Goal: Communication & Community: Answer question/provide support

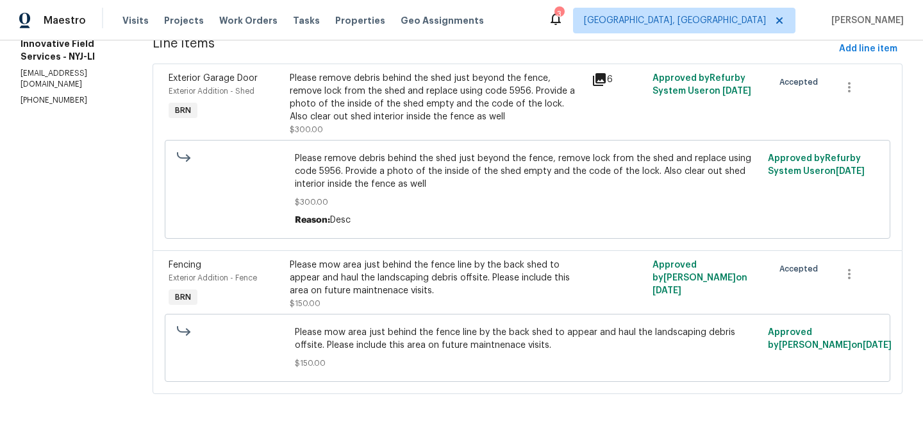
scroll to position [21, 0]
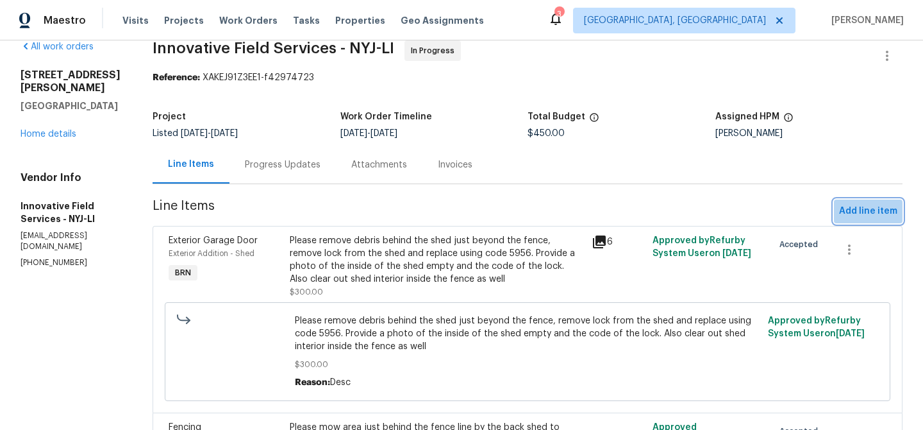
click at [866, 219] on button "Add line item" at bounding box center [868, 211] width 69 height 24
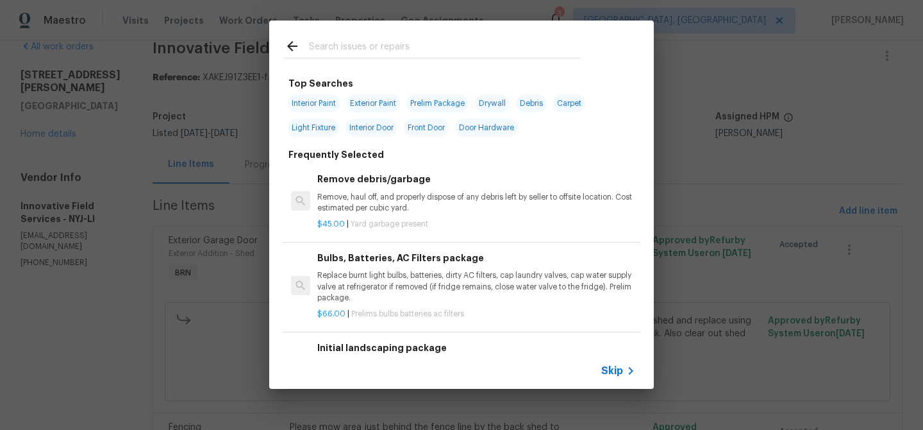
click at [608, 368] on span "Skip" at bounding box center [612, 370] width 22 height 13
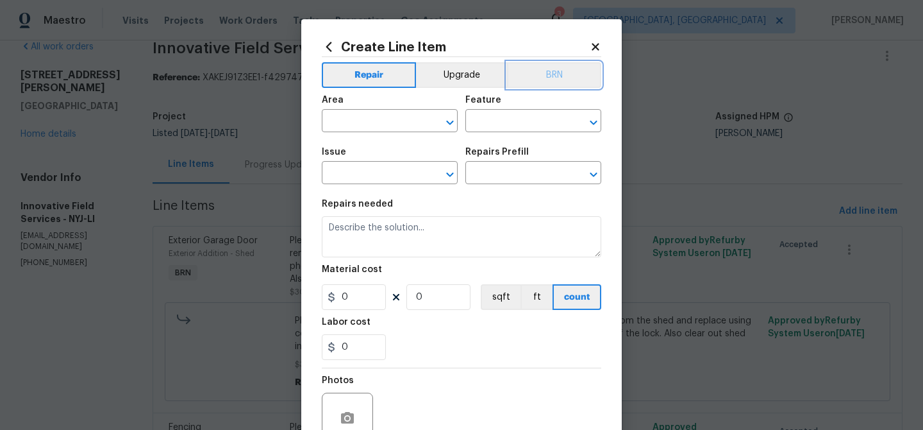
click at [566, 86] on button "BRN" at bounding box center [554, 75] width 94 height 26
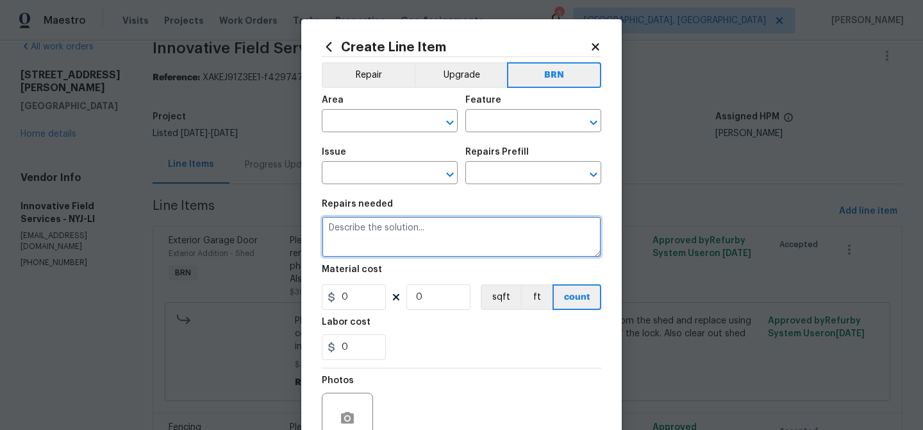
click at [408, 253] on textarea at bounding box center [462, 236] width 280 height 41
paste textarea "Please drill basement door lock and handle. Replace with like kind and place ne…"
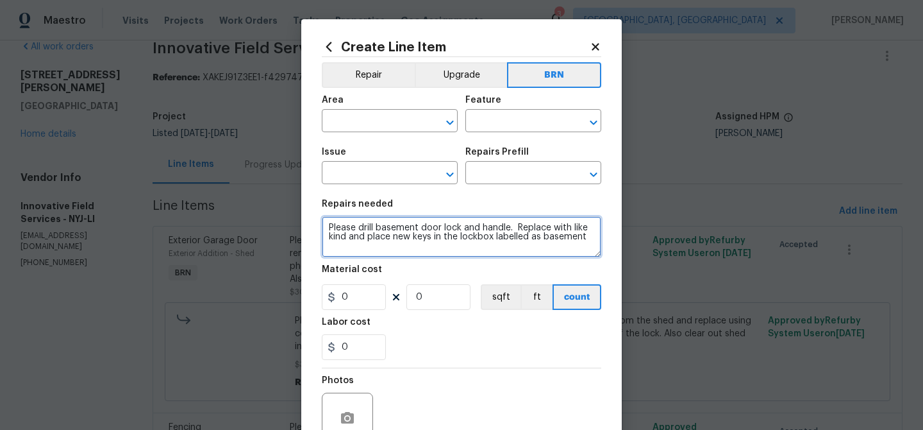
type textarea "Please drill basement door lock and handle. Replace with like kind and place ne…"
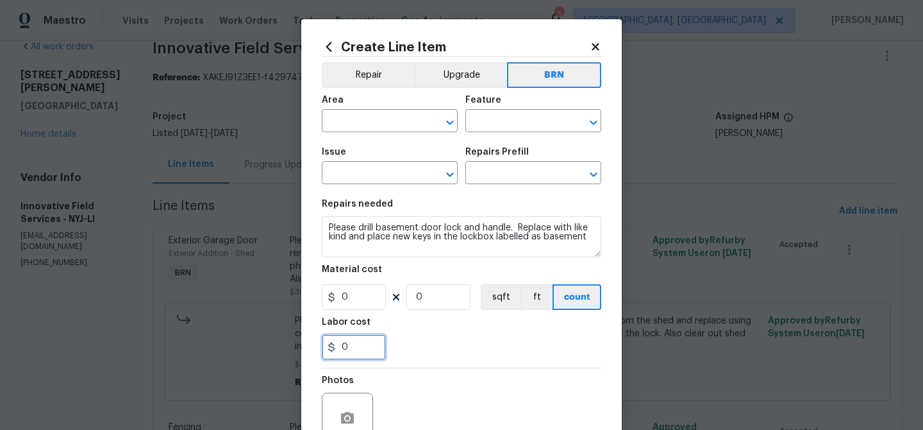
click at [368, 349] on input "0" at bounding box center [354, 347] width 64 height 26
type input "150"
click at [448, 299] on input "0" at bounding box center [438, 297] width 64 height 26
type input "1"
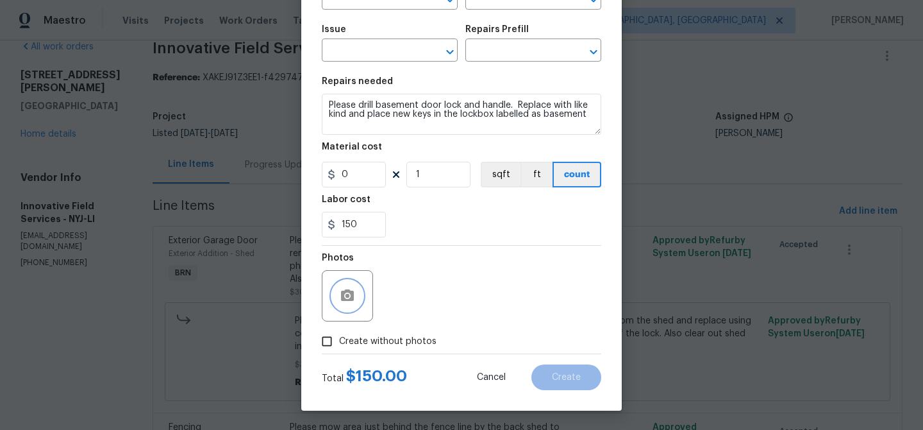
click at [340, 290] on icon "button" at bounding box center [347, 295] width 15 height 15
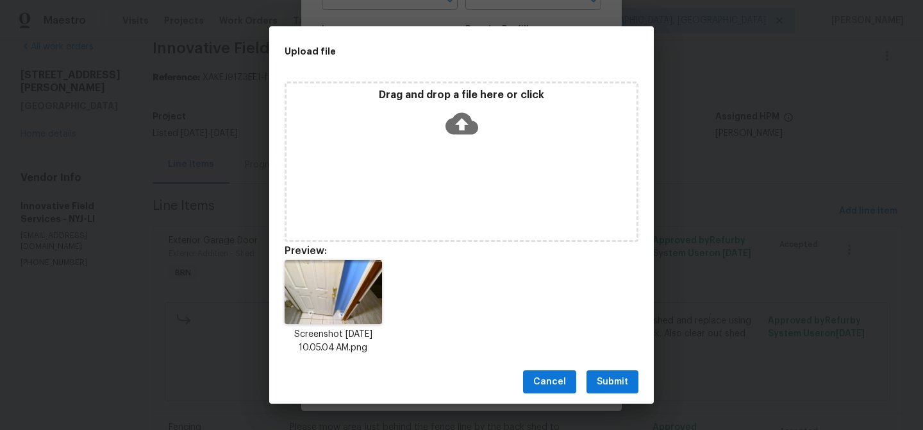
click at [602, 375] on span "Submit" at bounding box center [612, 382] width 31 height 16
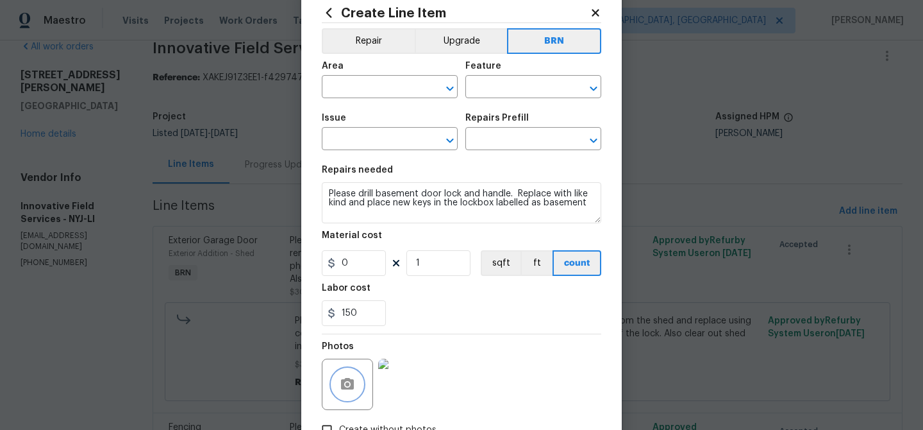
scroll to position [0, 0]
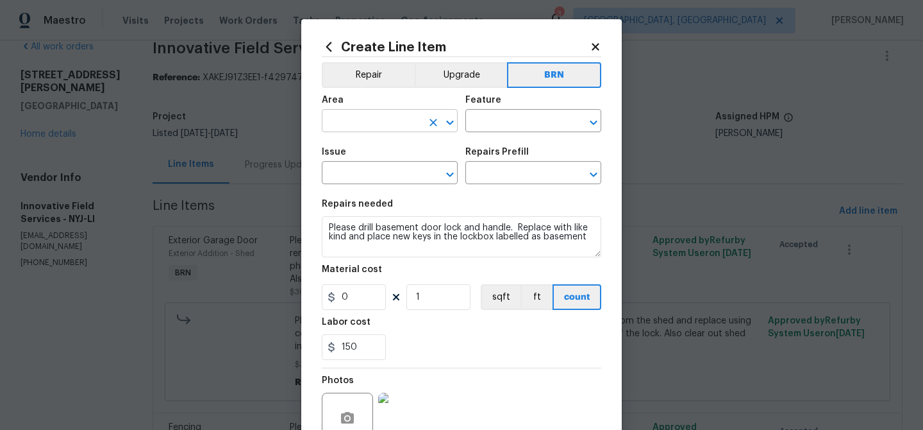
click at [350, 128] on input "text" at bounding box center [372, 122] width 100 height 20
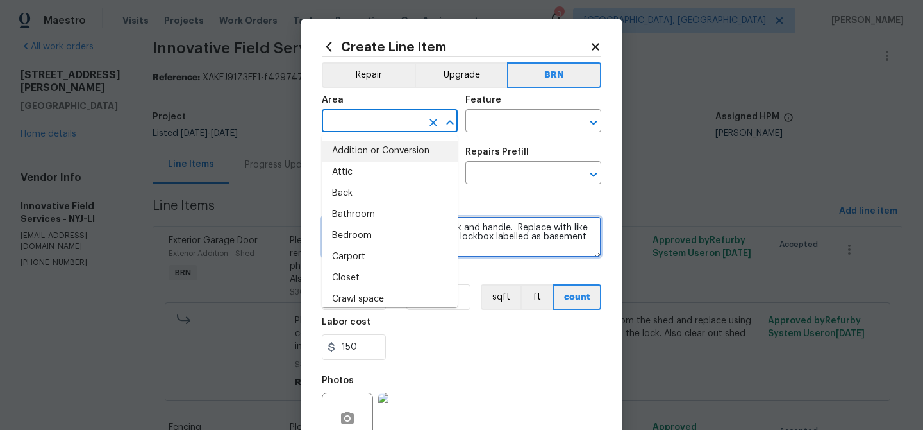
click at [505, 240] on textarea "Please drill basement door lock and handle. Replace with like kind and place ne…" at bounding box center [462, 236] width 280 height 41
click at [375, 114] on input "text" at bounding box center [372, 122] width 100 height 20
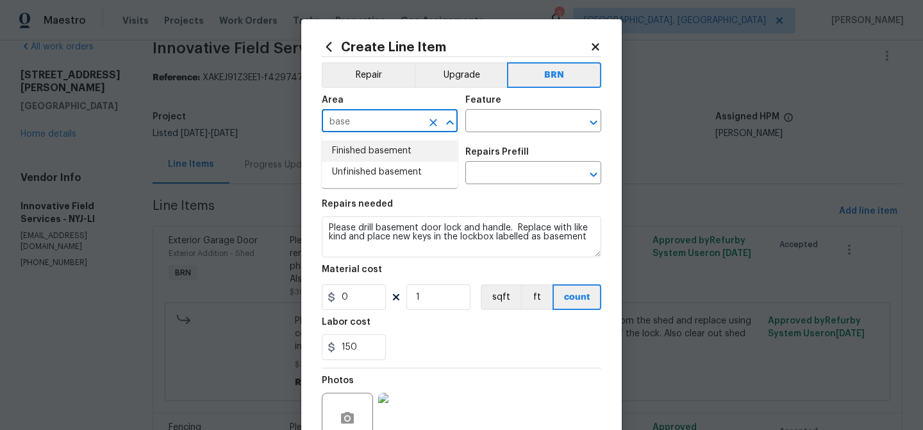
click at [376, 151] on li "Finished basement" at bounding box center [390, 150] width 136 height 21
type input "Finished basement"
click at [497, 124] on input "text" at bounding box center [515, 122] width 100 height 20
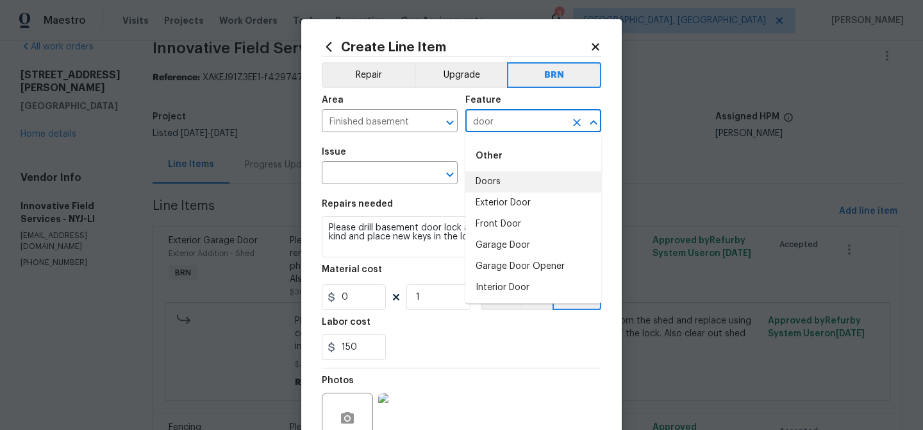
click at [497, 186] on li "Doors" at bounding box center [533, 181] width 136 height 21
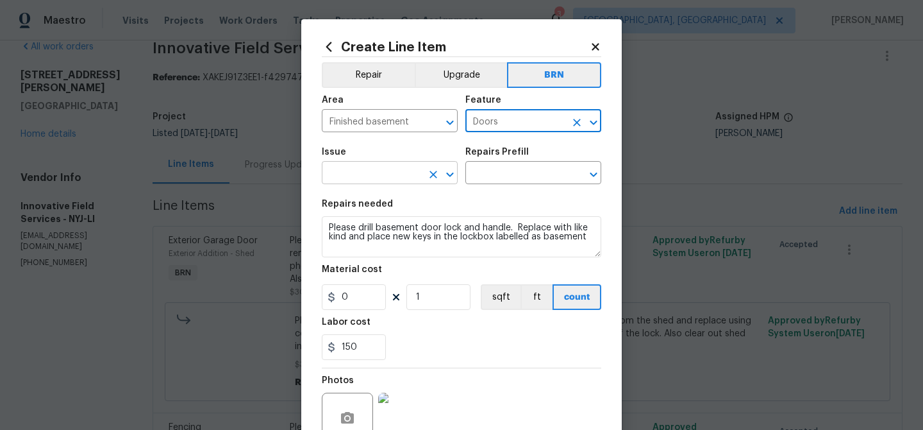
type input "Doors"
click at [368, 168] on input "text" at bounding box center [372, 174] width 100 height 20
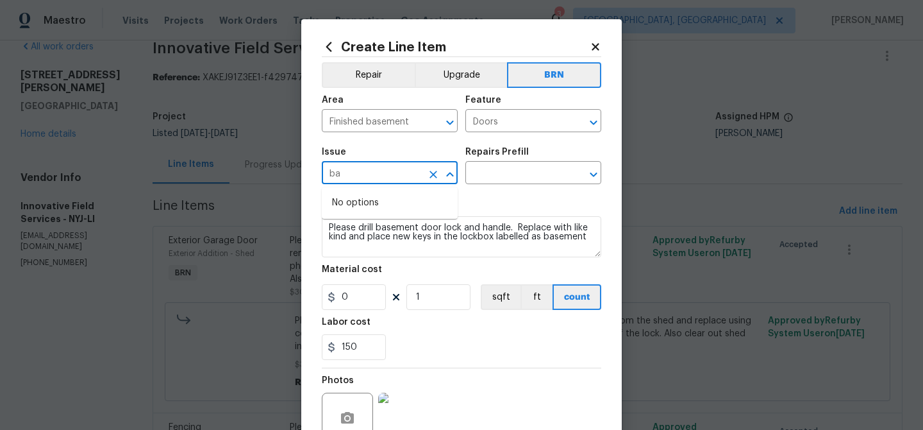
type input "b"
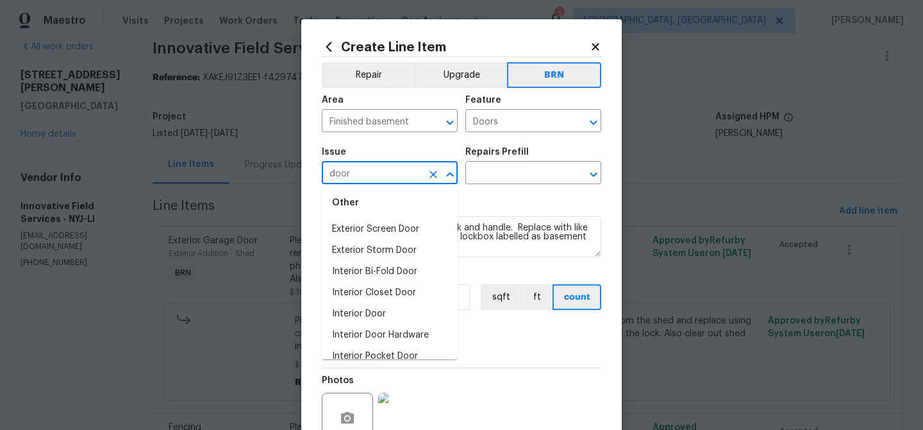
scroll to position [102, 0]
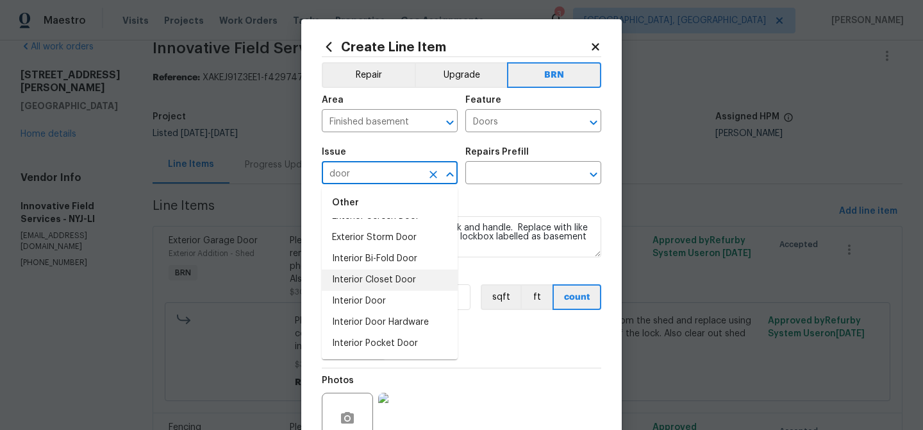
click at [383, 290] on li "Interior Door" at bounding box center [390, 300] width 136 height 21
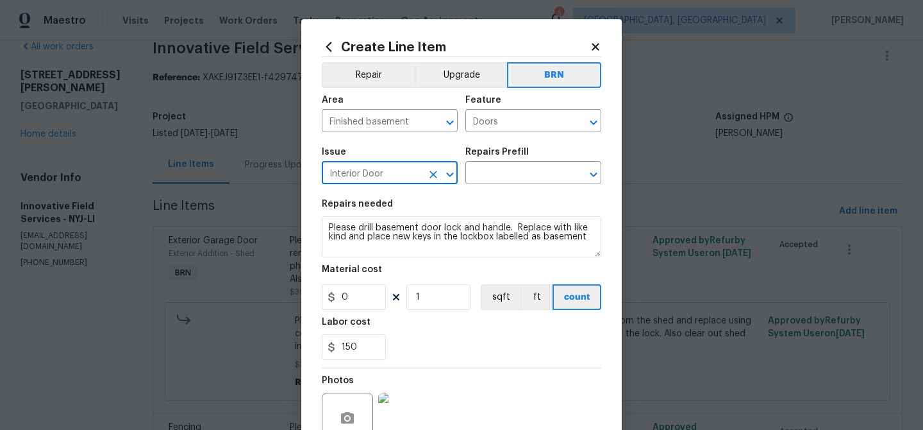
type input "Interior Door"
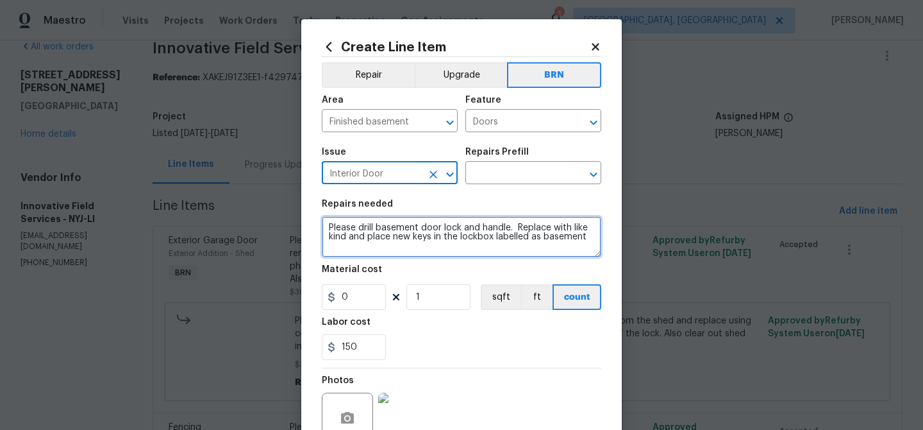
click at [383, 235] on textarea "Please drill basement door lock and handle. Replace with like kind and place ne…" at bounding box center [462, 236] width 280 height 41
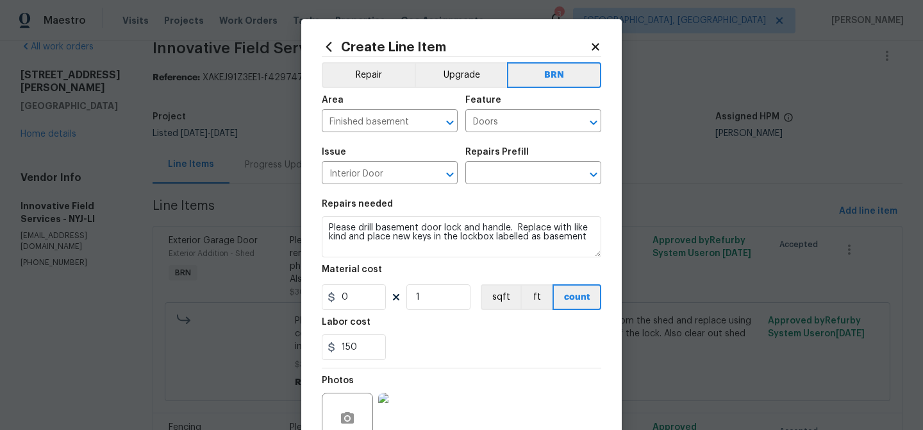
click at [498, 190] on div "Issue Interior Door ​ Repairs Prefill ​" at bounding box center [462, 166] width 280 height 52
click at [492, 177] on input "text" at bounding box center [515, 174] width 100 height 20
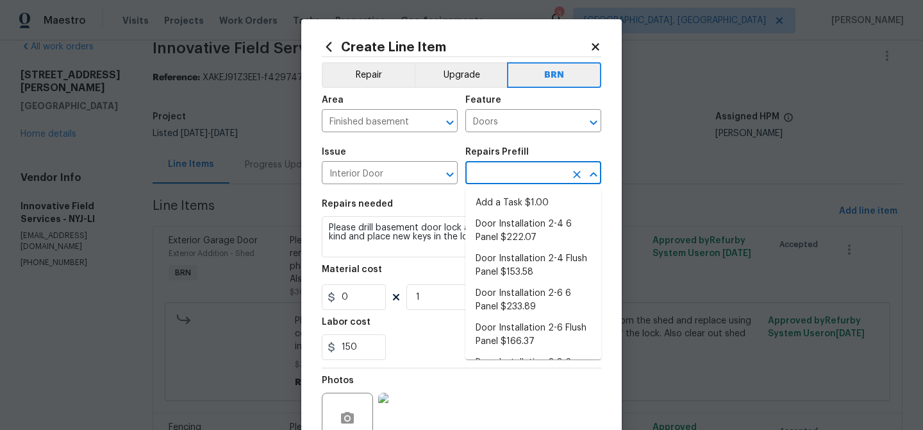
click at [497, 202] on li "Add a Task $1.00" at bounding box center [533, 202] width 136 height 21
type input "Interior Door"
type input "Add a Task $1.00"
type textarea "HPM to detail"
type input "1"
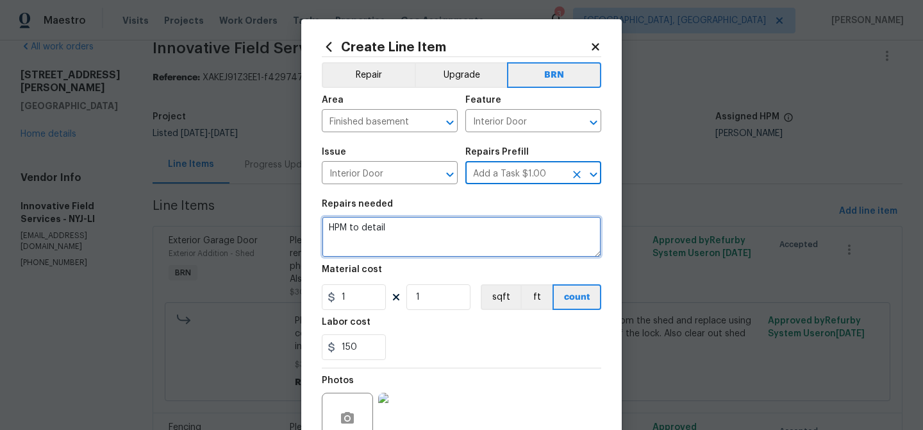
click at [380, 235] on textarea "HPM to detail" at bounding box center [462, 236] width 280 height 41
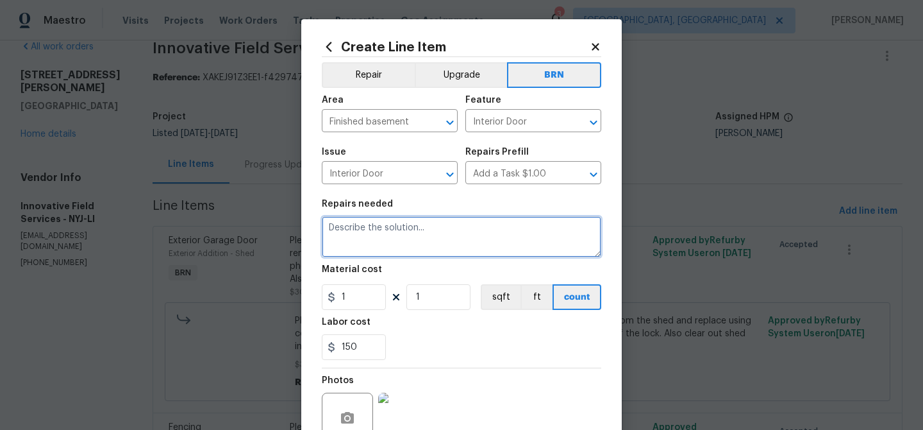
paste textarea "Please drill basement door lock and handle. Replace with like kind and place ne…"
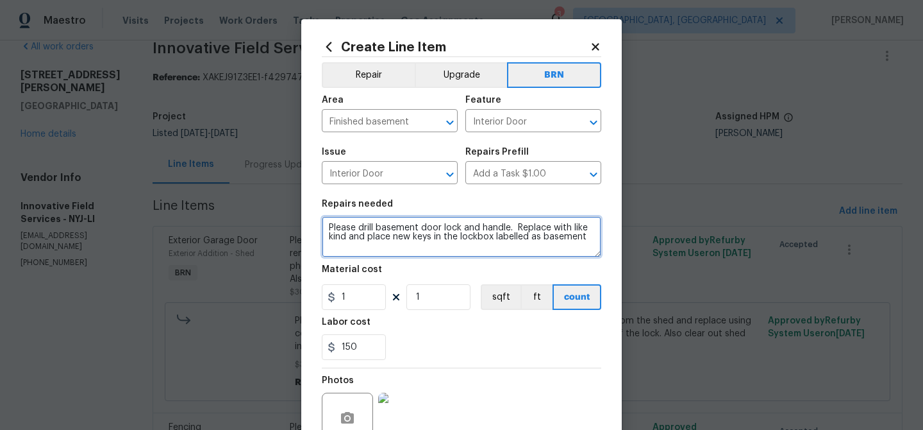
type textarea "Please drill basement door lock and handle. Replace with like kind and place ne…"
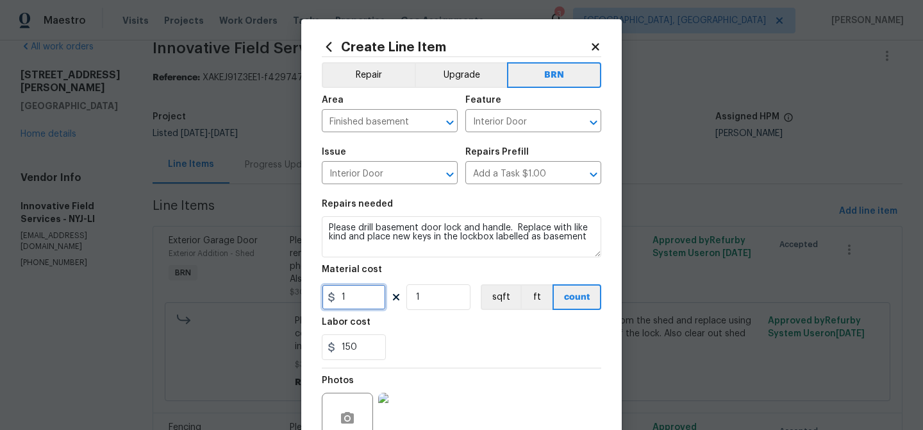
click at [358, 290] on input "1" at bounding box center [354, 297] width 64 height 26
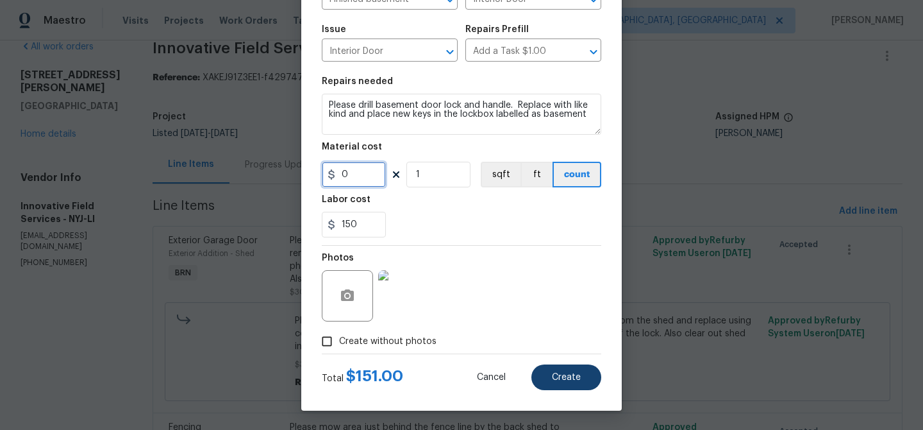
type input "0"
click at [552, 376] on button "Create" at bounding box center [566, 377] width 70 height 26
type input "0"
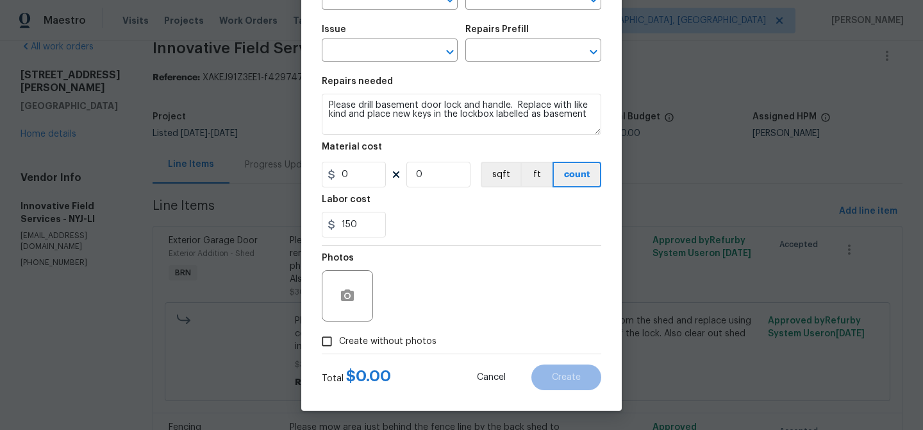
scroll to position [0, 0]
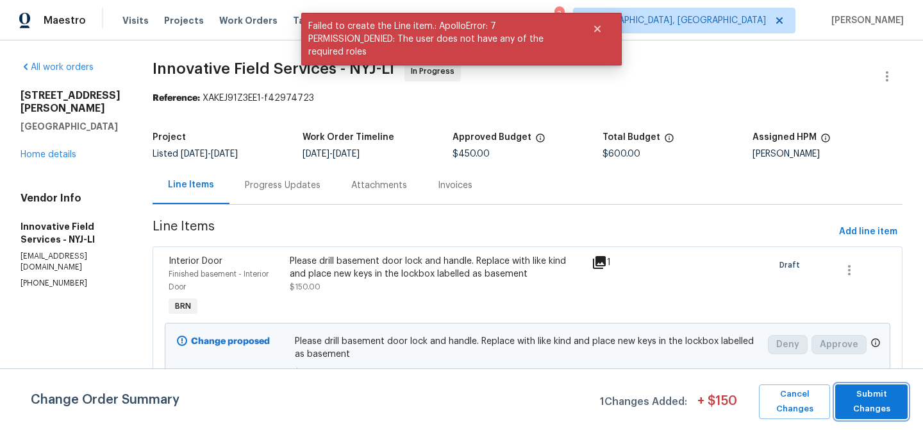
click at [862, 410] on span "Submit Changes" at bounding box center [872, 401] width 60 height 29
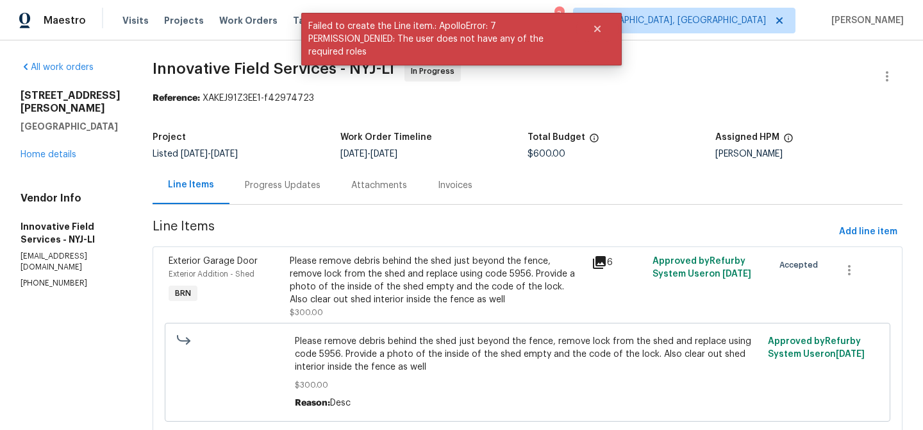
click at [296, 181] on div "Progress Updates" at bounding box center [283, 185] width 76 height 13
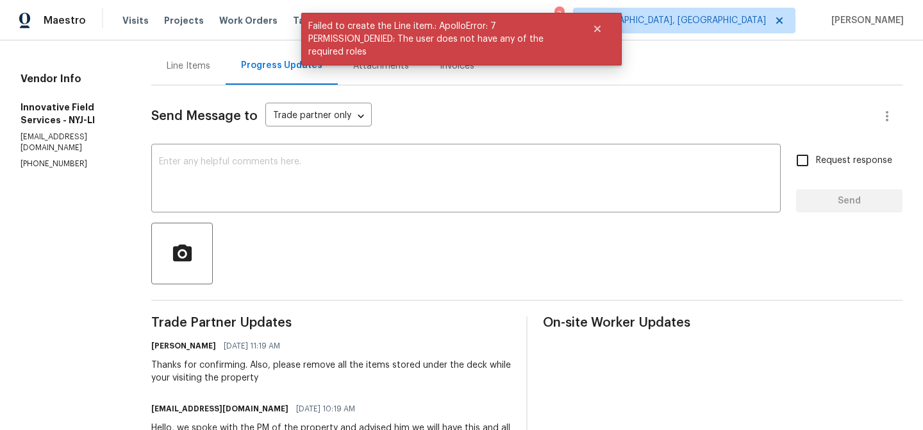
scroll to position [142, 0]
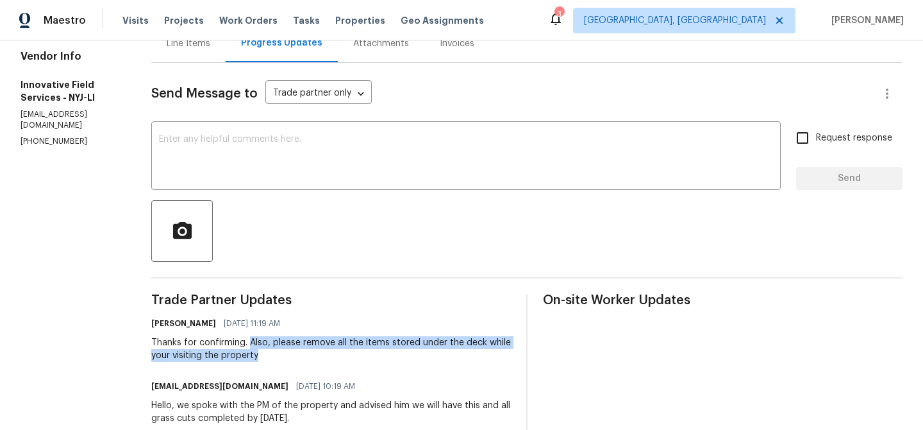
drag, startPoint x: 246, startPoint y: 343, endPoint x: 261, endPoint y: 353, distance: 18.5
click at [261, 353] on div "Thanks for confirming. Also, please remove all the items stored under the deck …" at bounding box center [331, 349] width 360 height 26
drag, startPoint x: 269, startPoint y: 343, endPoint x: 287, endPoint y: 349, distance: 19.1
click at [287, 349] on div "Thanks for confirming. Also, please remove all the items stored under the deck …" at bounding box center [331, 349] width 360 height 26
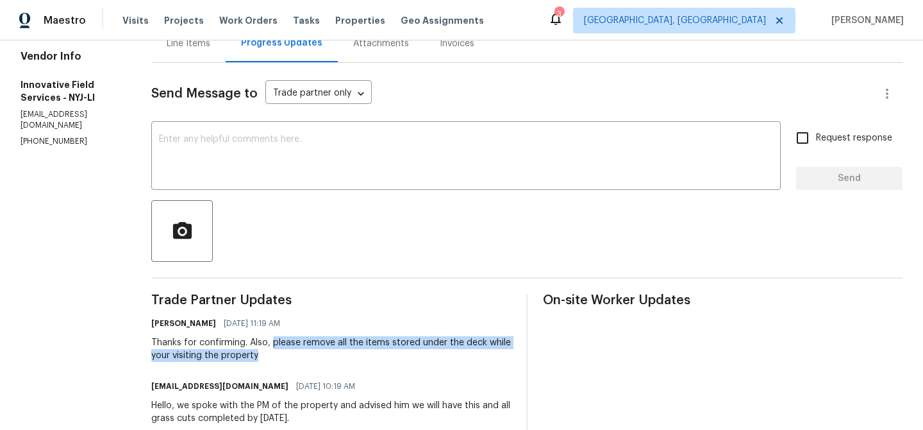
copy div "please remove all the items stored under the deck while your visiting the prope…"
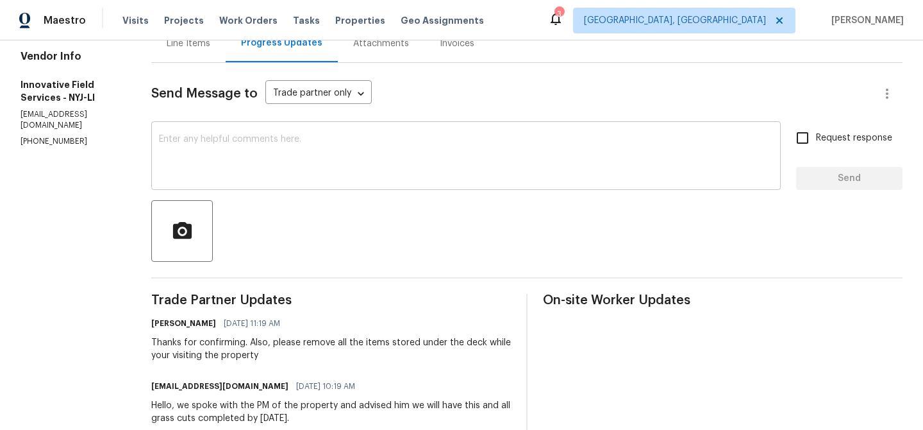
click at [236, 169] on textarea at bounding box center [466, 157] width 614 height 45
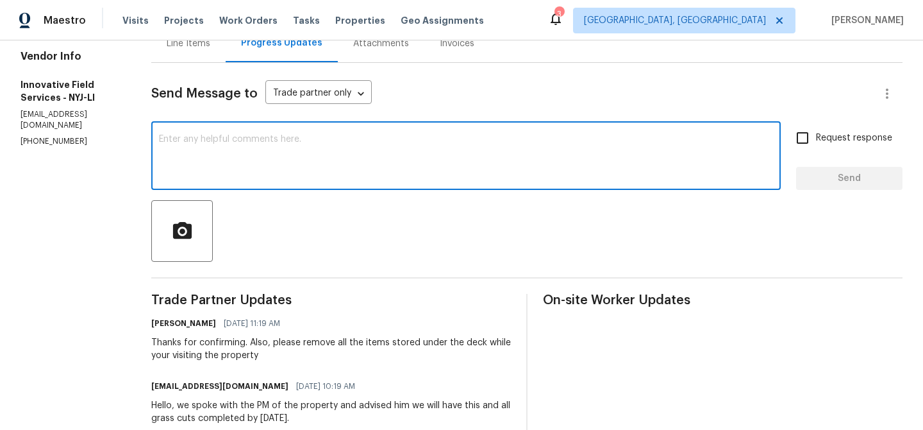
paste textarea "please remove all the items stored under the deck while your visiting the prope…"
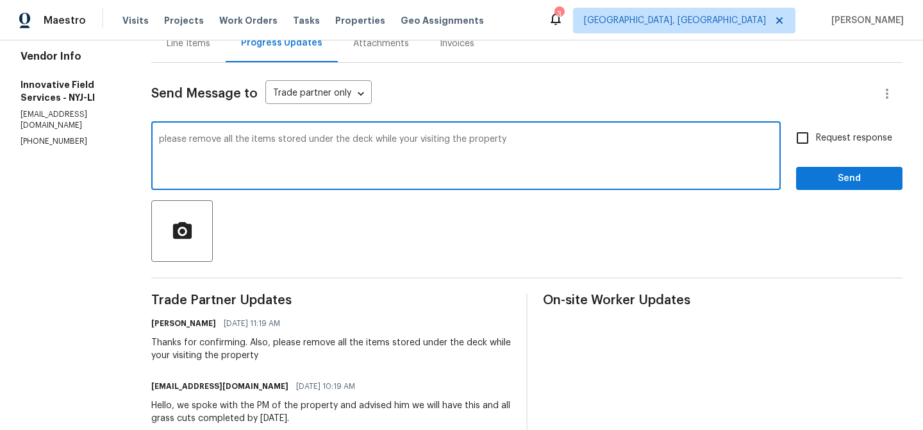
click at [161, 140] on textarea "please remove all the items stored under the deck while your visiting the prope…" at bounding box center [466, 157] width 614 height 45
click at [529, 152] on textarea "Please remove all the items stored under the deck while your visiting the prope…" at bounding box center [466, 157] width 614 height 45
type textarea "Please remove all the items stored under the deck while your visiting the prope…"
click at [472, 161] on textarea "Please remove all the items stored under the deck while your visiting the prope…" at bounding box center [466, 157] width 614 height 45
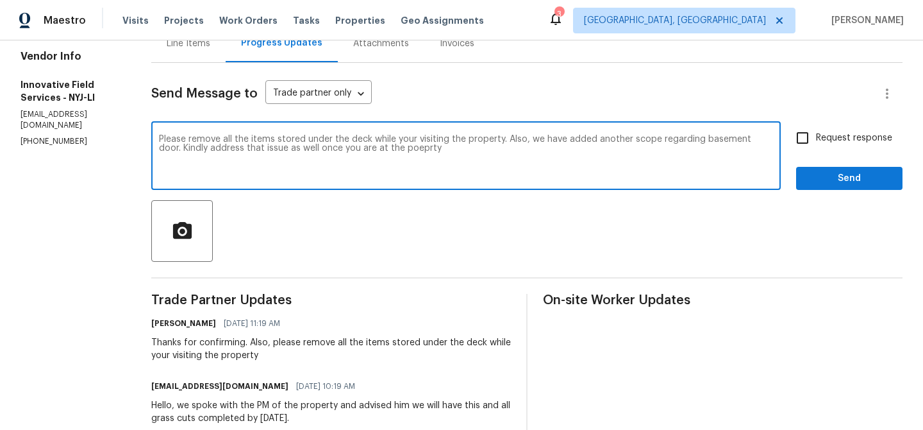
click at [472, 161] on textarea "Please remove all the items stored under the deck while your visiting the prope…" at bounding box center [466, 157] width 614 height 45
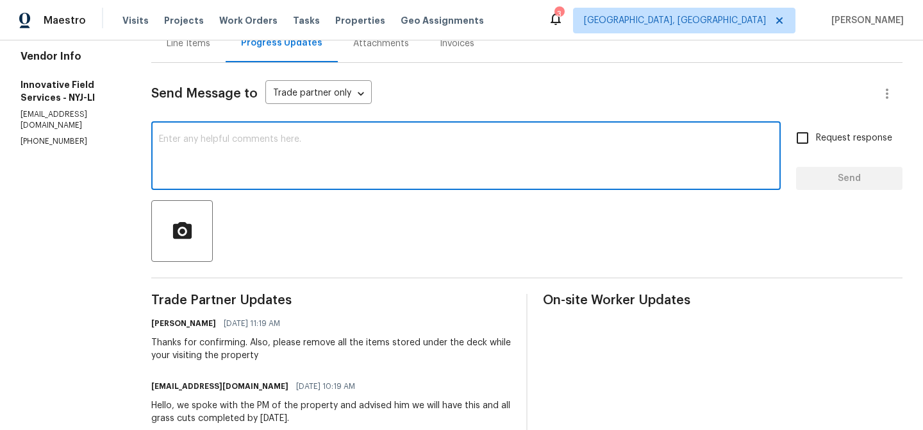
paste textarea "Please remove all items stored under the deck during your visit to the property…"
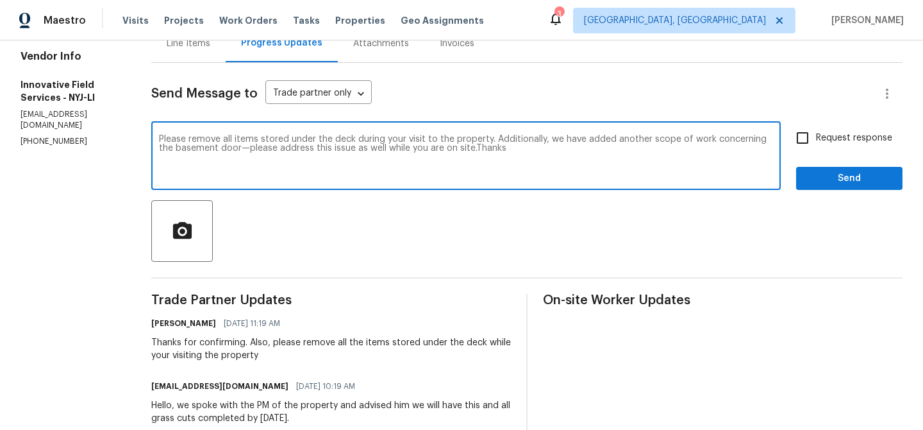
type textarea "Please remove all items stored under the deck during your visit to the property…"
click at [815, 146] on input "Request response" at bounding box center [802, 137] width 27 height 27
checkbox input "true"
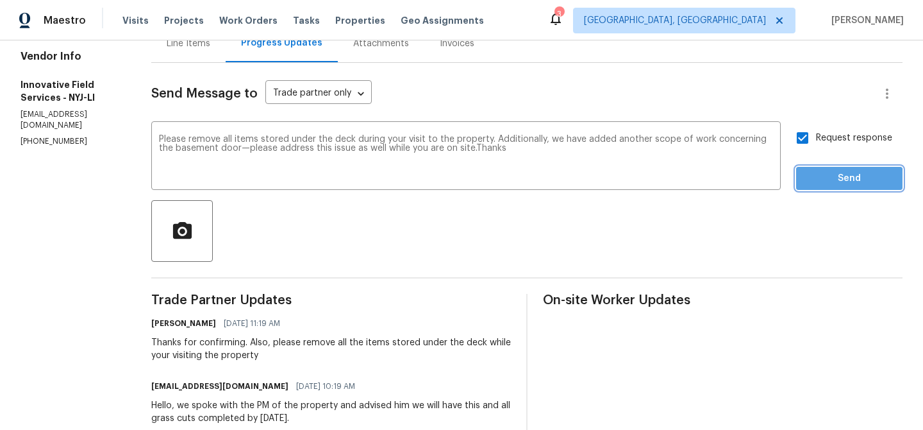
click at [819, 180] on span "Send" at bounding box center [849, 179] width 86 height 16
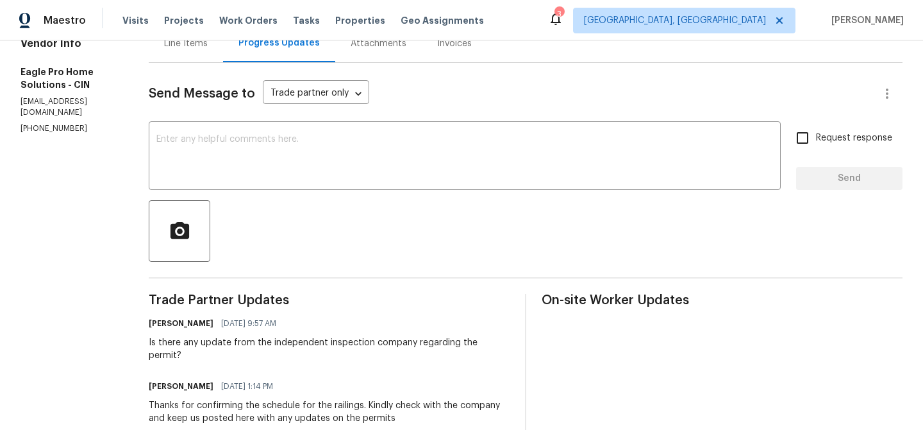
scroll to position [154, 0]
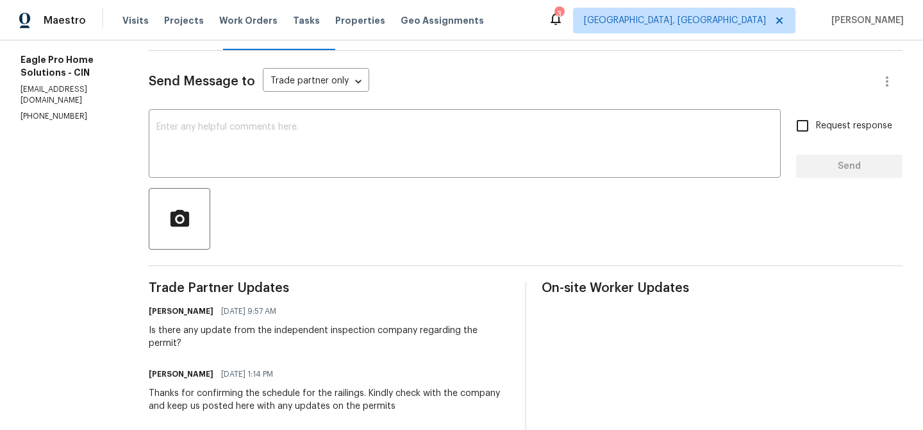
click at [57, 111] on p "(614) 696-5556" at bounding box center [69, 116] width 97 height 11
copy p "(614) 696-5556"
click at [118, 82] on div "Vendor Info Eagle Pro Home Solutions - CIN rehab@eagleprohomesolutions.com (614…" at bounding box center [69, 73] width 97 height 97
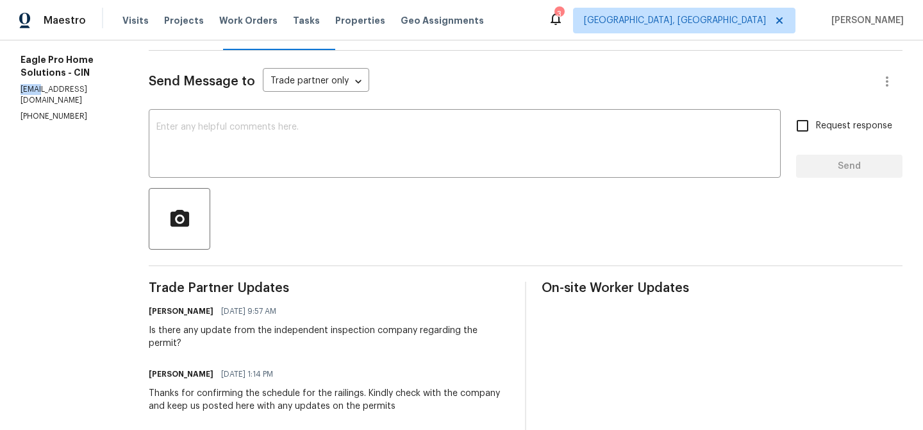
click at [118, 82] on div "Vendor Info Eagle Pro Home Solutions - CIN rehab@eagleprohomesolutions.com (614…" at bounding box center [69, 73] width 97 height 97
copy p "rehab@eagleprohomesolutions.com"
click at [37, 111] on p "(614) 696-5556" at bounding box center [69, 116] width 97 height 11
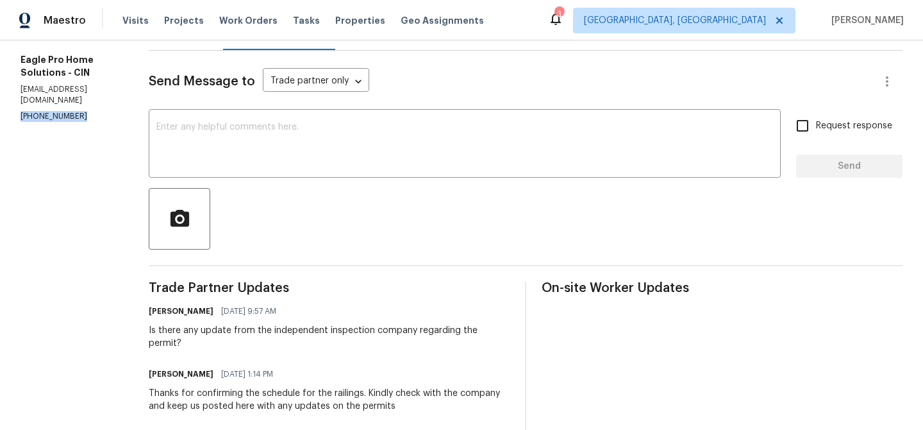
click at [37, 111] on p "(614) 696-5556" at bounding box center [69, 116] width 97 height 11
copy p "(614) 696-5556"
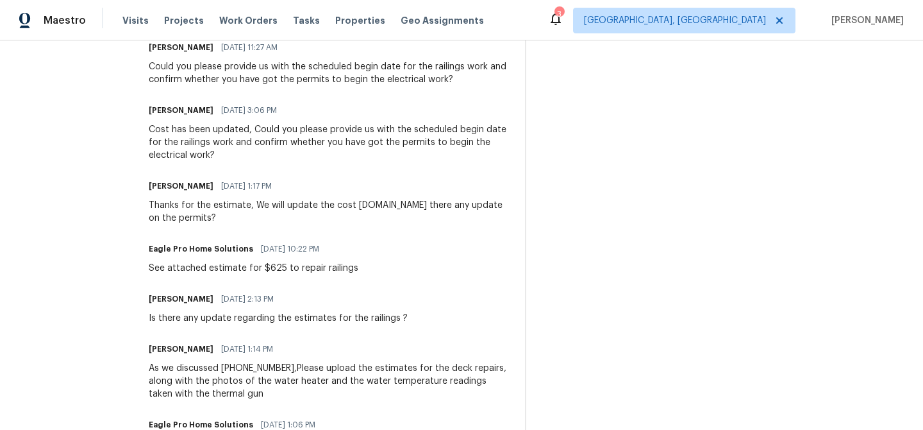
scroll to position [0, 0]
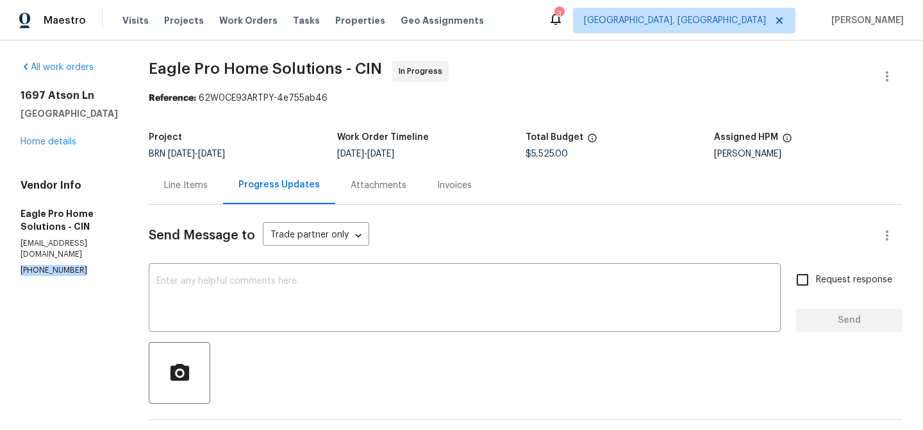
copy p "(614) 696-5556"
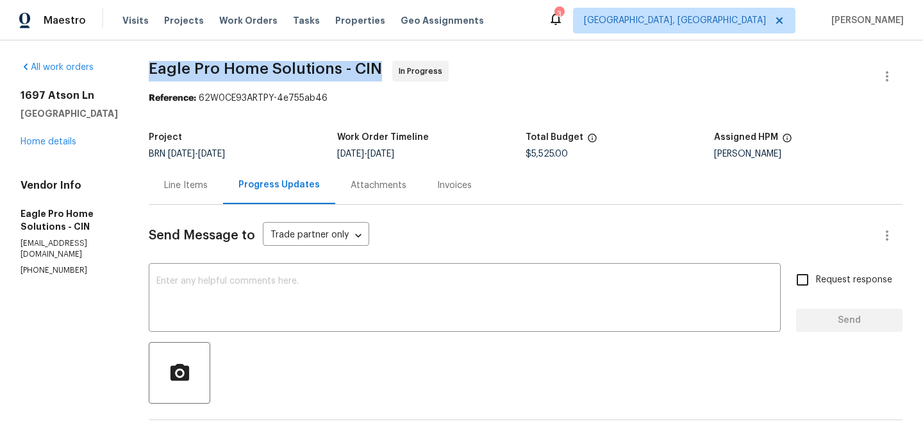
drag, startPoint x: 173, startPoint y: 71, endPoint x: 335, endPoint y: 65, distance: 162.3
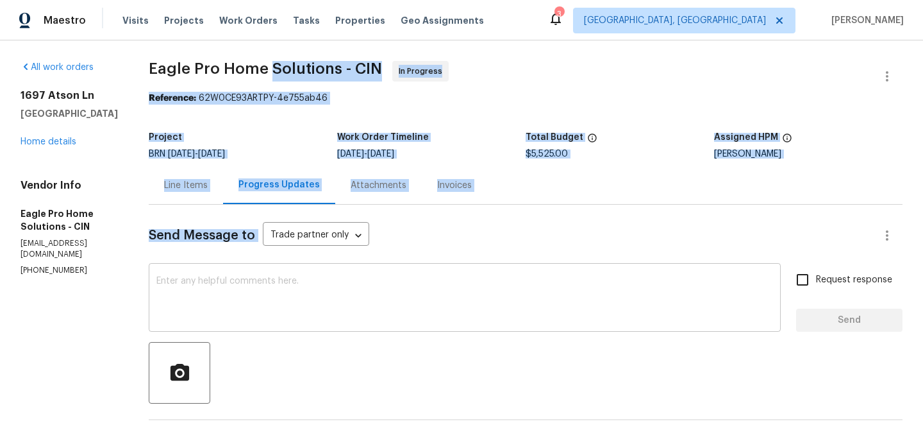
drag, startPoint x: 305, startPoint y: 73, endPoint x: 298, endPoint y: 288, distance: 215.5
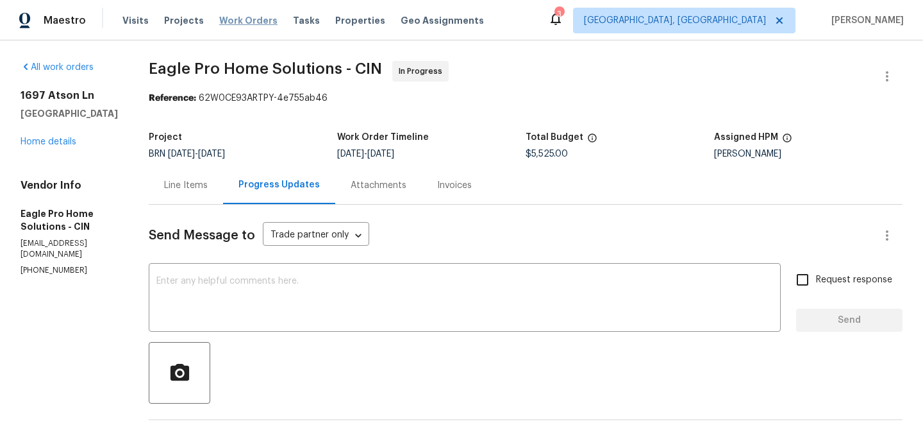
click at [242, 22] on span "Work Orders" at bounding box center [248, 20] width 58 height 13
drag, startPoint x: 176, startPoint y: 67, endPoint x: 299, endPoint y: 69, distance: 123.7
copy span "Eagle Pro Home"
click at [92, 240] on p "rehab@eagleprohomesolutions.com" at bounding box center [69, 249] width 97 height 22
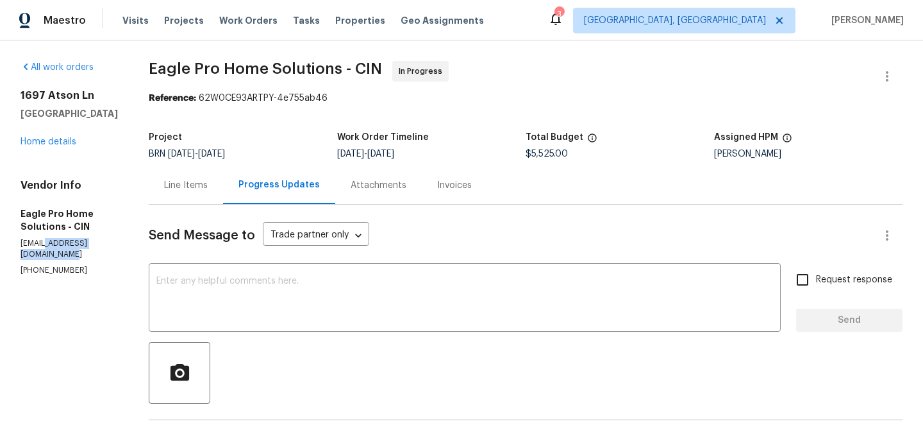
click at [92, 240] on p "rehab@eagleprohomesolutions.com" at bounding box center [69, 249] width 97 height 22
copy p "rehab@eagleprohomesolutions.com"
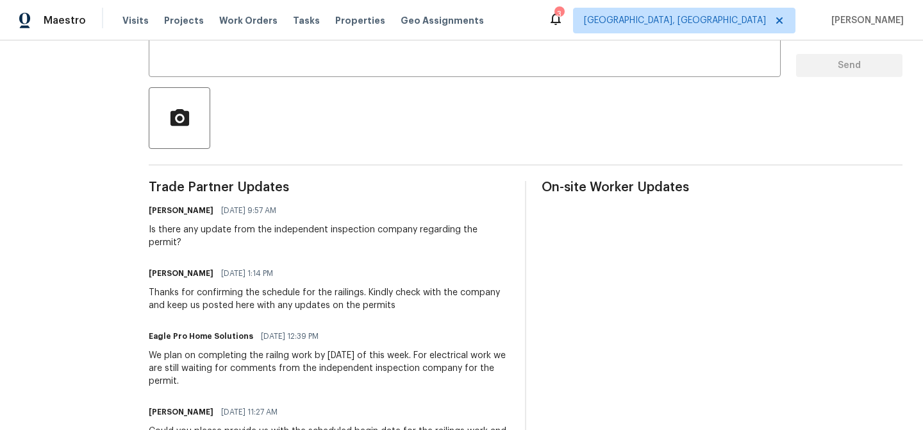
click at [205, 232] on div "Is there any update from the independent inspection company regarding the permi…" at bounding box center [329, 236] width 361 height 26
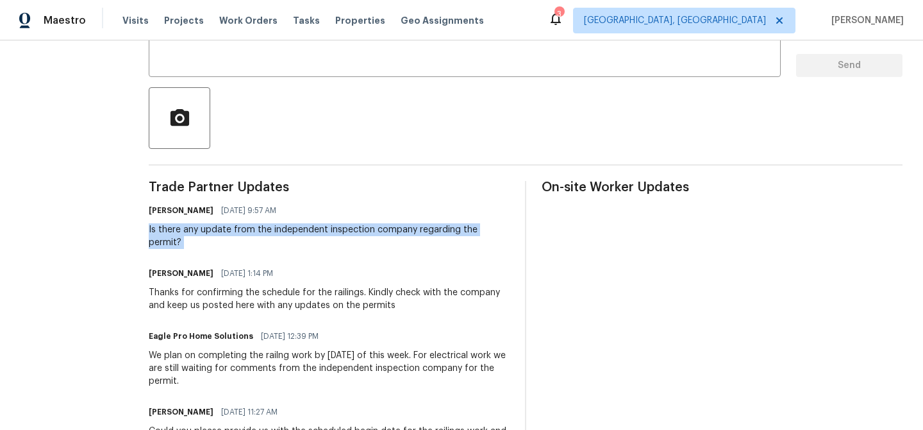
click at [205, 232] on div "Is there any update from the independent inspection company regarding the permi…" at bounding box center [329, 236] width 361 height 26
copy div "Is there any update from the independent inspection company regarding the permi…"
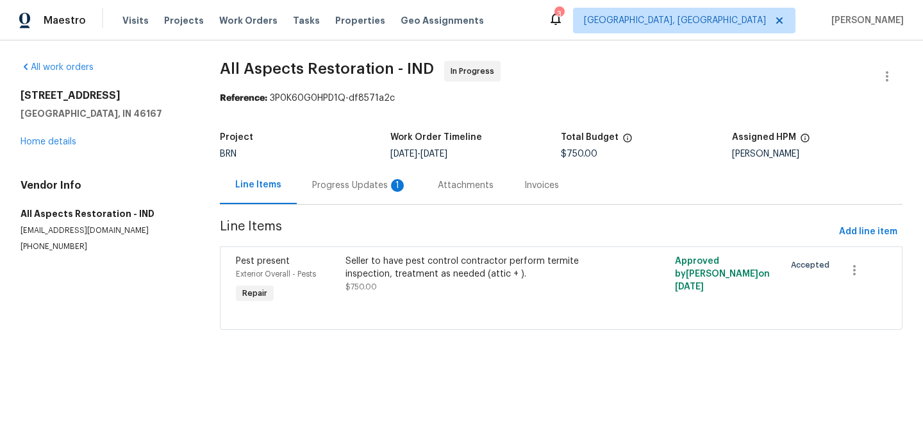
click at [365, 193] on div "Progress Updates 1" at bounding box center [360, 185] width 126 height 38
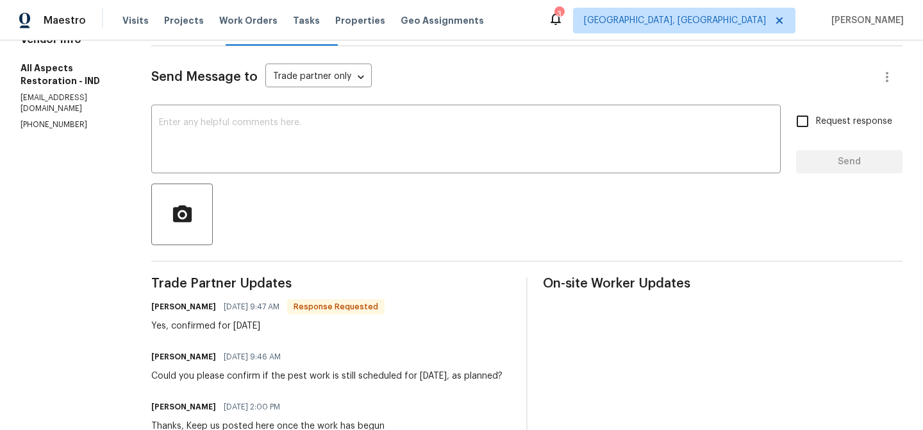
scroll to position [160, 0]
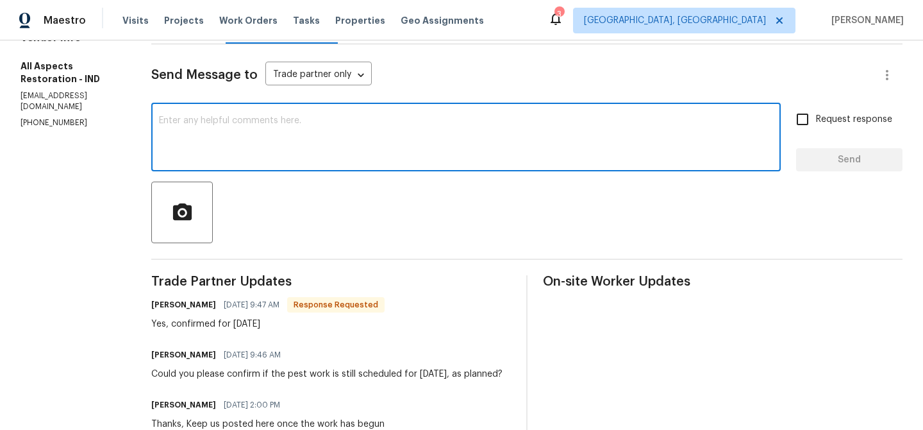
click at [272, 138] on textarea at bounding box center [466, 138] width 614 height 45
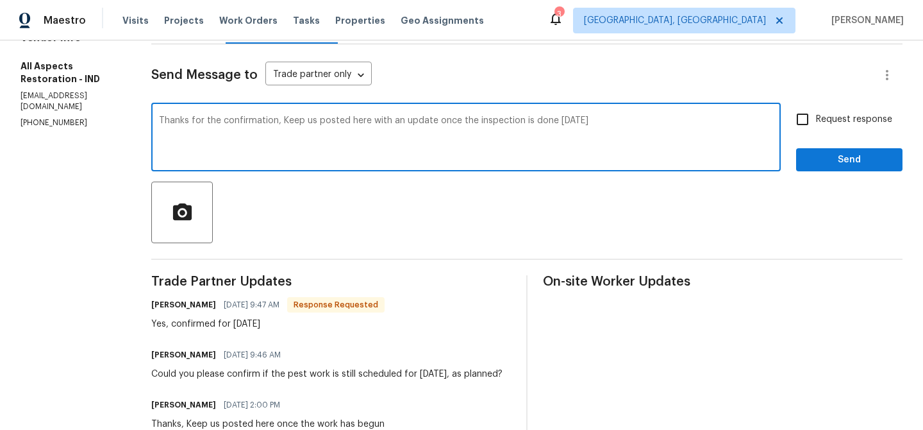
type textarea "Thanks for the confirmation, Keep us posted here with an update once the inspec…"
click at [807, 133] on div "Request response Send" at bounding box center [849, 138] width 106 height 65
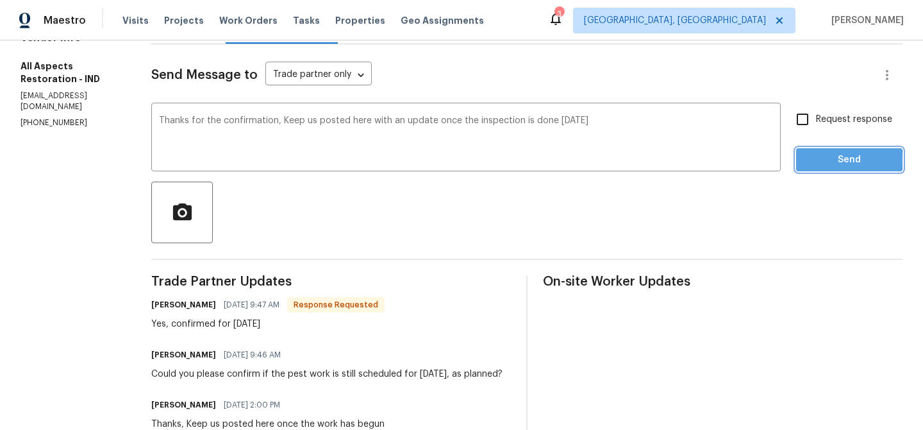
click at [807, 160] on button "Send" at bounding box center [849, 160] width 106 height 24
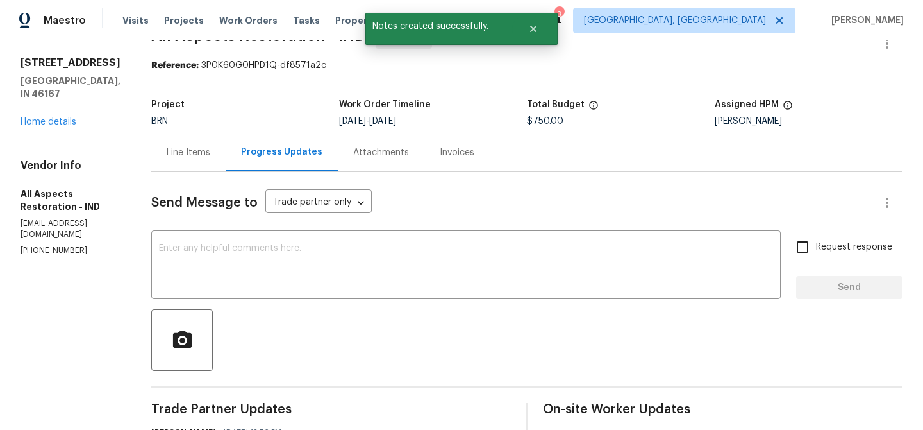
scroll to position [0, 0]
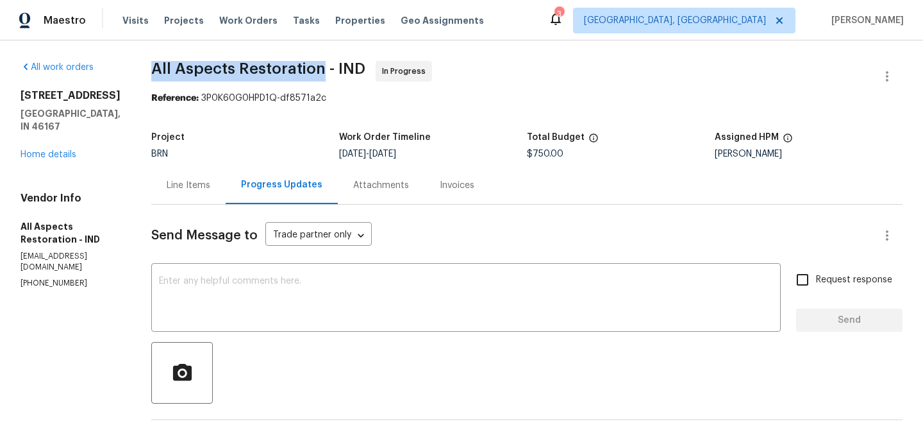
drag, startPoint x: 138, startPoint y: 78, endPoint x: 317, endPoint y: 67, distance: 179.2
copy span "All Aspects Restoration"
click at [178, 195] on div "Line Items" at bounding box center [188, 185] width 74 height 38
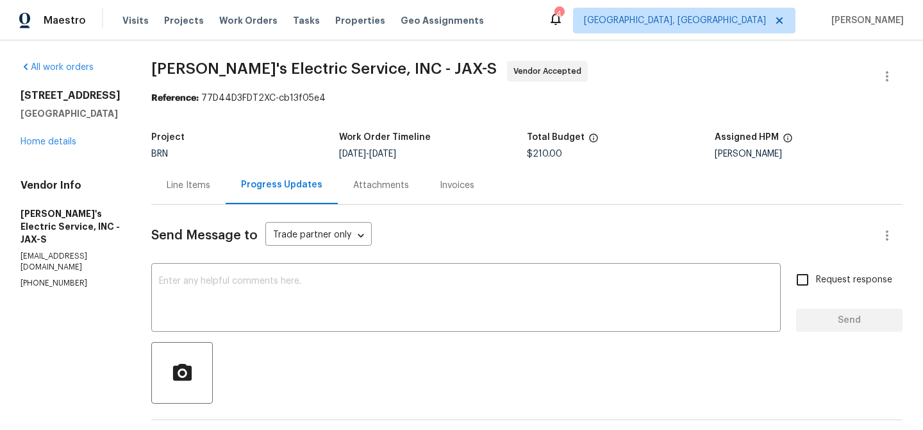
scroll to position [76, 0]
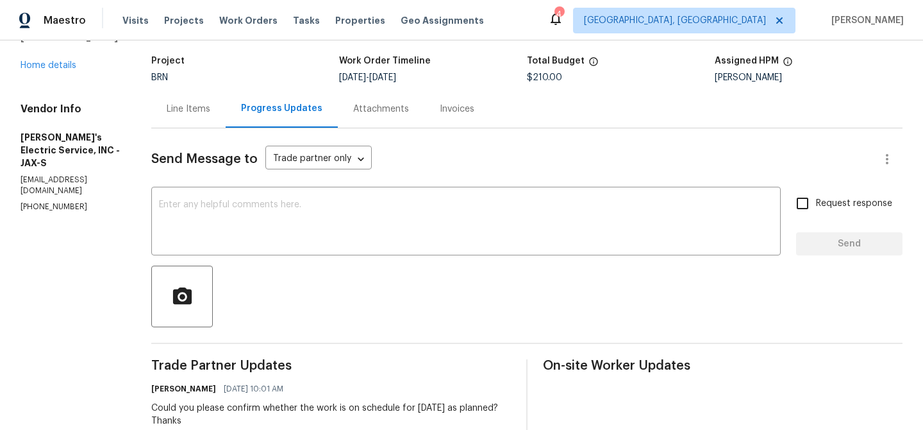
click at [52, 204] on section "All work orders 4011 Anvers Blvd Jacksonville, FL 32210 Home details Vendor Inf…" at bounding box center [71, 377] width 100 height 785
copy p "(904) 874-6702"
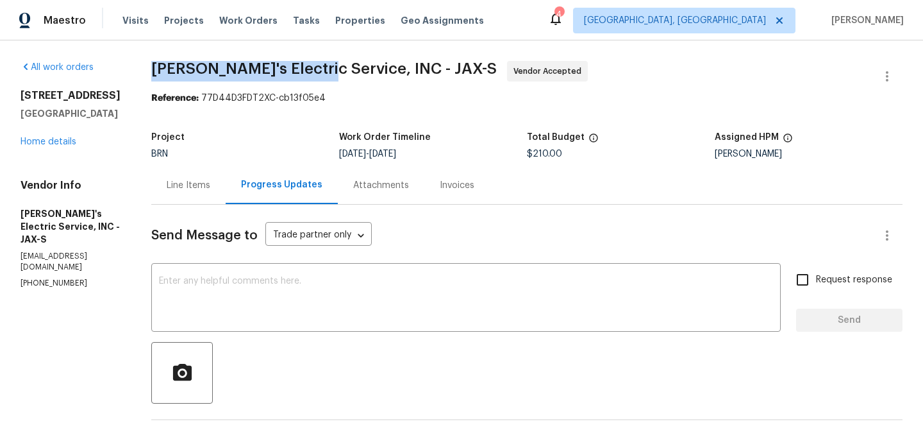
drag, startPoint x: 138, startPoint y: 67, endPoint x: 305, endPoint y: 66, distance: 166.7
copy span "Jack's Electric Service"
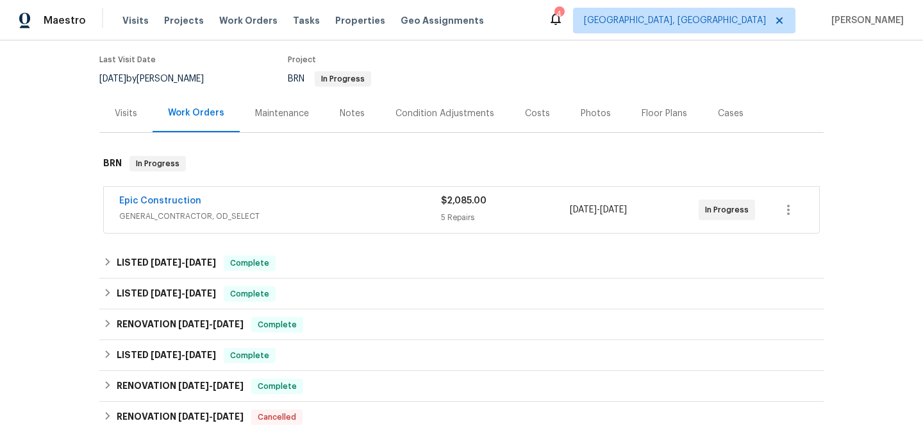
scroll to position [107, 0]
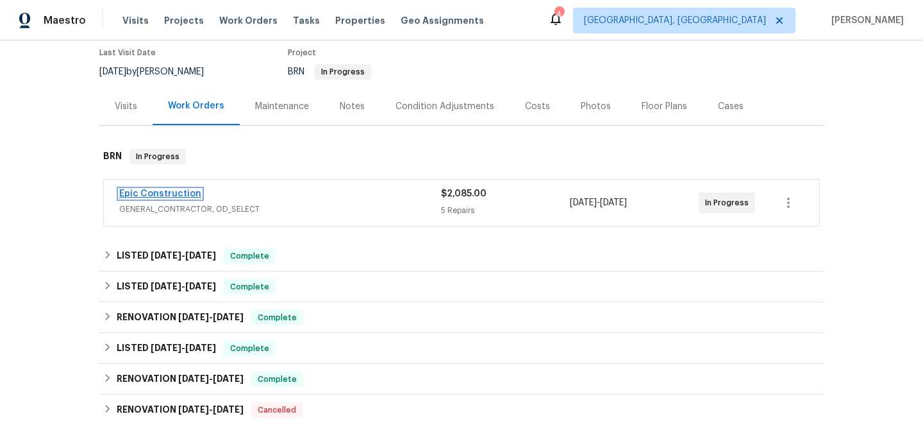
click at [166, 196] on link "Epic Construction" at bounding box center [160, 193] width 82 height 9
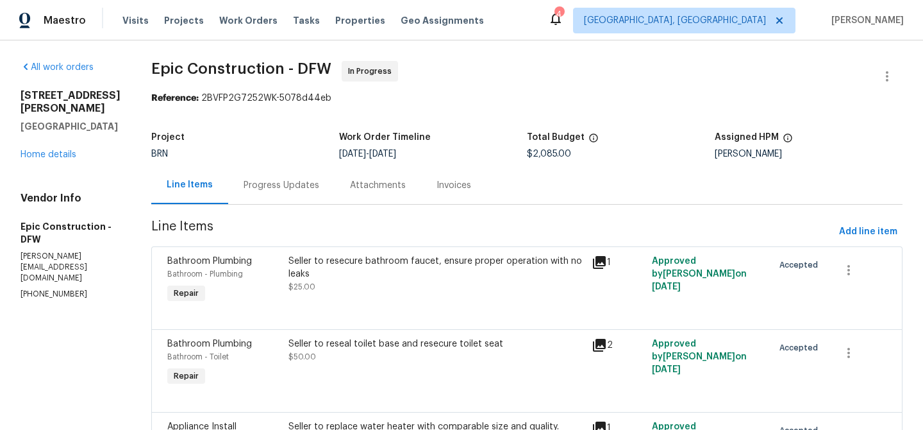
click at [303, 192] on div "Progress Updates" at bounding box center [281, 185] width 106 height 38
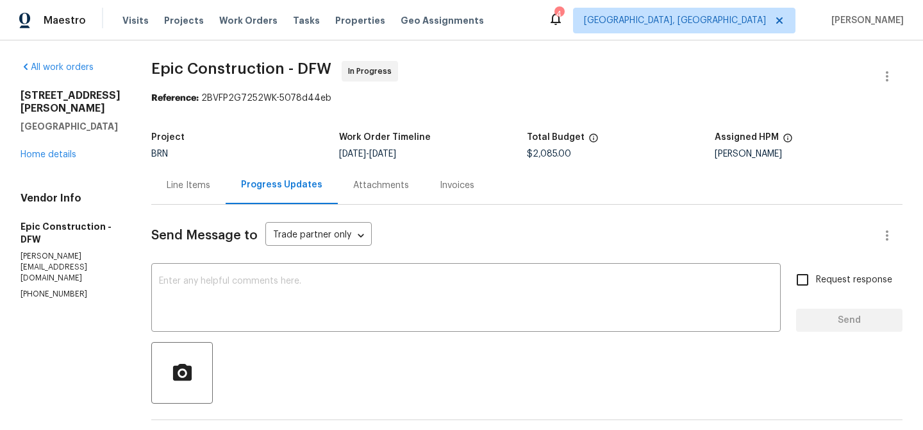
scroll to position [287, 0]
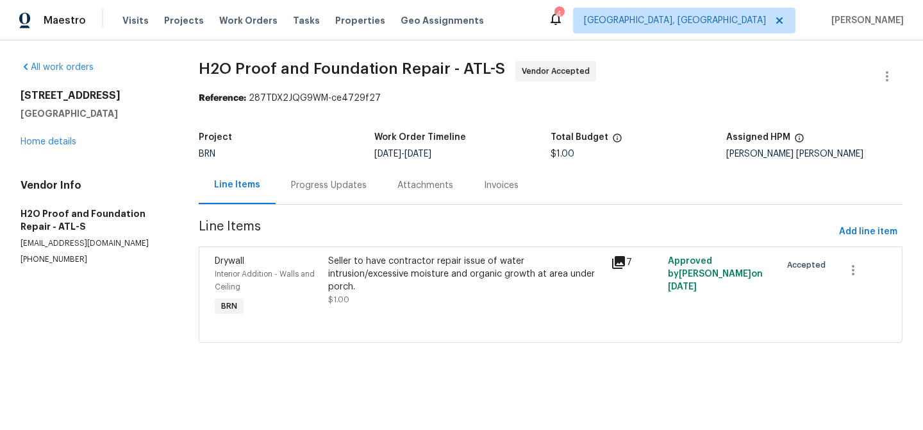
click at [317, 181] on div "Progress Updates" at bounding box center [329, 185] width 76 height 13
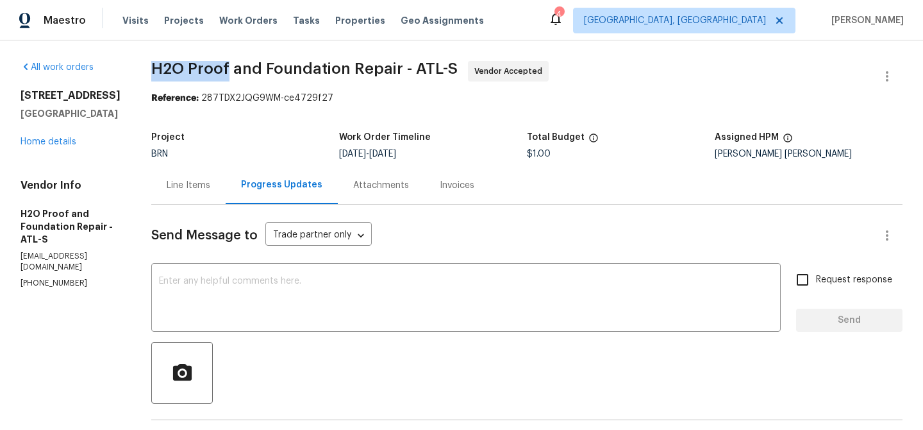
drag, startPoint x: 142, startPoint y: 73, endPoint x: 221, endPoint y: 72, distance: 79.5
copy span "H2O Proof"
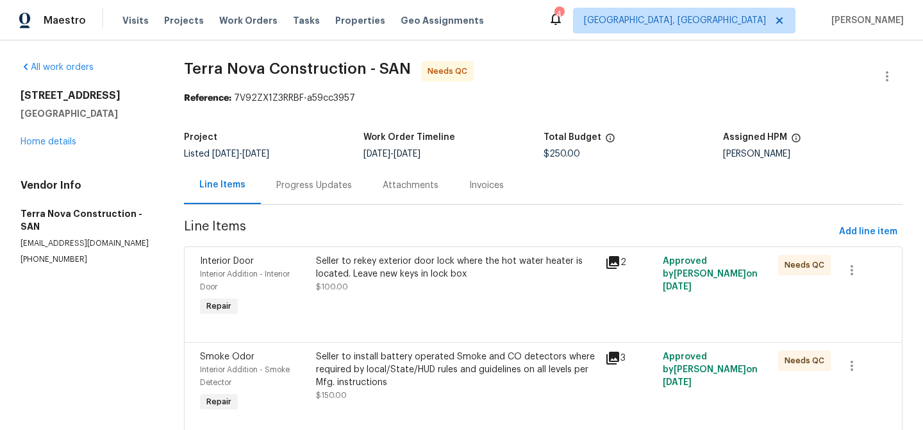
click at [333, 199] on div "Progress Updates" at bounding box center [314, 185] width 106 height 38
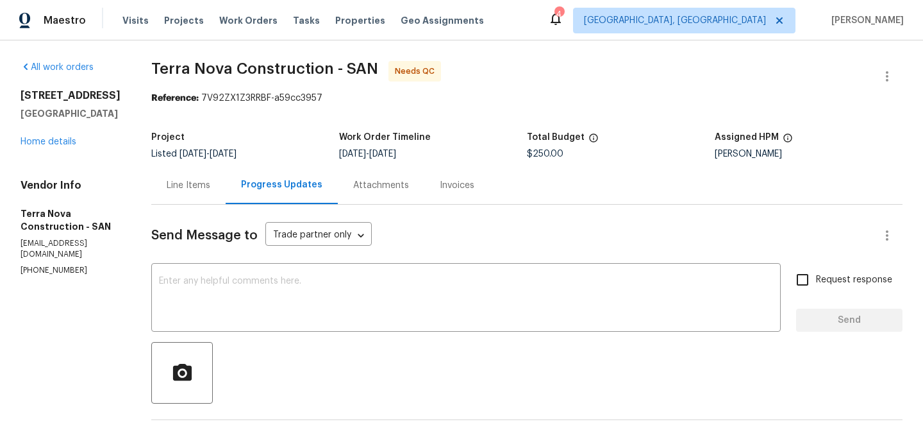
click at [213, 197] on div "Line Items" at bounding box center [188, 185] width 74 height 38
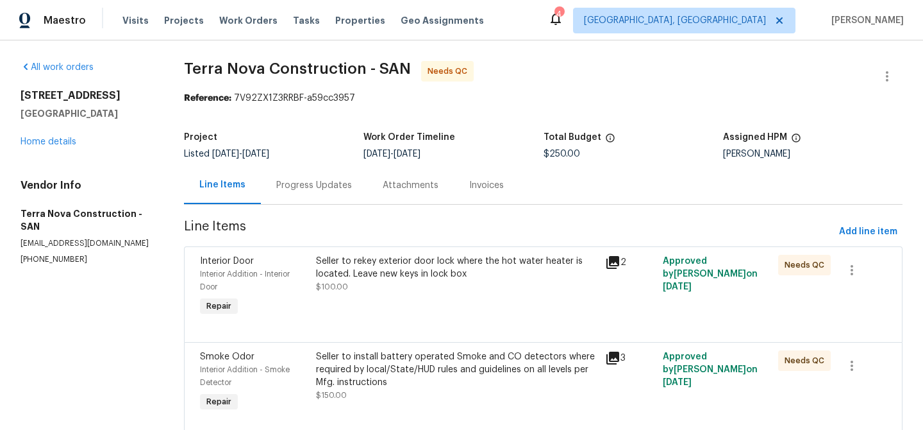
click at [348, 274] on div "Seller to rekey exterior door lock where the hot water heater is located. Leave…" at bounding box center [456, 268] width 281 height 26
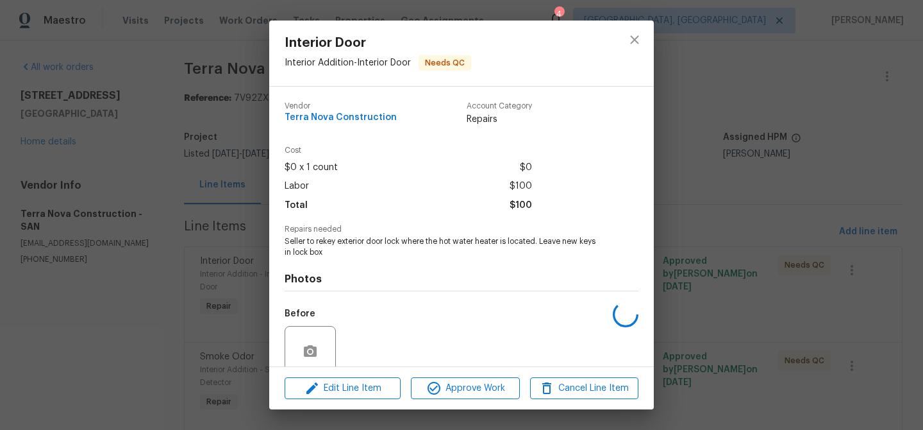
scroll to position [107, 0]
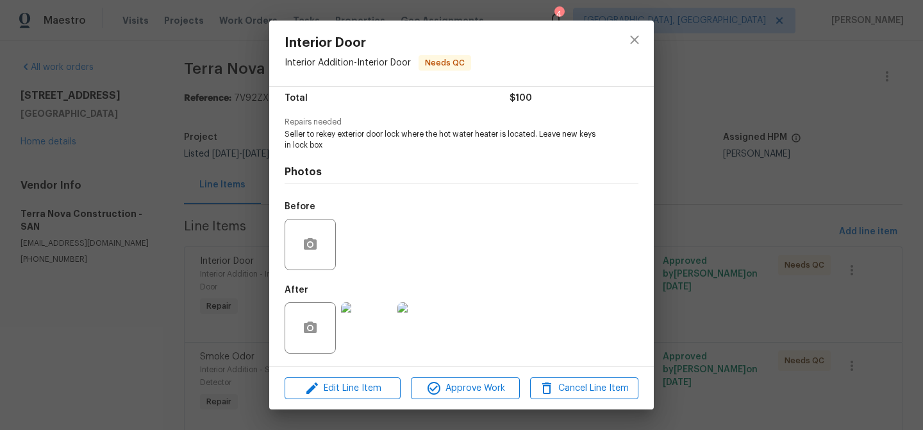
click at [362, 325] on img at bounding box center [366, 327] width 51 height 51
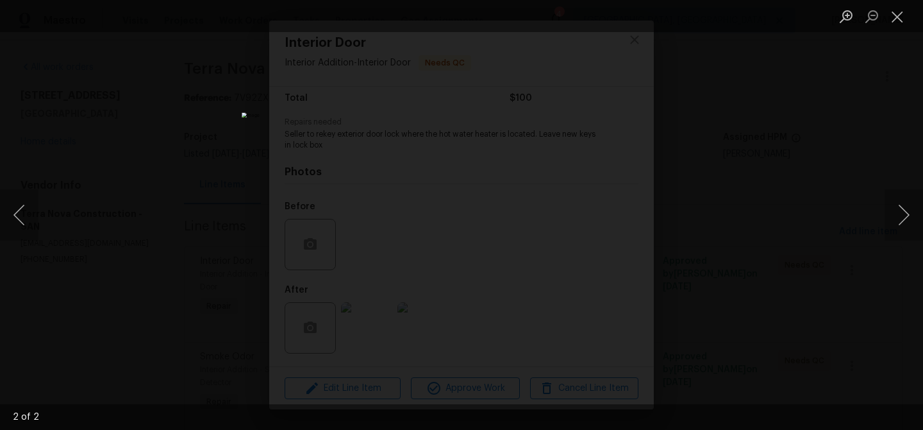
click at [142, 203] on div "Lightbox" at bounding box center [461, 215] width 923 height 430
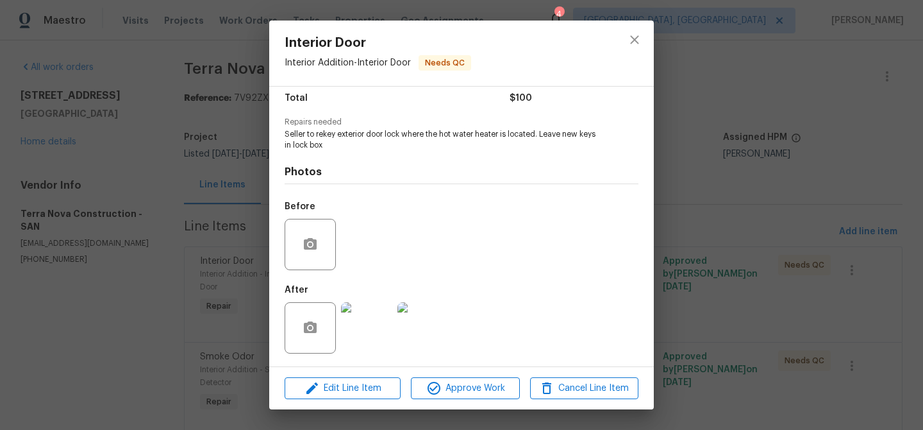
click at [172, 206] on div "Interior Door Interior Addition - Interior Door Needs QC Vendor Terra Nova Cons…" at bounding box center [461, 215] width 923 height 430
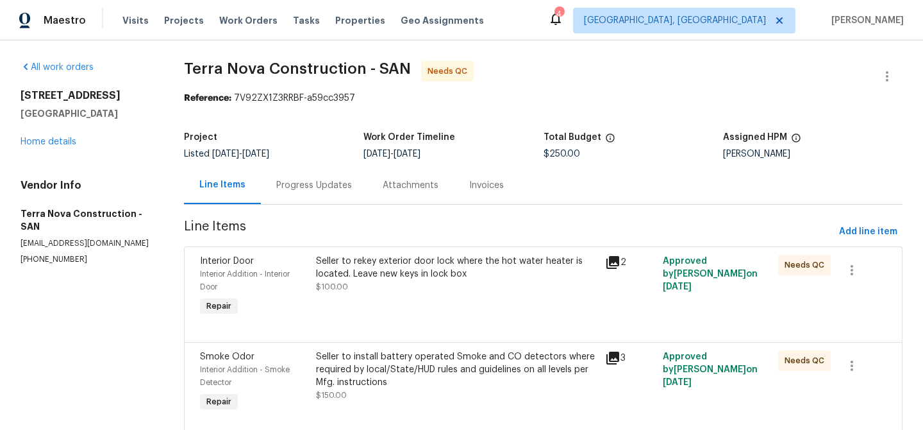
scroll to position [46, 0]
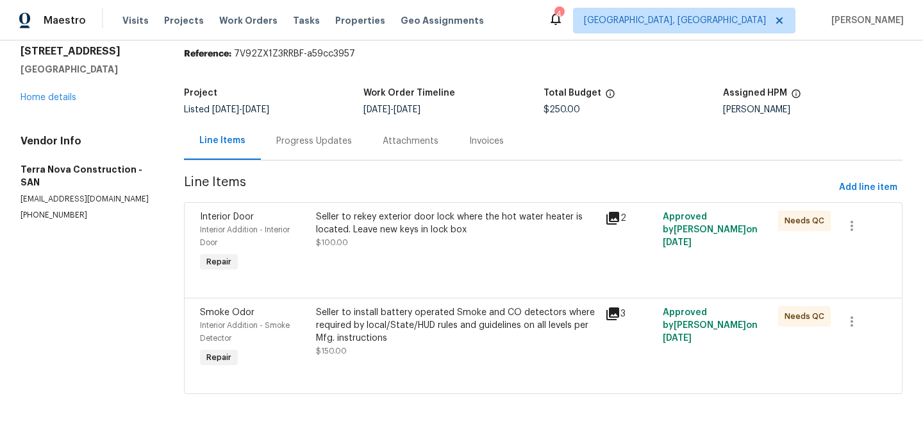
click at [348, 222] on div "Seller to rekey exterior door lock where the hot water heater is located. Leave…" at bounding box center [456, 223] width 281 height 26
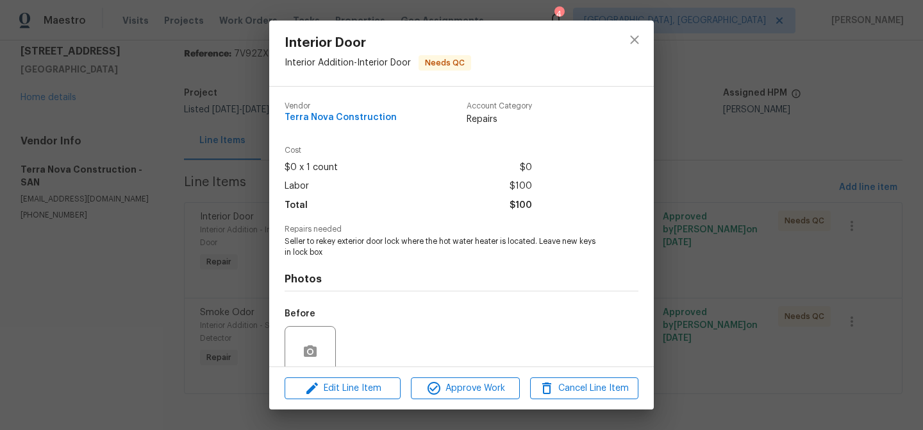
scroll to position [107, 0]
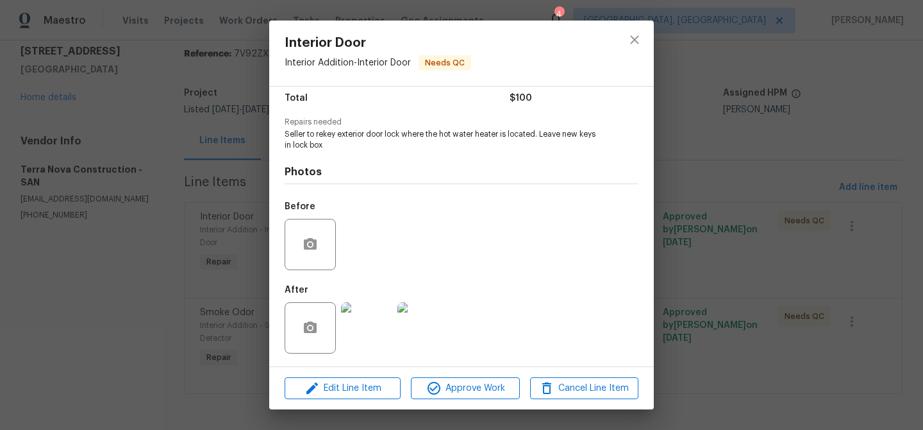
click at [367, 326] on img at bounding box center [366, 327] width 51 height 51
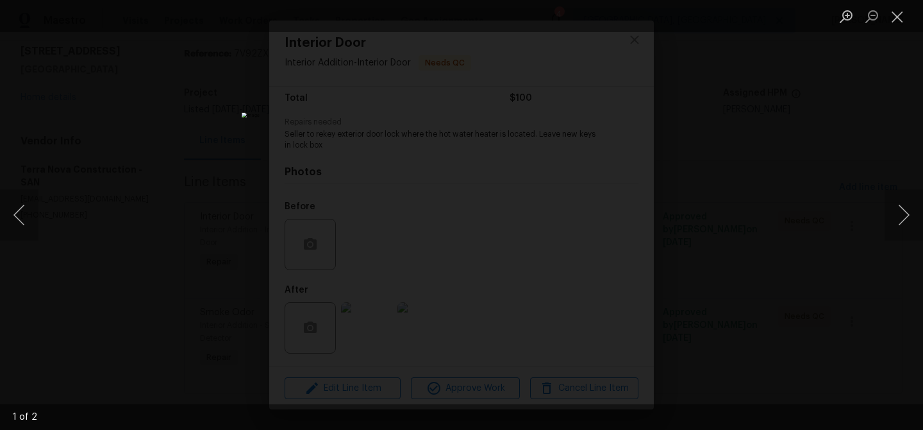
click at [181, 244] on div "Lightbox" at bounding box center [461, 215] width 923 height 430
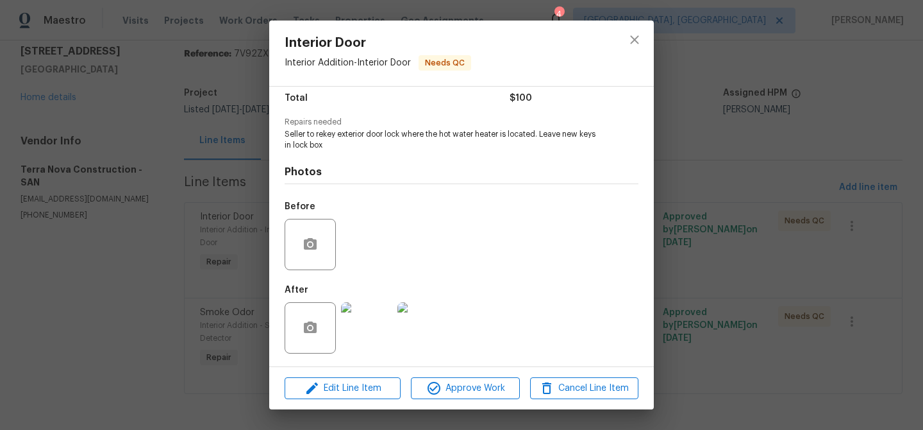
click at [229, 249] on div "Interior Door Interior Addition - Interior Door Needs QC Vendor Terra Nova Cons…" at bounding box center [461, 215] width 923 height 430
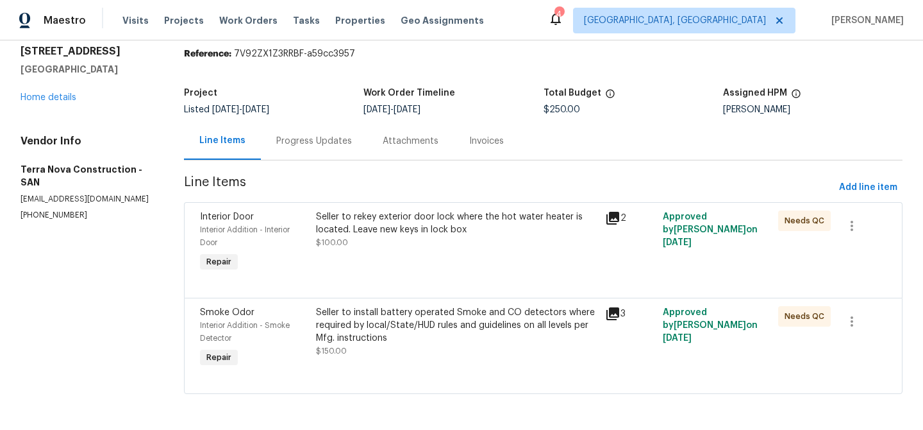
click at [416, 342] on div "Seller to install battery operated Smoke and CO detectors where required by loc…" at bounding box center [456, 325] width 281 height 38
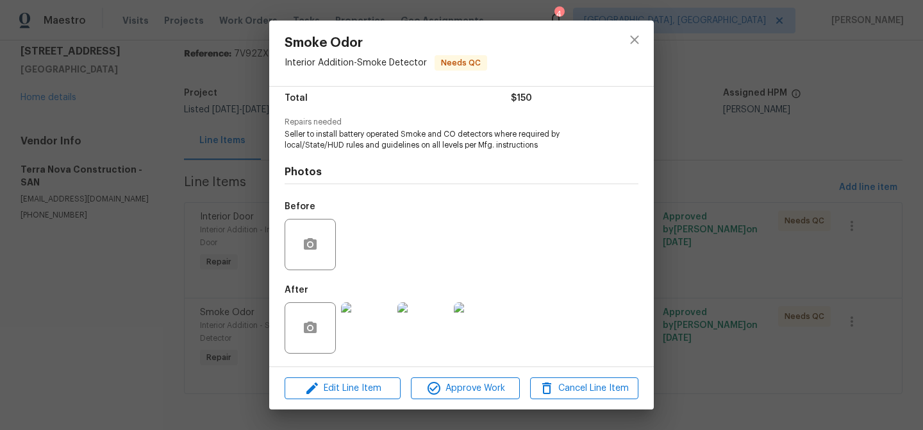
click at [360, 321] on img at bounding box center [366, 327] width 51 height 51
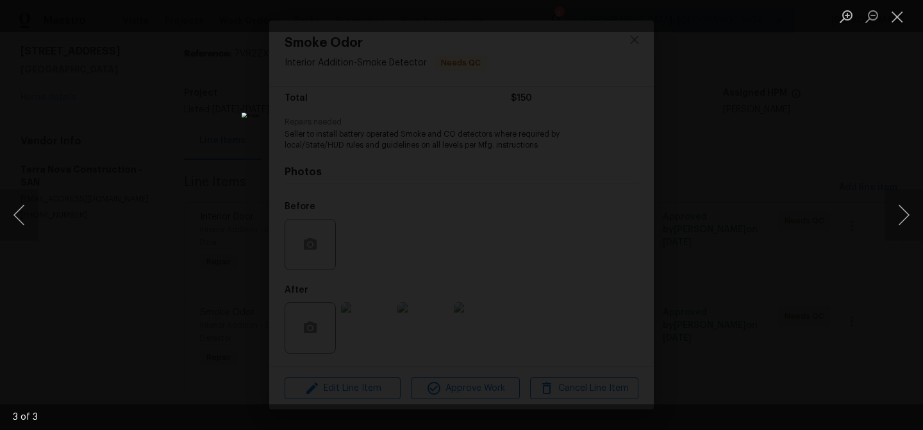
click at [179, 196] on div "Lightbox" at bounding box center [461, 215] width 923 height 430
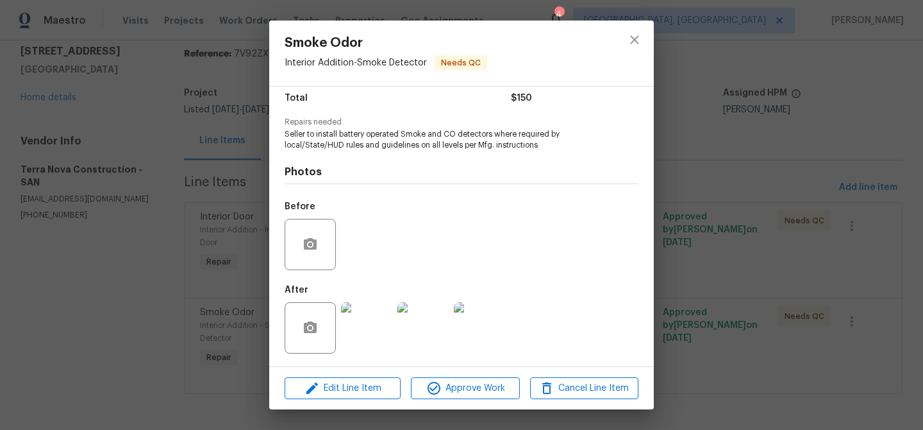
click at [211, 185] on div "Smoke Odor Interior Addition - Smoke Detector Needs QC Vendor Terra Nova Constr…" at bounding box center [461, 215] width 923 height 430
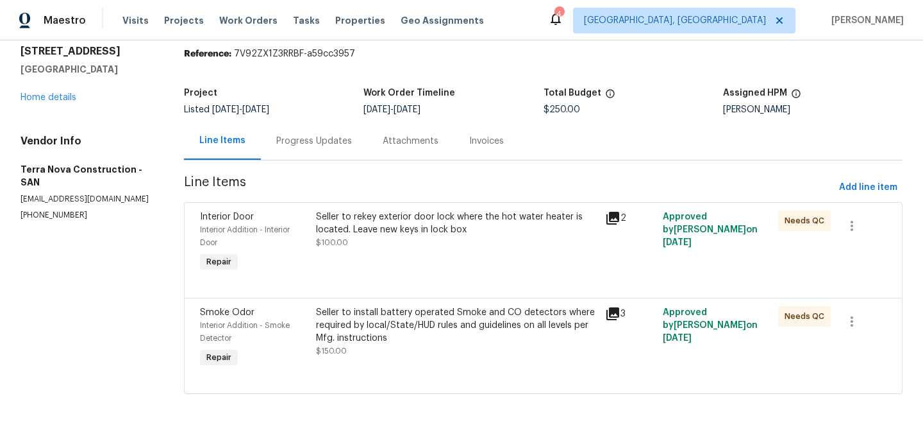
click at [301, 144] on div "Progress Updates" at bounding box center [314, 141] width 76 height 13
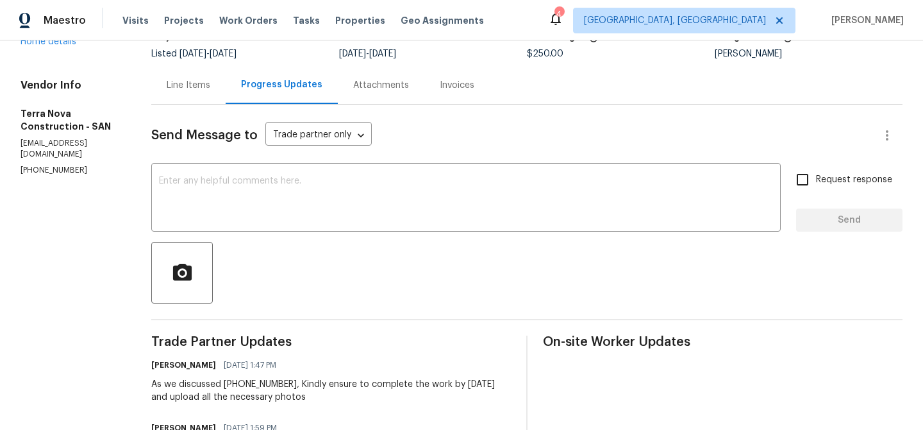
scroll to position [112, 0]
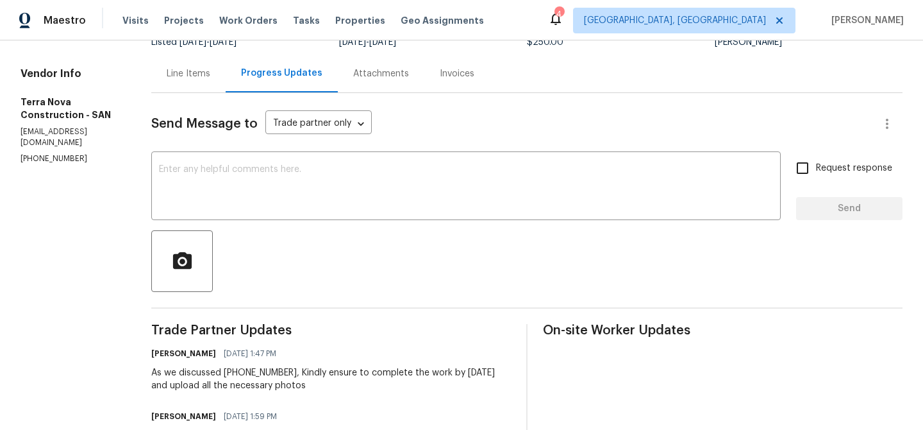
click at [49, 153] on p "[PHONE_NUMBER]" at bounding box center [71, 158] width 100 height 11
copy p "[PHONE_NUMBER]"
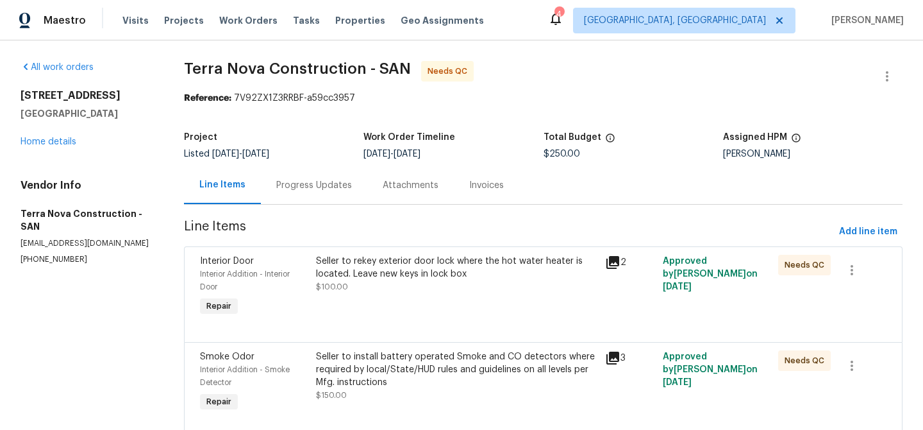
click at [302, 187] on div "Progress Updates" at bounding box center [314, 185] width 76 height 13
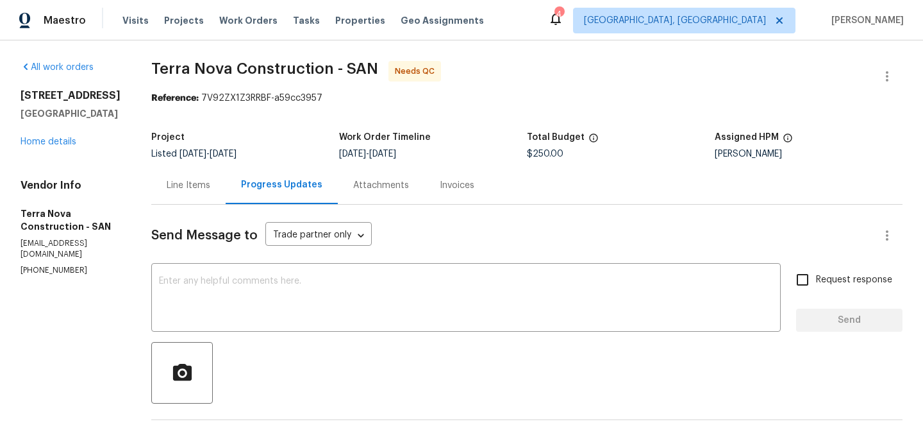
click at [226, 200] on div "Line Items" at bounding box center [188, 185] width 74 height 38
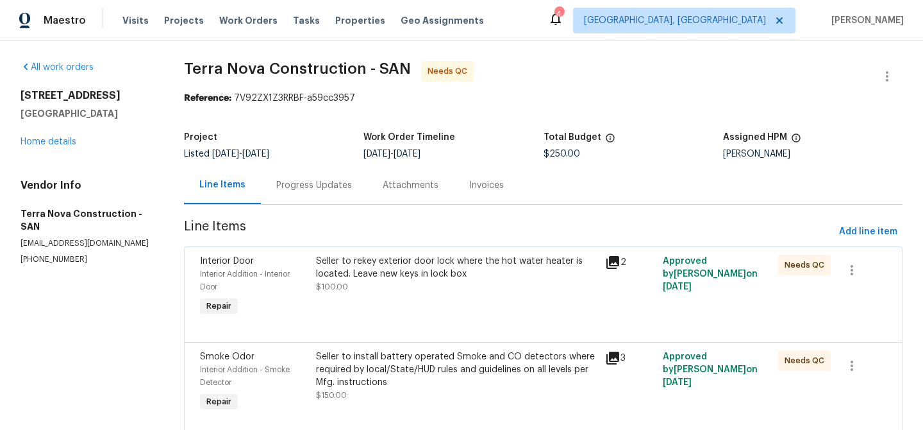
click at [413, 276] on div "Seller to rekey exterior door lock where the hot water heater is located. Leave…" at bounding box center [456, 268] width 281 height 26
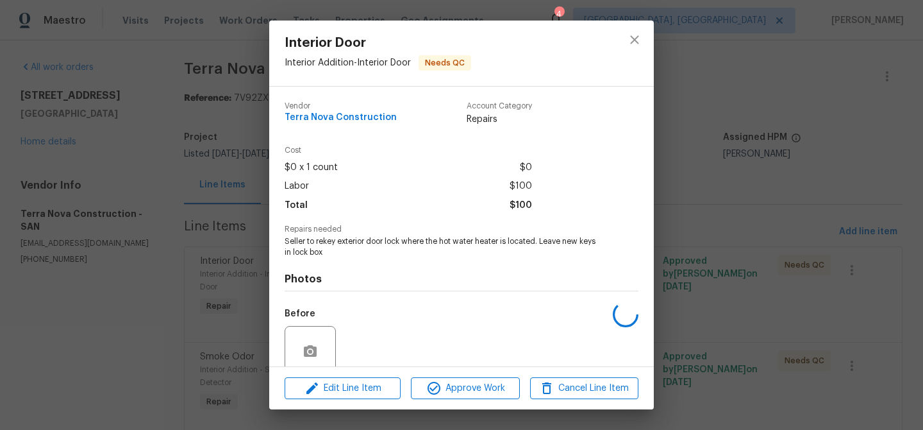
scroll to position [107, 0]
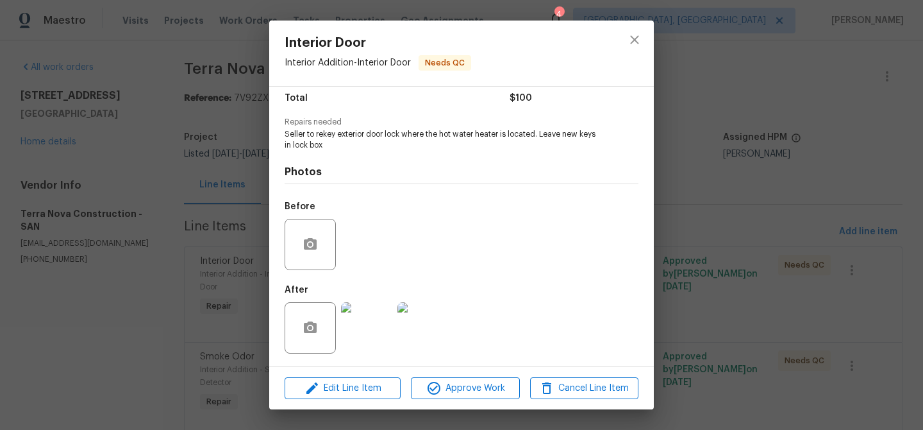
click at [426, 358] on div at bounding box center [423, 327] width 56 height 67
click at [431, 400] on div "Edit Line Item Approve Work Cancel Line Item" at bounding box center [461, 388] width 385 height 43
click at [435, 385] on icon "button" at bounding box center [433, 387] width 15 height 15
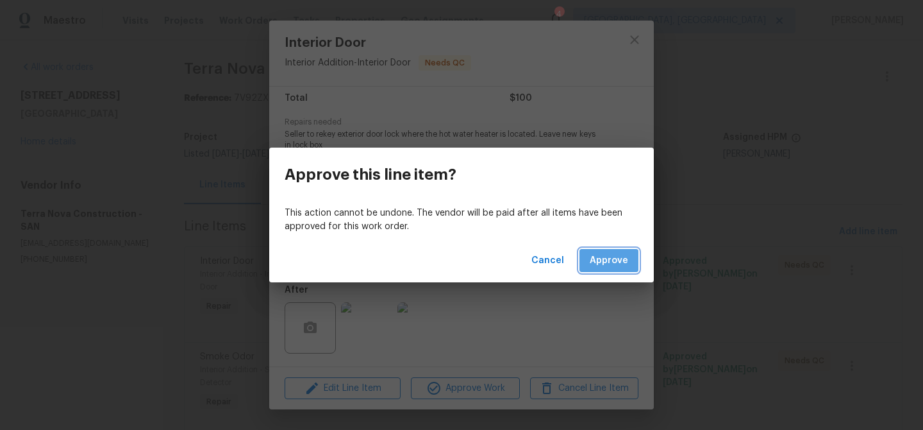
click at [598, 267] on span "Approve" at bounding box center [609, 261] width 38 height 16
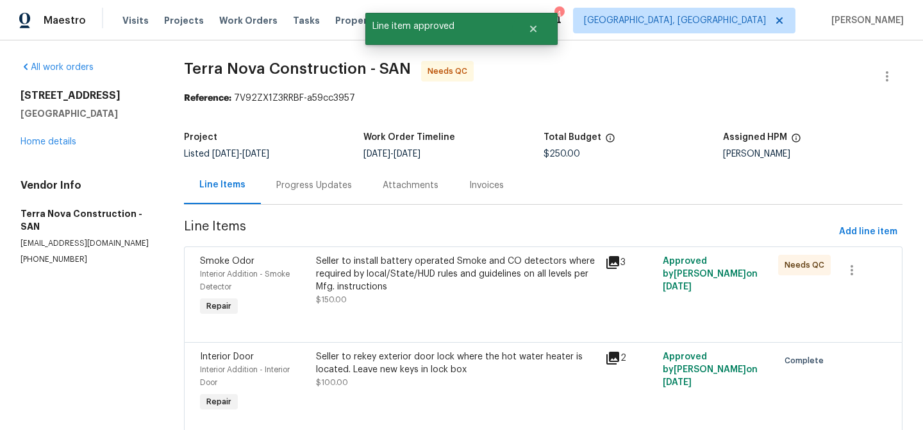
click at [382, 274] on div "Seller to install battery operated Smoke and CO detectors where required by loc…" at bounding box center [456, 274] width 281 height 38
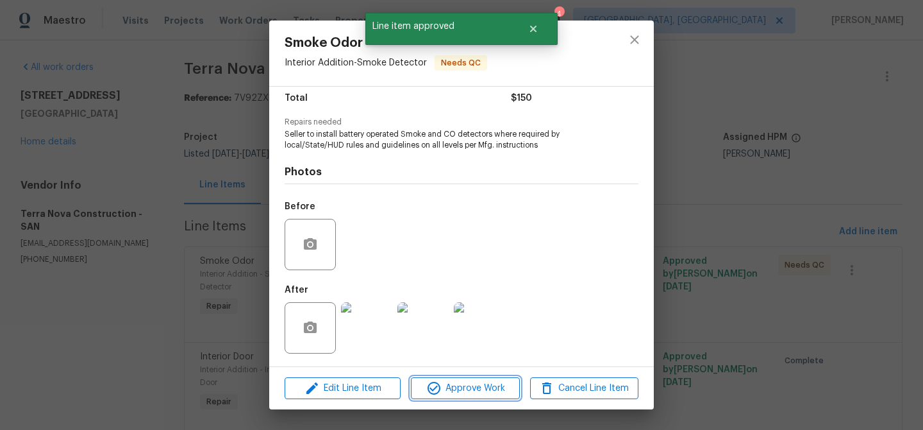
click at [455, 394] on span "Approve Work" at bounding box center [465, 388] width 101 height 16
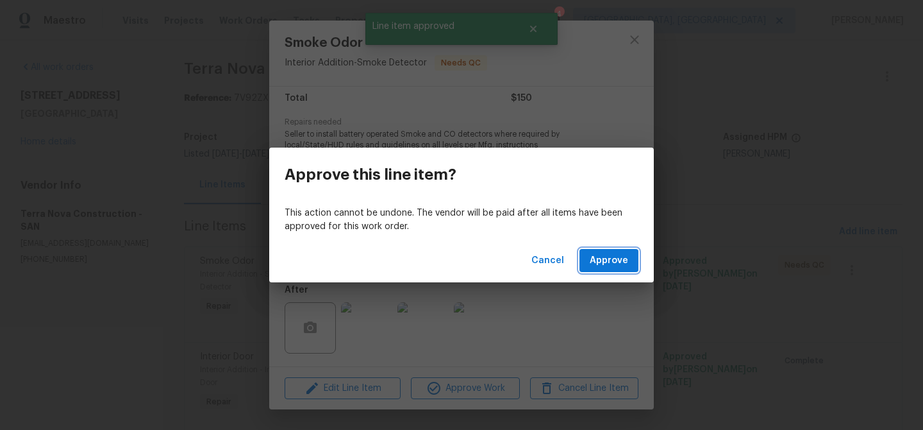
click at [603, 254] on span "Approve" at bounding box center [609, 261] width 38 height 16
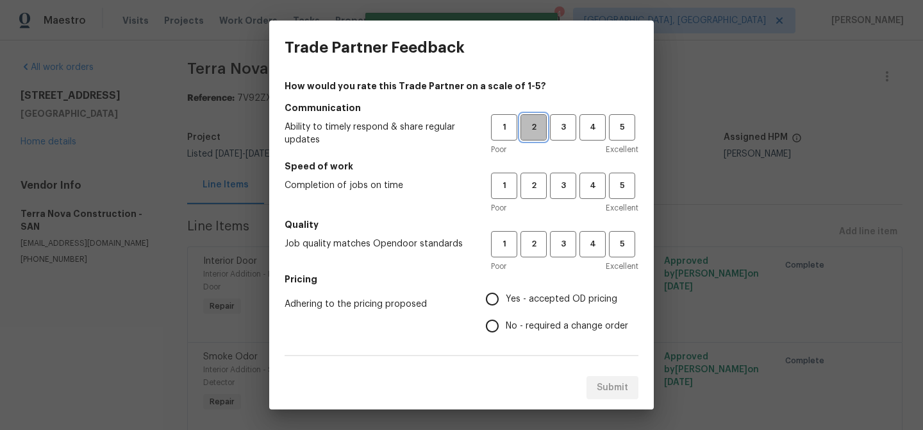
click at [536, 133] on span "2" at bounding box center [534, 127] width 24 height 15
click at [539, 201] on div "1 2 3 4 5 Poor Excellent" at bounding box center [564, 193] width 147 height 42
click at [538, 192] on span "2" at bounding box center [534, 185] width 24 height 15
click at [540, 246] on span "2" at bounding box center [534, 244] width 24 height 15
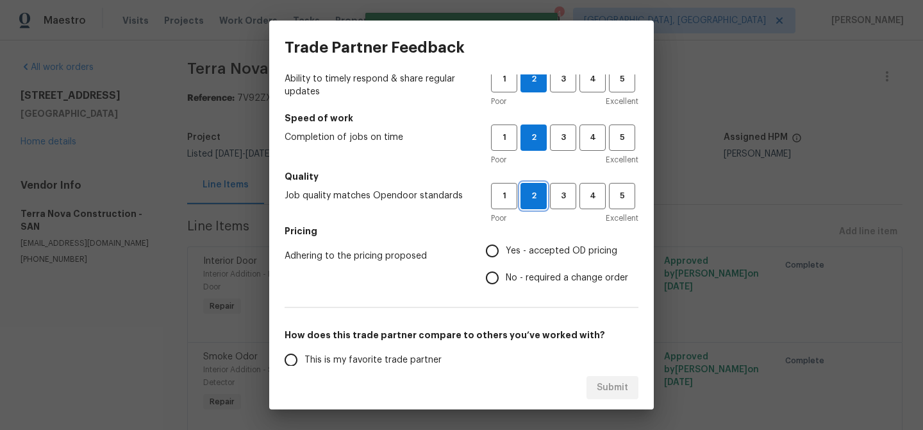
scroll to position [114, 0]
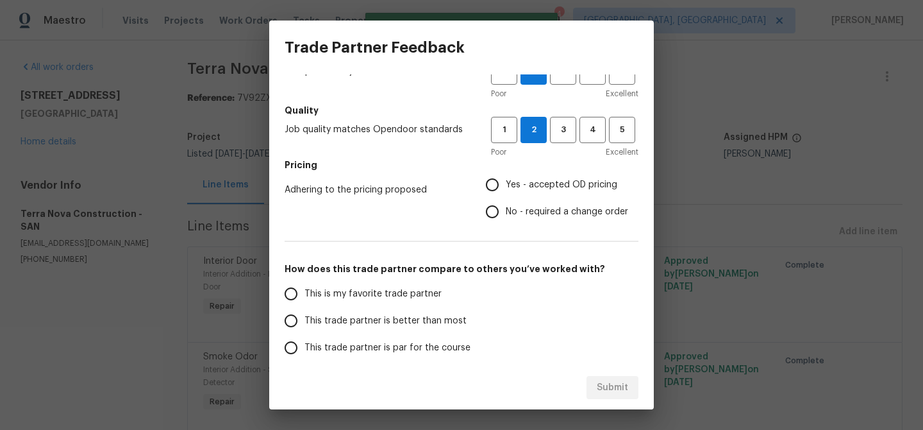
click at [506, 188] on input "Yes - accepted OD pricing" at bounding box center [492, 184] width 27 height 27
radio input "true"
click at [377, 306] on label "This is my favorite trade partner" at bounding box center [379, 293] width 203 height 27
click at [305, 306] on input "This is my favorite trade partner" at bounding box center [291, 293] width 27 height 27
click at [611, 387] on span "Submit" at bounding box center [612, 388] width 31 height 16
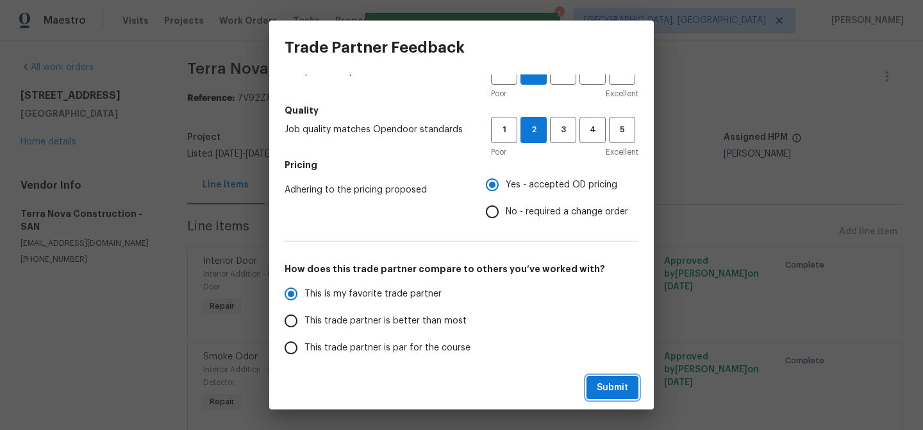
radio input "true"
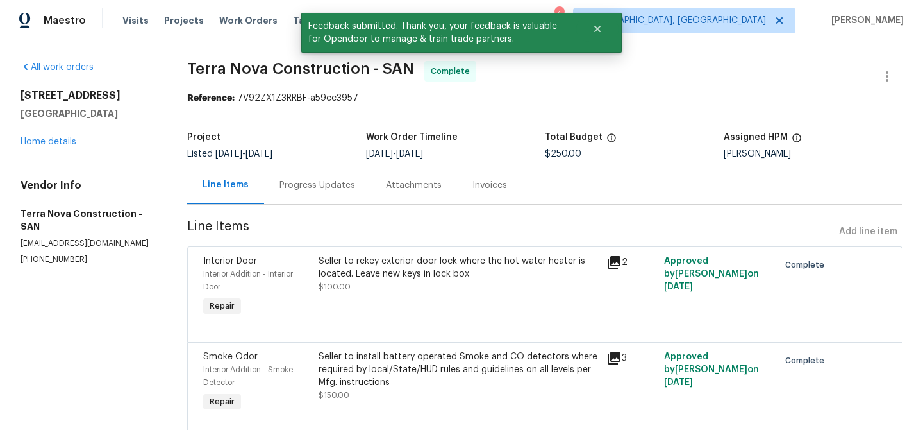
click at [313, 193] on div "Progress Updates" at bounding box center [317, 185] width 106 height 38
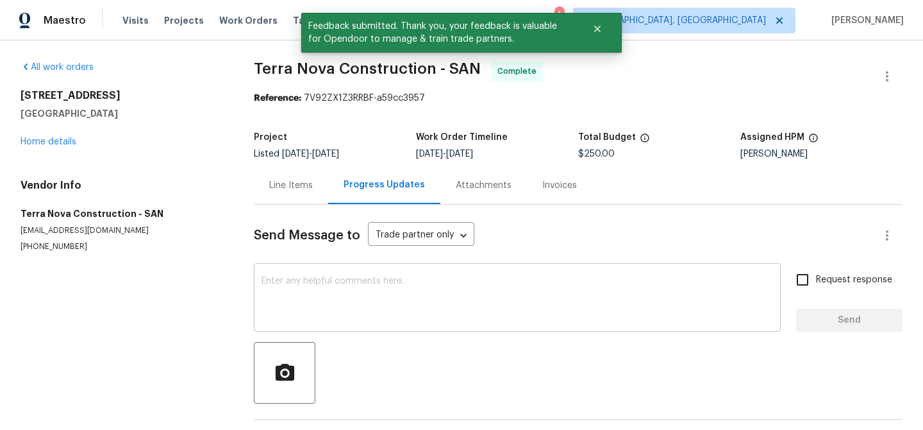
click at [362, 288] on textarea at bounding box center [518, 298] width 512 height 45
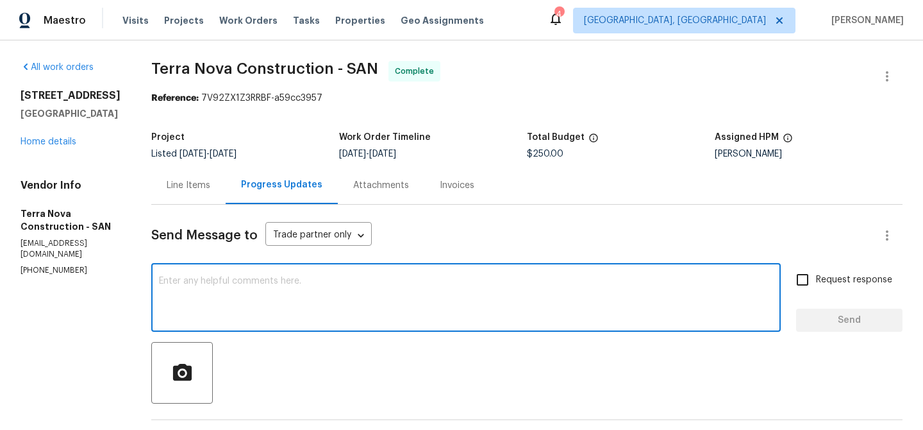
paste textarea "WO is approved, Please upload the invoice under the invoice section.Thanks"
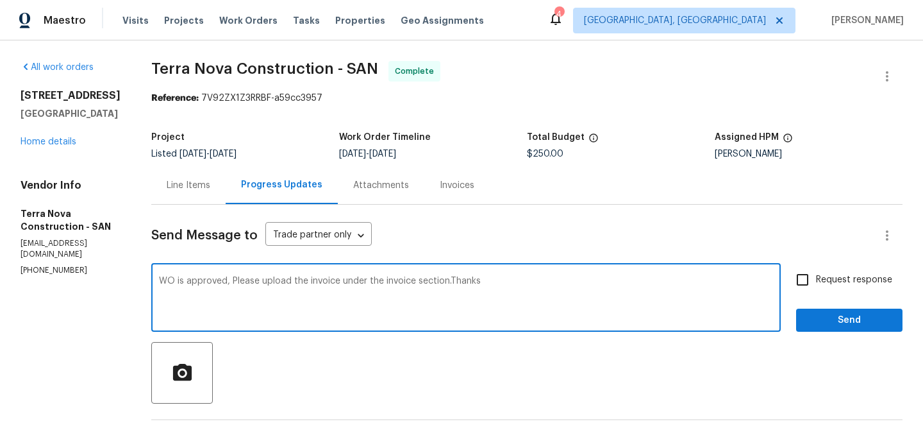
type textarea "WO is approved, Please upload the invoice under the invoice section.Thanks"
click at [833, 278] on span "Request response" at bounding box center [854, 279] width 76 height 13
click at [816, 278] on input "Request response" at bounding box center [802, 279] width 27 height 27
checkbox input "true"
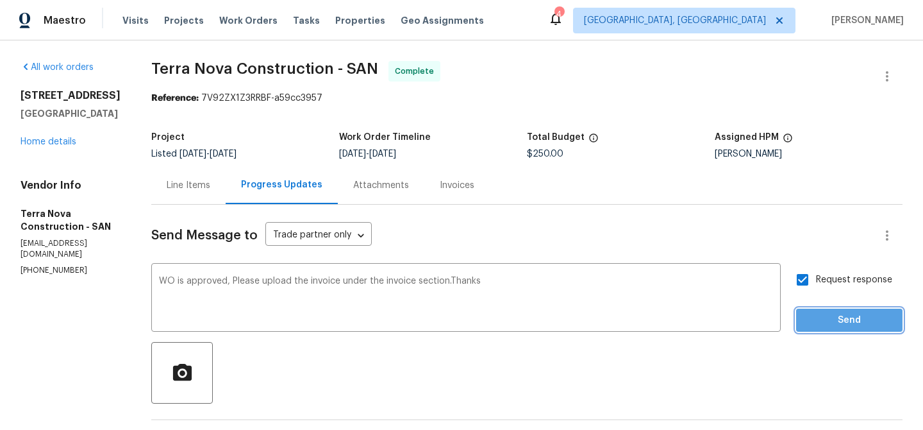
click at [819, 315] on span "Send" at bounding box center [849, 320] width 86 height 16
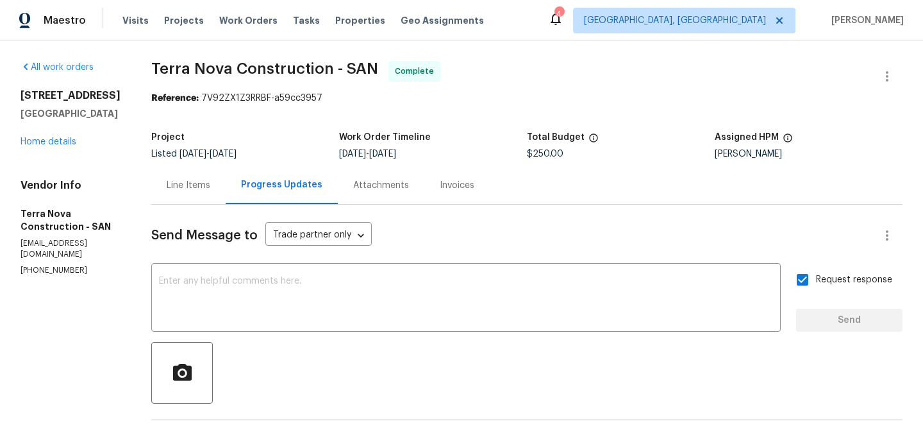
click at [226, 173] on div "Line Items" at bounding box center [188, 185] width 74 height 38
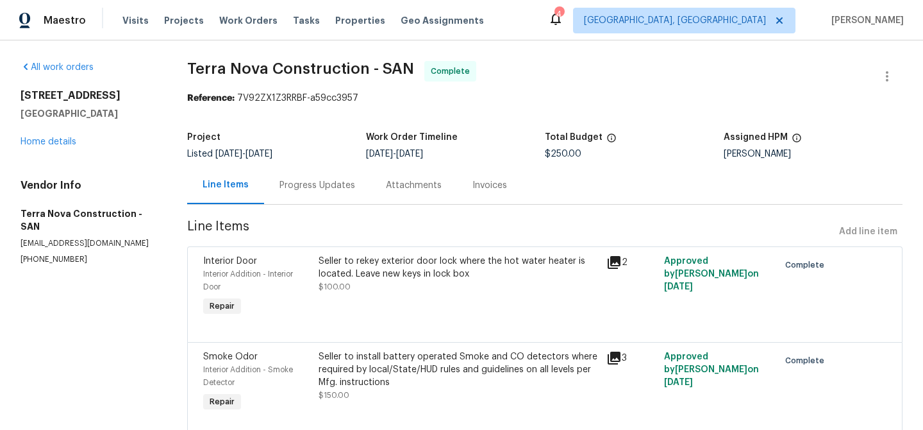
click at [355, 284] on div "Seller to rekey exterior door lock where the hot water heater is located. Leave…" at bounding box center [459, 274] width 280 height 38
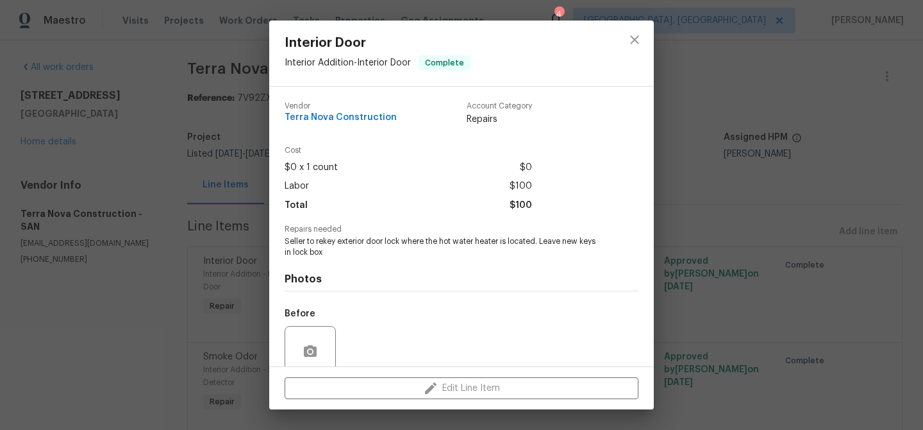
click at [329, 240] on span "Seller to rekey exterior door lock where the hot water heater is located. Leave…" at bounding box center [444, 247] width 319 height 22
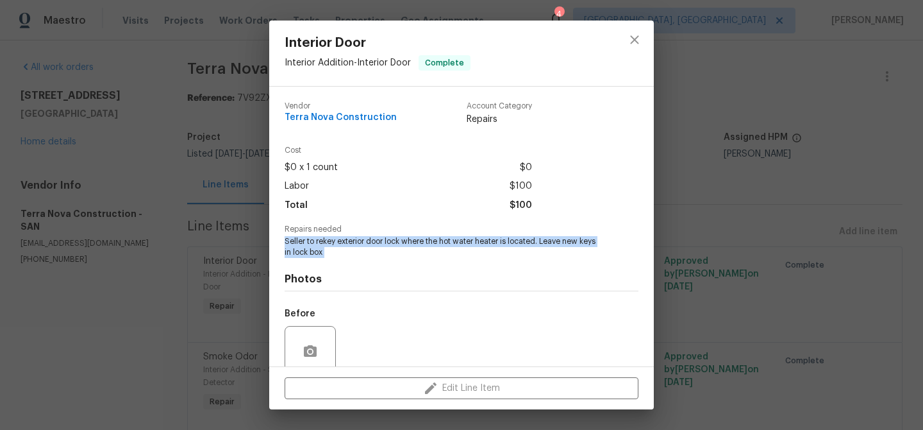
click at [329, 240] on span "Seller to rekey exterior door lock where the hot water heater is located. Leave…" at bounding box center [444, 247] width 319 height 22
copy span "Seller to rekey exterior door lock where the hot water heater is located. Leave…"
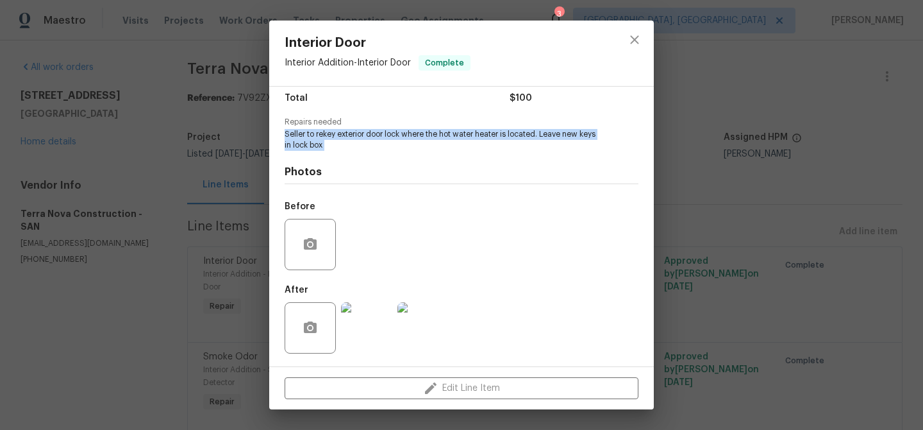
click at [358, 306] on img at bounding box center [366, 327] width 51 height 51
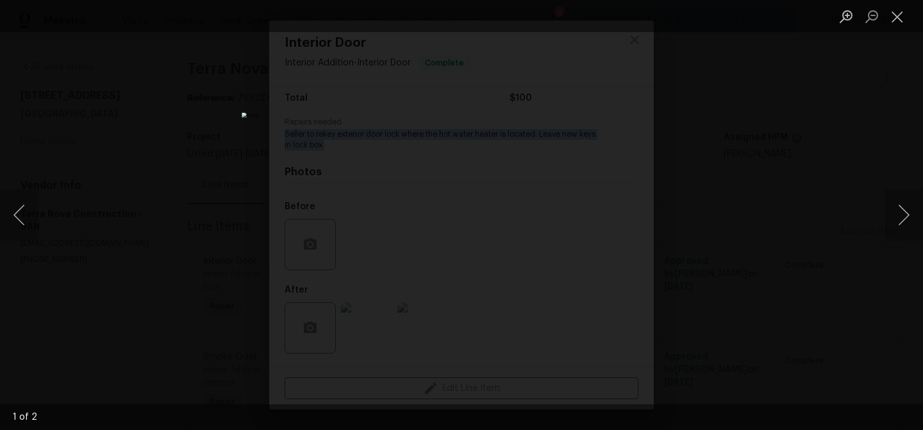
click at [167, 163] on div "Lightbox" at bounding box center [461, 215] width 923 height 430
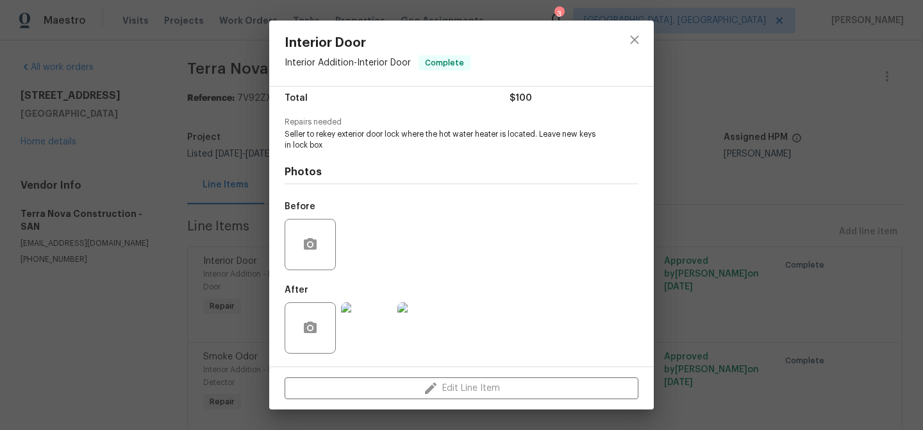
click at [162, 285] on div "Interior Door Interior Addition - Interior Door Complete Vendor Terra Nova Cons…" at bounding box center [461, 215] width 923 height 430
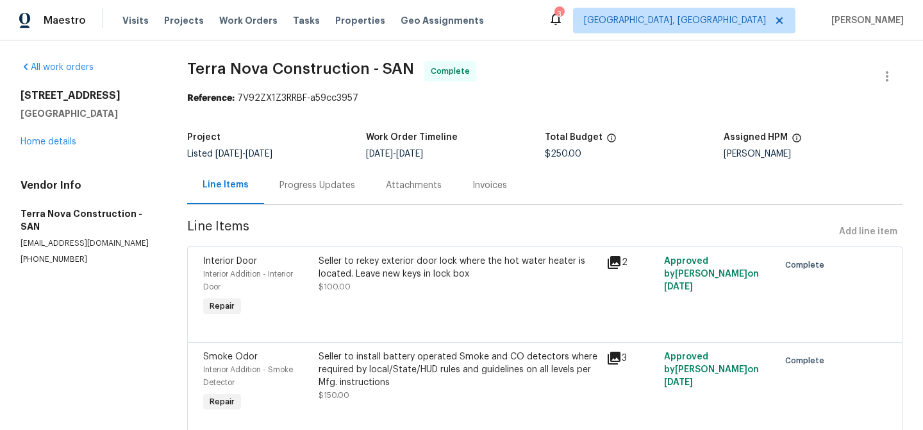
scroll to position [46, 0]
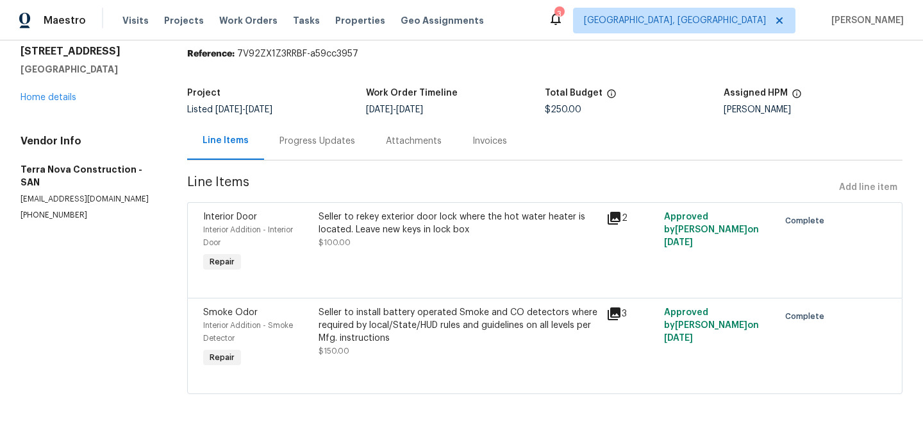
click at [360, 311] on div "Seller to install battery operated Smoke and CO detectors where required by loc…" at bounding box center [459, 325] width 280 height 38
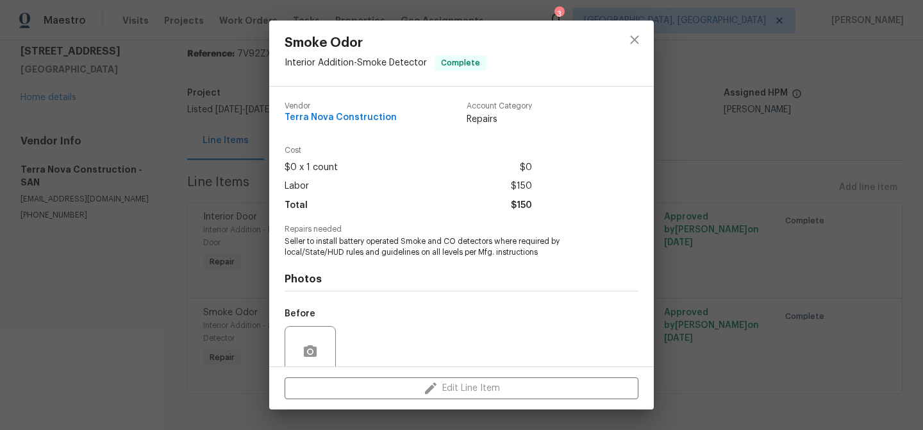
click at [338, 251] on span "Seller to install battery operated Smoke and CO detectors where required by loc…" at bounding box center [444, 247] width 319 height 22
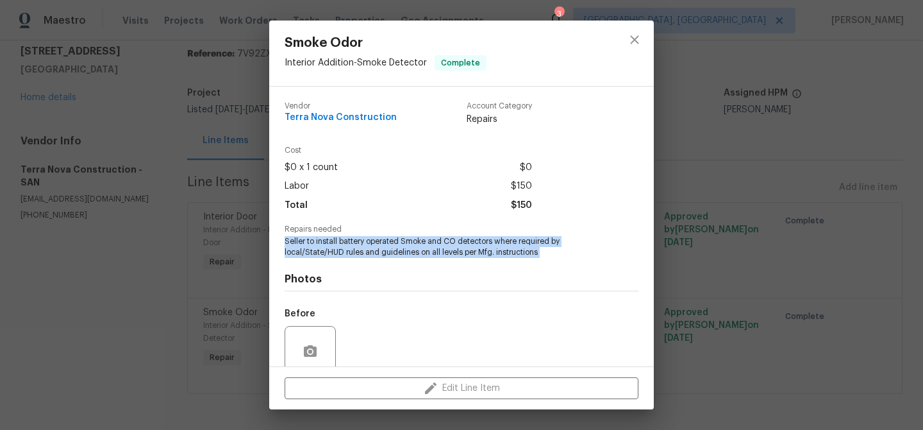
click at [338, 251] on span "Seller to install battery operated Smoke and CO detectors where required by loc…" at bounding box center [444, 247] width 319 height 22
copy span "Seller to install battery operated Smoke and CO detectors where required by loc…"
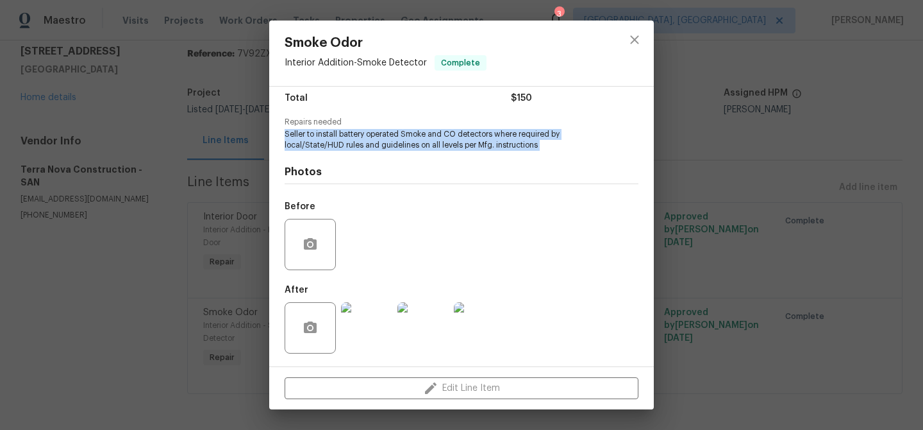
click at [366, 332] on img at bounding box center [366, 327] width 51 height 51
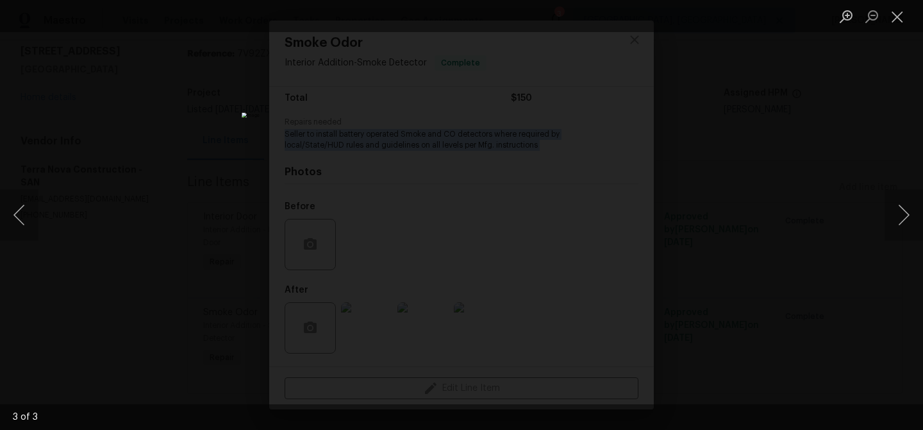
click at [390, 132] on img "Lightbox" at bounding box center [462, 214] width 440 height 205
click at [176, 90] on div "Lightbox" at bounding box center [461, 215] width 923 height 430
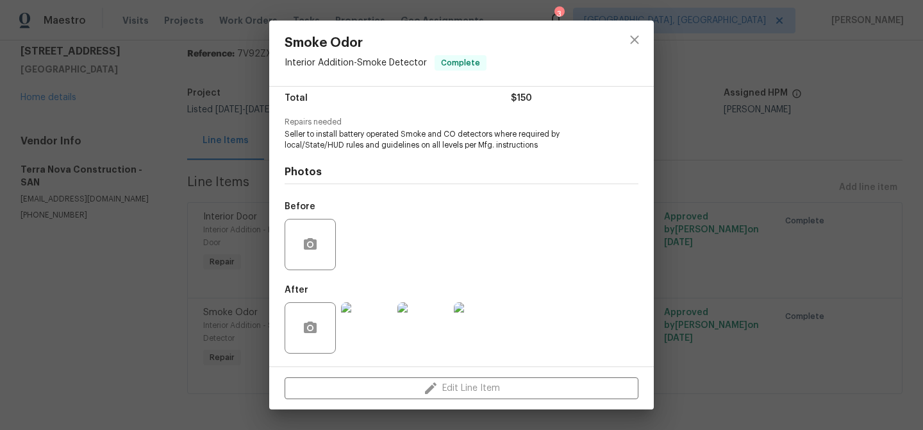
click at [173, 99] on div "Smoke Odor Interior Addition - Smoke Detector Complete Vendor Terra Nova Constr…" at bounding box center [461, 215] width 923 height 430
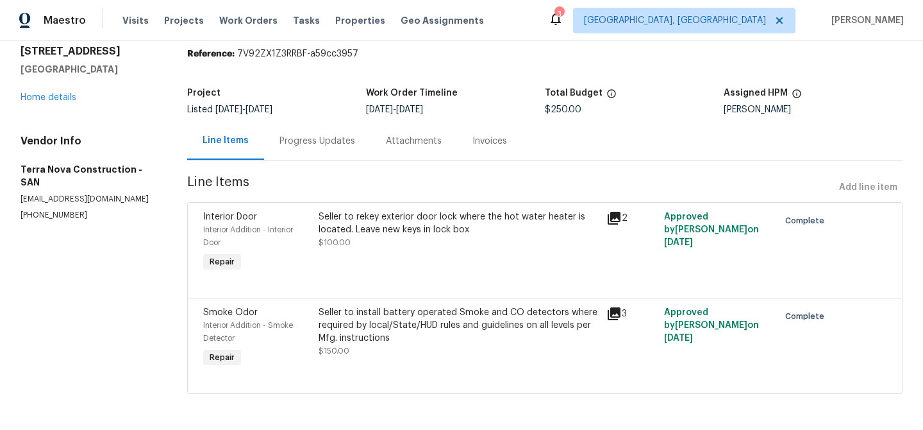
scroll to position [0, 0]
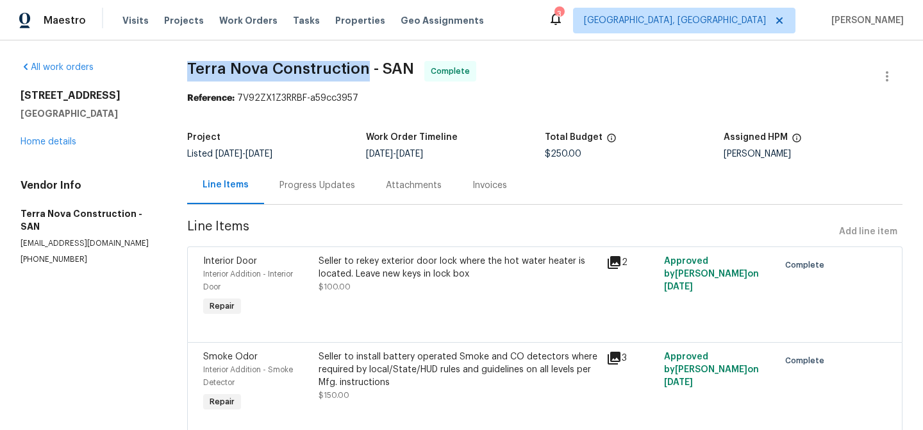
drag, startPoint x: 180, startPoint y: 67, endPoint x: 361, endPoint y: 67, distance: 180.8
click at [361, 67] on div "All work orders 1564 Tanglewood Ln Unit 11 Escondido, CA 92029 Home details Ven…" at bounding box center [461, 256] width 923 height 433
copy span "Terra Nova Construction"
click at [314, 178] on div "Progress Updates" at bounding box center [317, 185] width 106 height 38
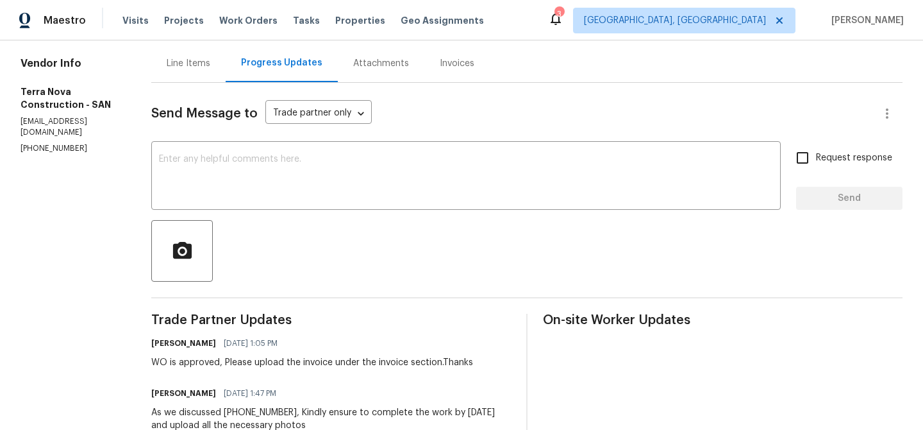
scroll to position [122, 0]
click at [474, 65] on div "Invoices" at bounding box center [457, 62] width 35 height 13
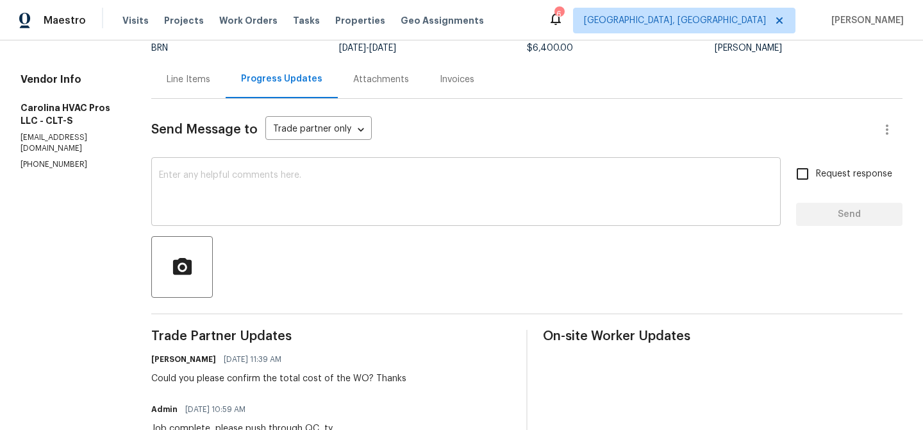
scroll to position [106, 0]
click at [191, 84] on div "Line Items" at bounding box center [189, 78] width 44 height 13
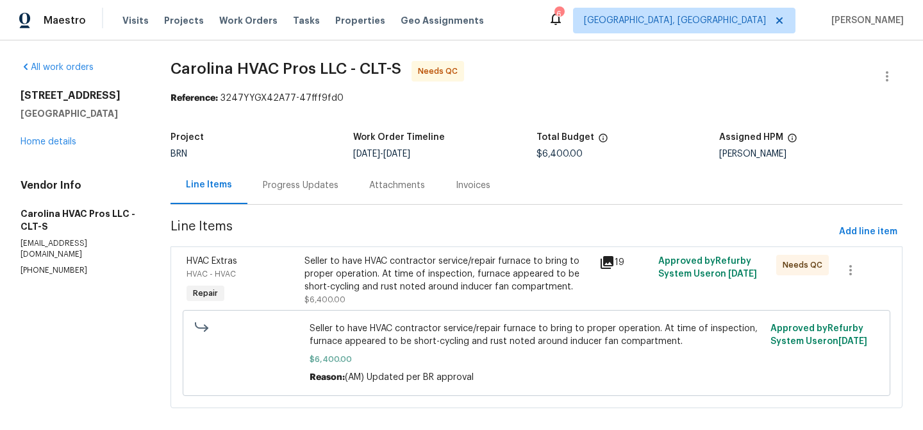
click at [390, 262] on div "Seller to have HVAC contractor service/repair furnace to bring to proper operat…" at bounding box center [448, 274] width 287 height 38
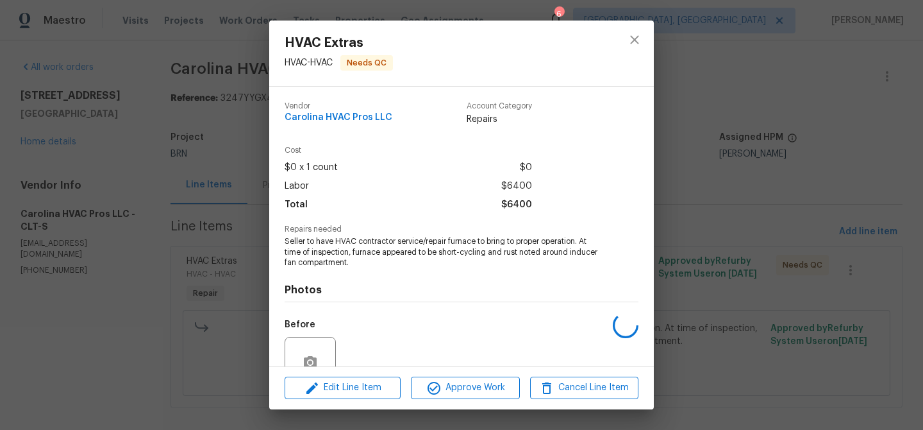
scroll to position [118, 0]
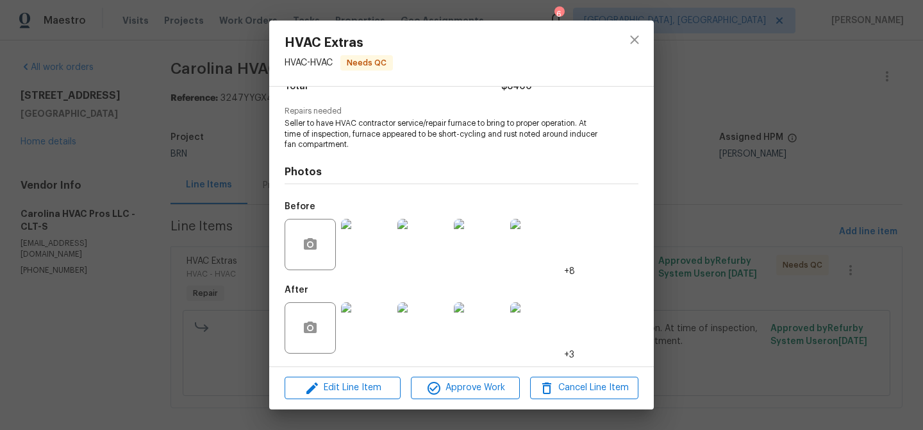
click at [374, 253] on img at bounding box center [366, 244] width 51 height 51
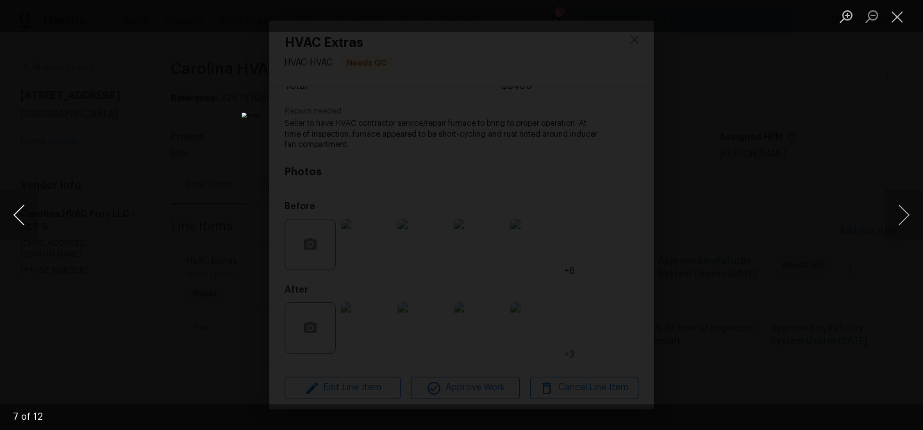
click at [22, 214] on button "Previous image" at bounding box center [19, 214] width 38 height 51
click at [208, 97] on div "Lightbox" at bounding box center [461, 215] width 923 height 430
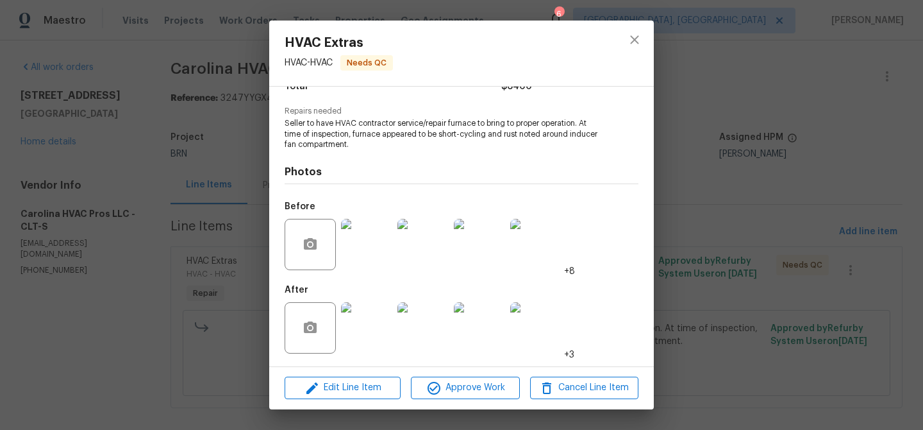
click at [153, 133] on div "HVAC Extras HVAC - HVAC Needs QC Vendor Carolina HVAC Pros LLC Account Category…" at bounding box center [461, 215] width 923 height 430
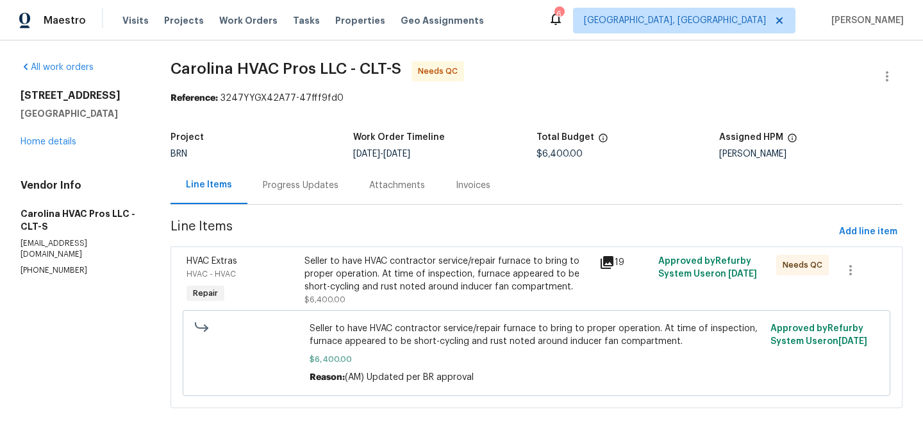
click at [39, 273] on p "[PHONE_NUMBER]" at bounding box center [80, 270] width 119 height 11
copy p "[PHONE_NUMBER]"
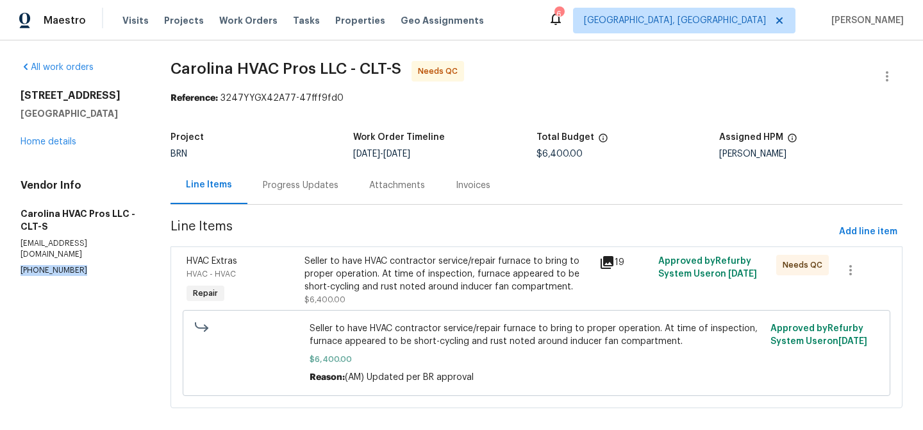
copy p "[PHONE_NUMBER]"
click at [333, 158] on div "Project BRN Work Order Timeline 8/4/2025 - 8/6/2025 Total Budget $6,400.00 Assi…" at bounding box center [537, 145] width 732 height 41
click at [306, 180] on div "Progress Updates" at bounding box center [301, 185] width 76 height 13
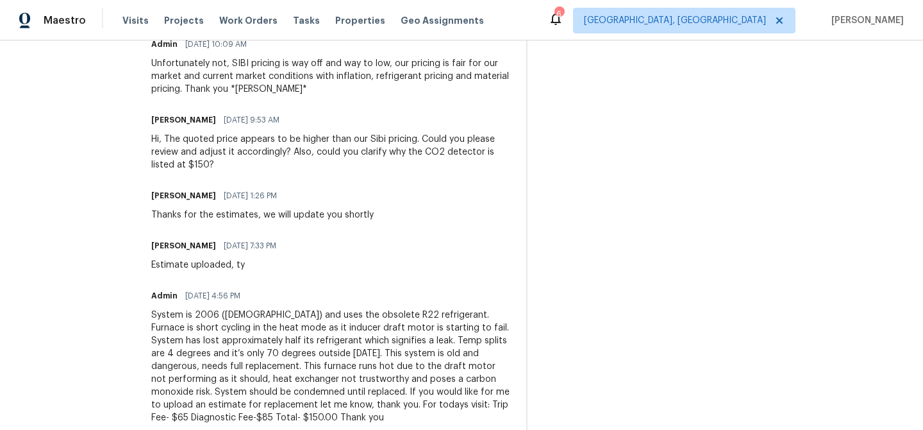
scroll to position [992, 0]
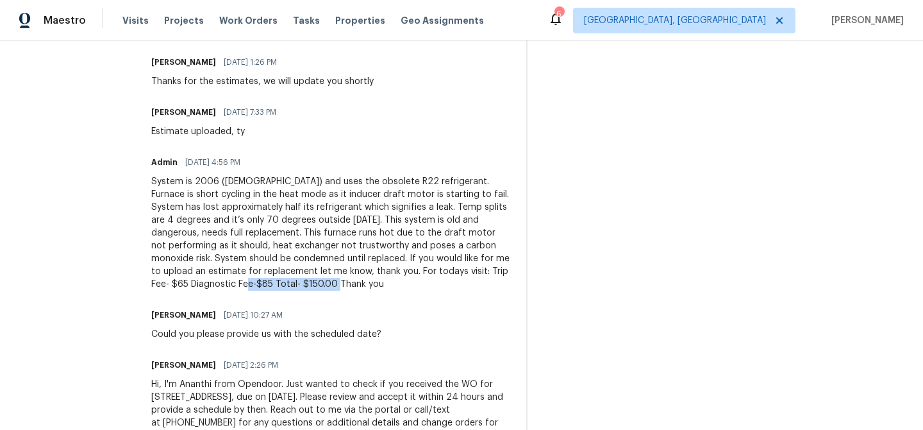
drag, startPoint x: 201, startPoint y: 287, endPoint x: 288, endPoint y: 286, distance: 87.2
click at [288, 287] on div "System is 2006 ([DEMOGRAPHIC_DATA]) and uses the obsolete R22 refrigerant. Furn…" at bounding box center [331, 232] width 360 height 115
click at [288, 286] on div "System is 2006 ([DEMOGRAPHIC_DATA]) and uses the obsolete R22 refrigerant. Furn…" at bounding box center [331, 232] width 360 height 115
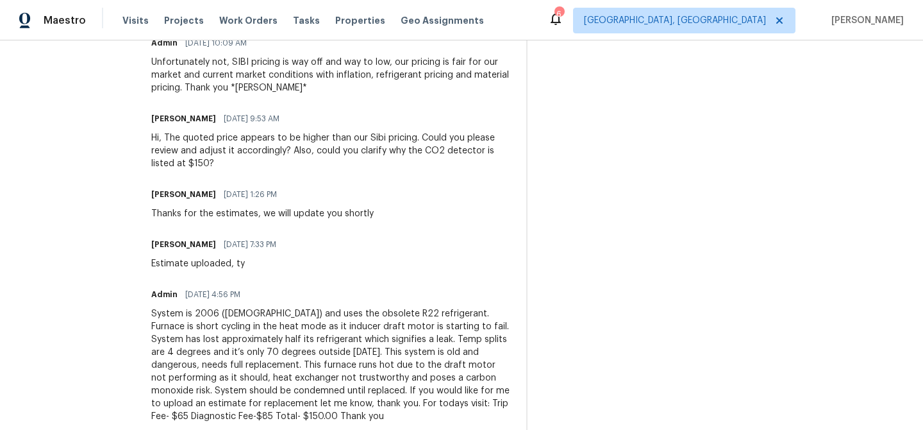
scroll to position [0, 0]
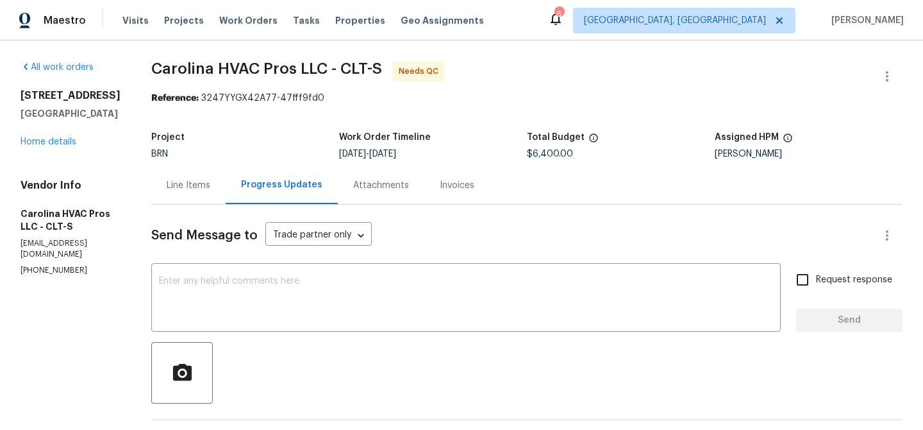
click at [57, 268] on p "[PHONE_NUMBER]" at bounding box center [71, 270] width 100 height 11
copy p "[PHONE_NUMBER]"
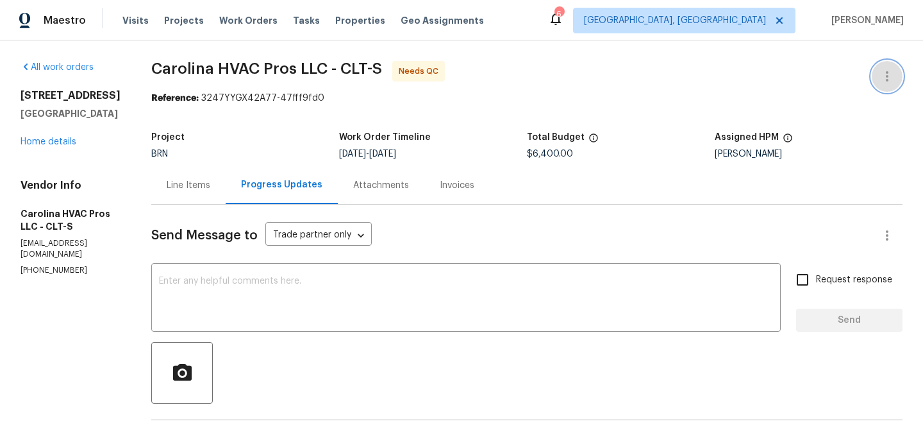
click at [888, 65] on button "button" at bounding box center [887, 76] width 31 height 31
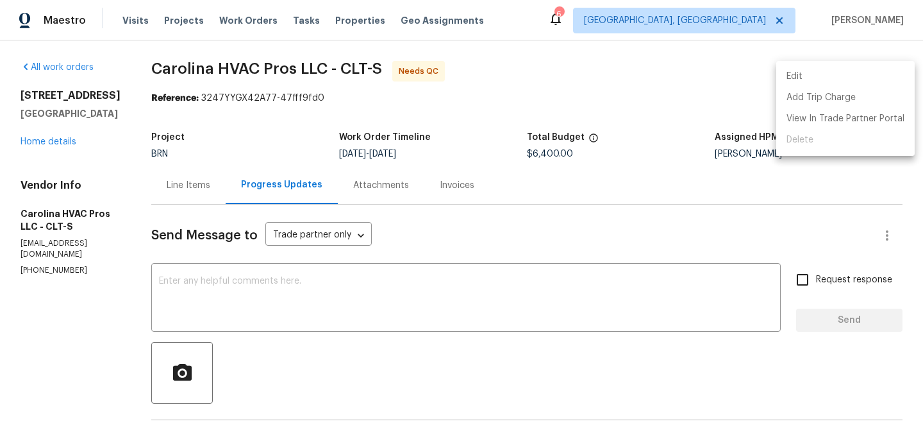
click at [838, 69] on li "Edit" at bounding box center [845, 76] width 138 height 21
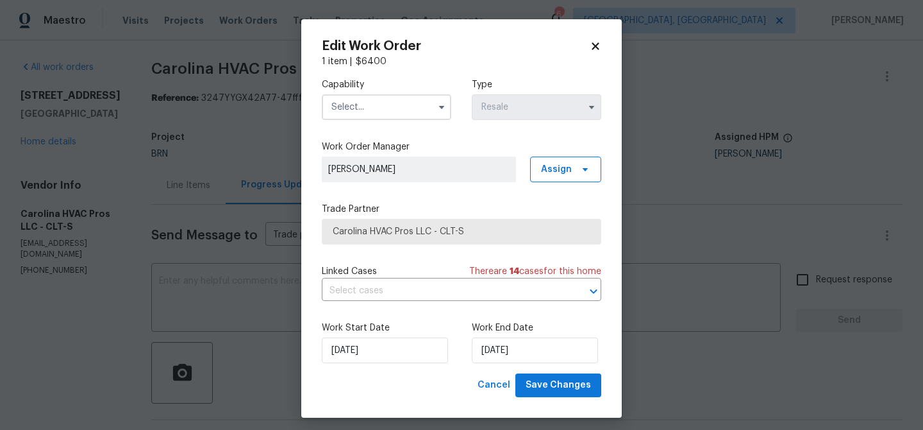
click at [410, 115] on input "text" at bounding box center [386, 107] width 129 height 26
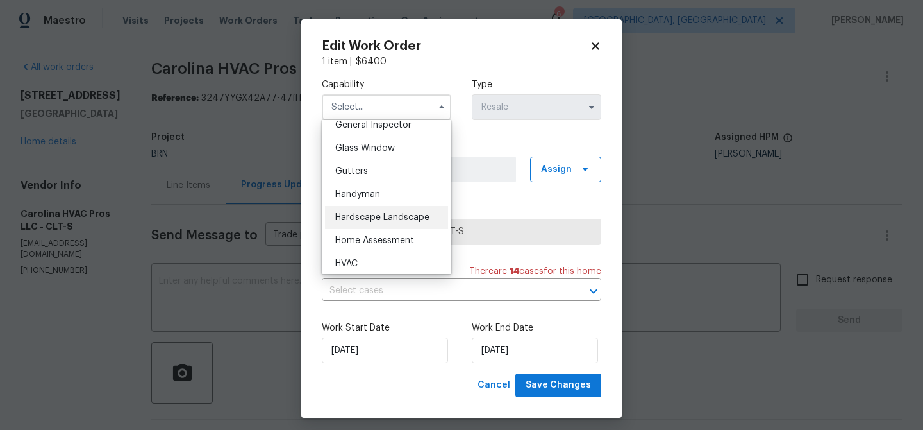
scroll to position [712, 0]
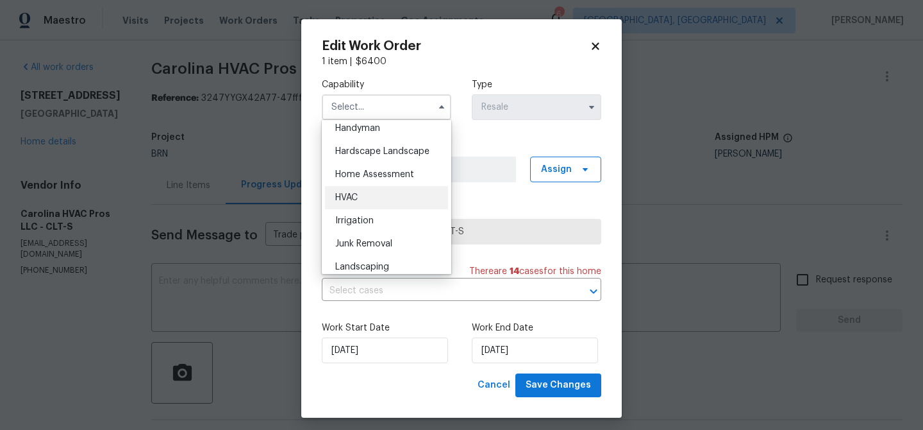
click at [363, 198] on div "HVAC" at bounding box center [386, 197] width 123 height 23
type input "HVAC"
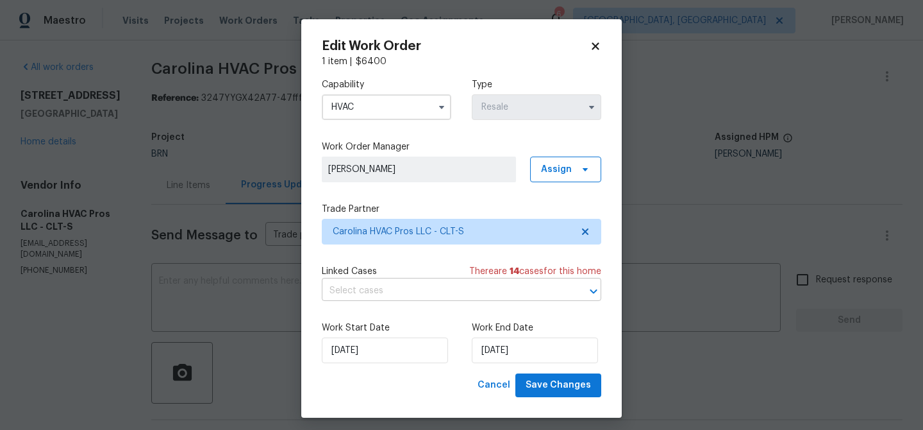
click at [363, 285] on input "text" at bounding box center [444, 291] width 244 height 20
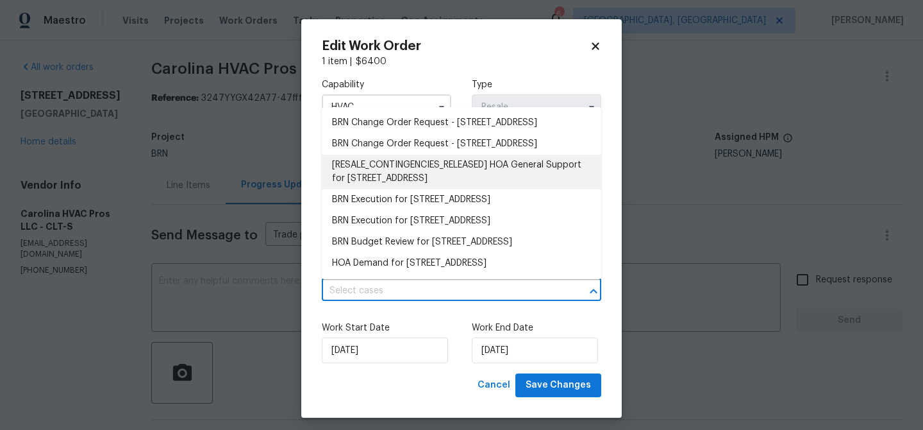
scroll to position [28, 0]
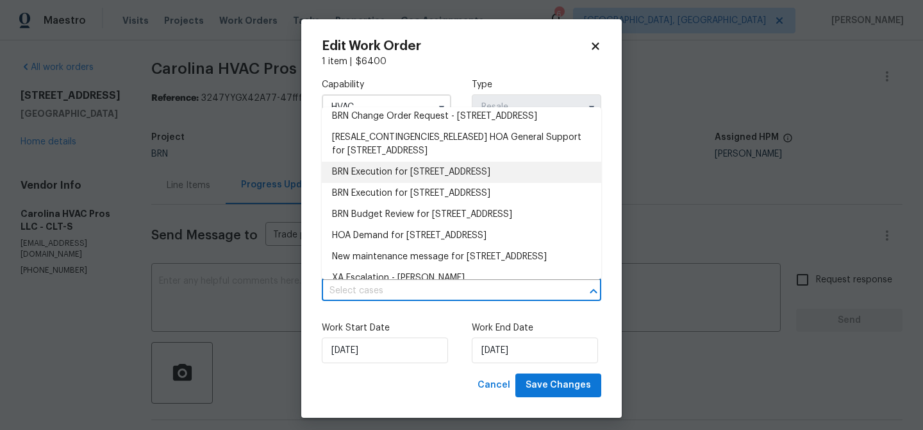
click at [357, 183] on li "BRN Execution for 1573 Maypine Commons Way, Rock Hill, SC 29732" at bounding box center [462, 172] width 280 height 21
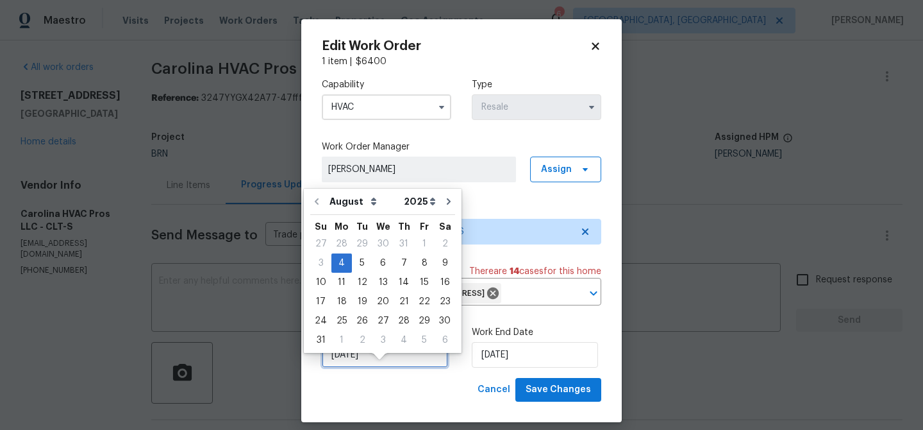
click at [360, 367] on input "04/08/2025" at bounding box center [385, 355] width 126 height 26
click at [356, 277] on div "12" at bounding box center [362, 282] width 21 height 18
type input "12/08/2025"
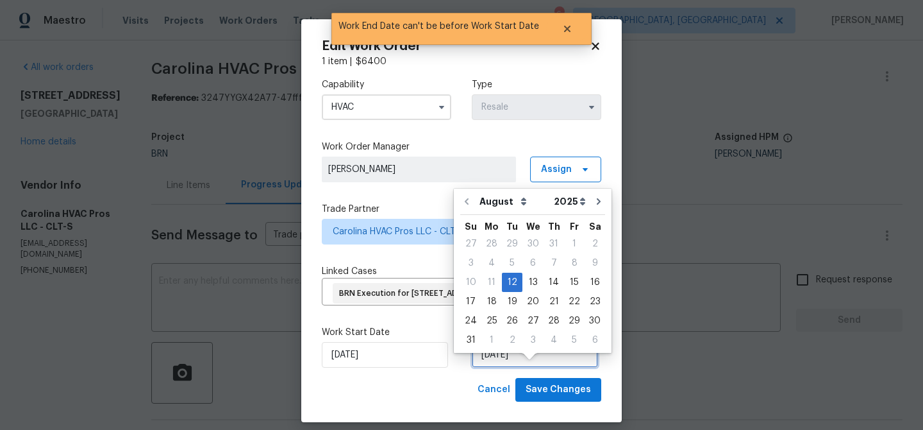
click at [510, 367] on input "12/08/2025" at bounding box center [535, 355] width 126 height 26
click at [544, 279] on div "14" at bounding box center [554, 282] width 21 height 18
type input "14/08/2025"
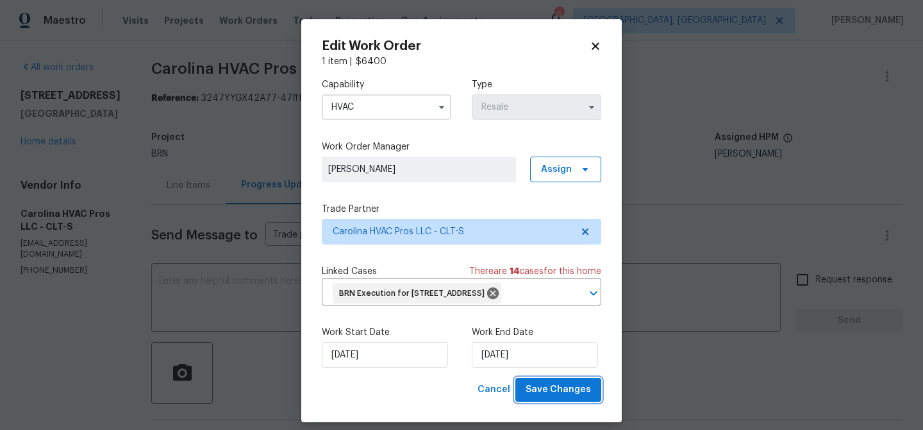
click at [548, 397] on span "Save Changes" at bounding box center [558, 389] width 65 height 16
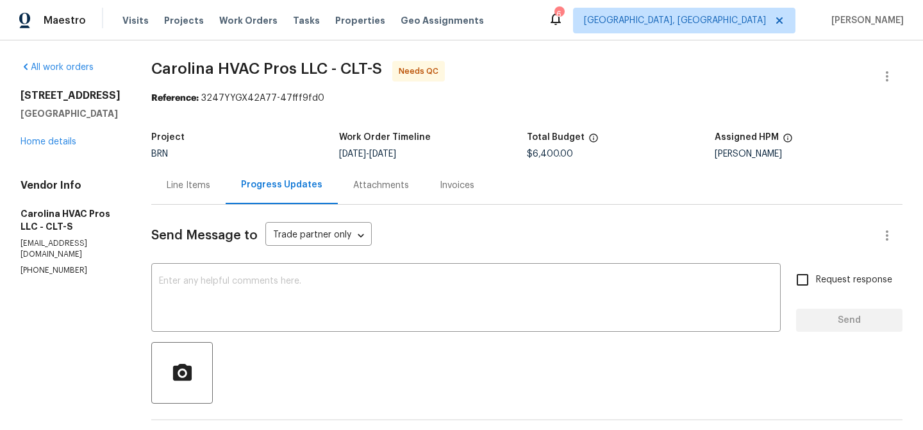
click at [190, 201] on div "Line Items" at bounding box center [188, 185] width 74 height 38
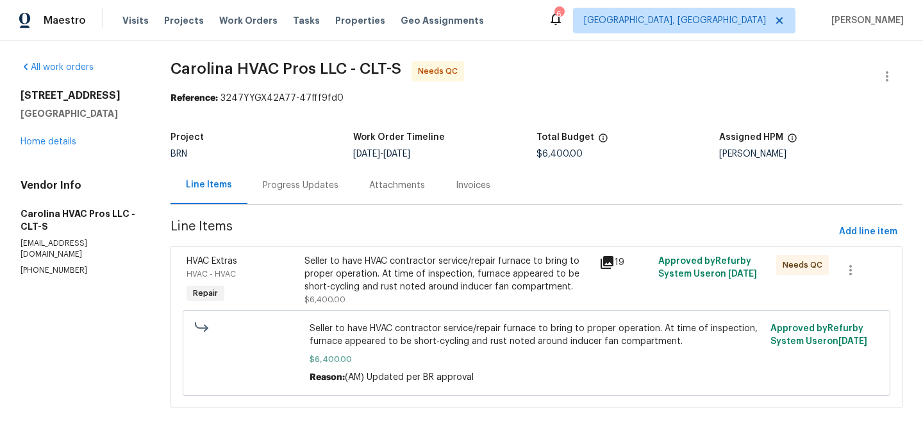
click at [370, 276] on div "Seller to have HVAC contractor service/repair furnace to bring to proper operat…" at bounding box center [448, 274] width 287 height 38
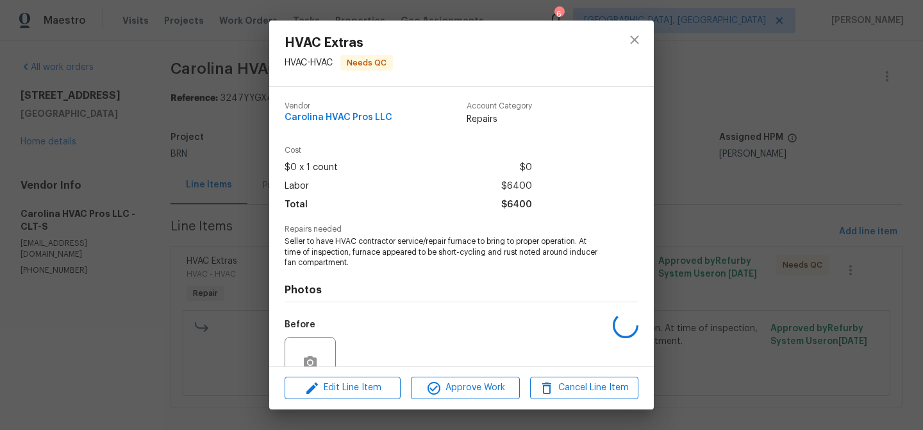
scroll to position [118, 0]
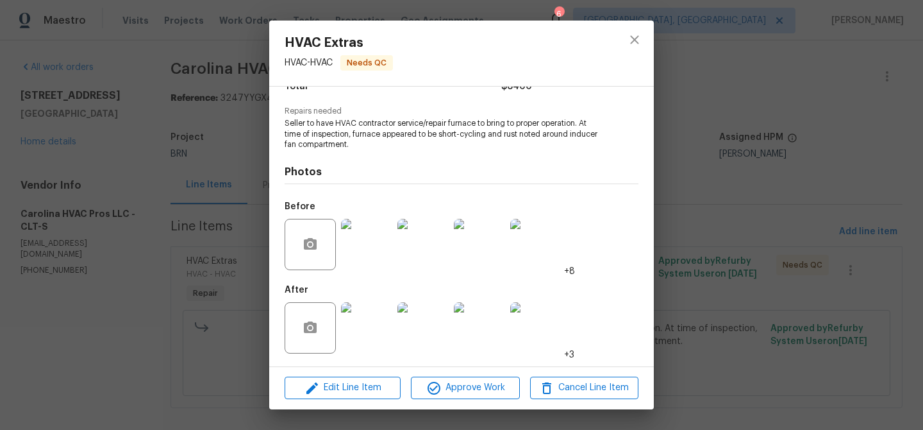
click at [356, 313] on img at bounding box center [366, 327] width 51 height 51
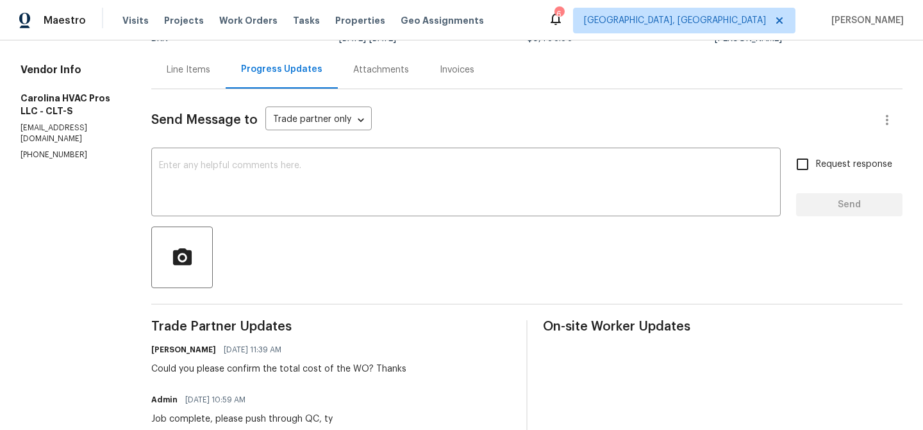
scroll to position [109, 0]
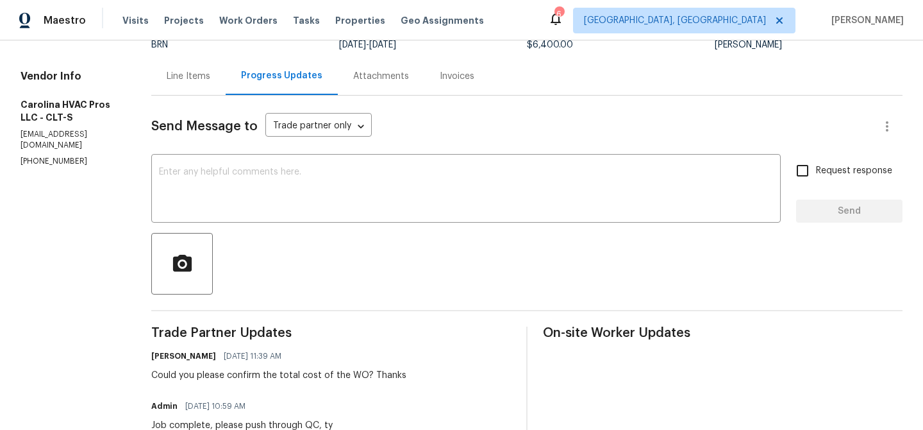
click at [200, 79] on div "Line Items" at bounding box center [189, 76] width 44 height 13
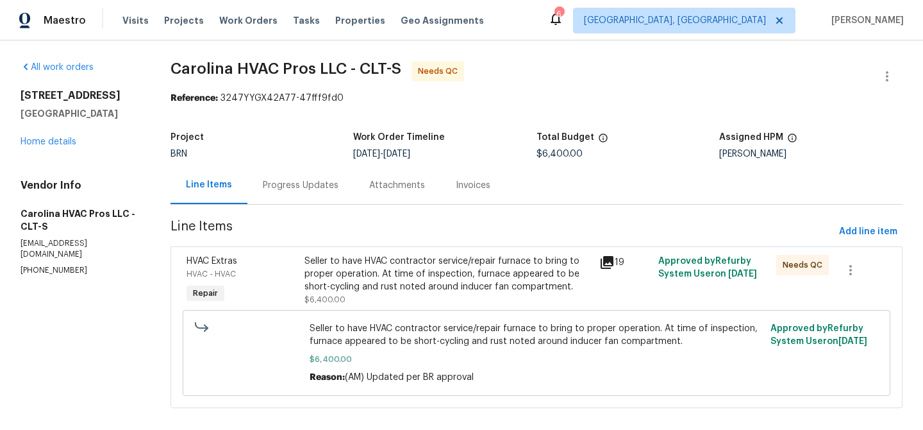
click at [371, 262] on div "Seller to have HVAC contractor service/repair furnace to bring to proper operat…" at bounding box center [448, 274] width 287 height 38
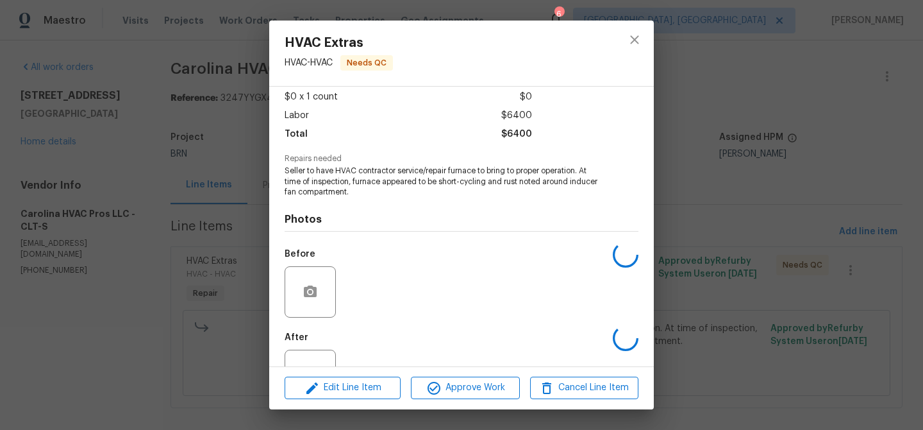
scroll to position [97, 0]
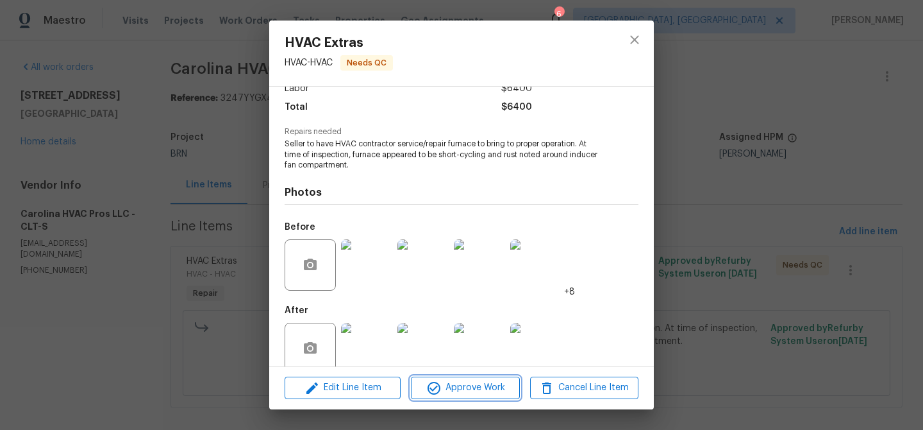
click at [450, 386] on span "Approve Work" at bounding box center [465, 388] width 101 height 16
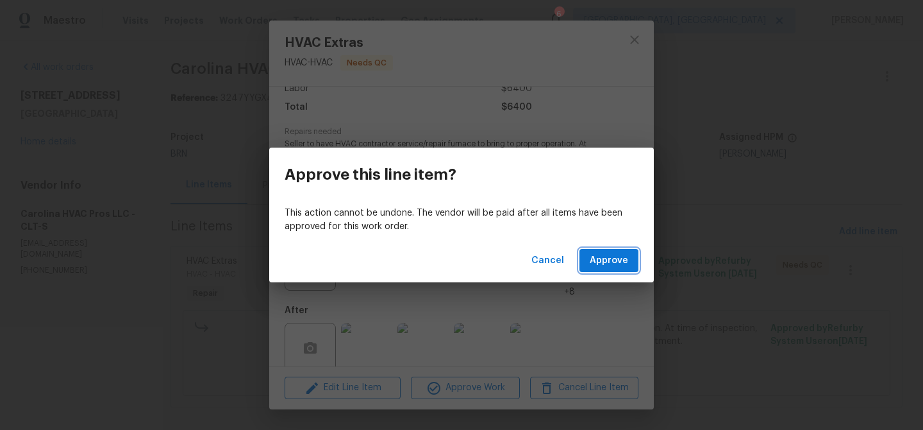
click at [604, 267] on span "Approve" at bounding box center [609, 261] width 38 height 16
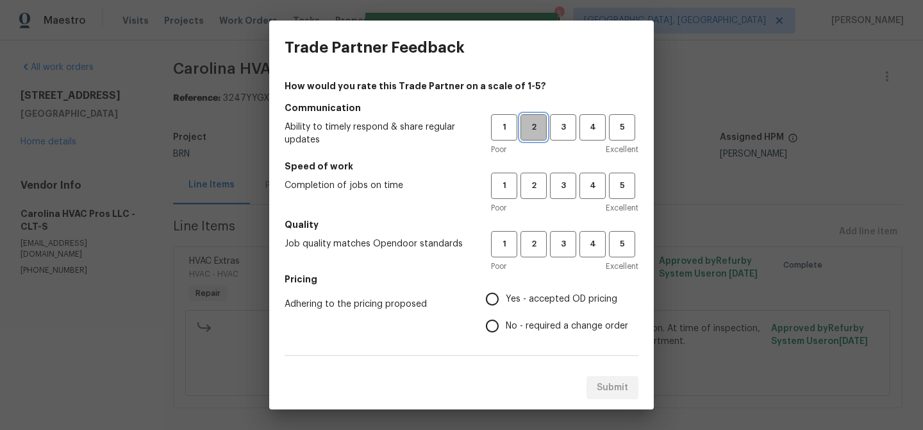
click at [534, 126] on span "2" at bounding box center [534, 127] width 24 height 15
click at [539, 199] on div "1 2 3 4 5 Poor Excellent" at bounding box center [564, 193] width 147 height 42
click at [533, 188] on span "2" at bounding box center [534, 185] width 24 height 15
click at [535, 233] on button "2" at bounding box center [534, 244] width 26 height 26
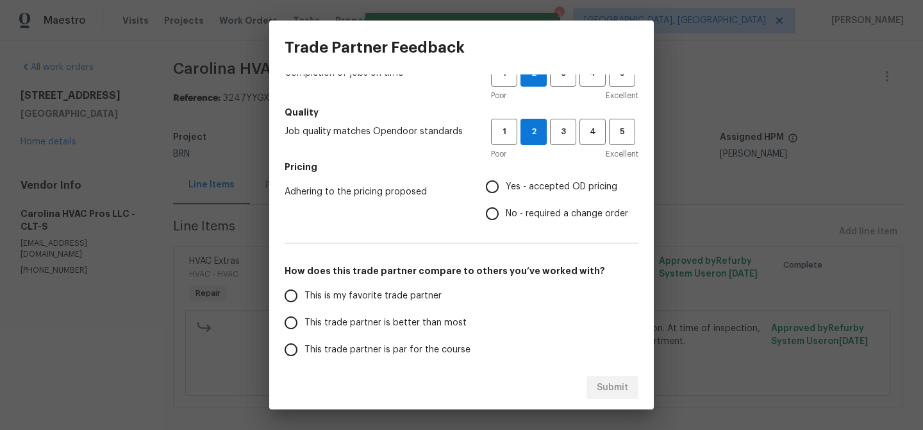
click at [492, 225] on input "No - required a change order" at bounding box center [492, 213] width 27 height 27
radio input "true"
click at [333, 331] on label "This trade partner is better than most" at bounding box center [379, 322] width 203 height 27
click at [305, 331] on input "This trade partner is better than most" at bounding box center [291, 322] width 27 height 27
click at [611, 380] on span "Submit" at bounding box center [612, 388] width 31 height 16
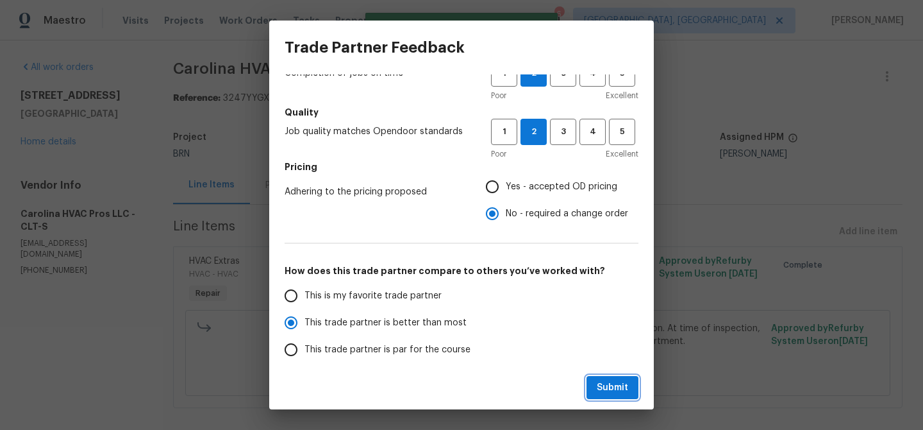
radio input "true"
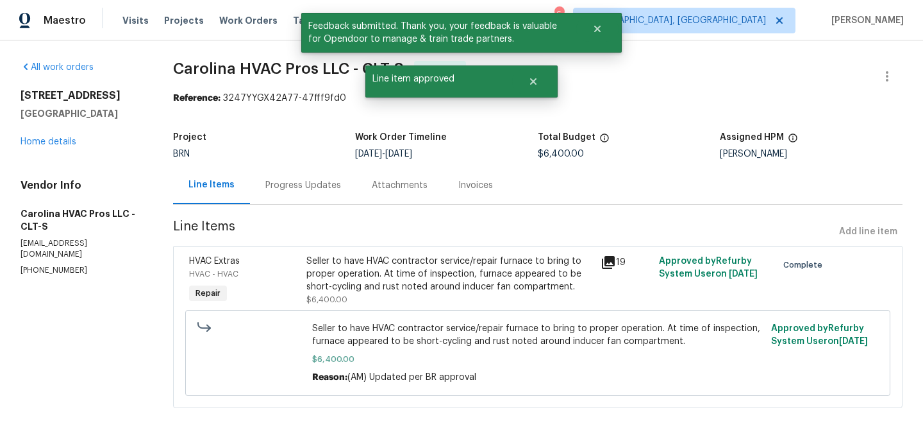
click at [313, 191] on div "Progress Updates" at bounding box center [303, 185] width 76 height 13
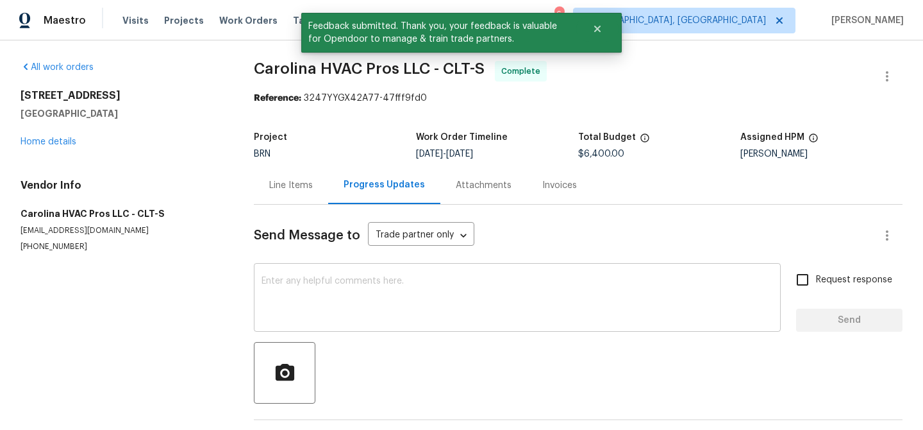
click at [353, 290] on textarea at bounding box center [518, 298] width 512 height 45
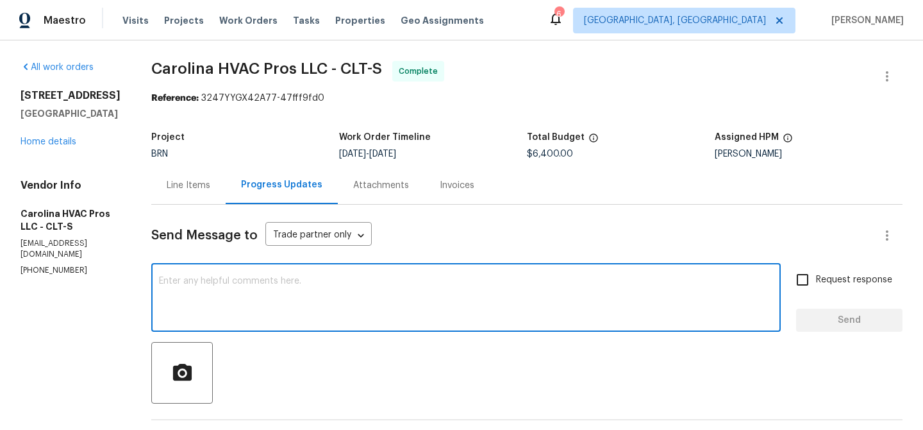
paste textarea "WO is approved, Please upload the invoice under the invoice section.Thanks"
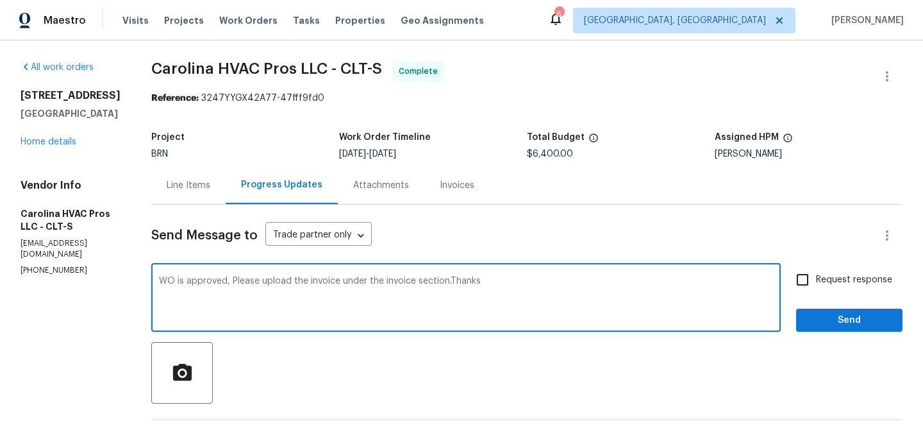
type textarea "WO is approved, Please upload the invoice under the invoice section.Thanks"
click at [805, 278] on input "Request response" at bounding box center [802, 279] width 27 height 27
checkbox input "true"
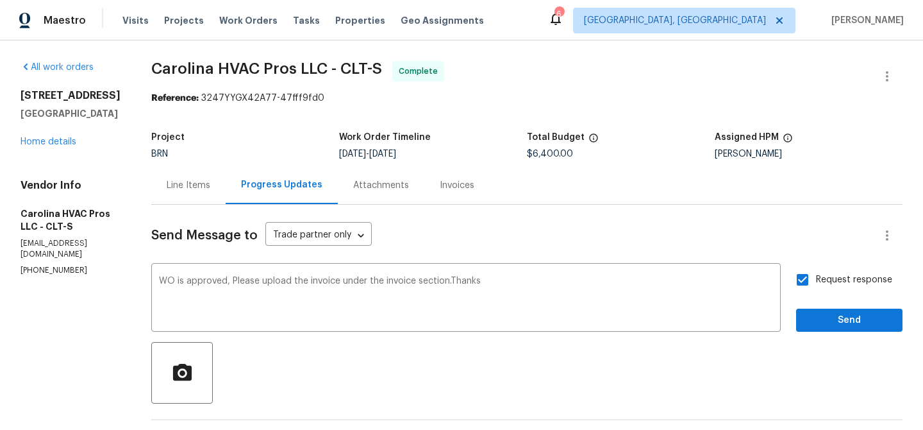
click at [831, 324] on span "Send" at bounding box center [849, 320] width 86 height 16
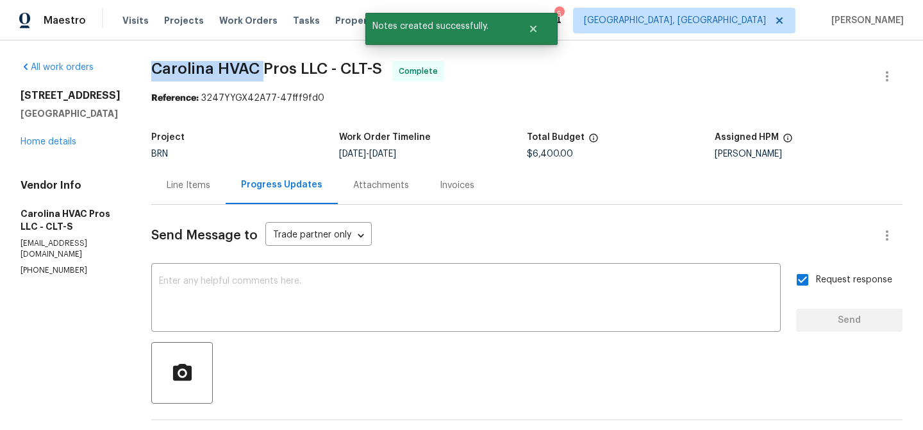
drag, startPoint x: 153, startPoint y: 66, endPoint x: 269, endPoint y: 66, distance: 116.0
copy span "Carolina HVAC"
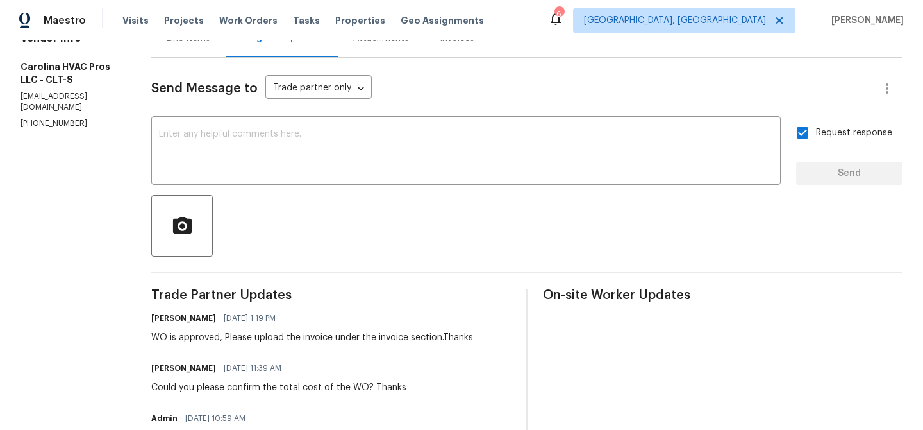
scroll to position [158, 0]
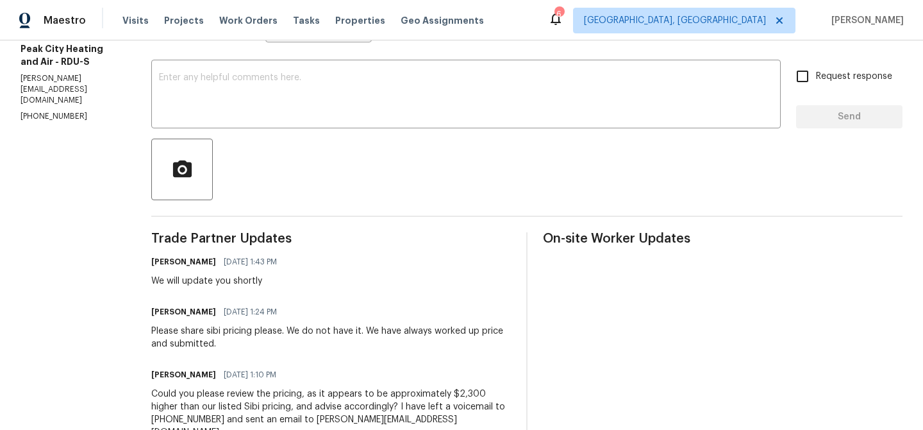
scroll to position [233, 0]
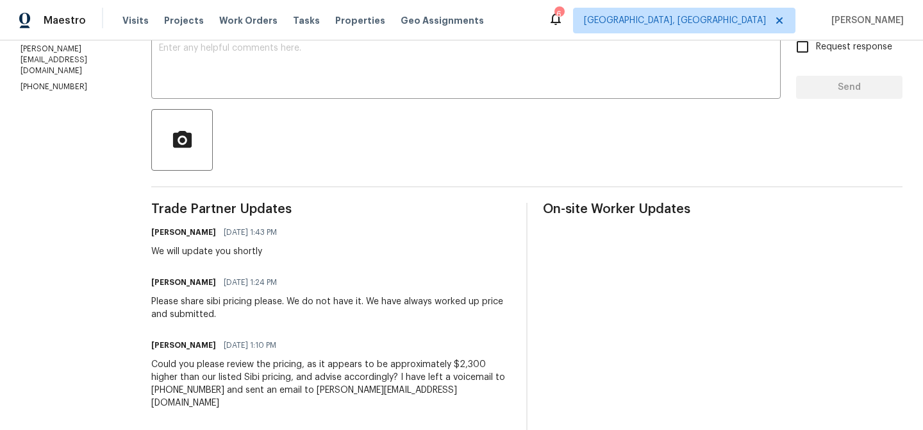
click at [256, 120] on div at bounding box center [526, 140] width 751 height 62
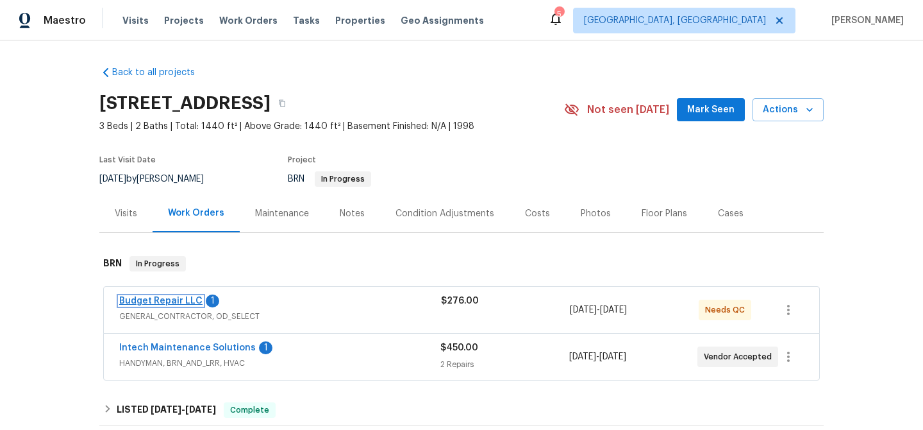
click at [140, 304] on link "Budget Repair LLC" at bounding box center [160, 300] width 83 height 9
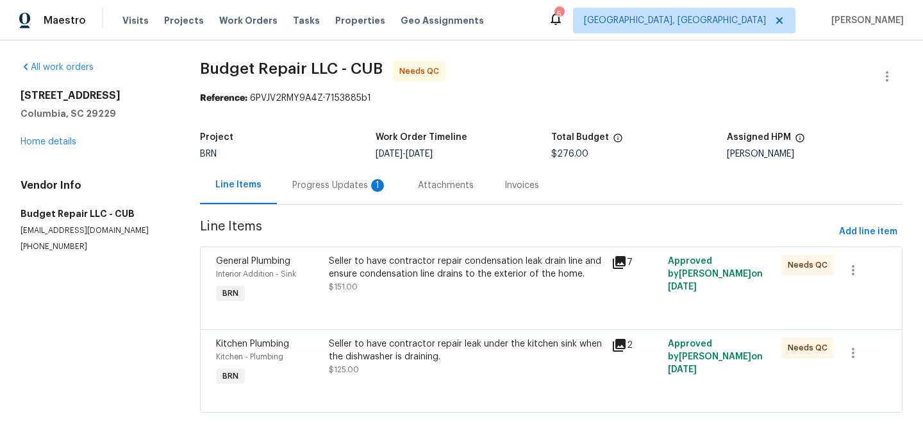
click at [323, 185] on div "Progress Updates 1" at bounding box center [339, 185] width 95 height 13
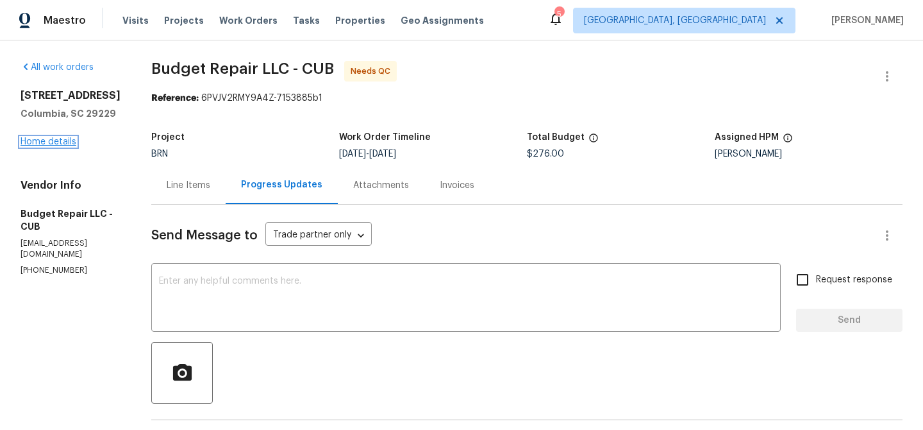
click at [54, 140] on link "Home details" at bounding box center [49, 141] width 56 height 9
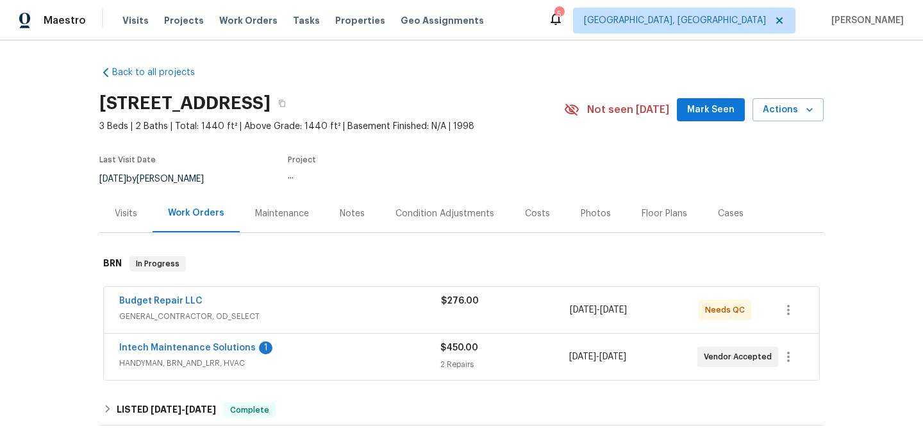
scroll to position [139, 0]
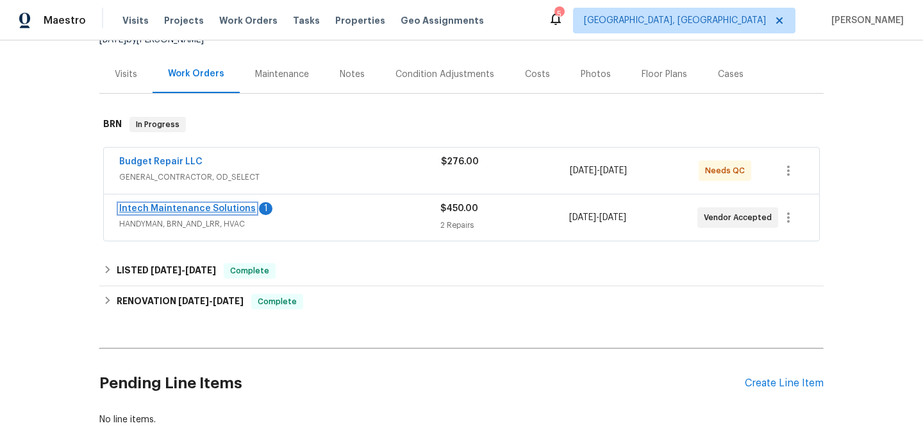
click at [183, 206] on link "Intech Maintenance Solutions" at bounding box center [187, 208] width 137 height 9
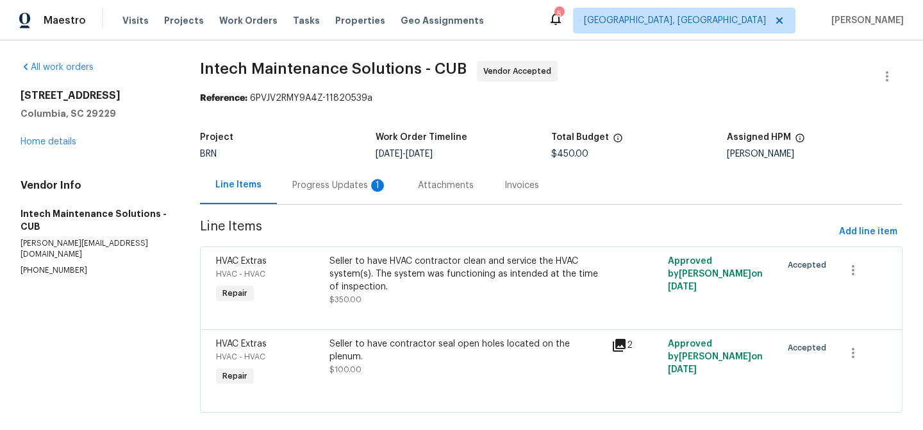
click at [343, 185] on div "Progress Updates 1" at bounding box center [339, 185] width 95 height 13
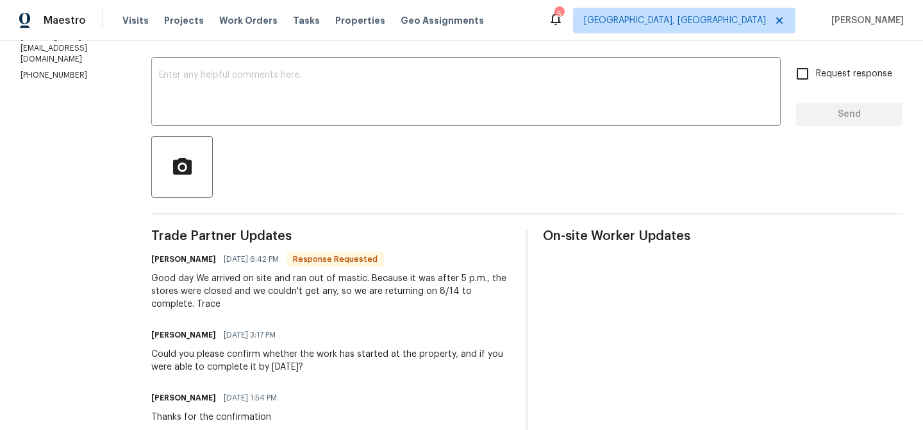
scroll to position [163, 0]
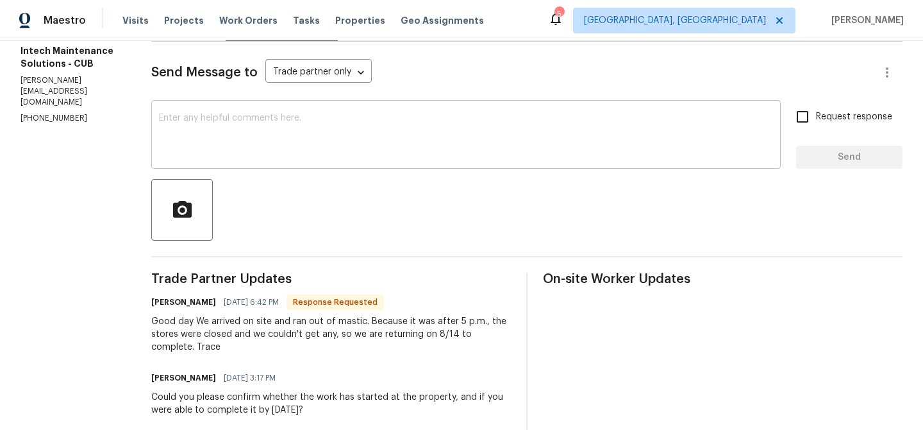
click at [209, 138] on textarea at bounding box center [466, 135] width 614 height 45
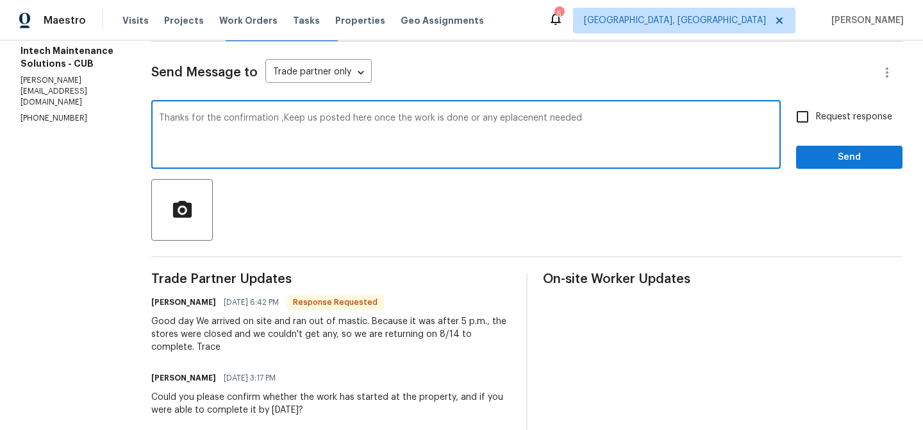
type textarea "Thanks for the confirmation ,Keep us posted here once the work is done or any e…"
click at [169, 117] on textarea "Thanks for the confirmation ,Keep us posted here once the work is done or any e…" at bounding box center [466, 135] width 614 height 45
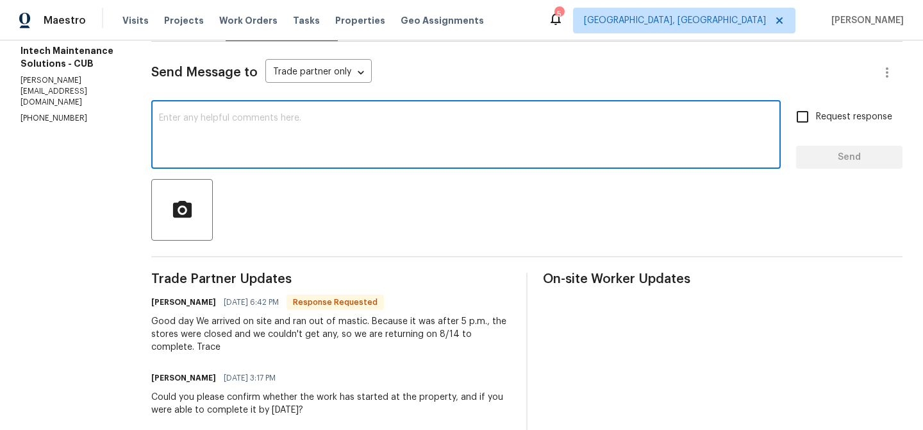
paste textarea "Thanks for confirming. Please keep us updated here once the work is completed o…"
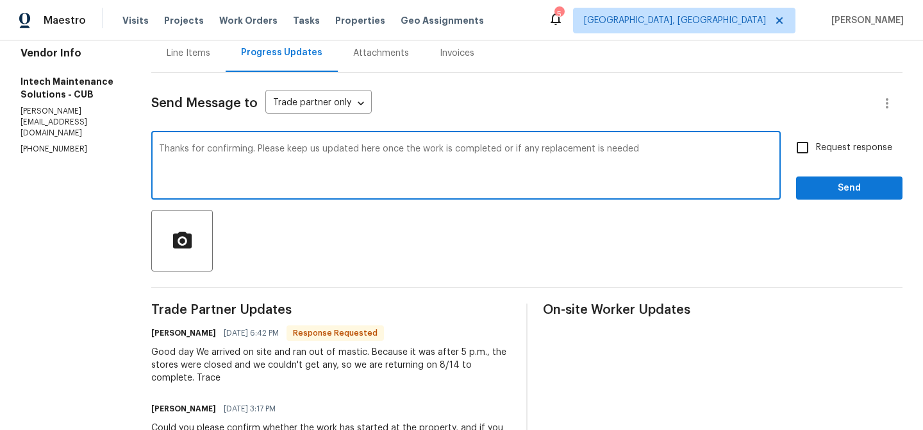
scroll to position [130, 0]
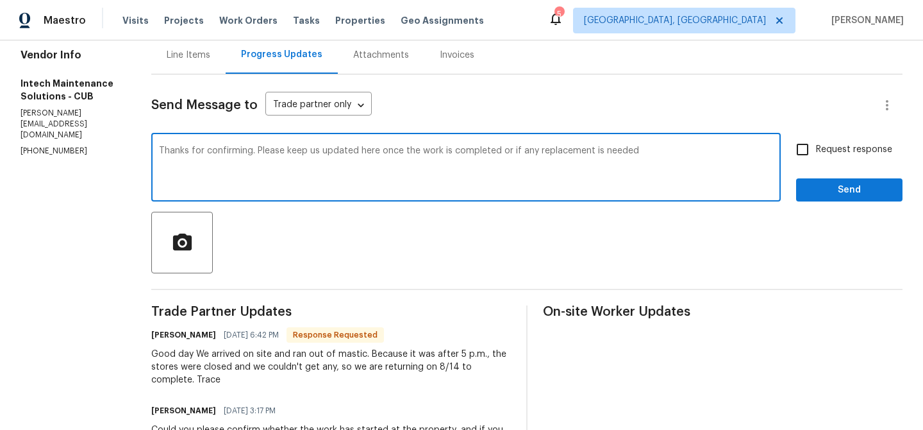
type textarea "Thanks for confirming. Please keep us updated here once the work is completed o…"
click at [831, 139] on label "Request response" at bounding box center [840, 149] width 103 height 27
click at [816, 139] on input "Request response" at bounding box center [802, 149] width 27 height 27
checkbox input "true"
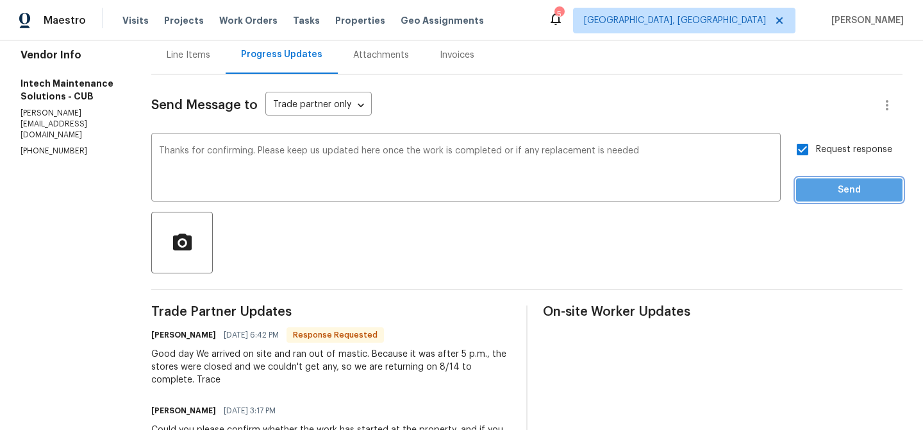
click at [829, 191] on span "Send" at bounding box center [849, 190] width 86 height 16
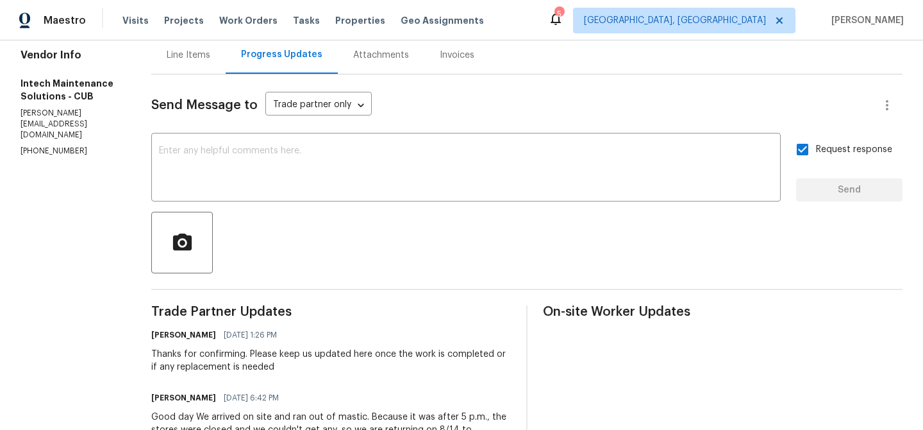
scroll to position [0, 0]
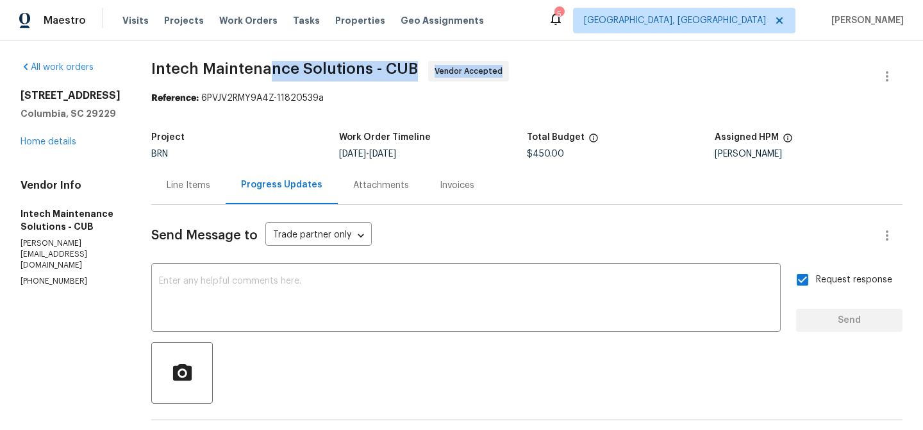
drag, startPoint x: 147, startPoint y: 81, endPoint x: 264, endPoint y: 80, distance: 116.7
click at [264, 80] on span "Intech Maintenance Solutions - CUB Vendor Accepted" at bounding box center [511, 76] width 721 height 31
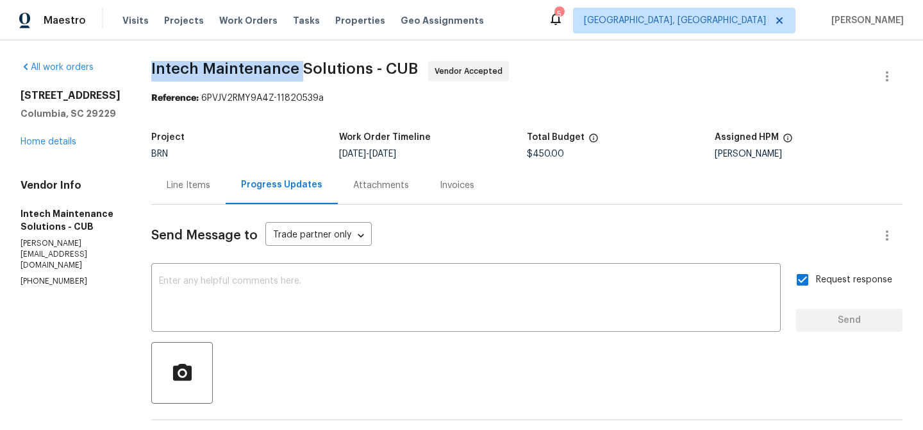
drag, startPoint x: 138, startPoint y: 71, endPoint x: 297, endPoint y: 69, distance: 159.0
copy span "Intech Maintenance"
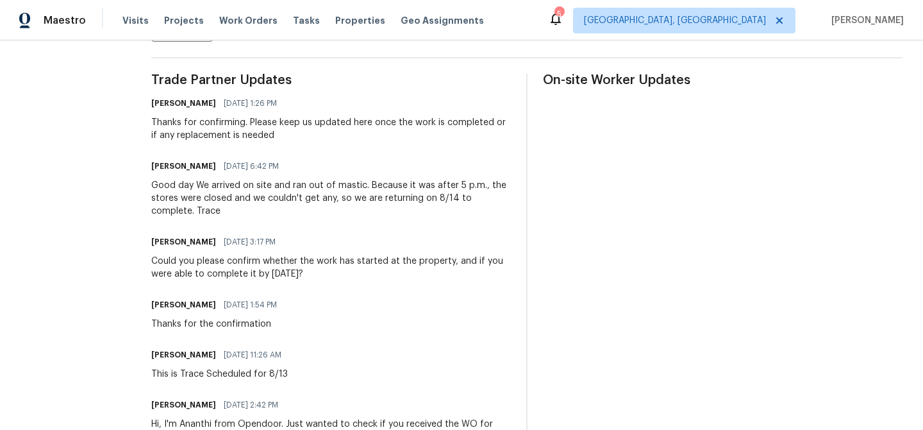
scroll to position [365, 0]
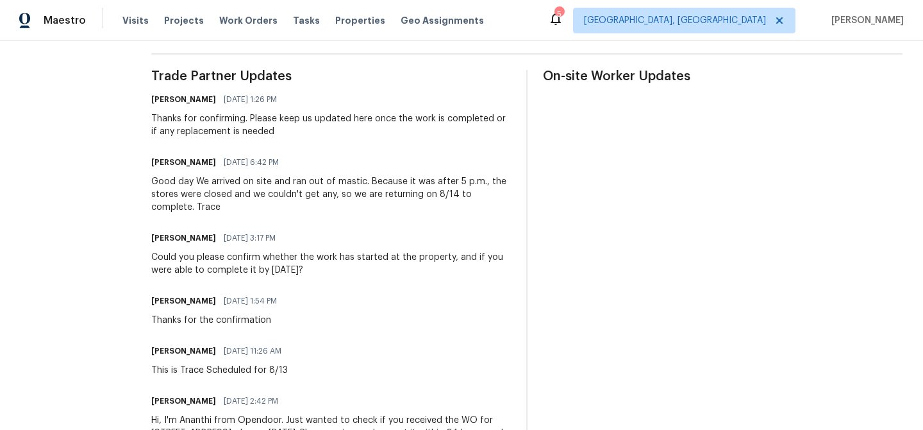
drag, startPoint x: 202, startPoint y: 183, endPoint x: 223, endPoint y: 203, distance: 29.0
click at [224, 204] on div "Good day We arrived on site and ran out of mastic. Because it was after 5 p.m.,…" at bounding box center [331, 194] width 360 height 38
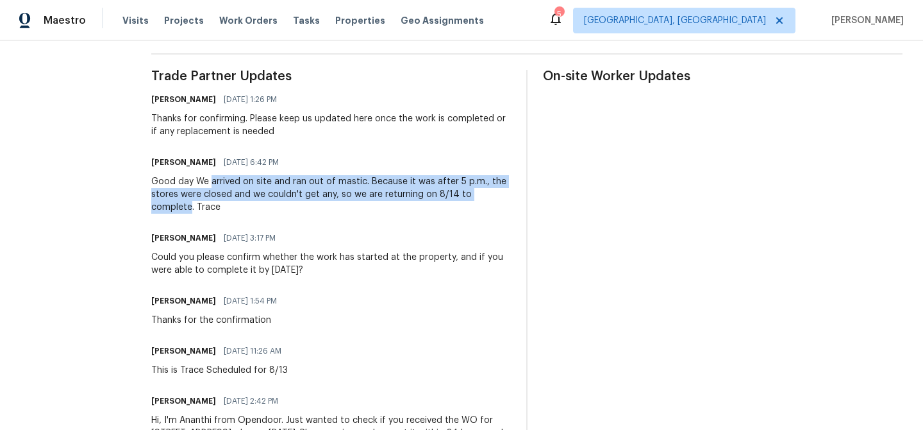
drag, startPoint x: 203, startPoint y: 184, endPoint x: 497, endPoint y: 190, distance: 295.0
click at [497, 190] on div "Good day We arrived on site and ran out of mastic. Because it was after 5 p.m.,…" at bounding box center [331, 194] width 360 height 38
copy div "arrived on site and ran out of mastic. Because it was after 5 p.m., the stores …"
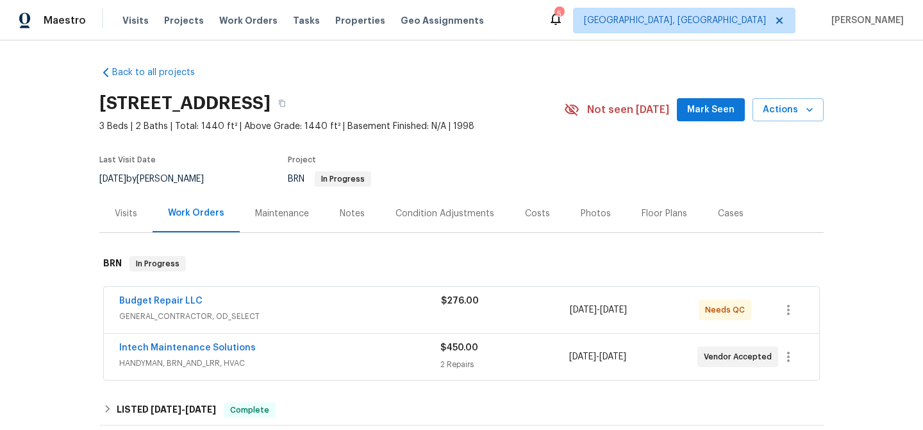
scroll to position [55, 0]
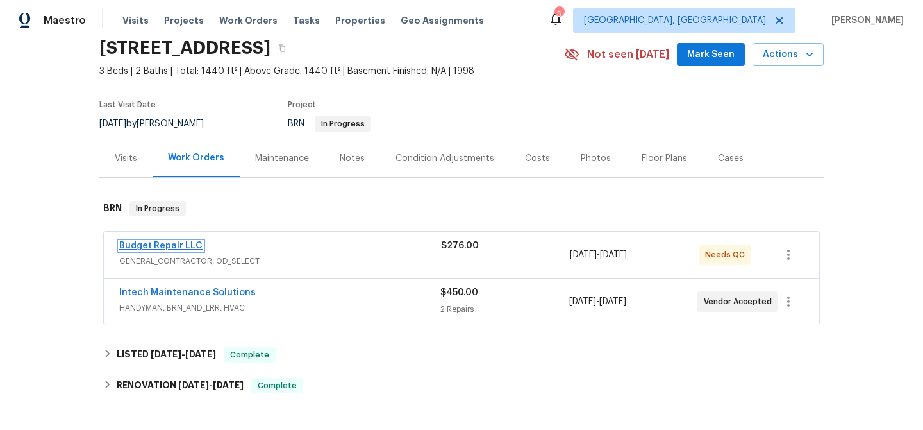
click at [159, 242] on link "Budget Repair LLC" at bounding box center [160, 245] width 83 height 9
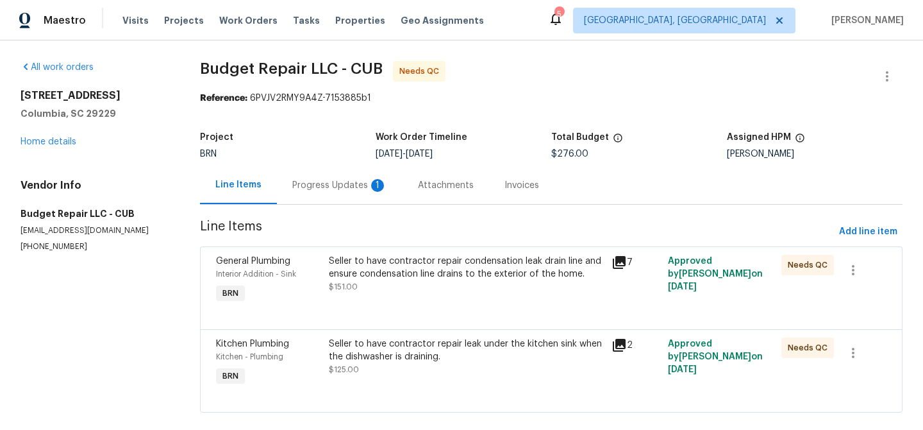
scroll to position [19, 0]
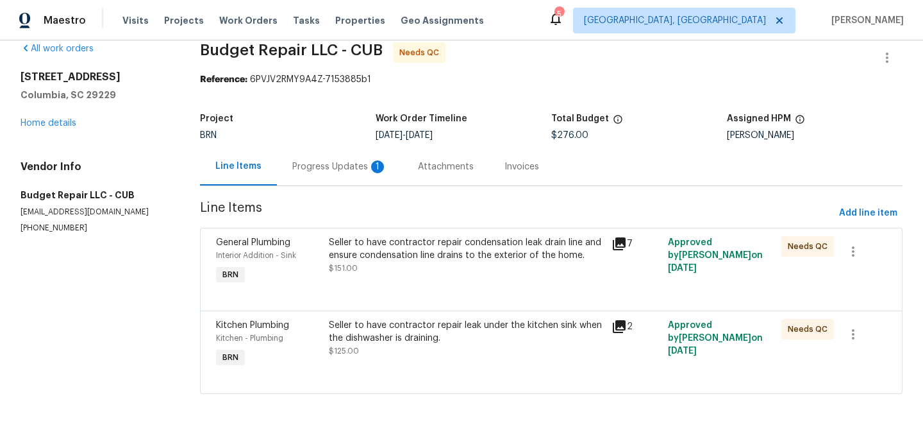
click at [383, 260] on div "Seller to have contractor repair condensation leak drain line and ensure conden…" at bounding box center [466, 249] width 275 height 26
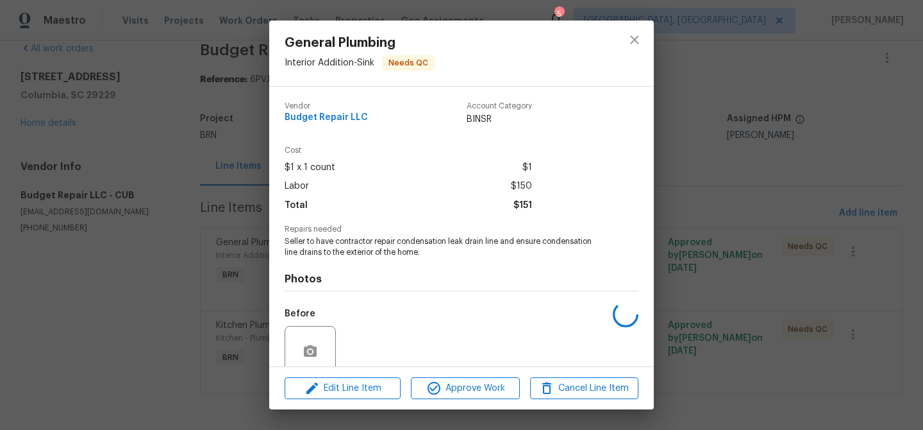
scroll to position [107, 0]
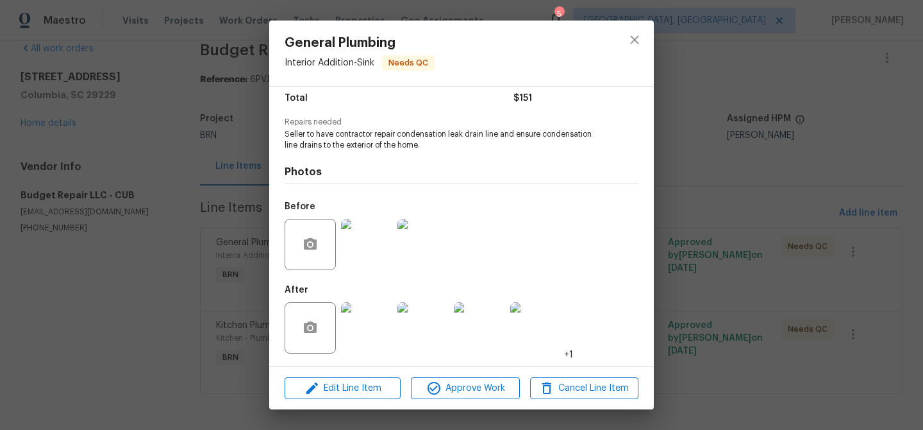
click at [352, 251] on img at bounding box center [366, 244] width 51 height 51
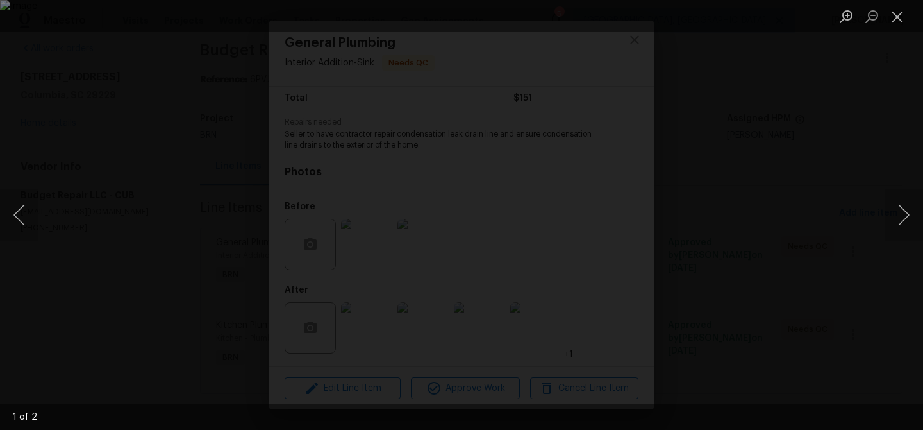
click at [123, 46] on div "Lightbox" at bounding box center [461, 215] width 923 height 430
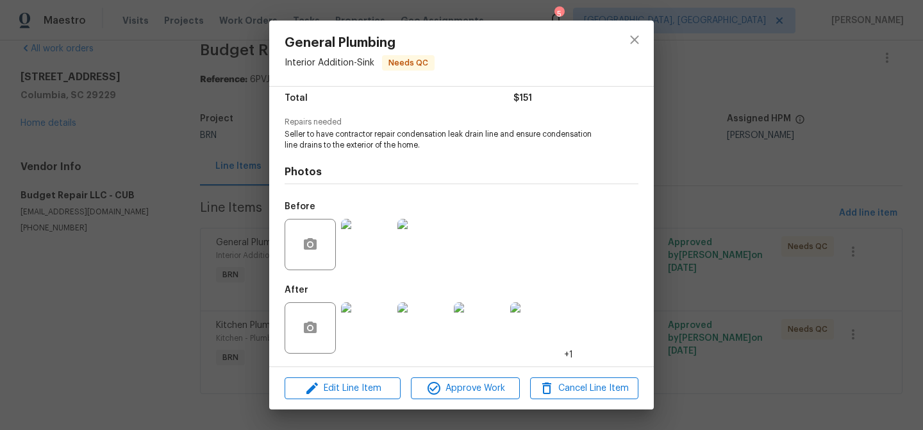
click at [162, 52] on div "General Plumbing Interior Addition - Sink Needs QC Vendor Budget Repair LLC Acc…" at bounding box center [461, 215] width 923 height 430
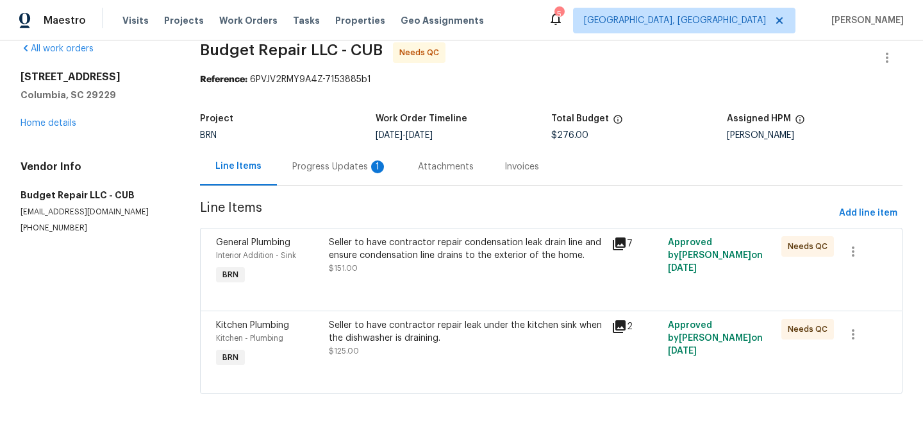
click at [310, 147] on div "Progress Updates 1" at bounding box center [340, 166] width 126 height 38
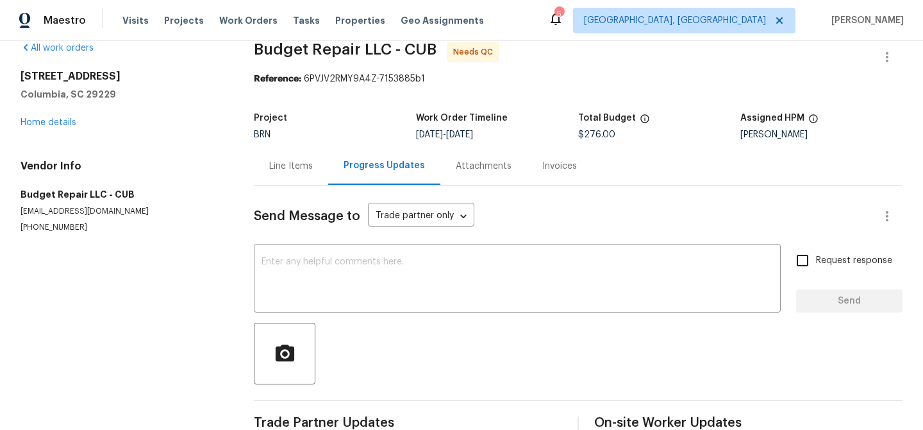
scroll to position [72, 0]
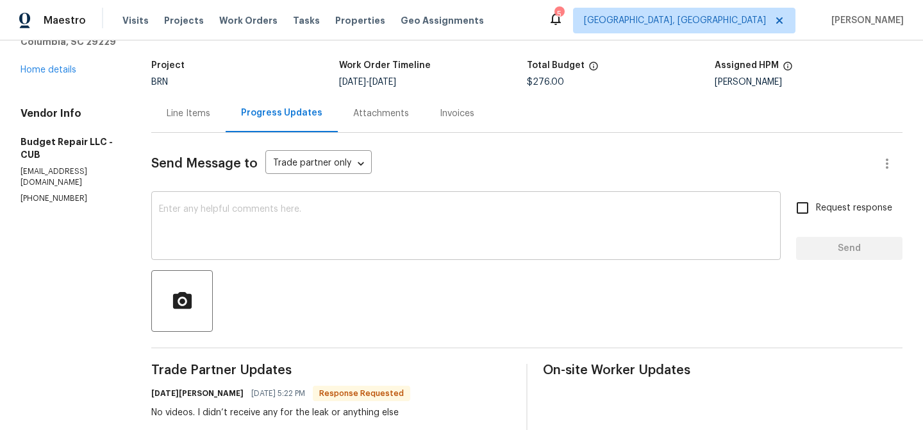
click at [255, 205] on textarea at bounding box center [466, 227] width 614 height 45
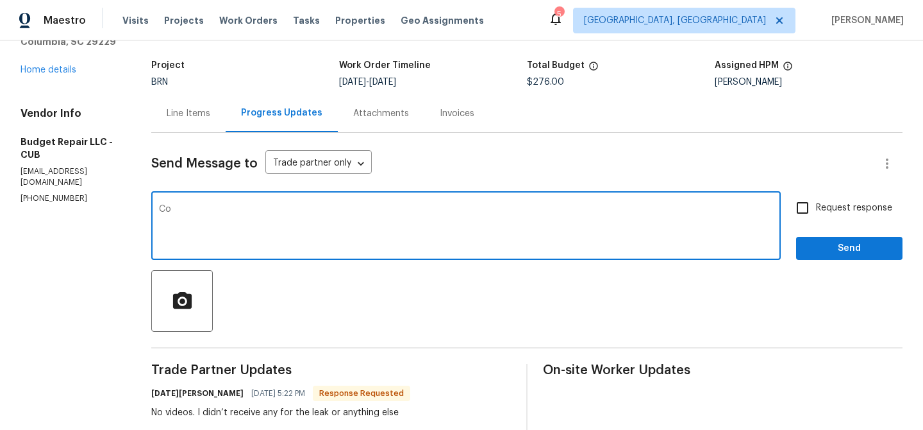
type textarea "C"
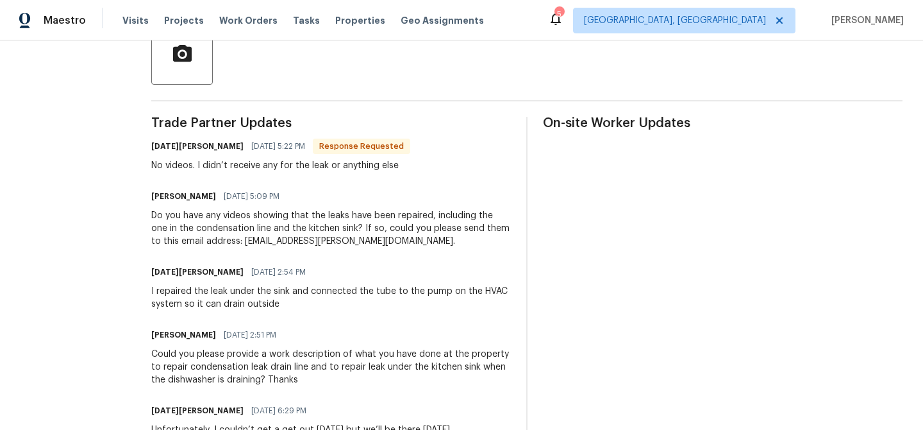
scroll to position [331, 0]
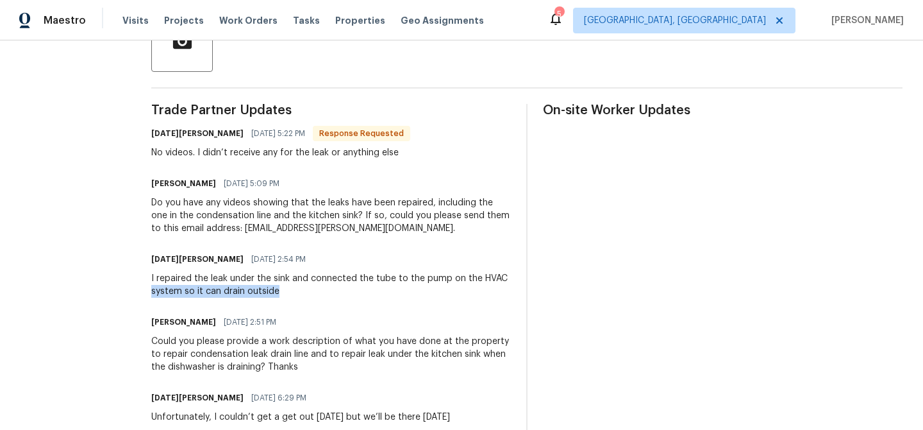
drag, startPoint x: 147, startPoint y: 285, endPoint x: 336, endPoint y: 283, distance: 189.1
click at [337, 283] on div "All work orders 8 Brushwood Ct Columbia, SC 29229 Home details Vendor Info Budg…" at bounding box center [461, 241] width 923 height 1064
click at [224, 283] on div "I repaired the leak under the sink and connected the tube to the pump on the HV…" at bounding box center [331, 285] width 360 height 26
drag, startPoint x: 218, startPoint y: 280, endPoint x: 332, endPoint y: 278, distance: 114.1
click at [332, 279] on div "I repaired the leak under the sink and connected the tube to the pump on the HV…" at bounding box center [331, 285] width 360 height 26
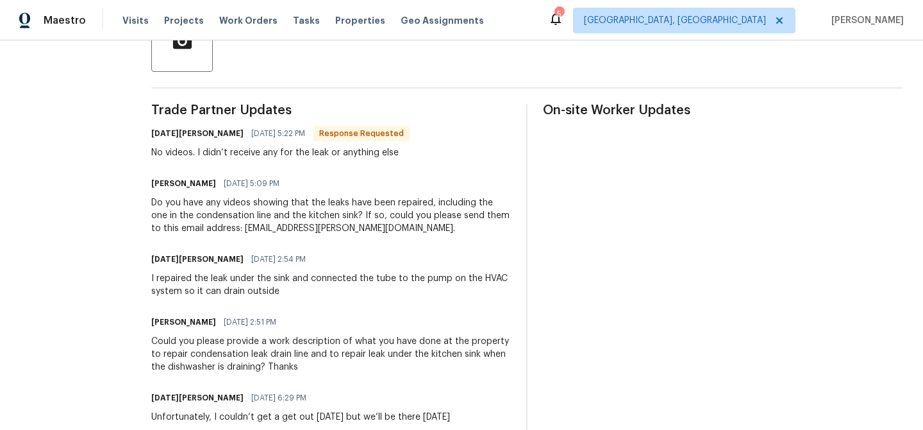
click at [292, 285] on div "I repaired the leak under the sink and connected the tube to the pump on the HV…" at bounding box center [331, 285] width 360 height 26
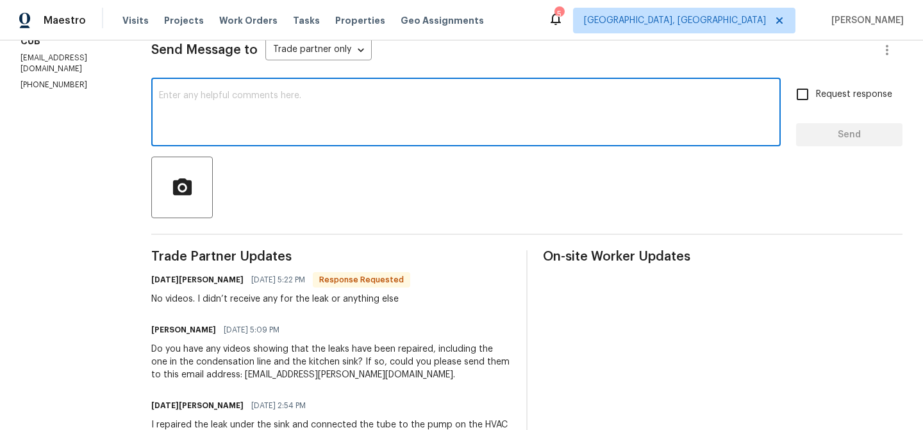
click at [242, 114] on textarea at bounding box center [466, 113] width 614 height 45
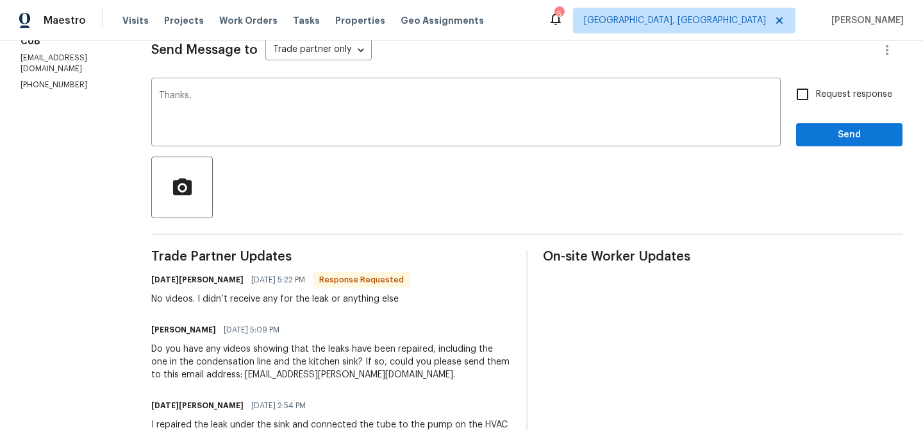
paste textarea "WO is approved, Please upload the invoice under the invoice section.Thanks"
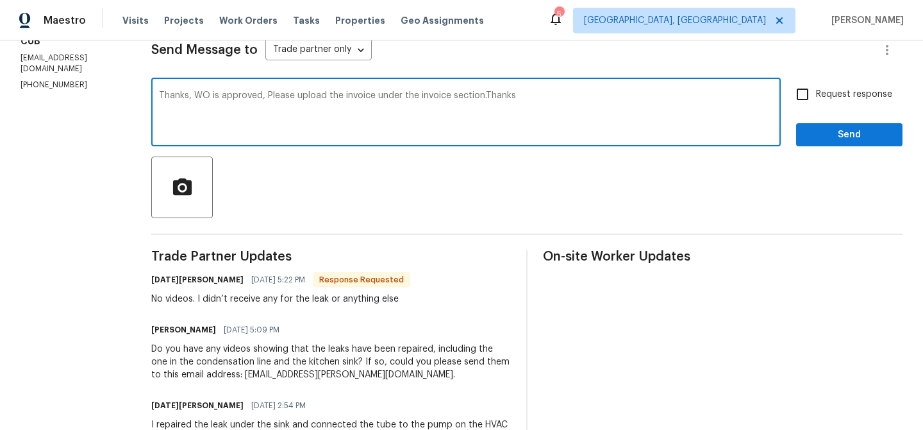
click at [334, 95] on textarea "Thanks, WO is approved, Please upload the invoice under the invoice section.Tha…" at bounding box center [466, 113] width 614 height 45
drag, startPoint x: 517, startPoint y: 97, endPoint x: 672, endPoint y: 99, distance: 154.5
click at [660, 99] on textarea "Thanks, WO is approved, Please upload the detailed invoice under the invoice se…" at bounding box center [466, 113] width 614 height 45
type textarea "Thanks, WO is approved, Please upload the detailed invoice under the invoice se…"
click at [821, 95] on span "Request response" at bounding box center [854, 94] width 76 height 13
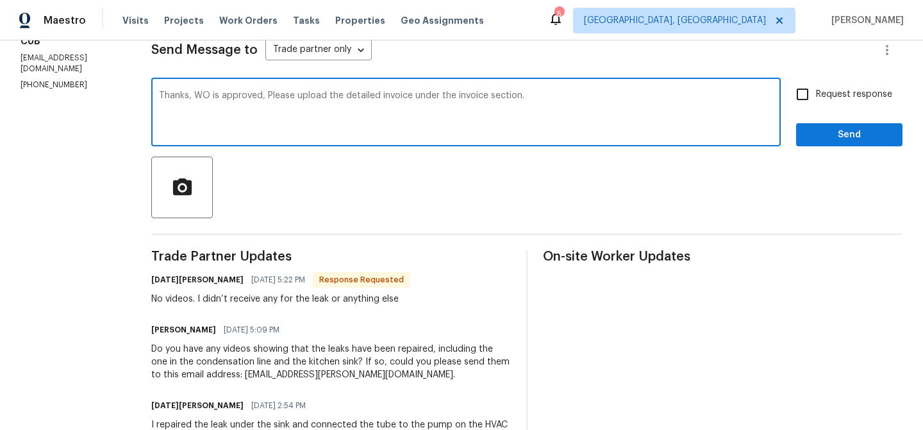
click at [816, 95] on input "Request response" at bounding box center [802, 94] width 27 height 27
checkbox input "true"
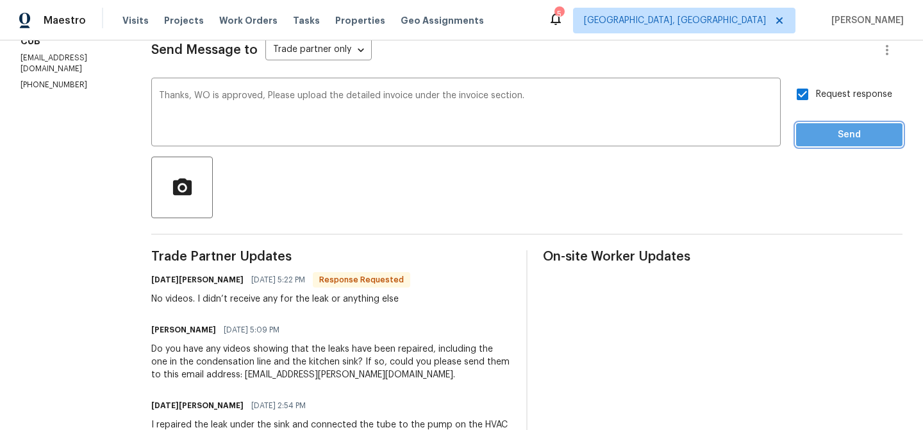
click at [815, 140] on span "Send" at bounding box center [849, 135] width 86 height 16
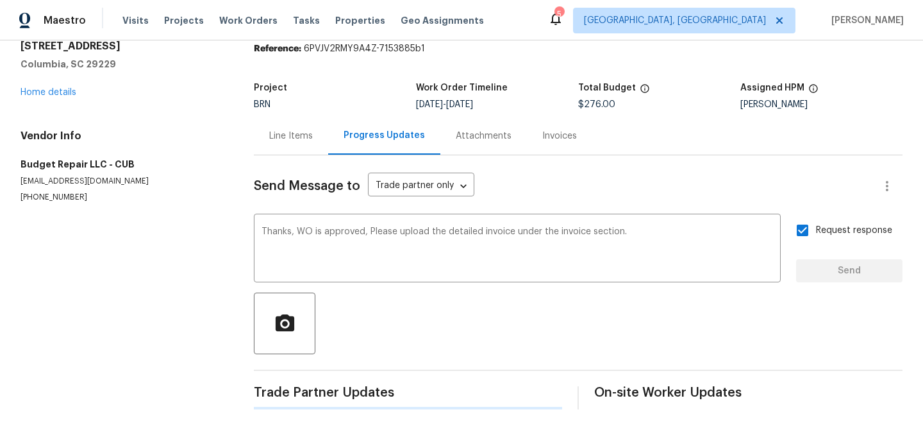
scroll to position [0, 0]
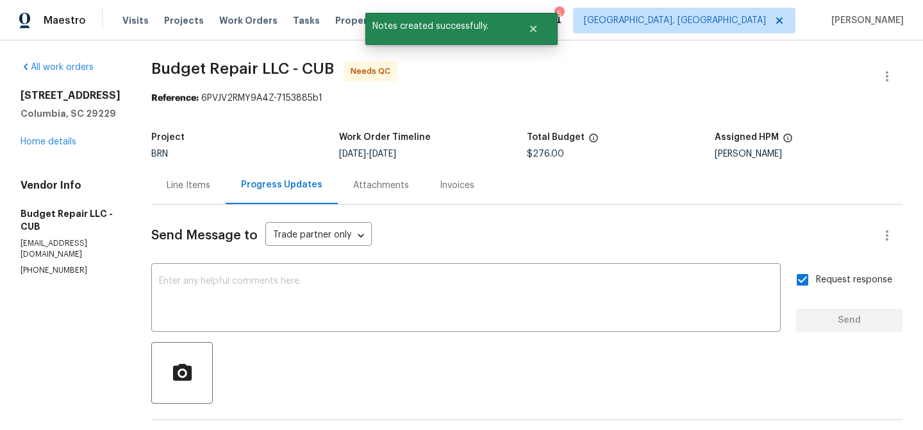
click at [175, 176] on div "Line Items" at bounding box center [188, 185] width 74 height 38
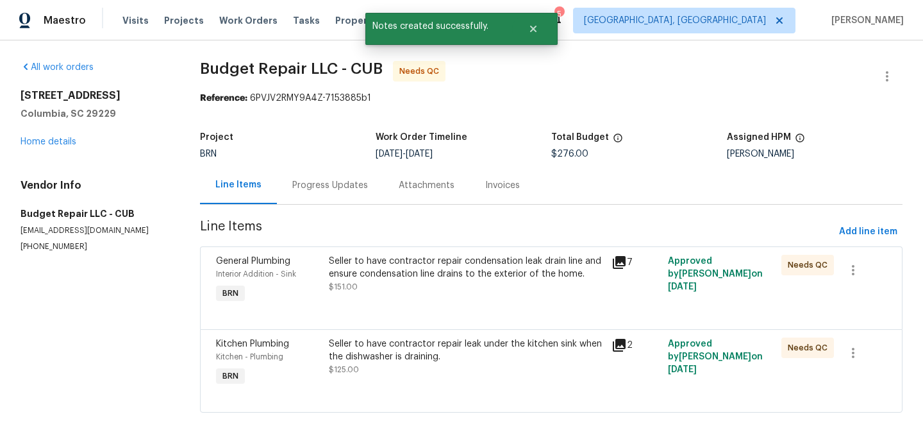
click at [374, 275] on div "Seller to have contractor repair condensation leak drain line and ensure conden…" at bounding box center [466, 268] width 275 height 26
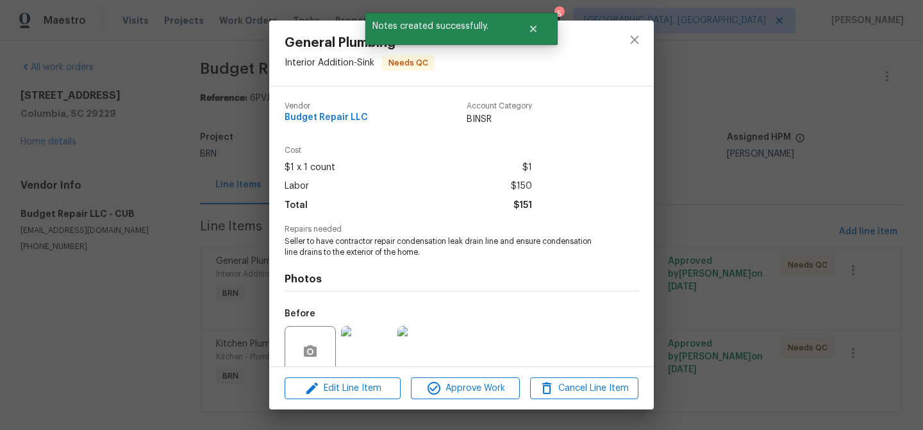
scroll to position [107, 0]
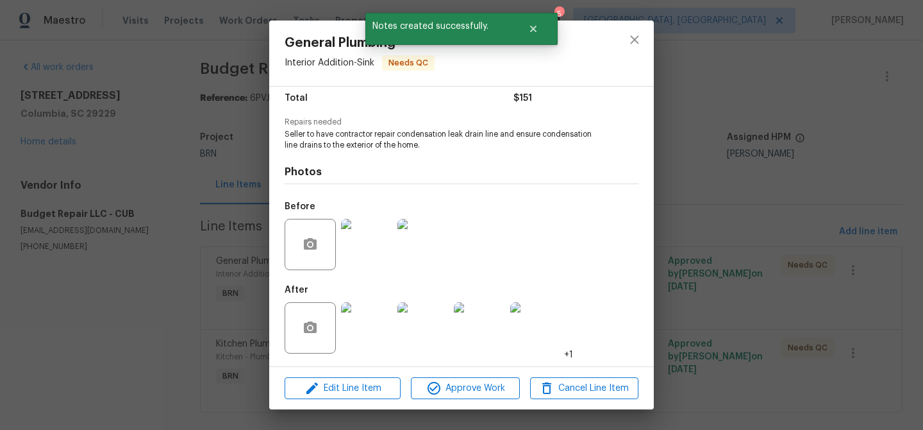
click at [96, 193] on div "General Plumbing Interior Addition - Sink Needs QC Vendor Budget Repair LLC Acc…" at bounding box center [461, 215] width 923 height 430
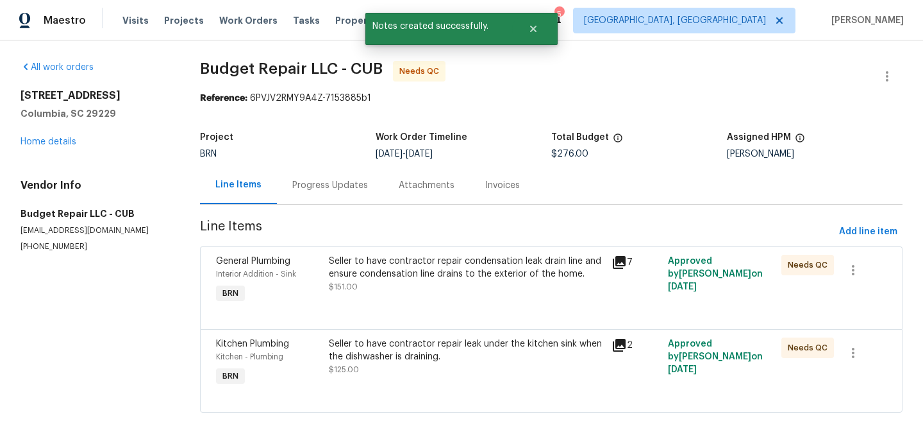
click at [330, 181] on div "Progress Updates" at bounding box center [330, 185] width 76 height 13
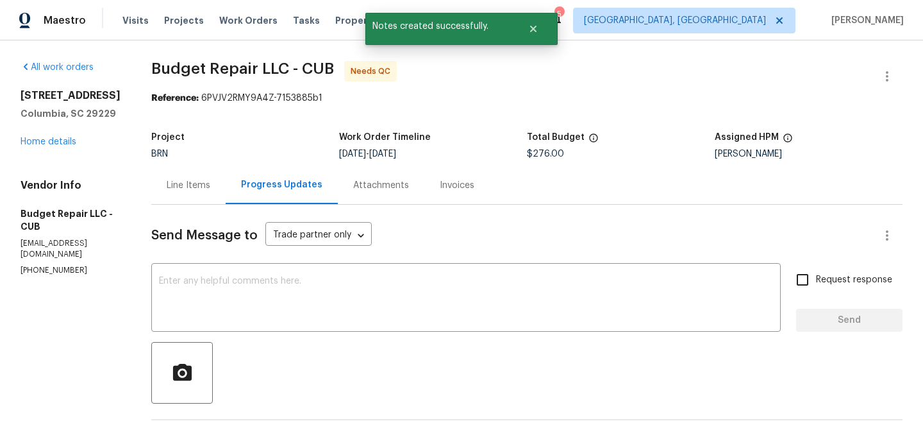
click at [171, 190] on div "Line Items" at bounding box center [189, 185] width 44 height 13
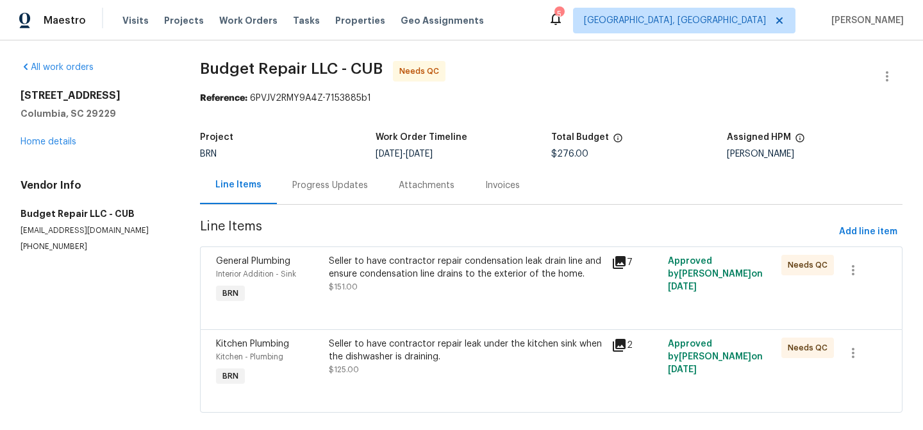
click at [342, 269] on div "Seller to have contractor repair condensation leak drain line and ensure conden…" at bounding box center [466, 268] width 275 height 26
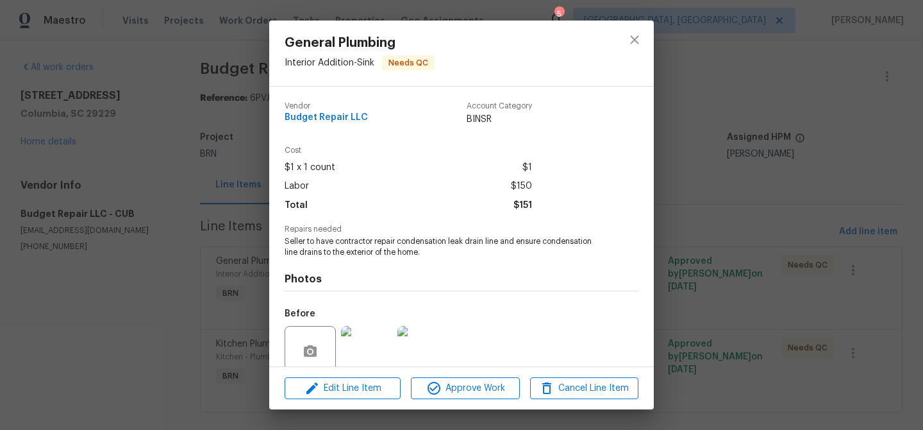
scroll to position [79, 0]
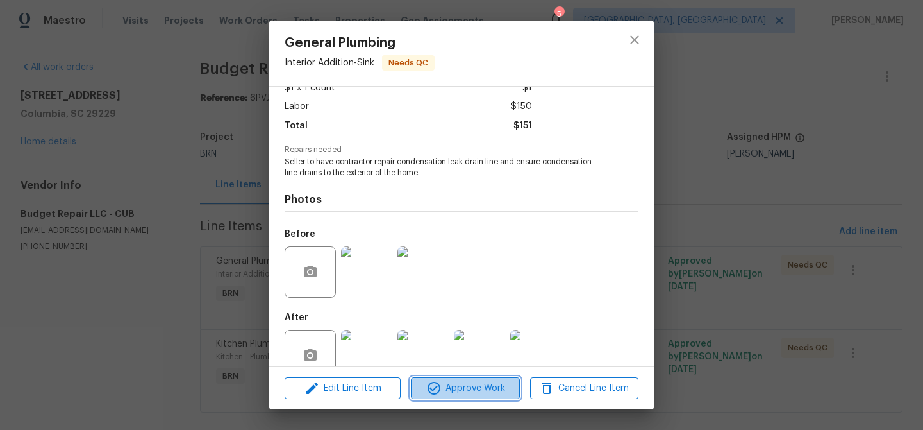
click at [451, 397] on button "Approve Work" at bounding box center [465, 388] width 108 height 22
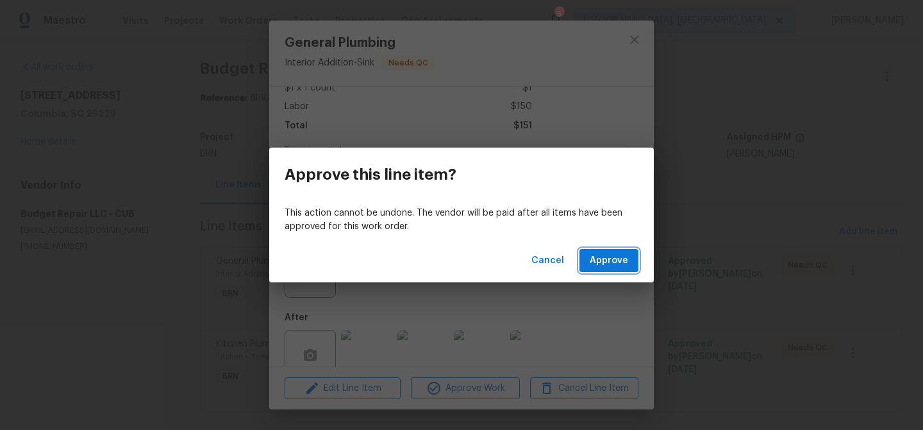
click at [597, 268] on button "Approve" at bounding box center [609, 261] width 59 height 24
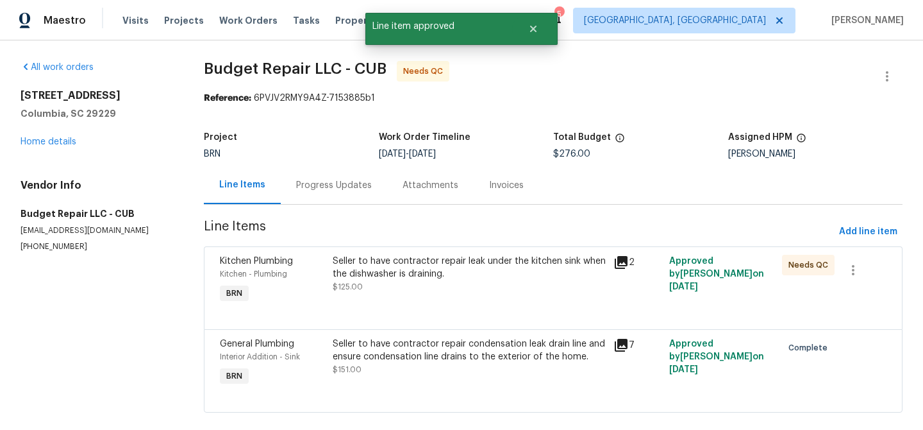
click at [317, 187] on div "Progress Updates" at bounding box center [334, 185] width 76 height 13
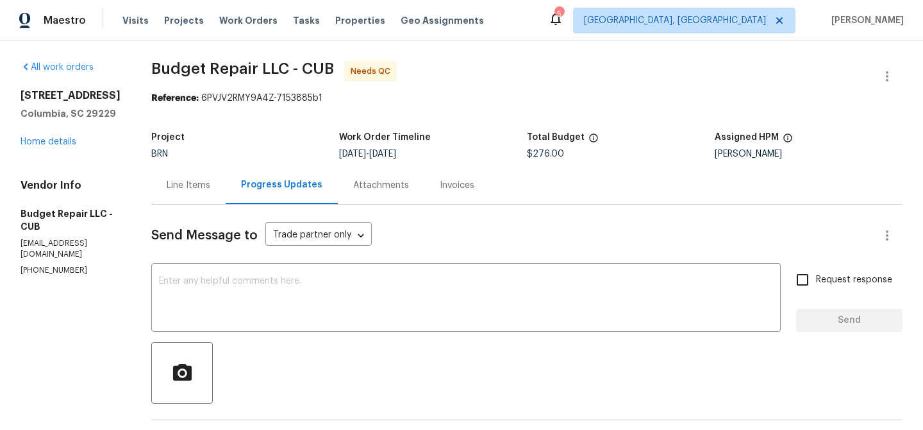
click at [178, 160] on div "Project BRN Work Order Timeline 8/8/2025 - 8/12/2025 Total Budget $276.00 Assig…" at bounding box center [526, 145] width 751 height 41
click at [173, 187] on div "Line Items" at bounding box center [189, 185] width 44 height 13
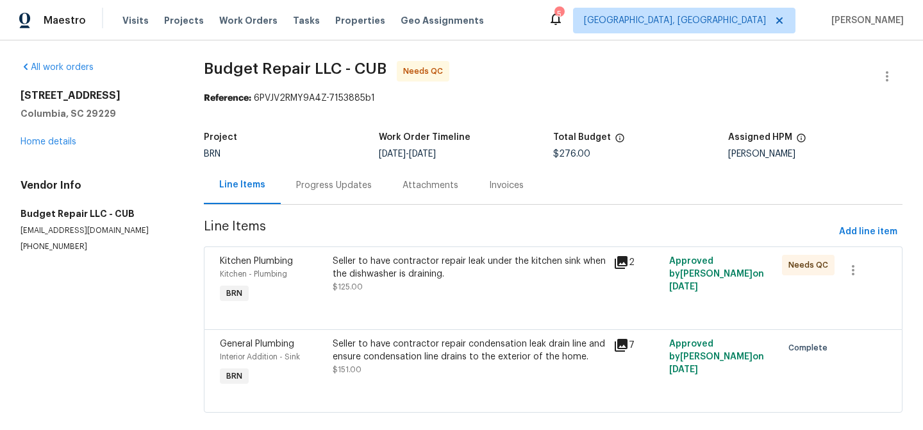
click at [406, 272] on div "Seller to have contractor repair leak under the kitchen sink when the dishwashe…" at bounding box center [469, 268] width 273 height 26
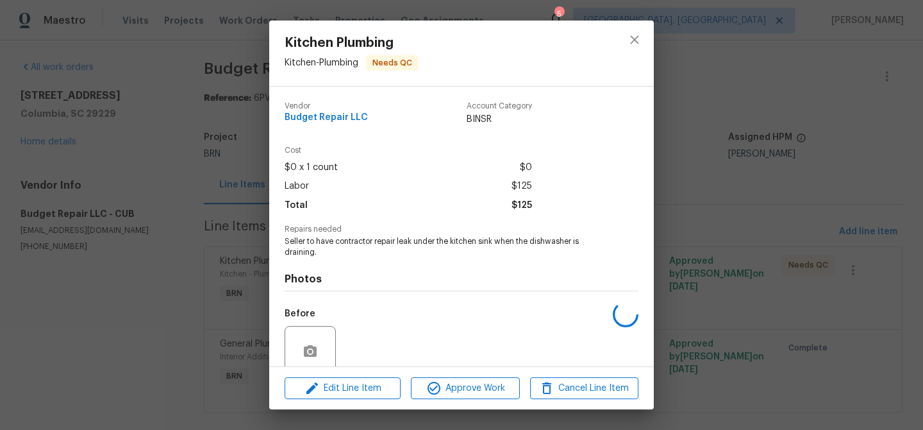
scroll to position [107, 0]
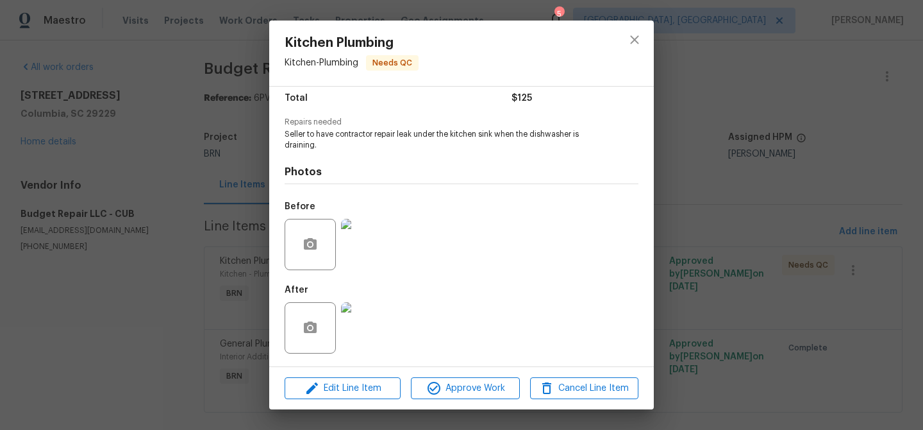
click at [433, 400] on div "Edit Line Item Approve Work Cancel Line Item" at bounding box center [461, 388] width 385 height 43
click at [434, 380] on icon "button" at bounding box center [433, 387] width 15 height 15
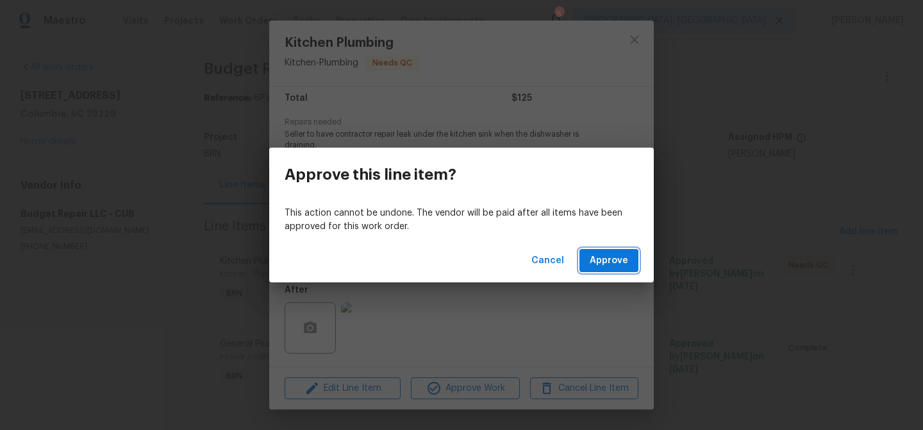
click at [612, 261] on span "Approve" at bounding box center [609, 261] width 38 height 16
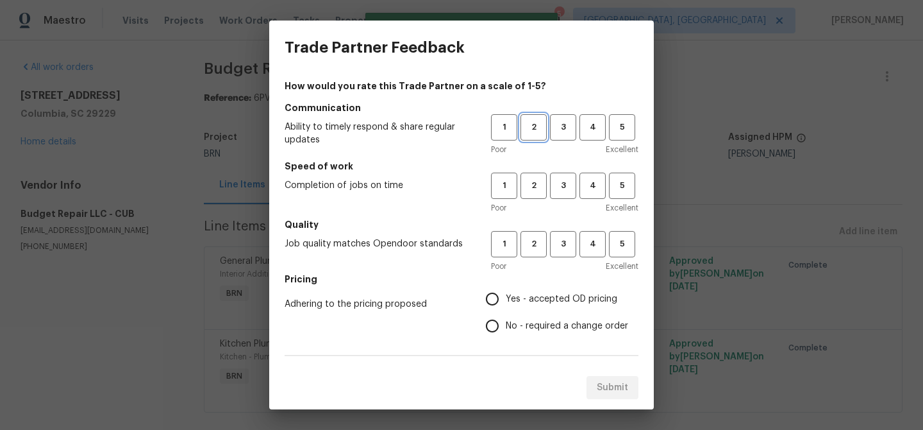
click at [533, 126] on span "2" at bounding box center [534, 127] width 24 height 15
click at [533, 171] on h5 "Speed of work" at bounding box center [462, 166] width 354 height 13
click at [533, 197] on button "2" at bounding box center [534, 185] width 26 height 26
click at [531, 235] on button "2" at bounding box center [534, 244] width 26 height 26
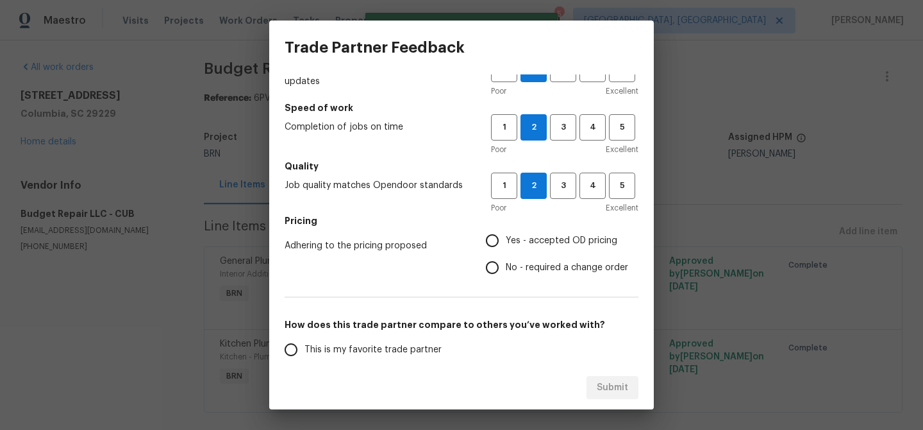
click at [491, 274] on input "No - required a change order" at bounding box center [492, 267] width 27 height 27
radio input "true"
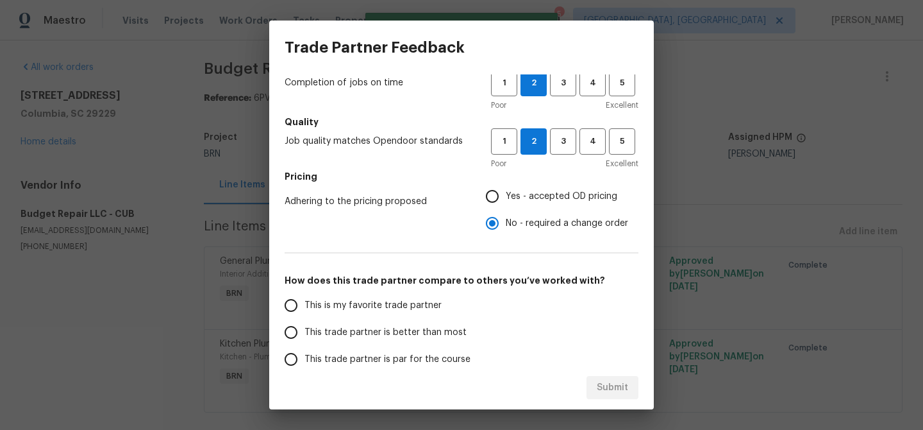
scroll to position [133, 0]
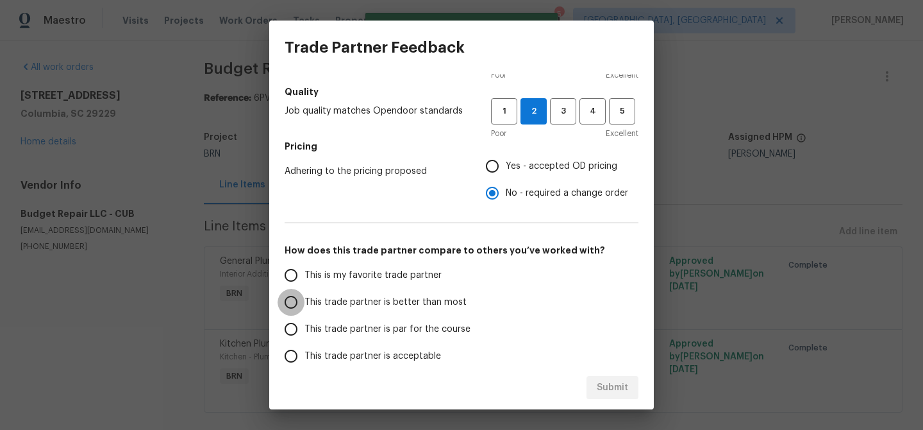
click at [295, 299] on input "This trade partner is better than most" at bounding box center [291, 301] width 27 height 27
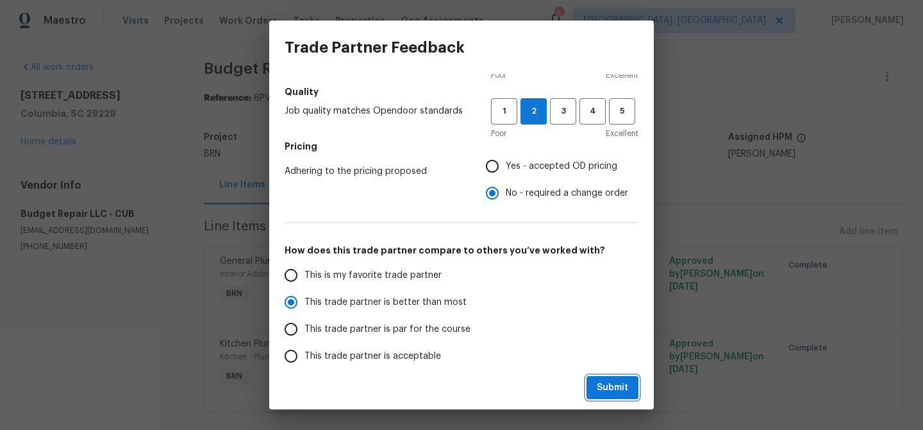
click at [599, 387] on span "Submit" at bounding box center [612, 388] width 31 height 16
radio input "true"
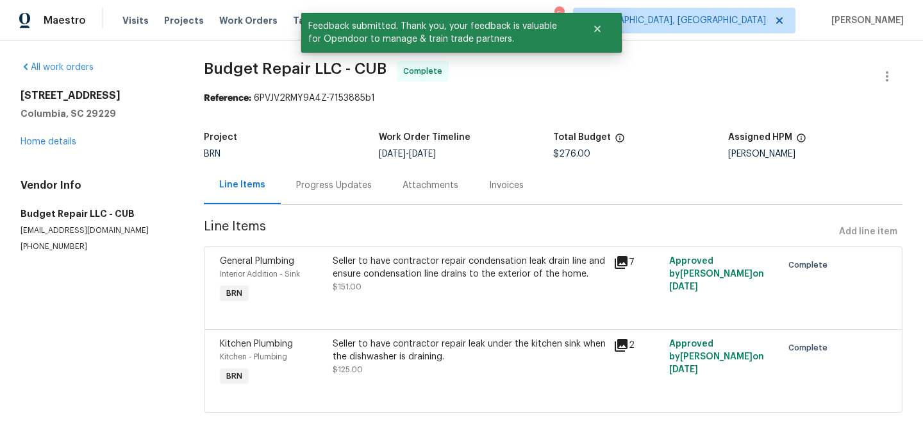
click at [331, 203] on div "Progress Updates" at bounding box center [334, 185] width 106 height 38
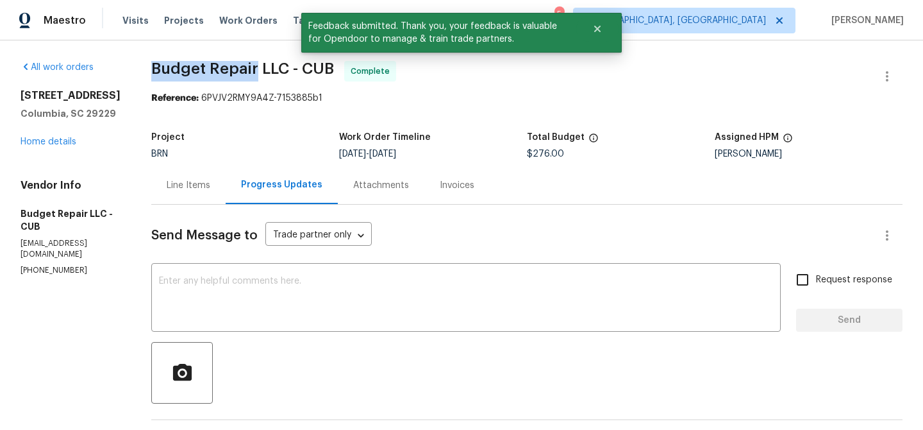
drag, startPoint x: 142, startPoint y: 64, endPoint x: 253, endPoint y: 67, distance: 111.6
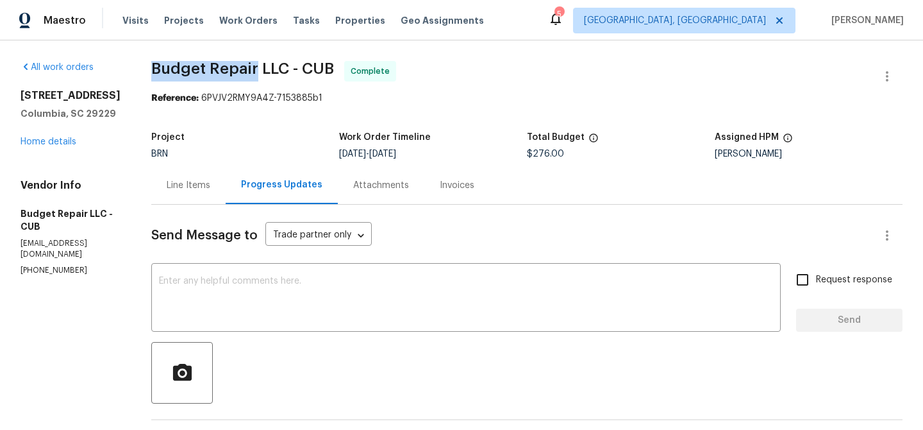
copy span "Budget Repair"
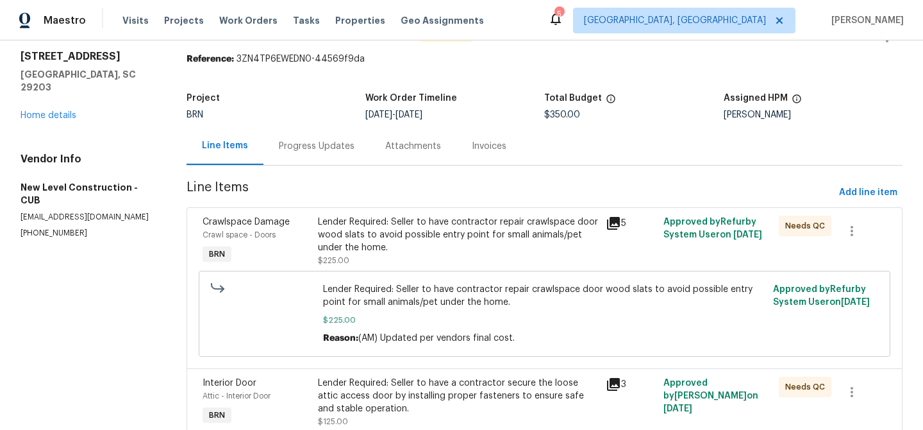
scroll to position [97, 0]
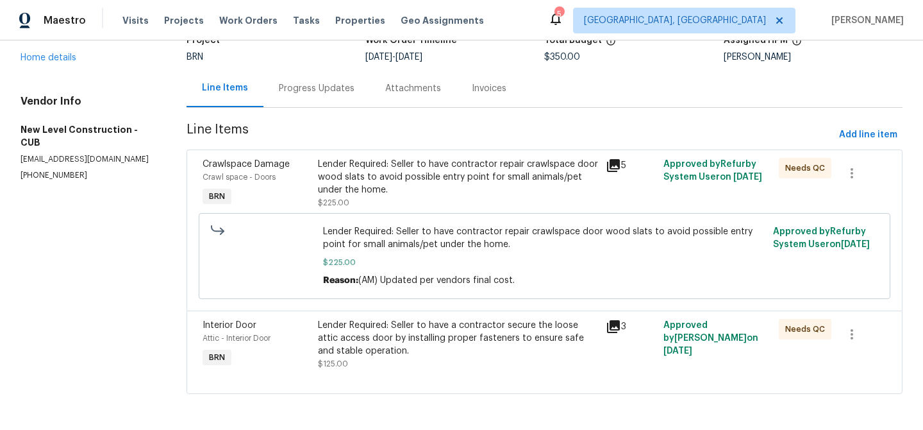
click at [403, 190] on div "Lender Required: Seller to have contractor repair crawlspace door wood slats to…" at bounding box center [458, 177] width 281 height 38
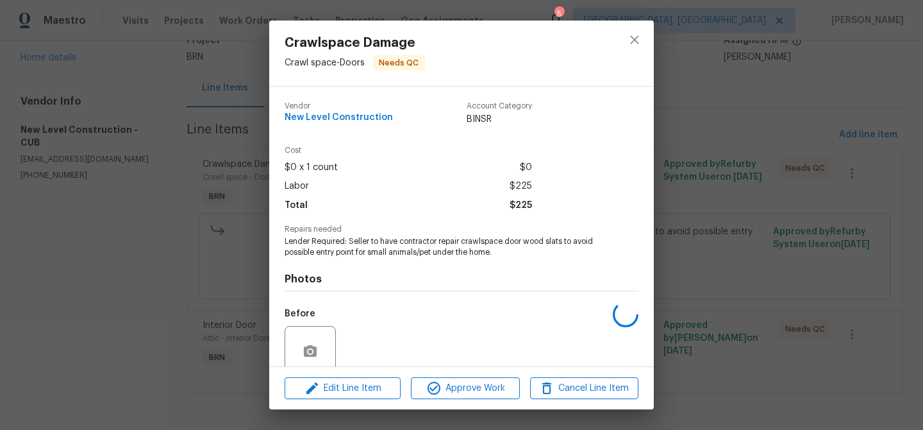
scroll to position [107, 0]
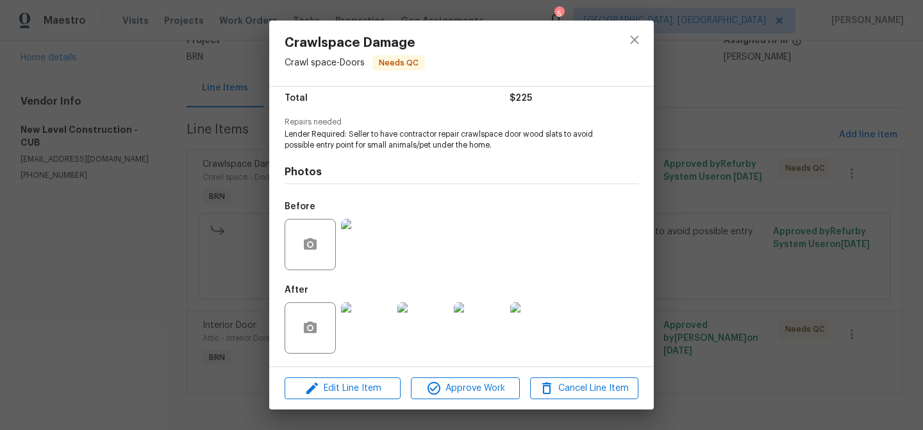
click at [354, 319] on img at bounding box center [366, 327] width 51 height 51
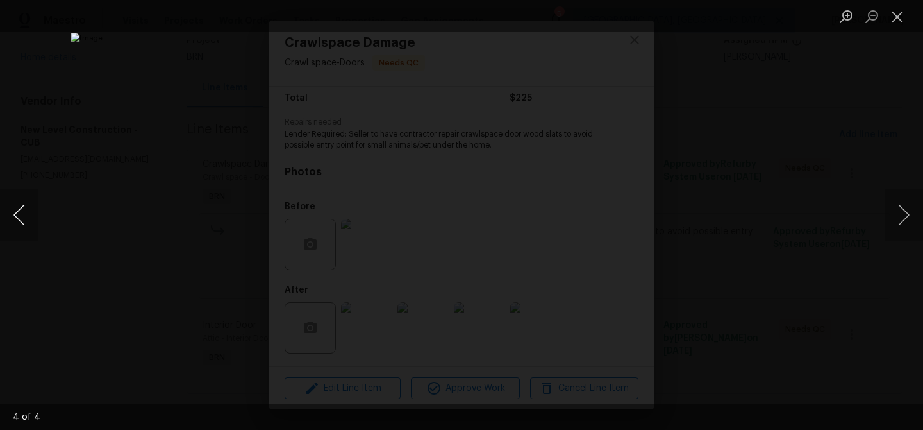
click at [24, 216] on button "Previous image" at bounding box center [19, 214] width 38 height 51
click at [88, 214] on div "Lightbox" at bounding box center [461, 215] width 923 height 430
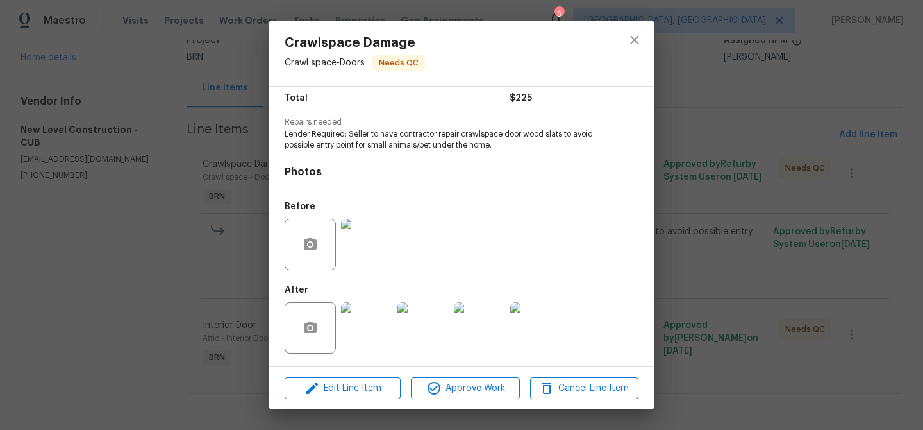
click at [137, 218] on div "Crawlspace Damage Crawl space - Doors Needs QC Vendor New Level Construction Ac…" at bounding box center [461, 215] width 923 height 430
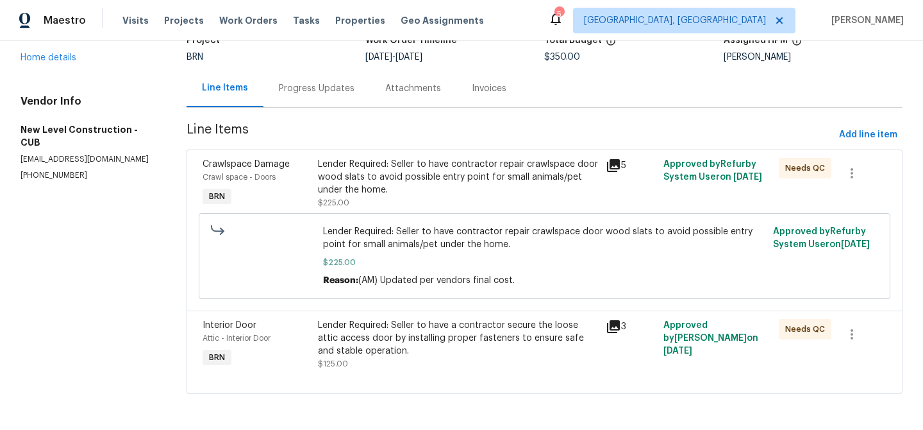
click at [387, 315] on div "Lender Required: Seller to have a contractor secure the loose attic access door…" at bounding box center [458, 344] width 288 height 59
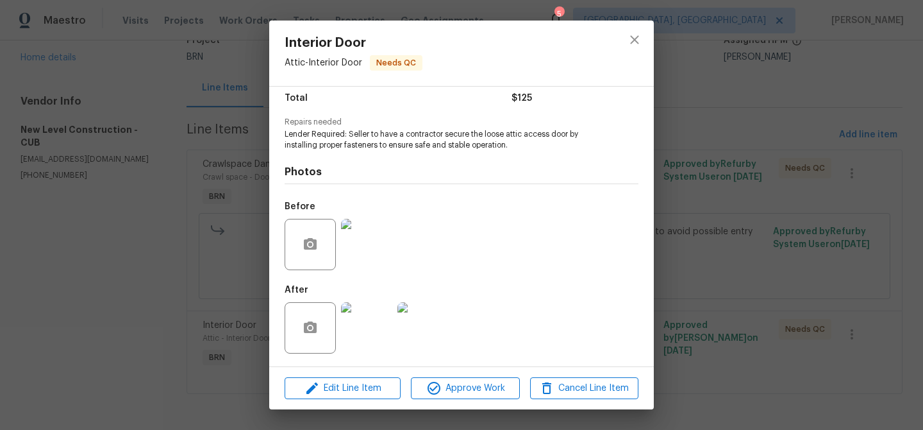
click at [131, 308] on div "Interior Door Attic - Interior Door Needs QC Vendor New Level Construction Acco…" at bounding box center [461, 215] width 923 height 430
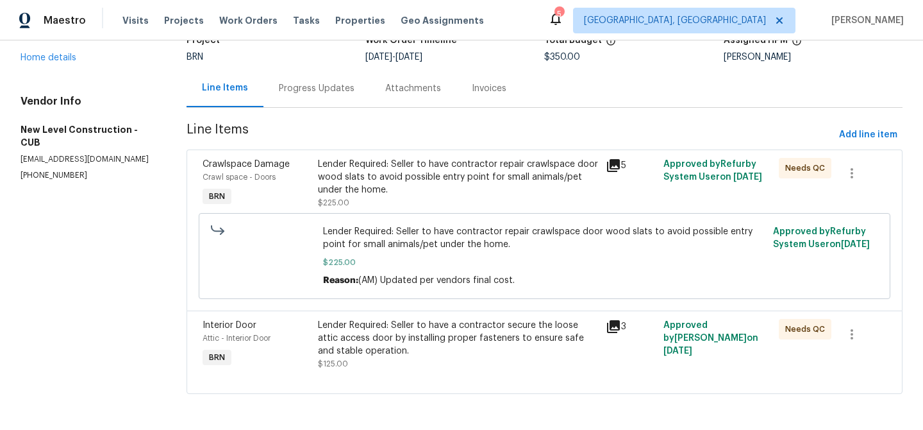
click at [320, 340] on div "Lender Required: Seller to have a contractor secure the loose attic access door…" at bounding box center [458, 344] width 288 height 59
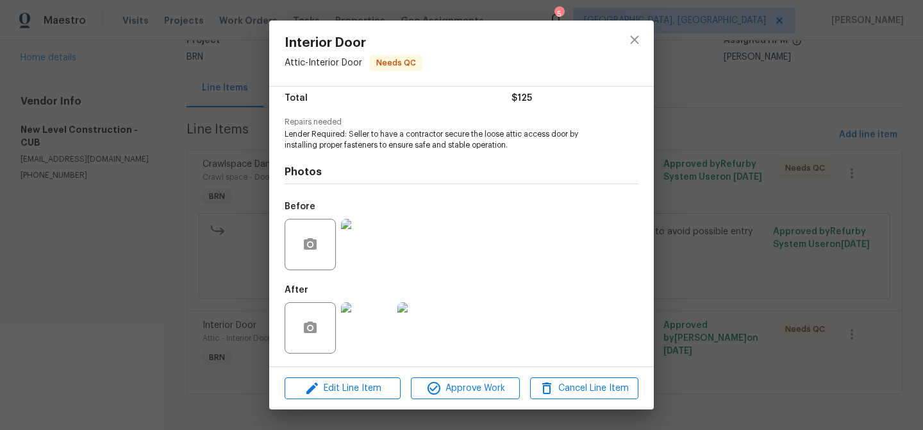
click at [367, 336] on img at bounding box center [366, 327] width 51 height 51
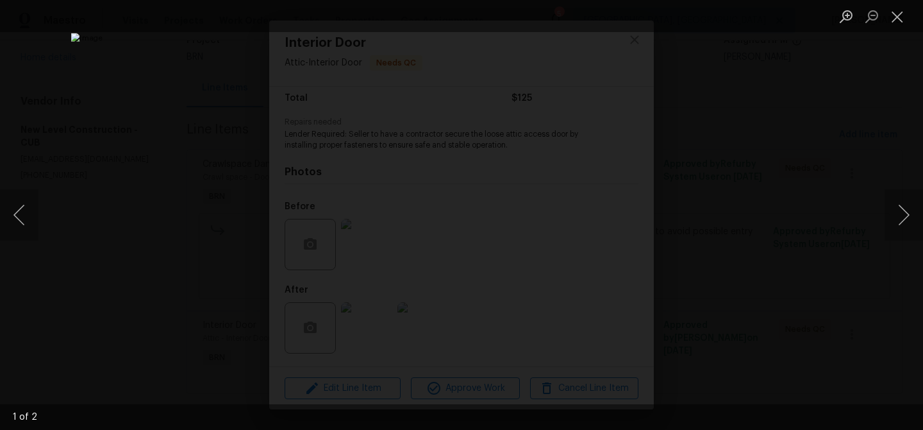
click at [86, 162] on div "Lightbox" at bounding box center [461, 215] width 923 height 430
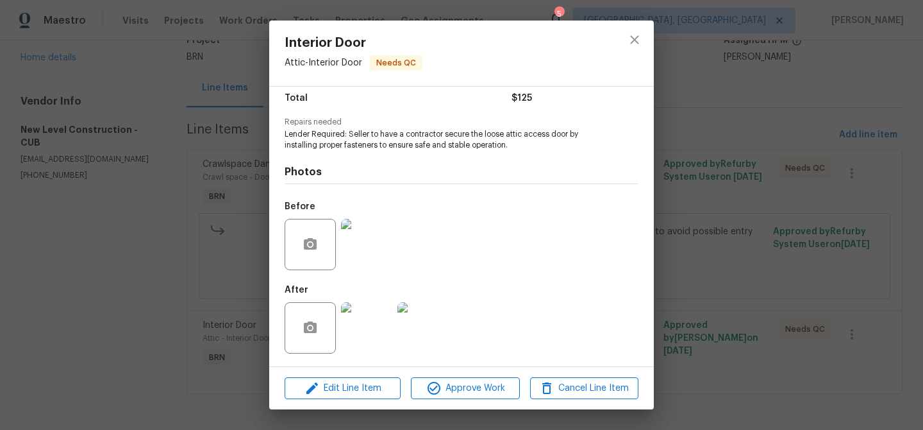
click at [144, 126] on div "Interior Door Attic - Interior Door Needs QC Vendor New Level Construction Acco…" at bounding box center [461, 215] width 923 height 430
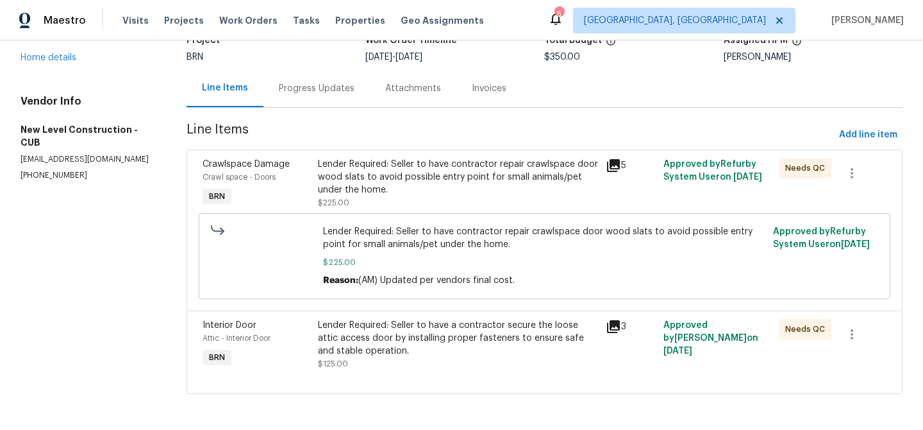
click at [144, 126] on div "Interior Door Attic - Interior Door Needs QC Vendor New Level Construction Acco…" at bounding box center [461, 215] width 923 height 430
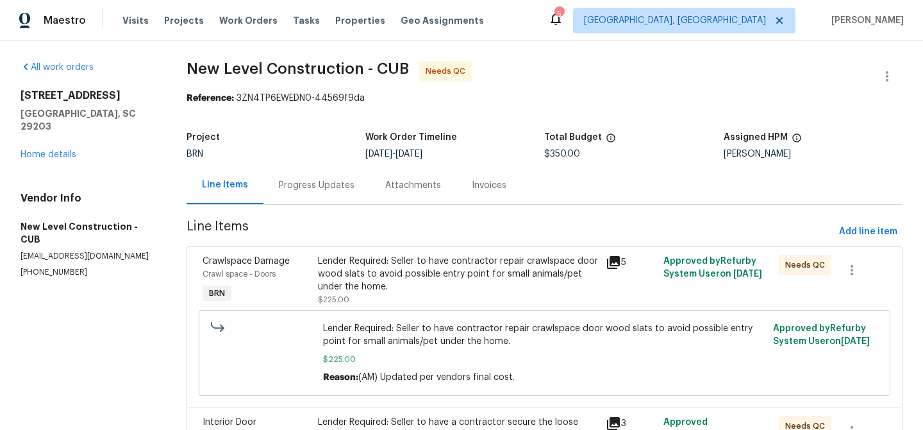
click at [381, 262] on div "Lender Required: Seller to have contractor repair crawlspace door wood slats to…" at bounding box center [458, 274] width 281 height 38
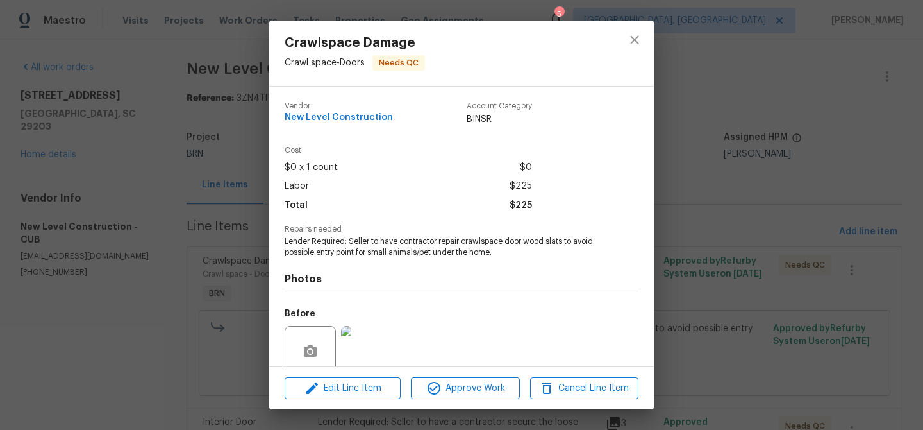
scroll to position [107, 0]
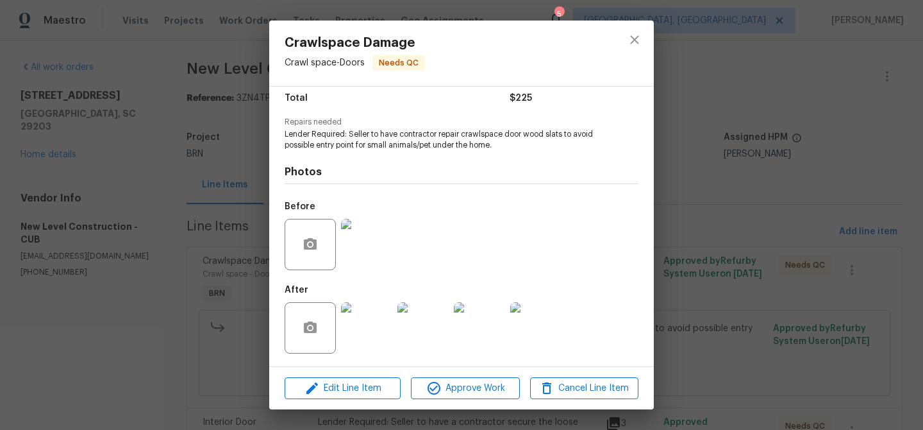
click at [363, 322] on img at bounding box center [366, 327] width 51 height 51
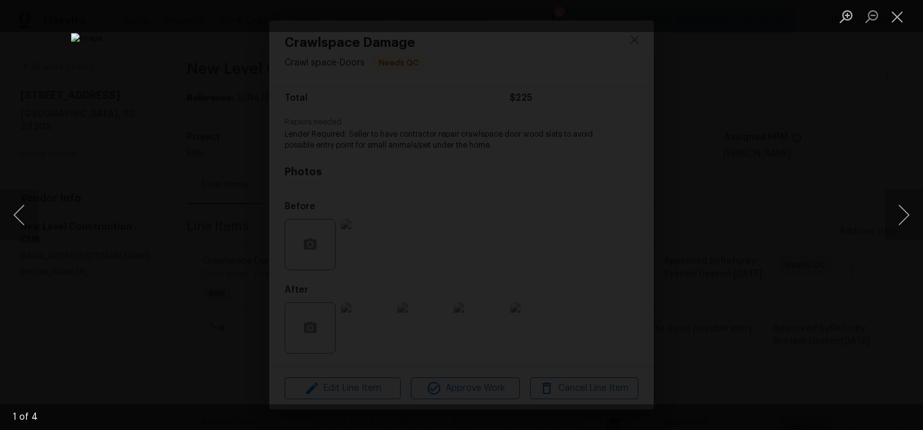
click at [105, 226] on div "Lightbox" at bounding box center [461, 215] width 923 height 430
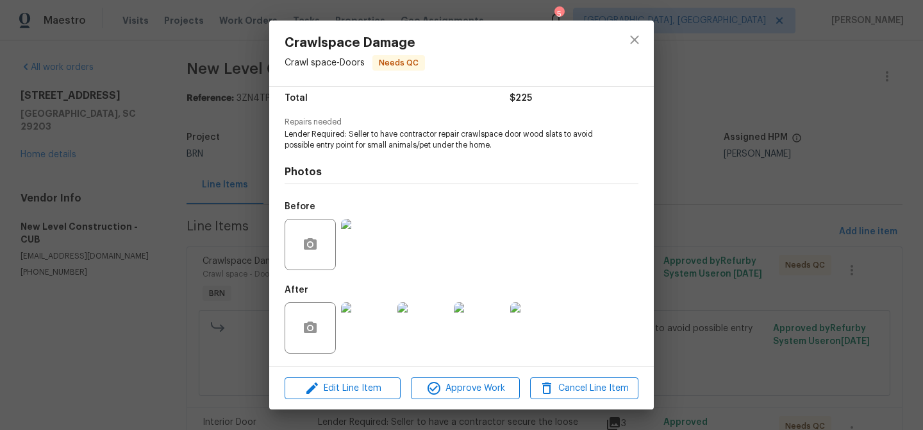
click at [98, 239] on div "Crawlspace Damage Crawl space - Doors Needs QC Vendor New Level Construction Ac…" at bounding box center [461, 215] width 923 height 430
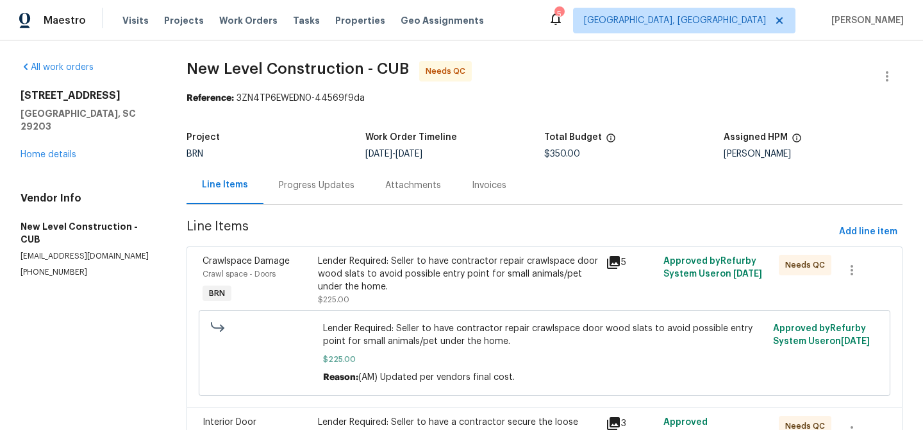
click at [24, 267] on p "[PHONE_NUMBER]" at bounding box center [88, 272] width 135 height 11
copy p "[PHONE_NUMBER]"
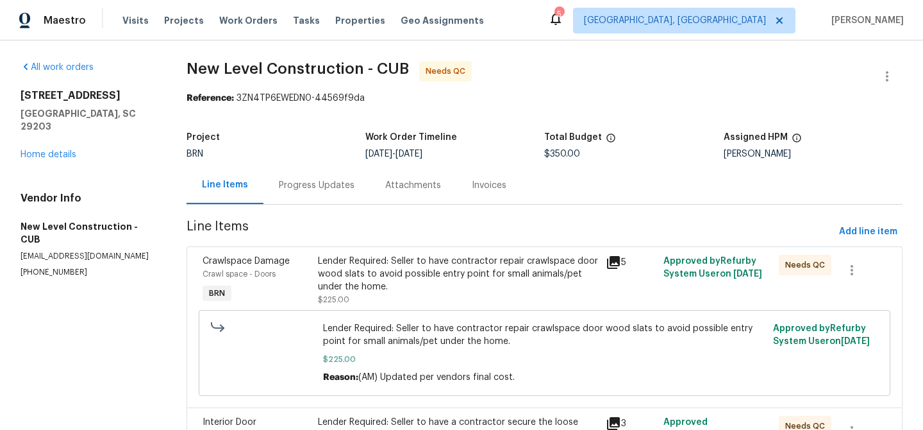
click at [102, 239] on div "Vendor Info New Level Construction - CUB [EMAIL_ADDRESS][DOMAIN_NAME] [PHONE_NU…" at bounding box center [88, 235] width 135 height 86
click at [103, 251] on p "[EMAIL_ADDRESS][DOMAIN_NAME]" at bounding box center [88, 256] width 135 height 11
click at [100, 251] on p "[EMAIL_ADDRESS][DOMAIN_NAME]" at bounding box center [88, 256] width 135 height 11
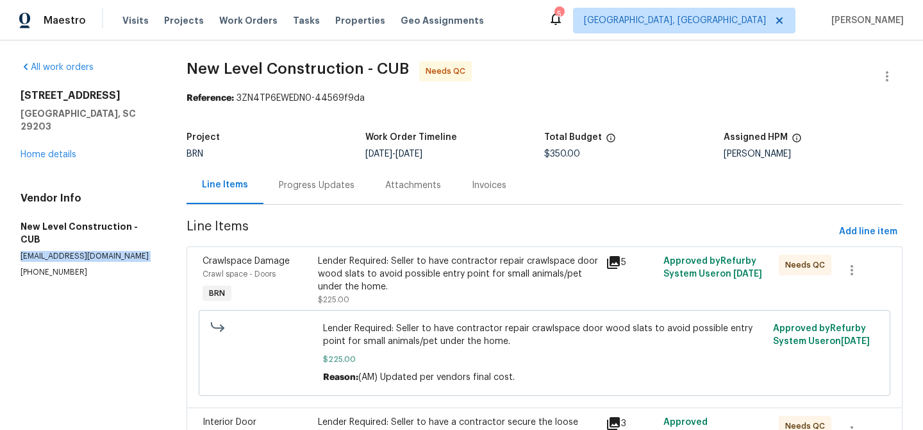
copy p "[EMAIL_ADDRESS][DOMAIN_NAME]"
click at [35, 253] on section "All work orders 4417 Hawthorne Ave Columbia, SC 29203 Home details Vendor Info …" at bounding box center [88, 283] width 135 height 445
copy p "[PHONE_NUMBER]"
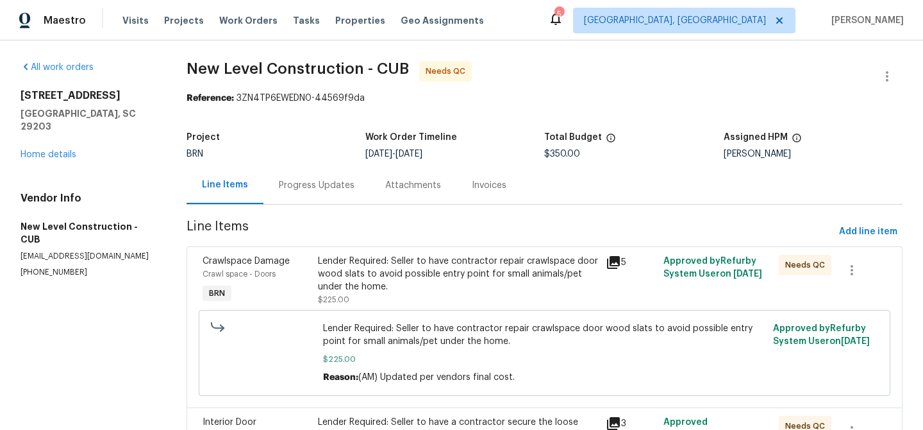
click at [140, 238] on div "Vendor Info New Level Construction - CUB [EMAIL_ADDRESS][DOMAIN_NAME] [PHONE_NU…" at bounding box center [88, 235] width 135 height 86
click at [131, 251] on p "[EMAIL_ADDRESS][DOMAIN_NAME]" at bounding box center [88, 256] width 135 height 11
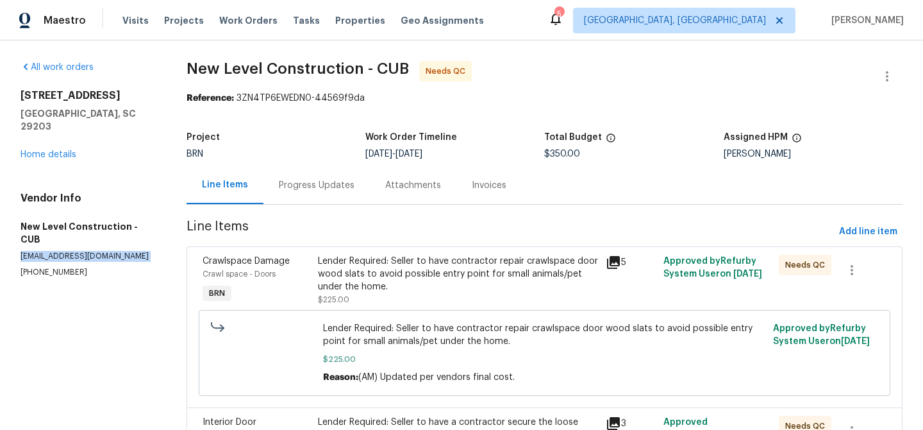
click at [131, 251] on p "[EMAIL_ADDRESS][DOMAIN_NAME]" at bounding box center [88, 256] width 135 height 11
copy p "[EMAIL_ADDRESS][DOMAIN_NAME]"
click at [318, 188] on div "Progress Updates" at bounding box center [317, 185] width 76 height 13
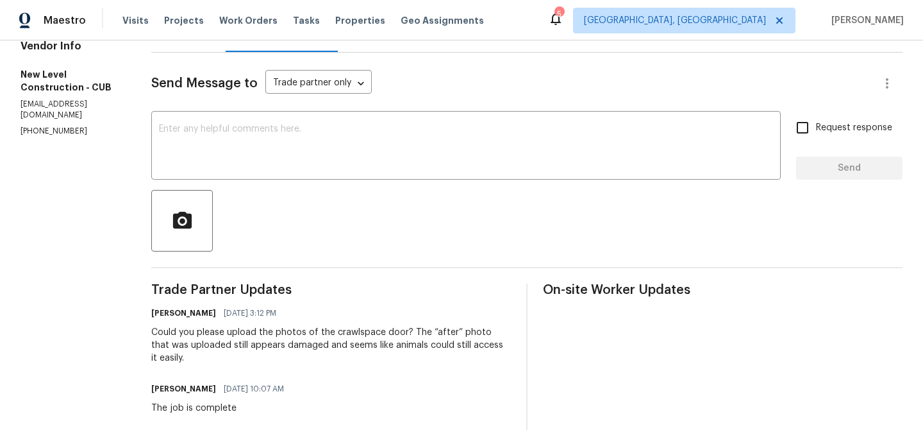
scroll to position [174, 0]
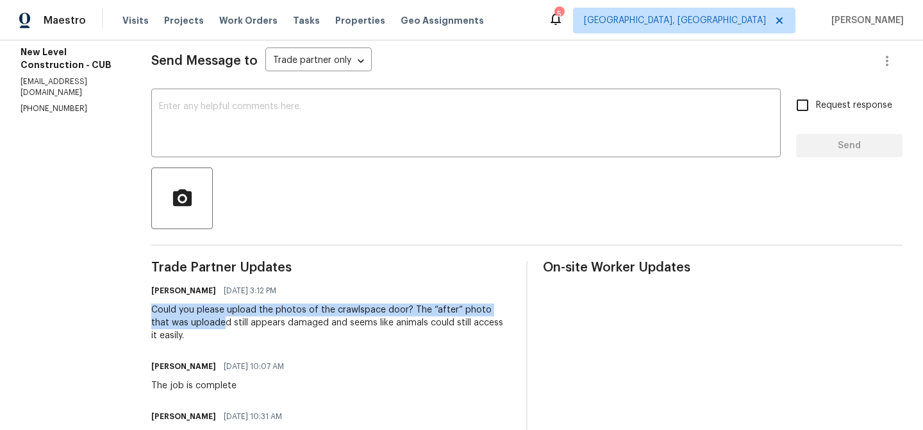
drag, startPoint x: 188, startPoint y: 307, endPoint x: 261, endPoint y: 326, distance: 75.6
click at [261, 327] on div "All work orders 4417 Hawthorne Ave Columbia, SC 29203 Home details Vendor Info …" at bounding box center [461, 316] width 923 height 901
copy div "Could you please upload the photos of the crawlspace door? The “after” photo th…"
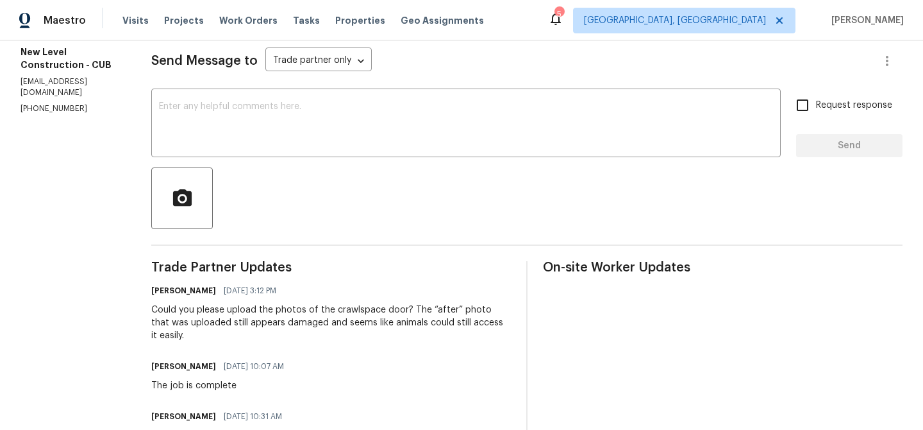
click at [226, 340] on div "Could you please upload the photos of the crawlspace door? The “after” photo th…" at bounding box center [331, 322] width 360 height 38
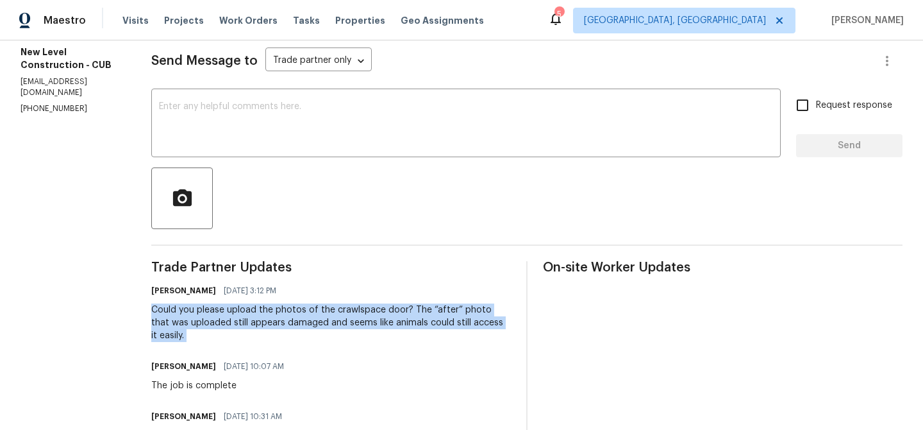
click at [226, 340] on div "Could you please upload the photos of the crawlspace door? The “after” photo th…" at bounding box center [331, 322] width 360 height 38
copy div "Could you please upload the photos of the crawlspace door? The “after” photo th…"
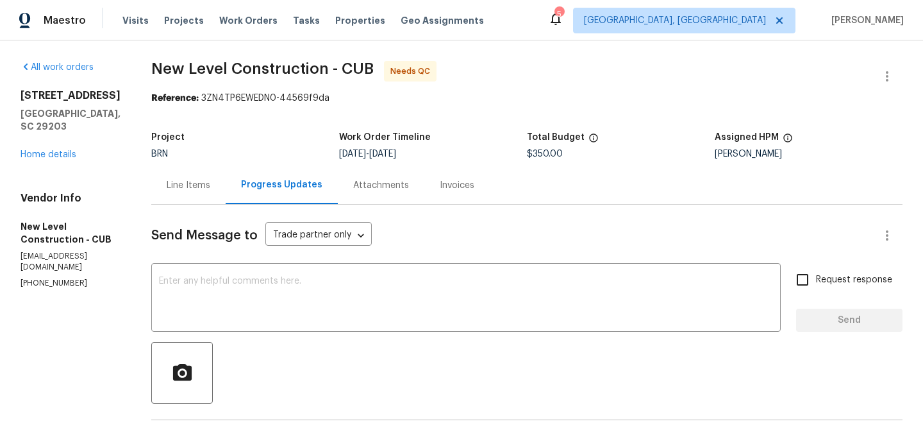
click at [221, 203] on div "Line Items" at bounding box center [188, 185] width 74 height 38
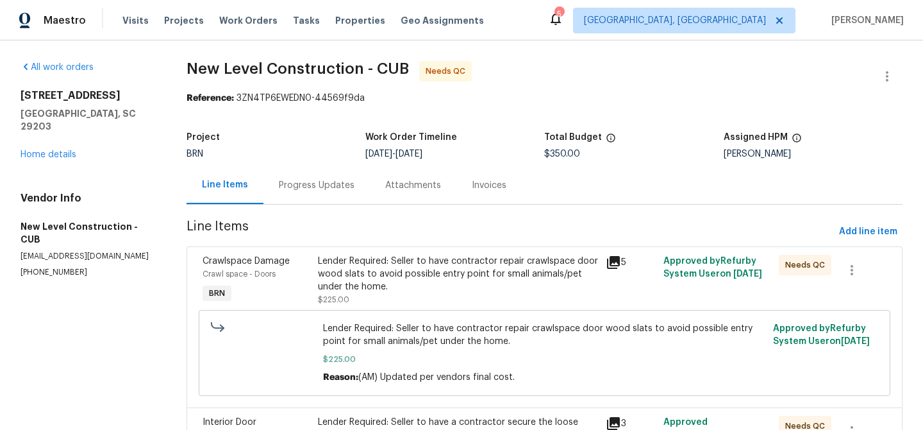
scroll to position [97, 0]
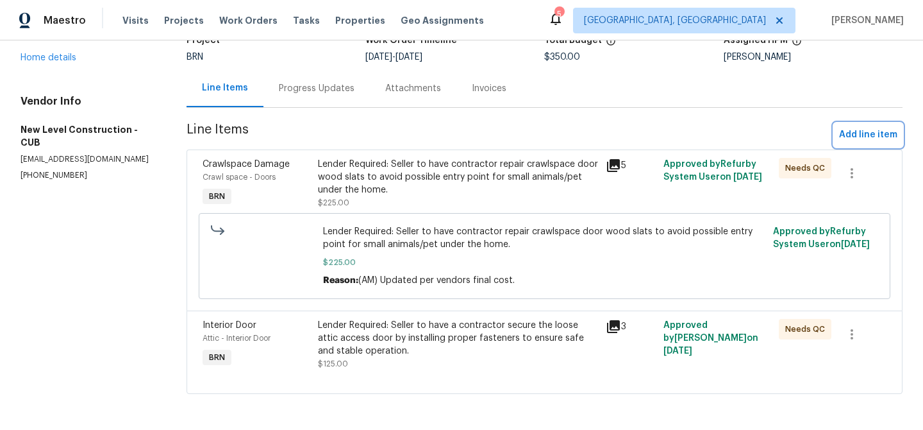
click at [849, 128] on span "Add line item" at bounding box center [868, 135] width 58 height 16
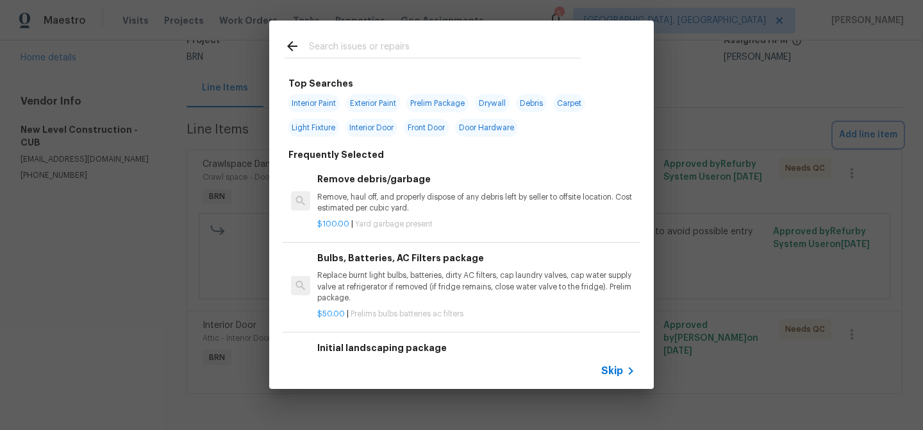
click at [203, 267] on div "Top Searches Interior Paint Exterior Paint Prelim Package Drywall Debris Carpet…" at bounding box center [461, 204] width 923 height 409
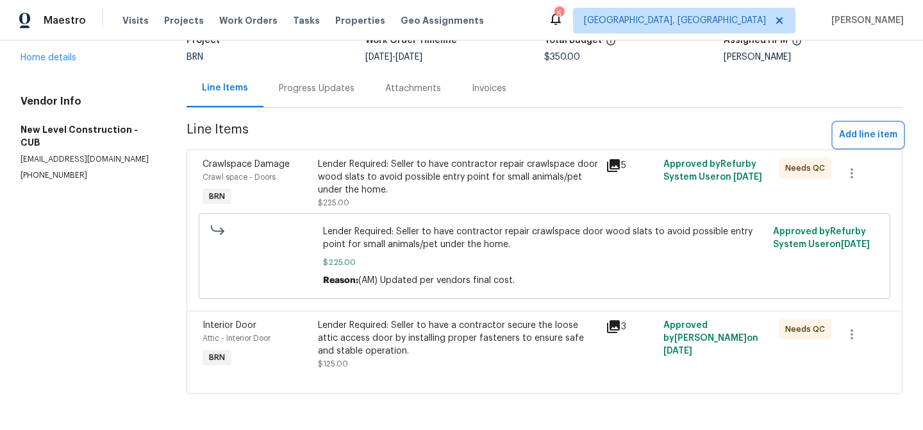
click at [851, 128] on span "Add line item" at bounding box center [868, 135] width 58 height 16
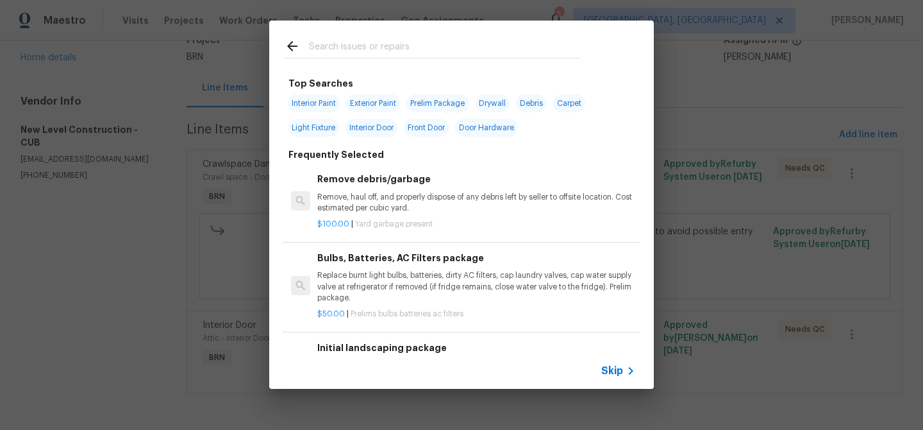
click at [613, 374] on span "Skip" at bounding box center [612, 370] width 22 height 13
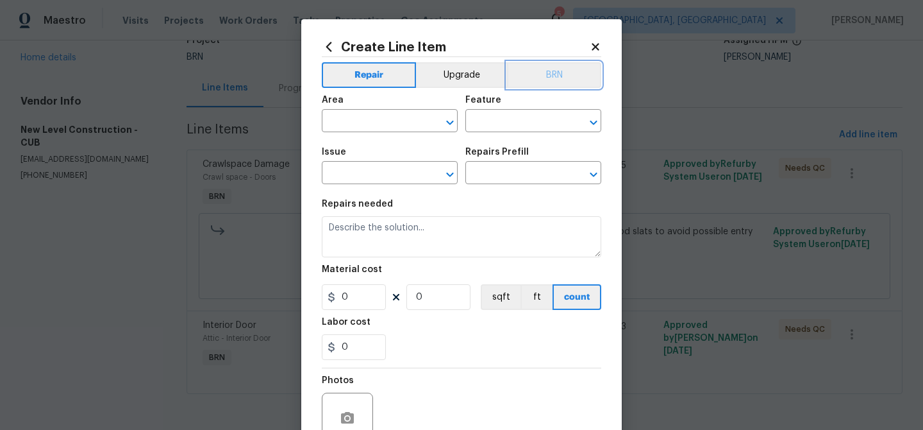
click at [550, 65] on button "BRN" at bounding box center [554, 75] width 94 height 26
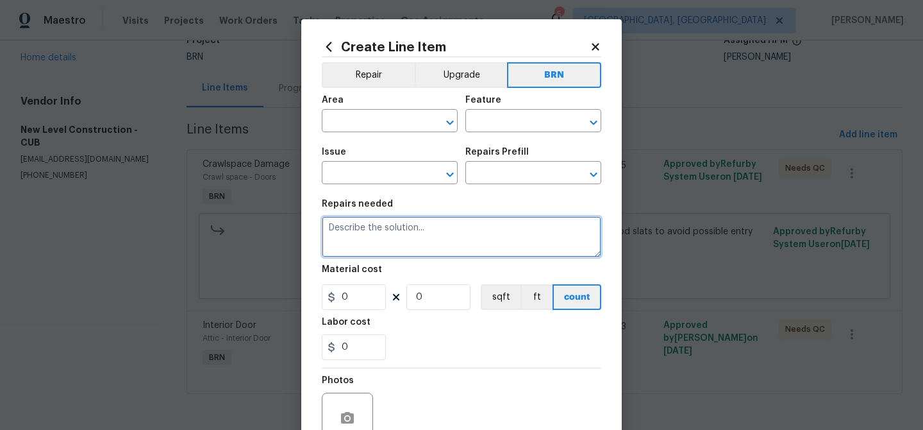
click at [367, 249] on textarea at bounding box center [462, 236] width 280 height 41
type textarea "Need an completion photo for the crawlspace door"
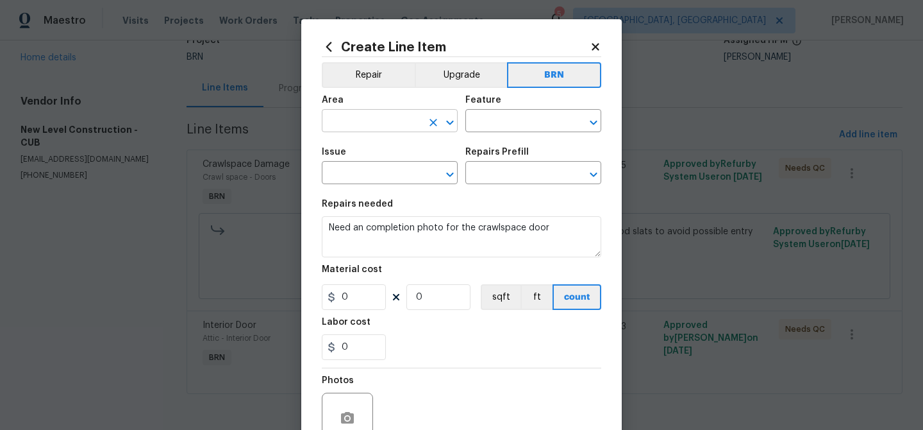
click at [355, 115] on input "text" at bounding box center [372, 122] width 100 height 20
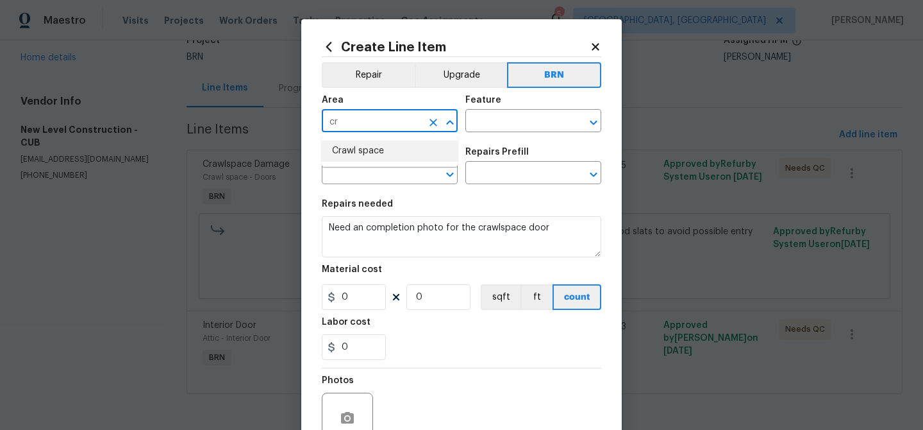
click at [356, 146] on li "Crawl space" at bounding box center [390, 150] width 136 height 21
type input "Crawl space"
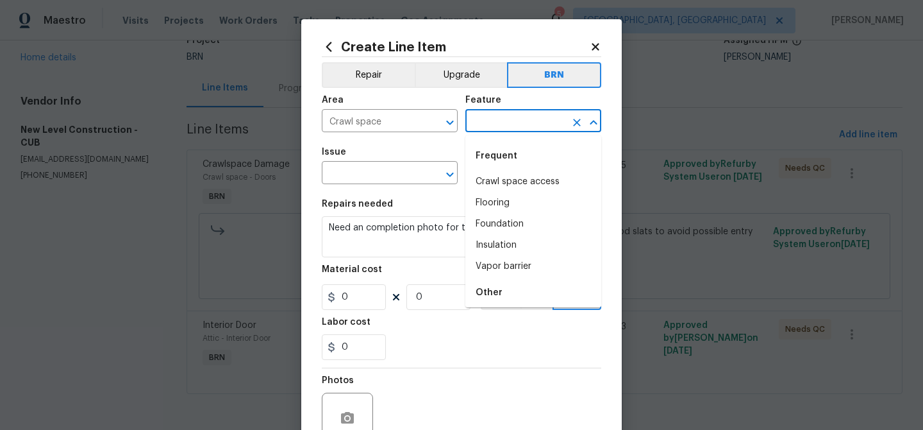
click at [489, 113] on input "text" at bounding box center [515, 122] width 100 height 20
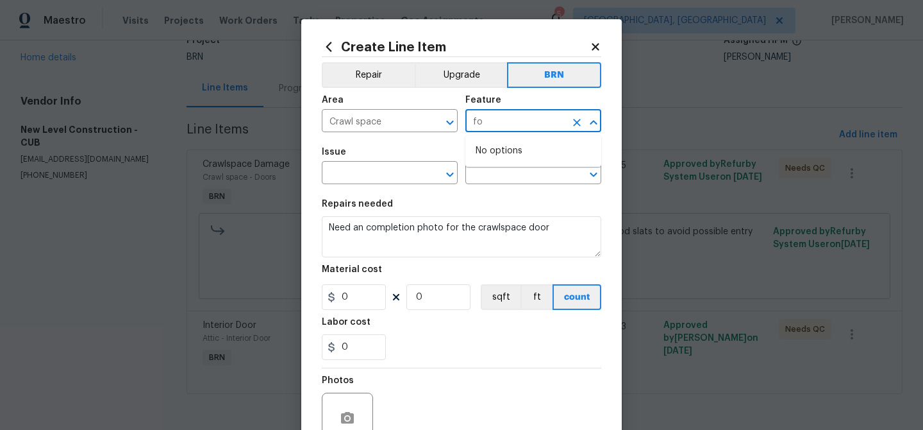
type input "f"
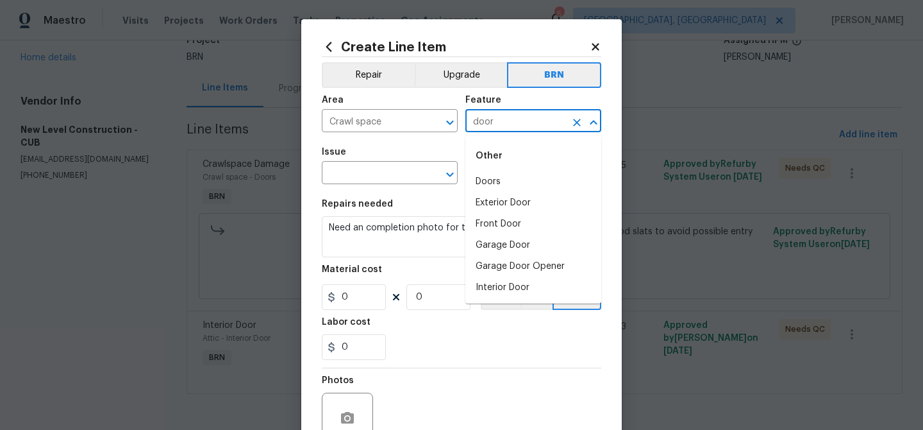
click at [492, 172] on li "Doors" at bounding box center [533, 181] width 136 height 21
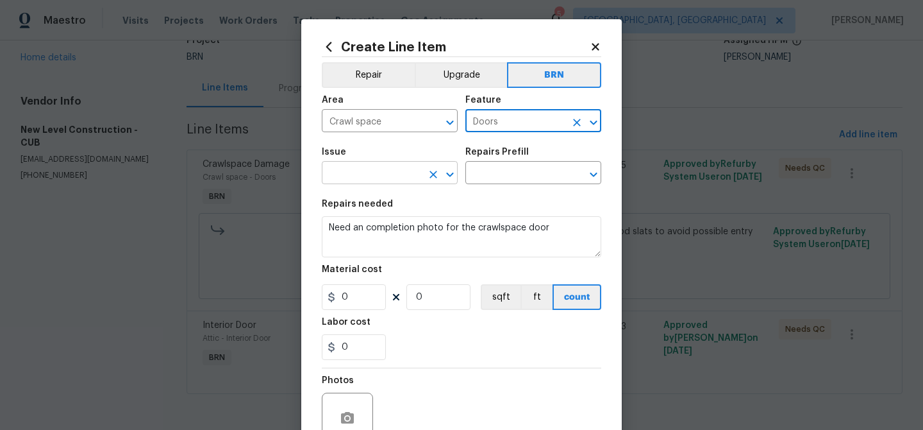
type input "Doors"
click at [381, 180] on input "text" at bounding box center [372, 174] width 100 height 20
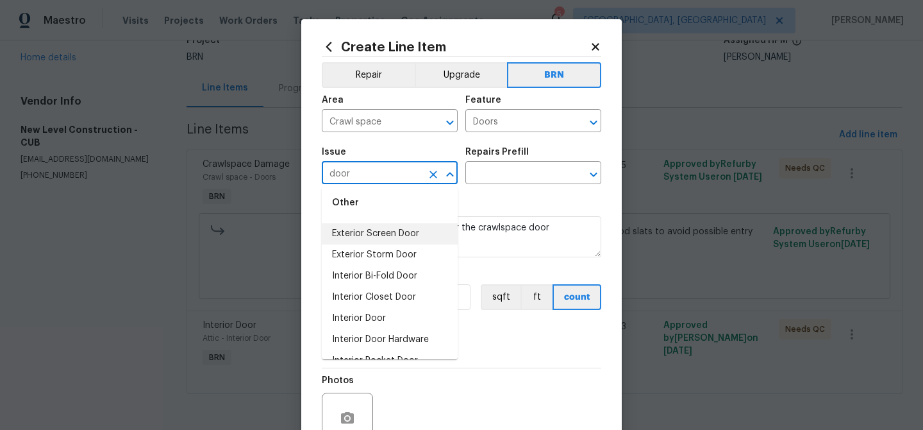
scroll to position [69, 0]
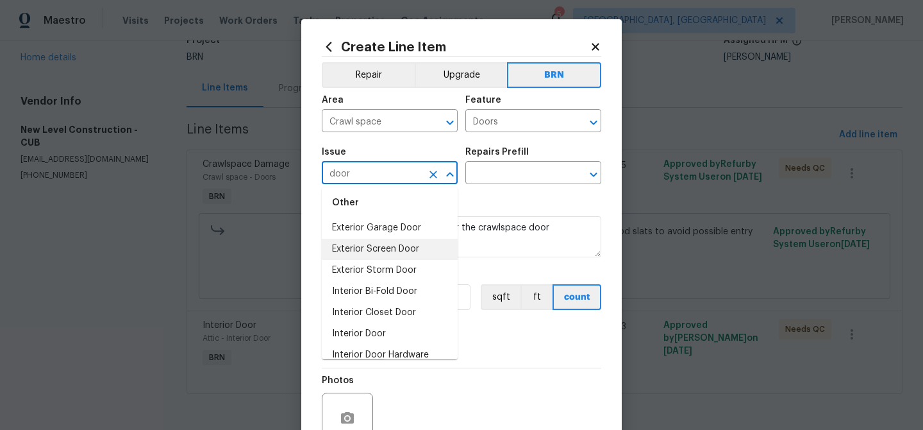
click at [365, 247] on li "Exterior Screen Door" at bounding box center [390, 248] width 136 height 21
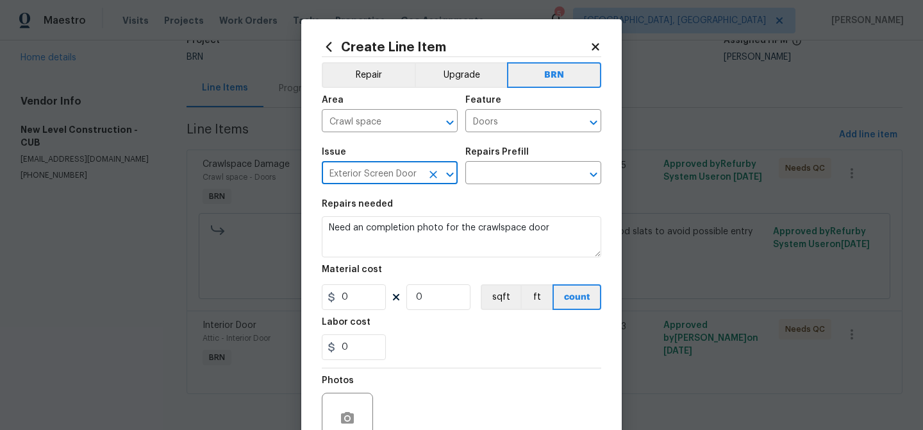
type input "Exterior Screen Door"
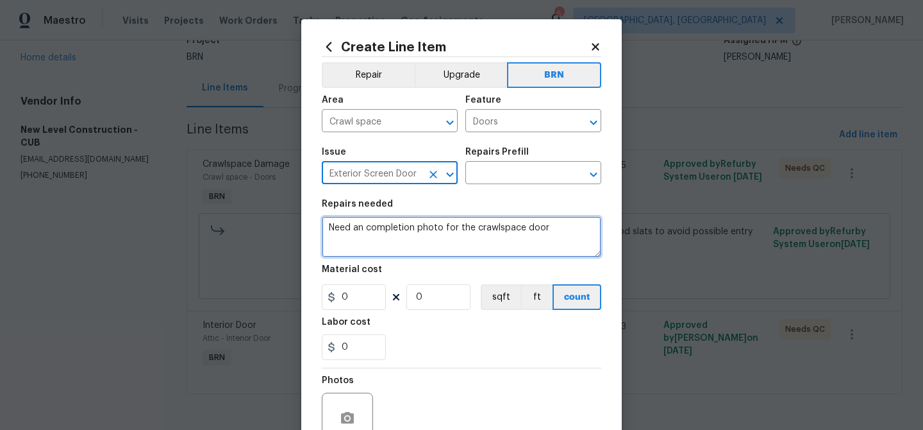
click at [372, 237] on textarea "Need an completion photo for the crawlspace door" at bounding box center [462, 236] width 280 height 41
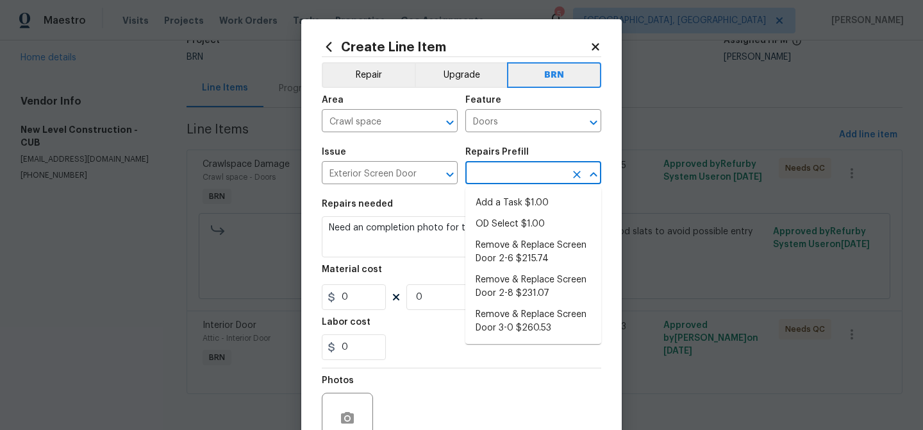
click at [486, 178] on input "text" at bounding box center [515, 174] width 100 height 20
click at [489, 199] on li "Add a Task $1.00" at bounding box center [533, 202] width 136 height 21
type input "Interior Door"
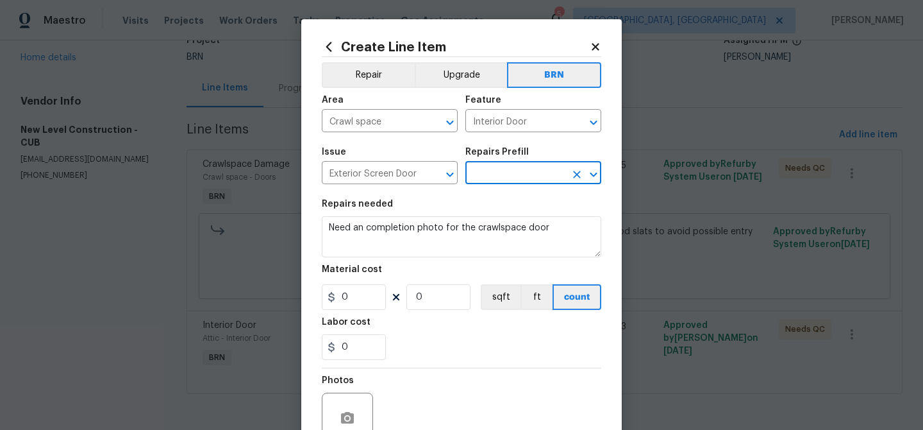
type input "Add a Task $1.00"
type textarea "HPM to detail"
type input "1"
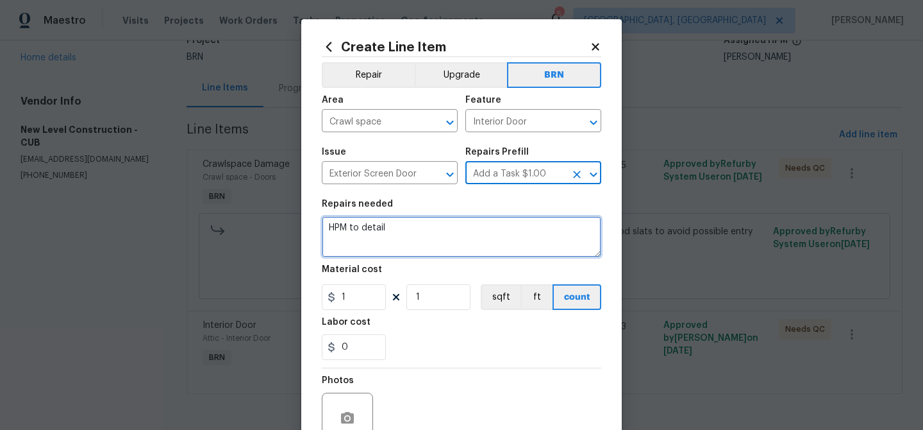
click at [399, 234] on textarea "HPM to detail" at bounding box center [462, 236] width 280 height 41
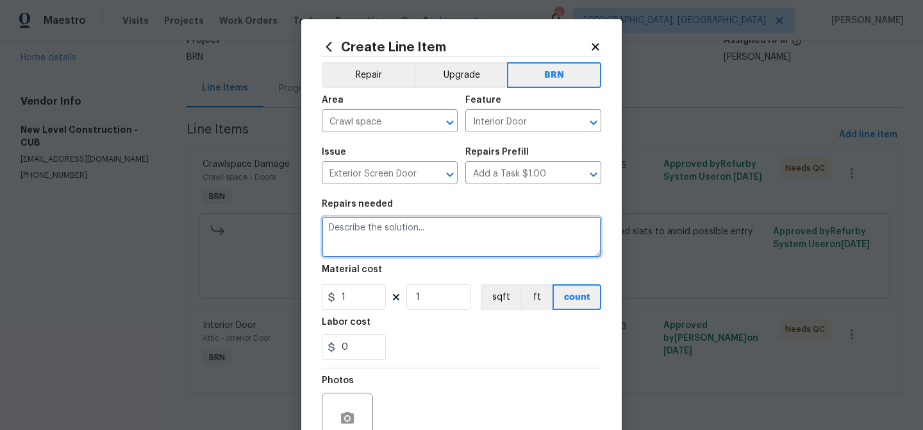
paste textarea "Need an completion photo for the crawlspace door"
type textarea "Need an completion photo for the crawlspace door"
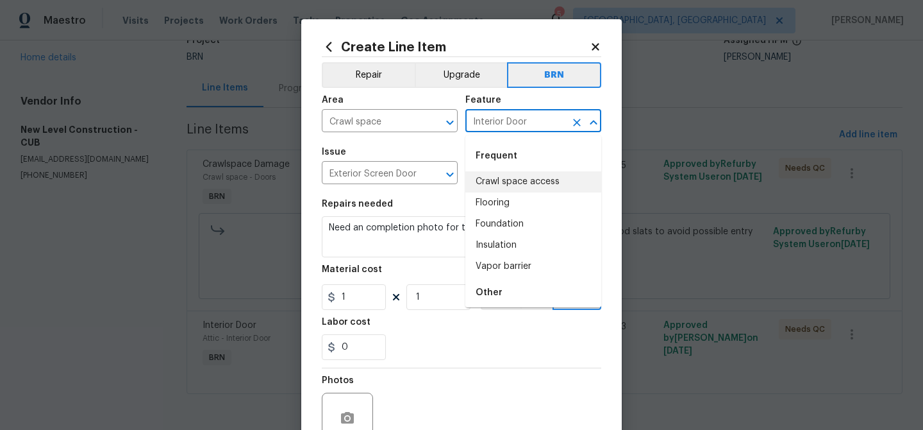
click at [488, 124] on input "Interior Door" at bounding box center [515, 122] width 100 height 20
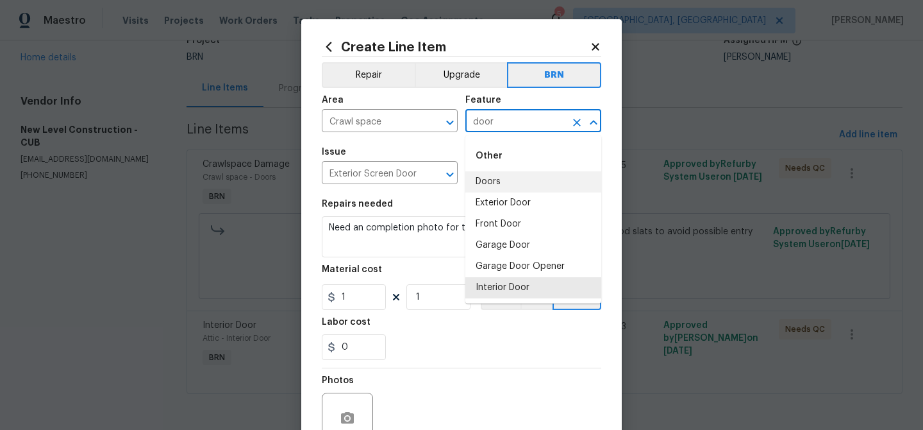
click at [497, 188] on li "Doors" at bounding box center [533, 181] width 136 height 21
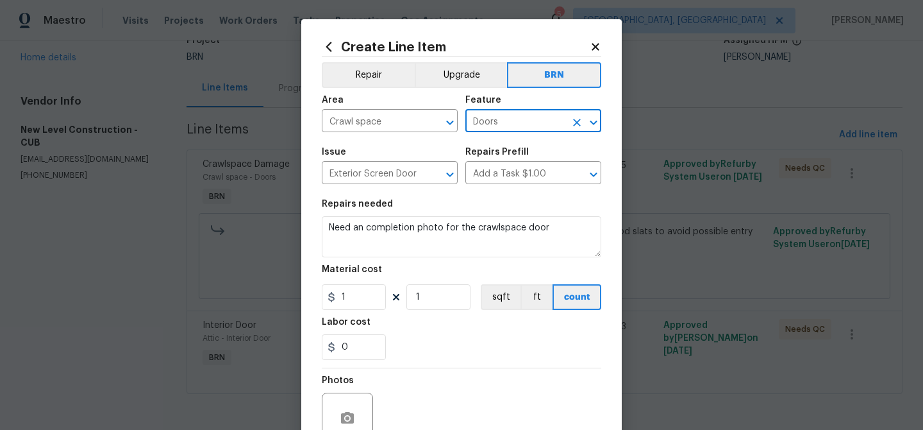
type input "Doors"
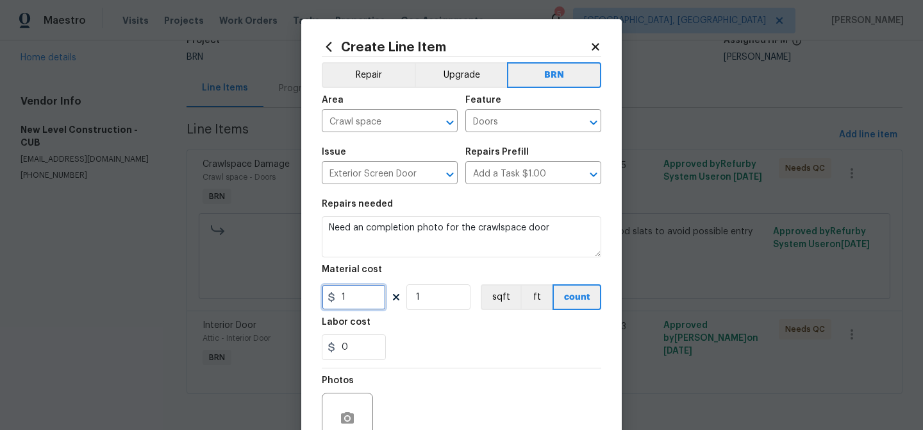
click at [368, 286] on input "1" at bounding box center [354, 297] width 64 height 26
type input "0"
click at [427, 306] on input "1" at bounding box center [438, 297] width 64 height 26
type input "0"
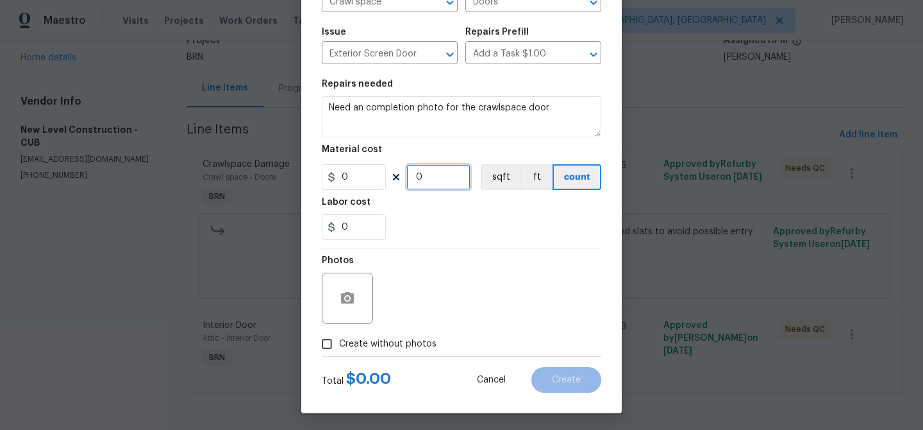
scroll to position [123, 0]
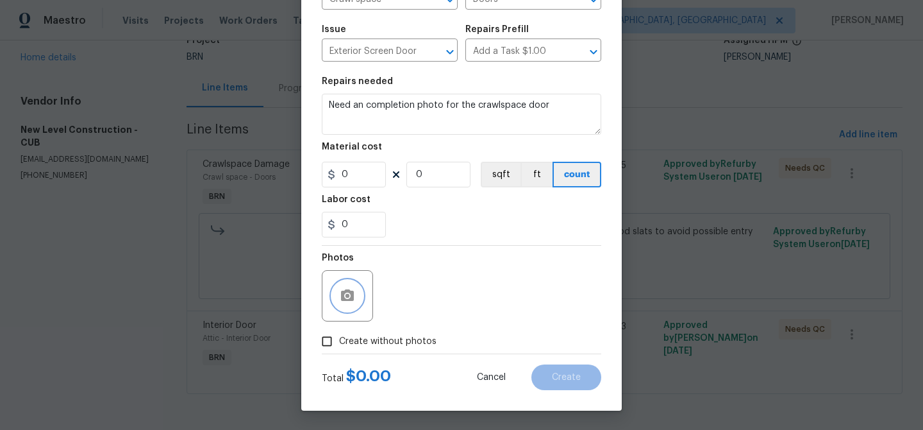
click at [347, 285] on button "button" at bounding box center [347, 295] width 31 height 31
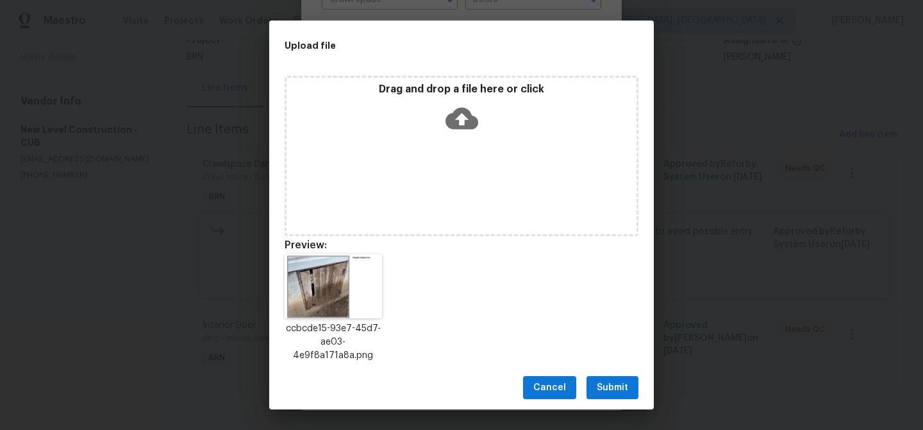
click at [602, 387] on span "Submit" at bounding box center [612, 388] width 31 height 16
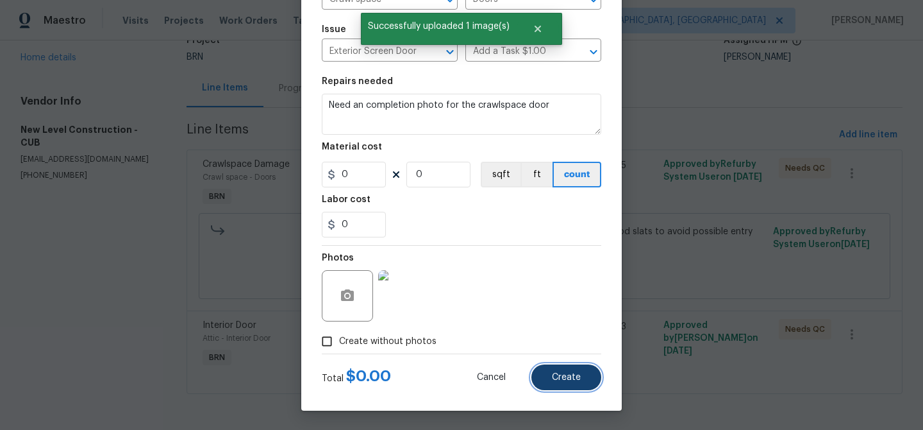
click at [570, 375] on span "Create" at bounding box center [566, 377] width 29 height 10
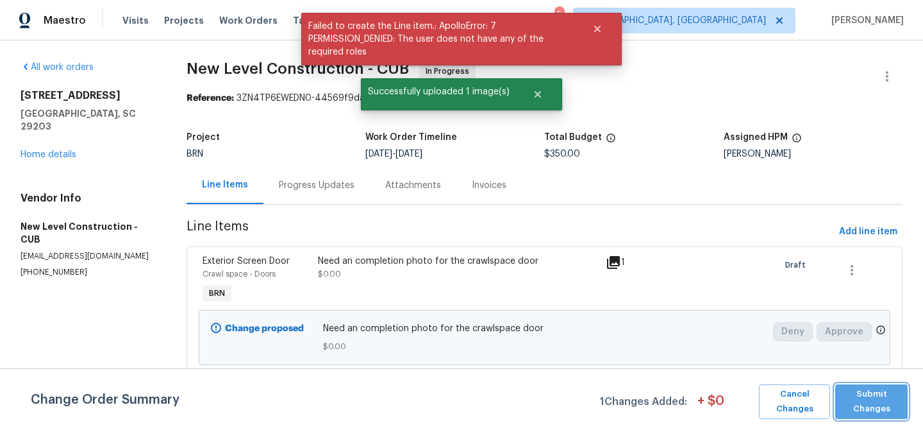
click at [876, 393] on span "Submit Changes" at bounding box center [872, 401] width 60 height 29
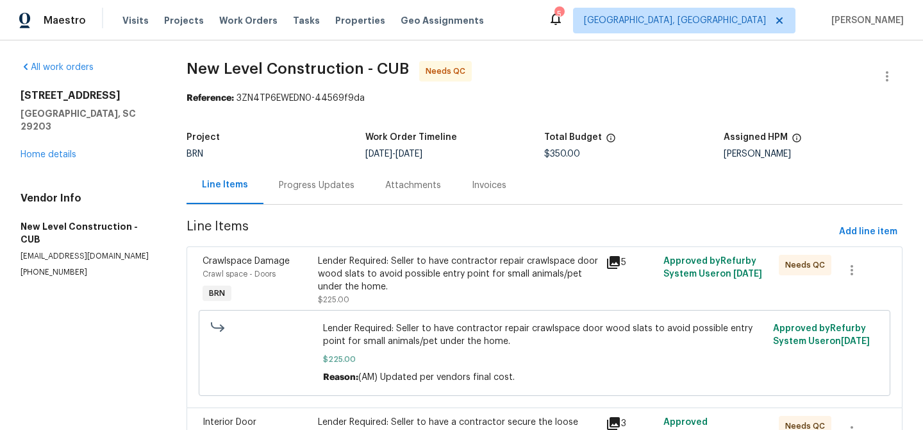
click at [427, 285] on div "Lender Required: Seller to have contractor repair crawlspace door wood slats to…" at bounding box center [458, 274] width 281 height 38
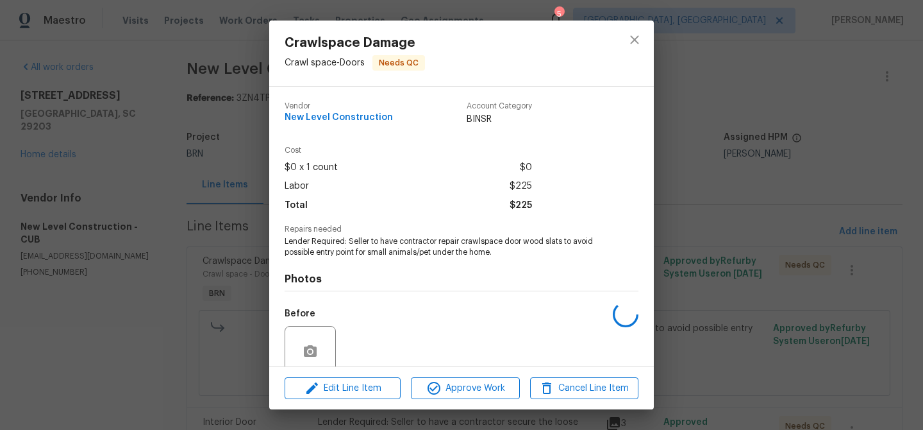
scroll to position [107, 0]
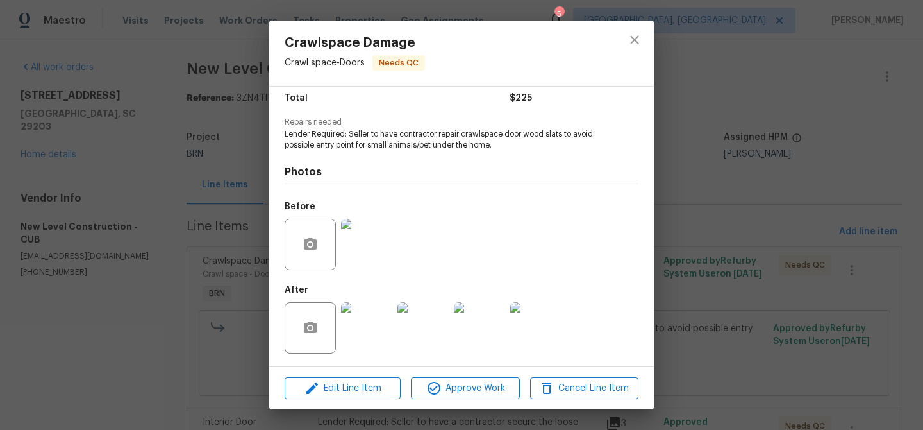
click at [360, 263] on img at bounding box center [366, 244] width 51 height 51
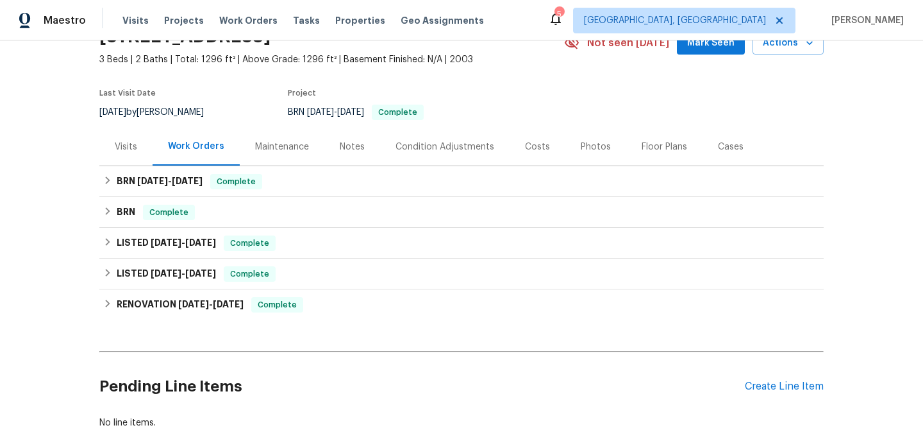
scroll to position [104, 0]
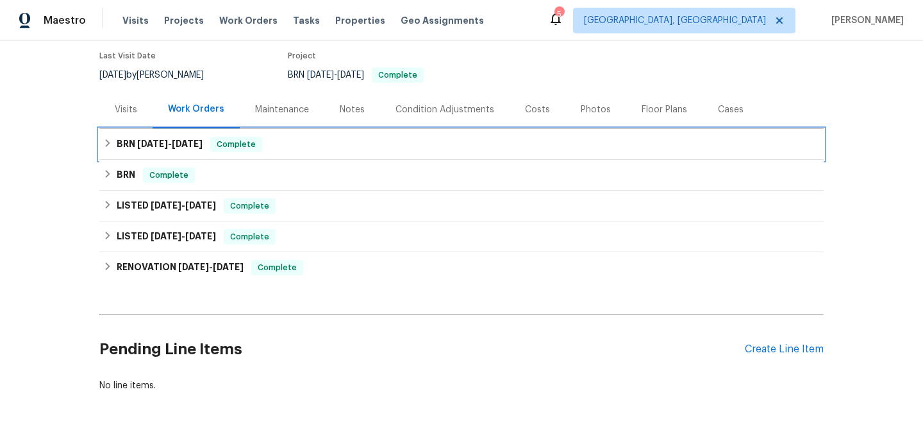
click at [168, 145] on span "[DATE] - [DATE]" at bounding box center [169, 143] width 65 height 9
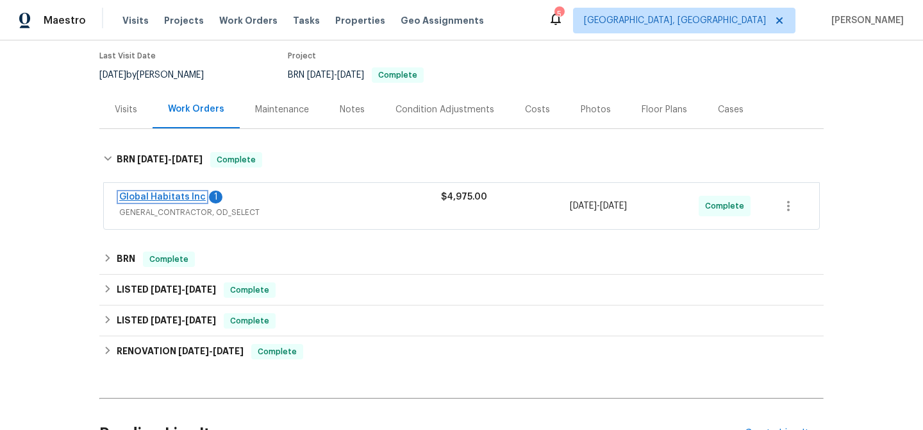
click at [159, 201] on link "Global Habitats Inc" at bounding box center [162, 196] width 87 height 9
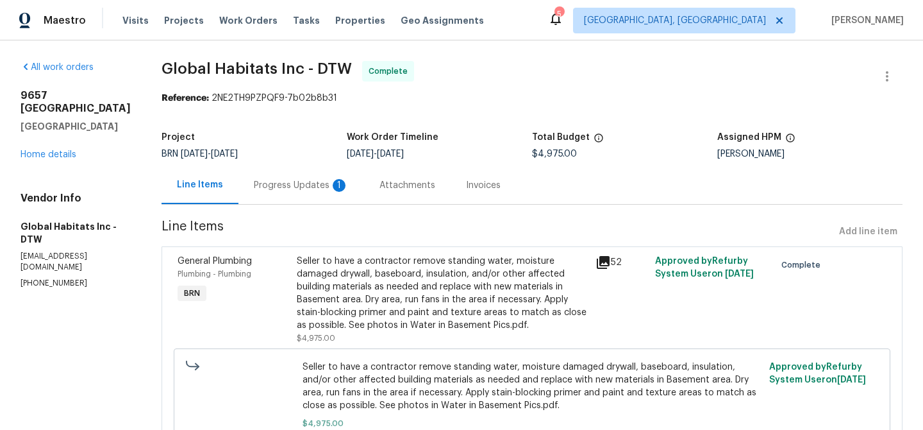
click at [364, 183] on div "Attachments" at bounding box center [407, 185] width 87 height 38
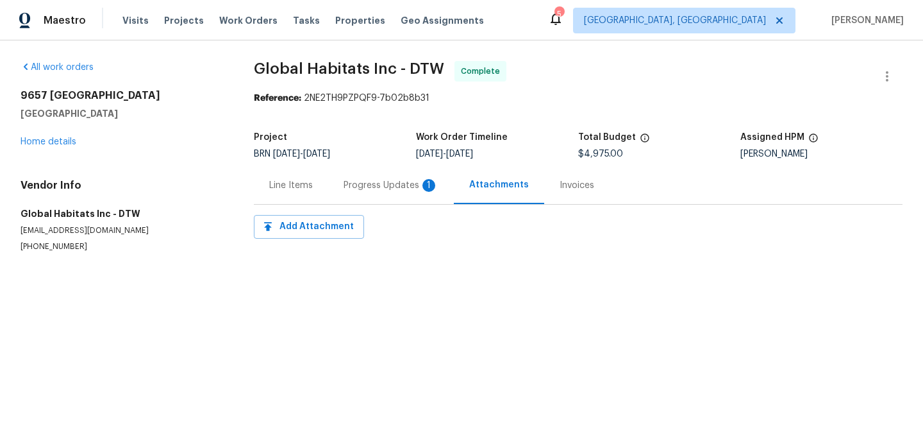
click at [362, 181] on div "Progress Updates 1" at bounding box center [391, 185] width 95 height 13
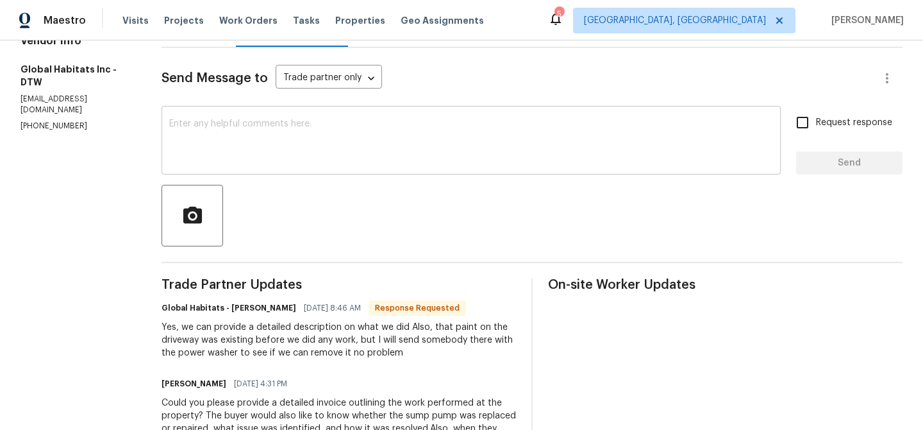
scroll to position [50, 0]
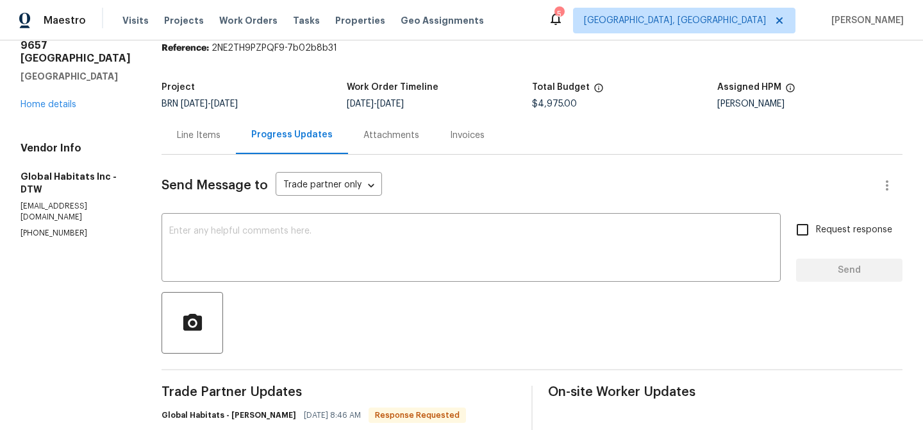
click at [450, 130] on div "Invoices" at bounding box center [467, 135] width 35 height 13
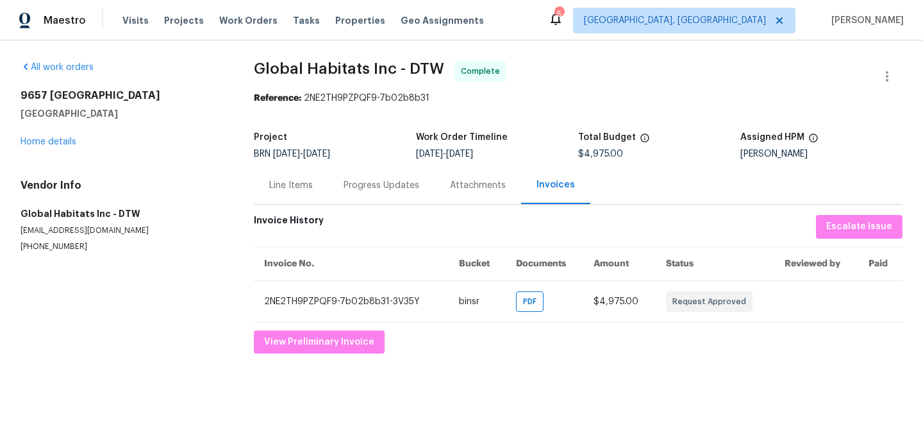
click at [303, 190] on div "Line Items" at bounding box center [291, 185] width 44 height 13
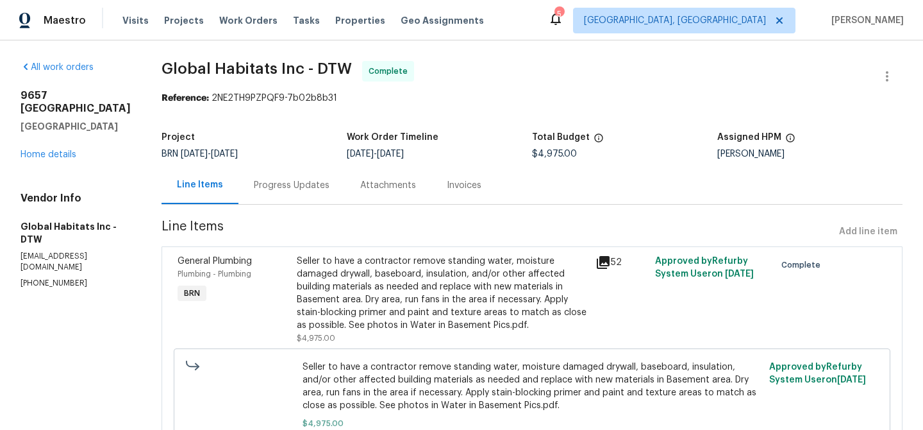
click at [319, 190] on div "Progress Updates" at bounding box center [291, 185] width 106 height 38
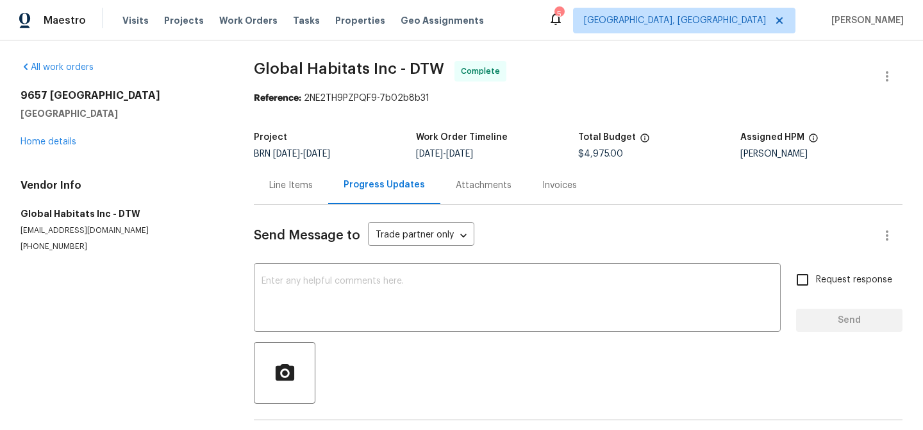
click at [312, 190] on div "Line Items" at bounding box center [291, 185] width 74 height 38
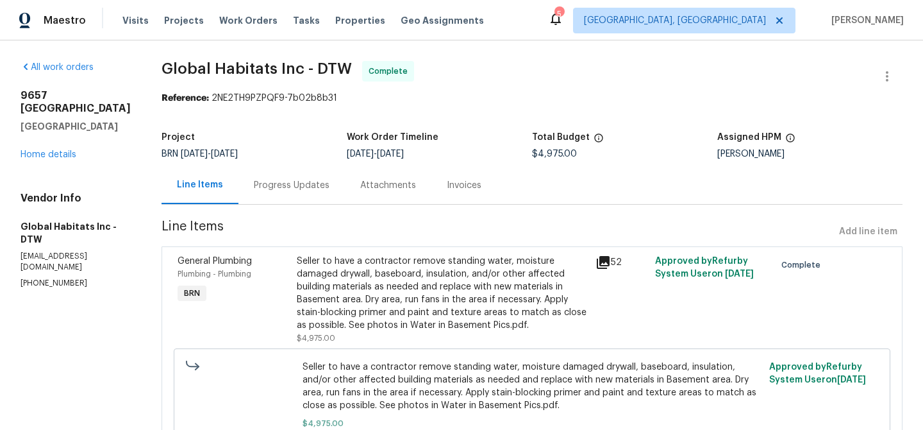
click at [273, 190] on div "Progress Updates" at bounding box center [292, 185] width 76 height 13
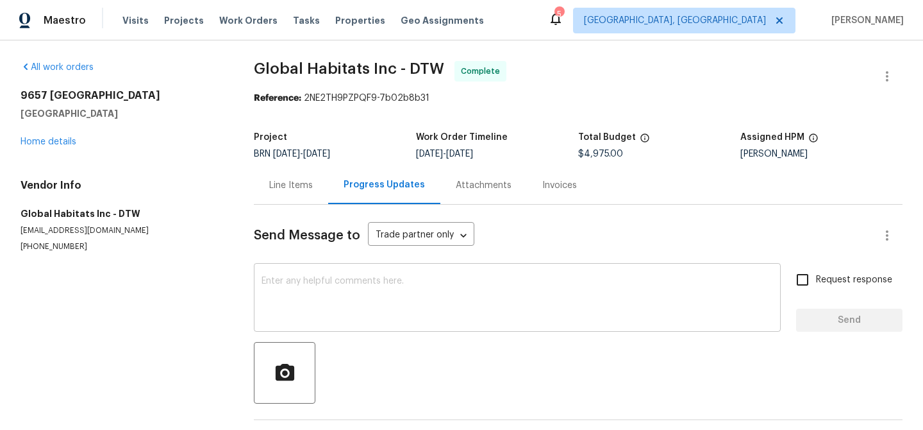
scroll to position [23, 0]
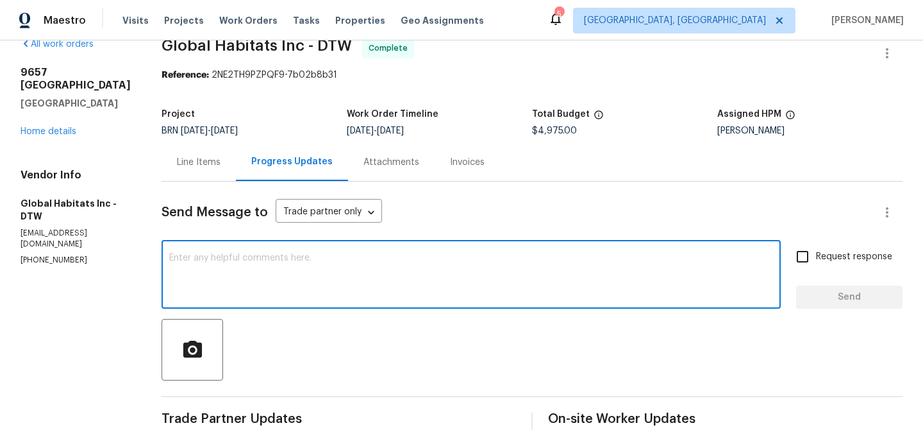
click at [249, 280] on textarea at bounding box center [471, 275] width 604 height 45
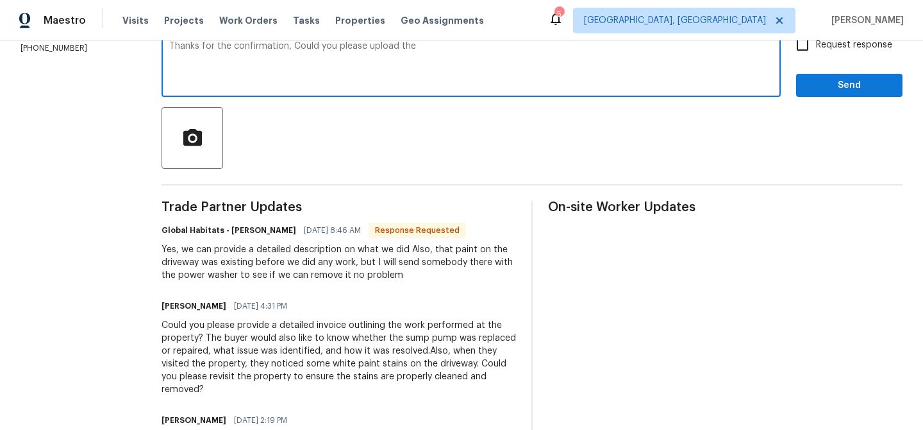
scroll to position [247, 0]
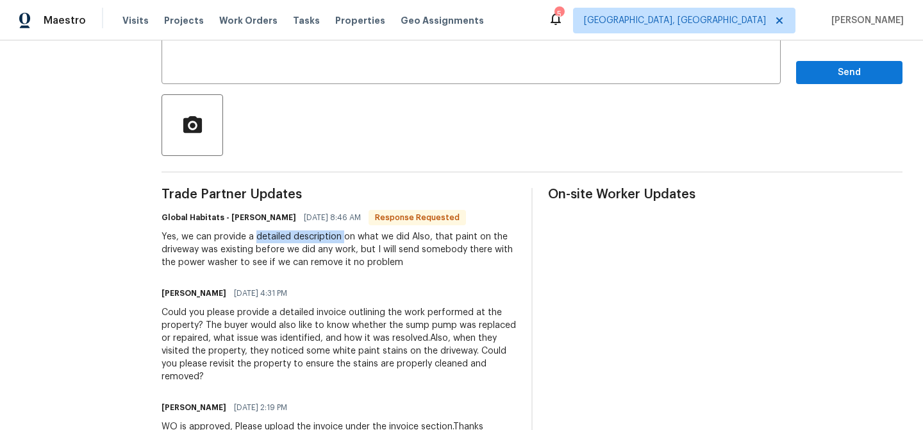
drag, startPoint x: 235, startPoint y: 238, endPoint x: 320, endPoint y: 237, distance: 85.3
click at [320, 237] on div "Yes, we can provide a detailed description on what we did Also, that paint on t…" at bounding box center [339, 249] width 355 height 38
copy div "detailed description"
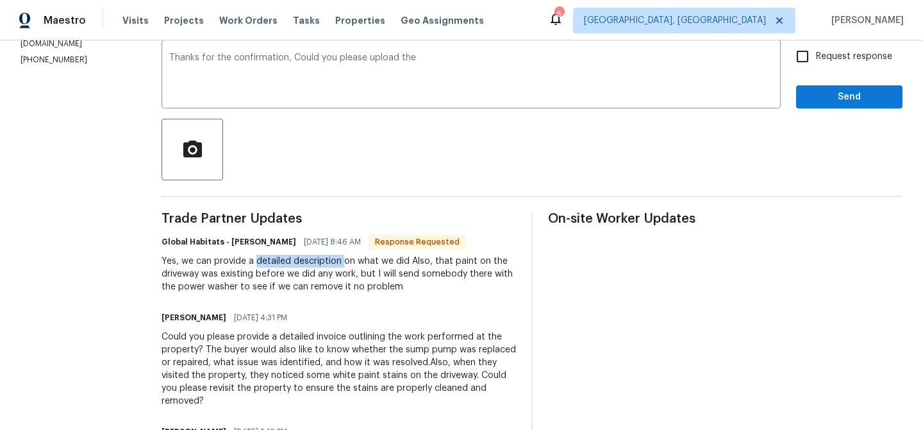
scroll to position [212, 0]
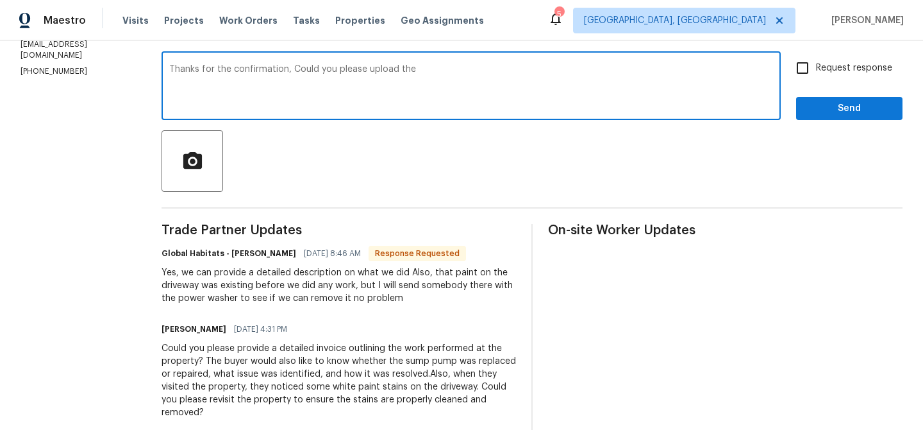
click at [452, 92] on textarea "Thanks for the confirmation, Could you please upload the" at bounding box center [471, 87] width 604 height 45
paste textarea "detailed description"
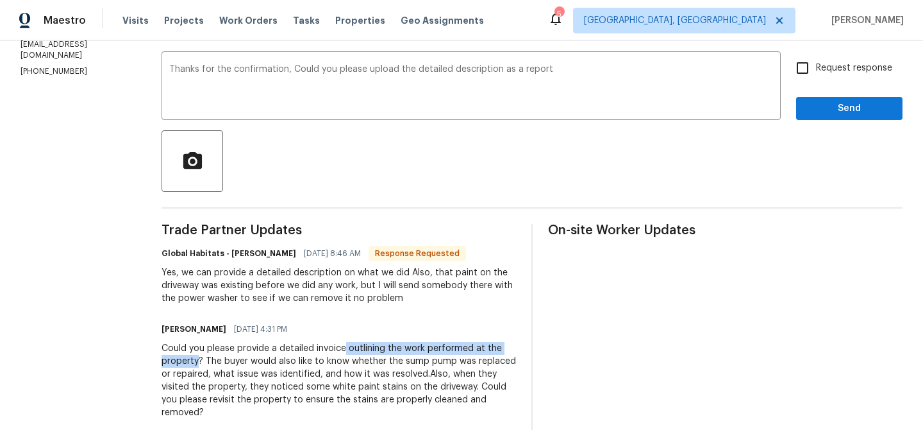
drag, startPoint x: 324, startPoint y: 351, endPoint x: 177, endPoint y: 363, distance: 147.4
click at [177, 363] on div "Could you please provide a detailed invoice outlining the work performed at the…" at bounding box center [339, 380] width 355 height 77
copy div "outlining the work performed at the property"
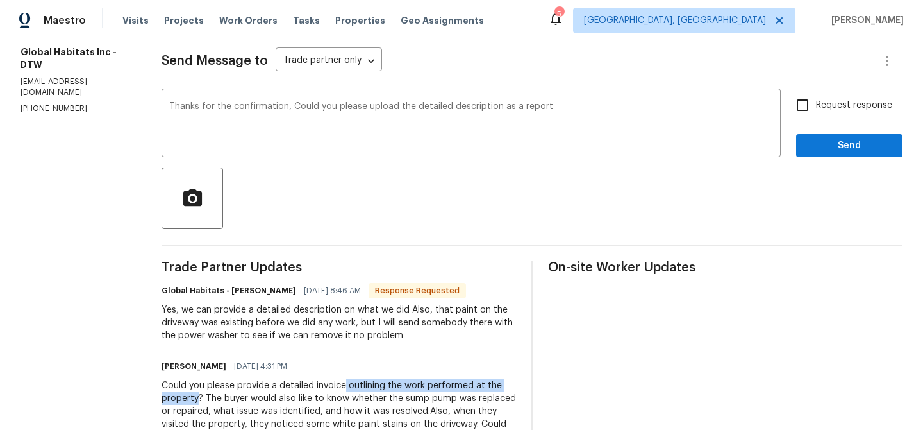
scroll to position [152, 0]
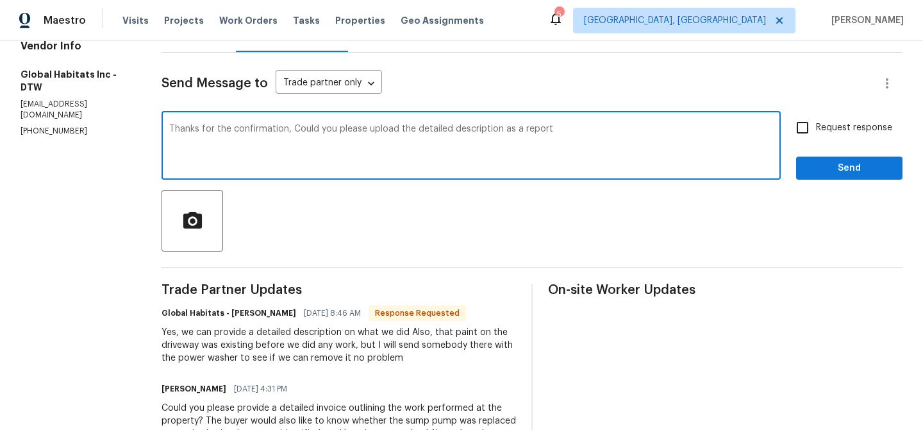
click at [547, 140] on textarea "Thanks for the confirmation, Could you please upload the detailed description a…" at bounding box center [471, 146] width 604 height 45
paste textarea "outlining the work performed at the property"
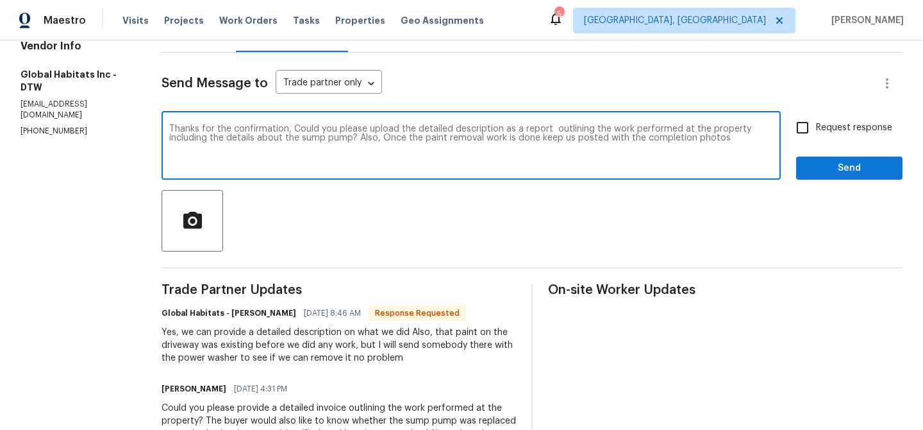
type textarea "Thanks for the confirmation, Could you please upload the detailed description a…"
click at [851, 134] on span "Request response" at bounding box center [854, 127] width 76 height 13
click at [816, 134] on input "Request response" at bounding box center [802, 127] width 27 height 27
checkbox input "true"
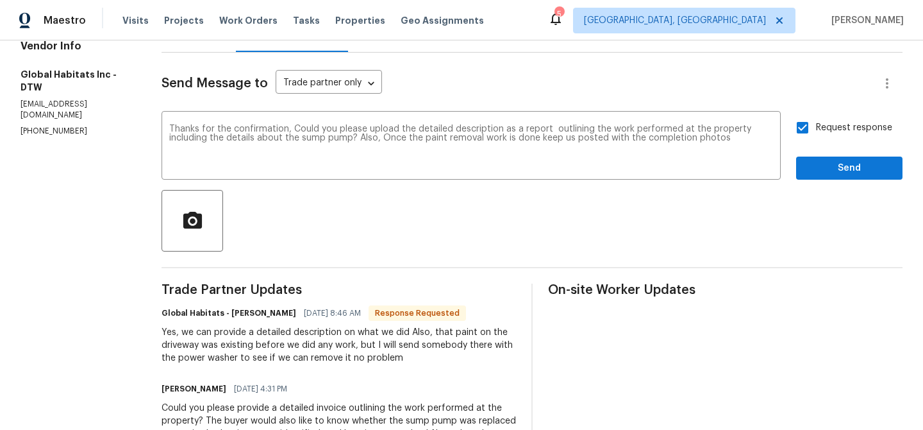
click at [826, 163] on span "Send" at bounding box center [849, 168] width 86 height 16
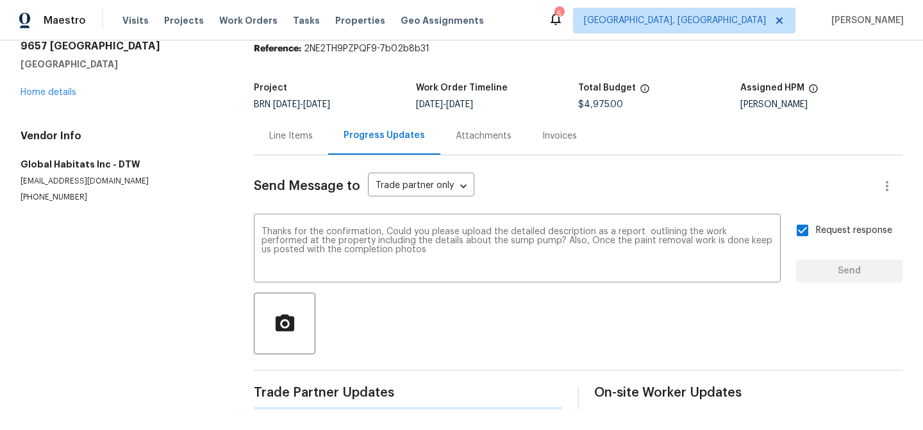
scroll to position [0, 0]
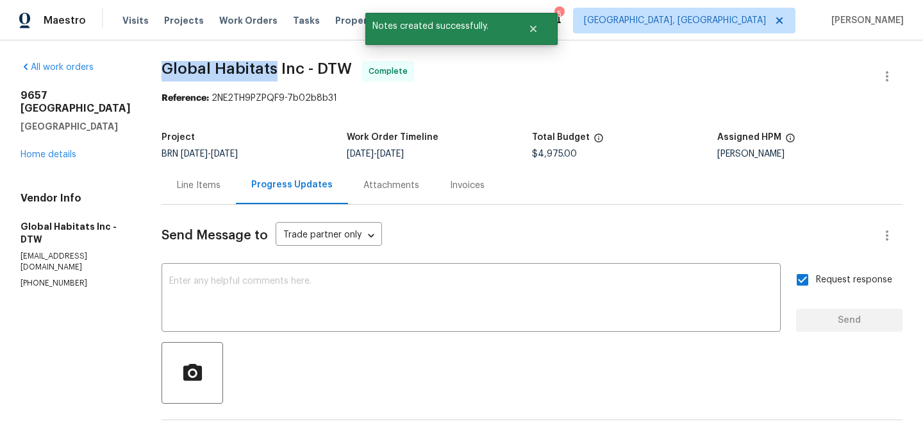
drag, startPoint x: 138, startPoint y: 76, endPoint x: 256, endPoint y: 72, distance: 118.0
copy span "Global Habitats"
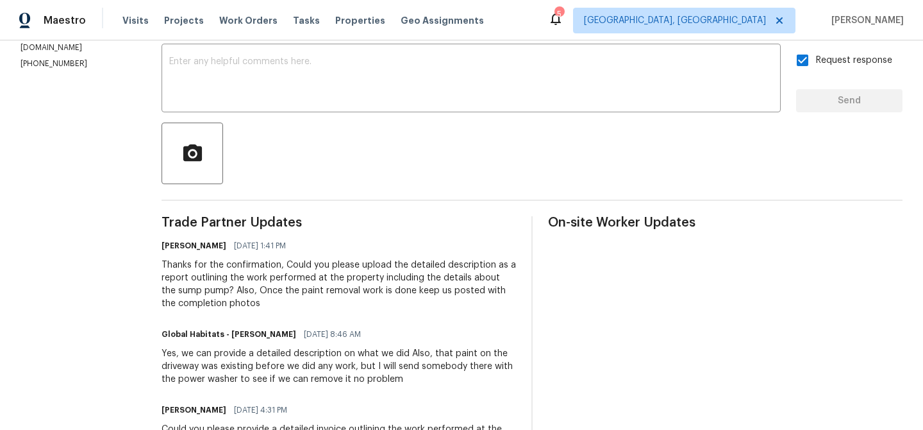
scroll to position [279, 0]
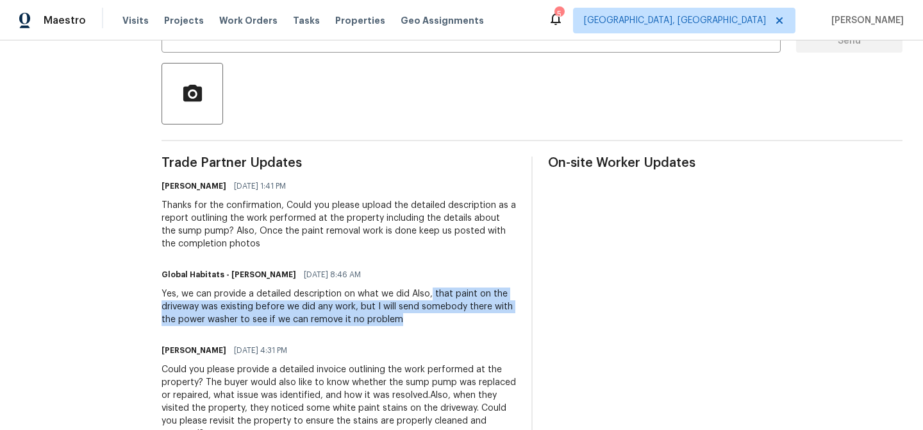
drag, startPoint x: 407, startPoint y: 295, endPoint x: 426, endPoint y: 315, distance: 27.7
click at [426, 315] on div "Yes, we can provide a detailed description on what we did Also, that paint on t…" at bounding box center [339, 306] width 355 height 38
copy div "that paint on the driveway was existing before we did any work, but I will send…"
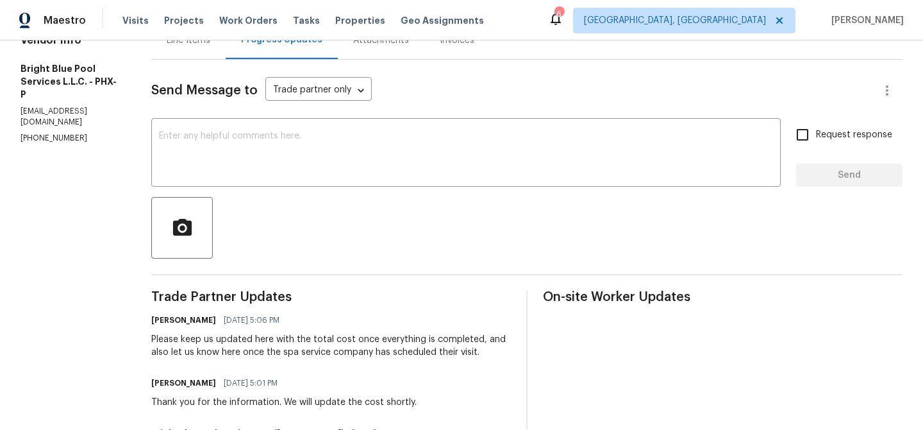
scroll to position [155, 0]
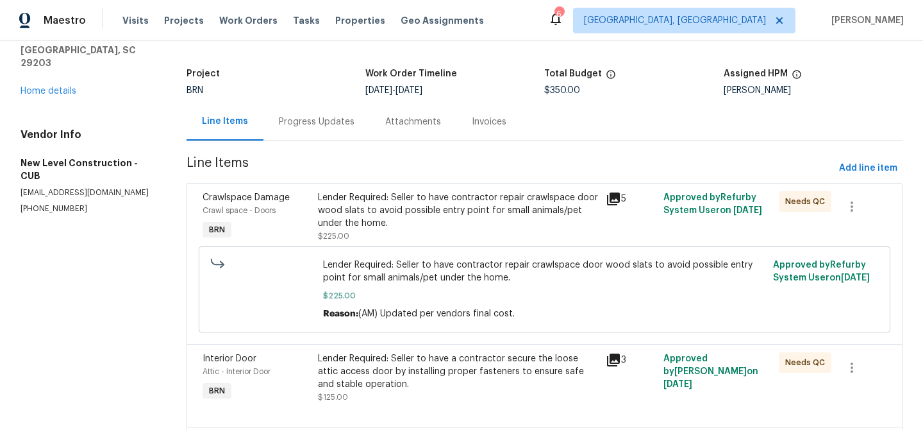
click at [301, 133] on div "Progress Updates" at bounding box center [316, 122] width 106 height 38
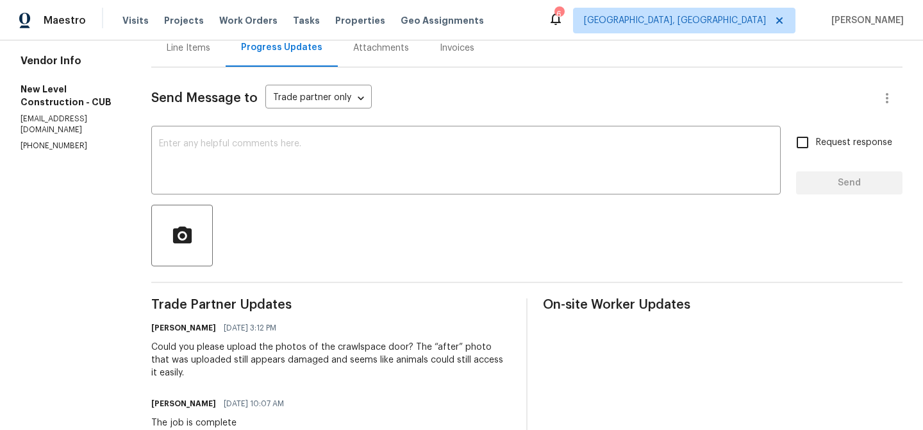
scroll to position [142, 0]
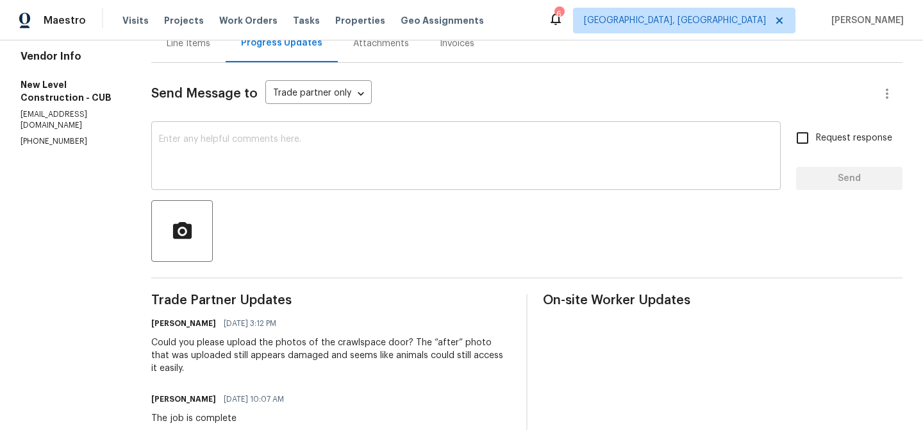
click at [244, 148] on textarea at bounding box center [466, 157] width 614 height 45
click at [102, 83] on div "Vendor Info New Level Construction - CUB [EMAIL_ADDRESS][DOMAIN_NAME] [PHONE_NU…" at bounding box center [71, 98] width 100 height 97
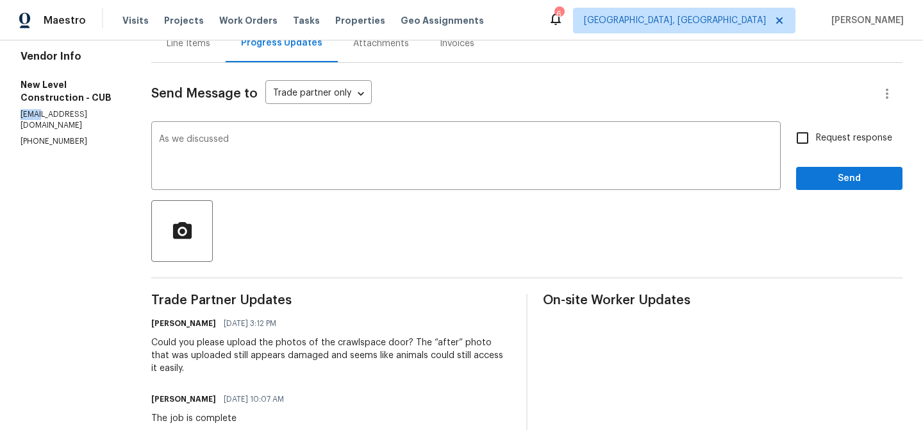
click at [102, 83] on div "Vendor Info New Level Construction - CUB [EMAIL_ADDRESS][DOMAIN_NAME] [PHONE_NU…" at bounding box center [71, 98] width 100 height 97
copy p "[EMAIL_ADDRESS][DOMAIN_NAME]"
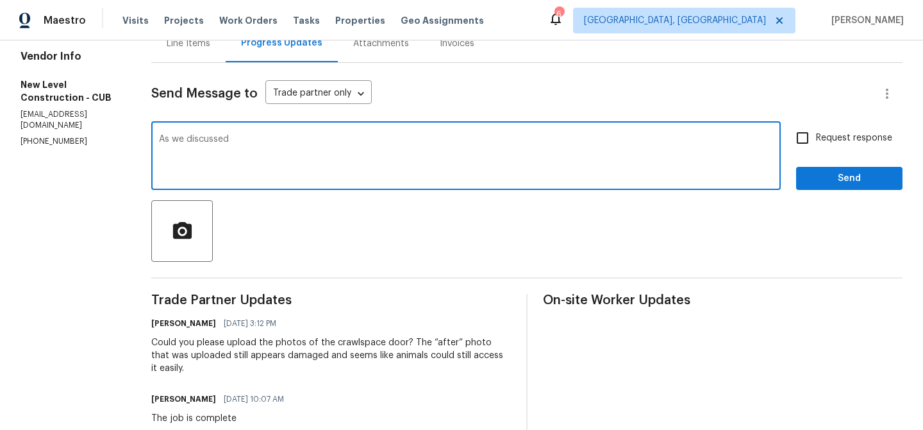
paste textarea "[EMAIL_ADDRESS][DOMAIN_NAME]"
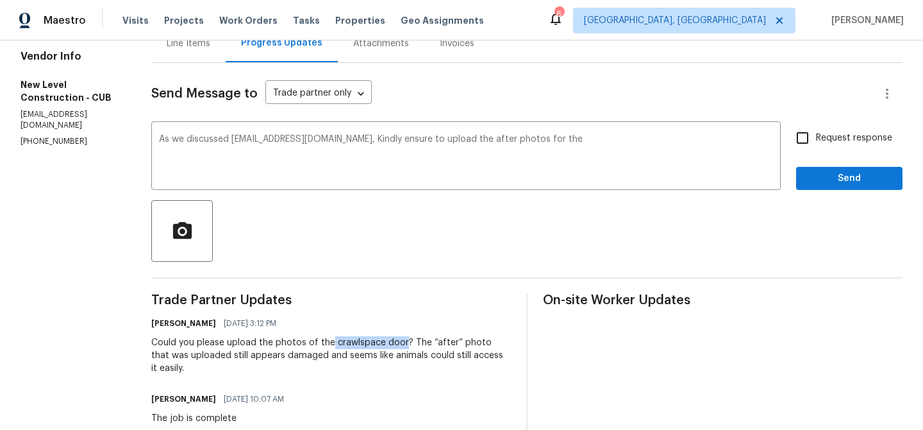
drag, startPoint x: 370, startPoint y: 344, endPoint x: 440, endPoint y: 343, distance: 70.5
click at [442, 343] on div "Could you please upload the photos of the crawlspace door? The “after” photo th…" at bounding box center [331, 355] width 360 height 38
copy div "crawlspace door"
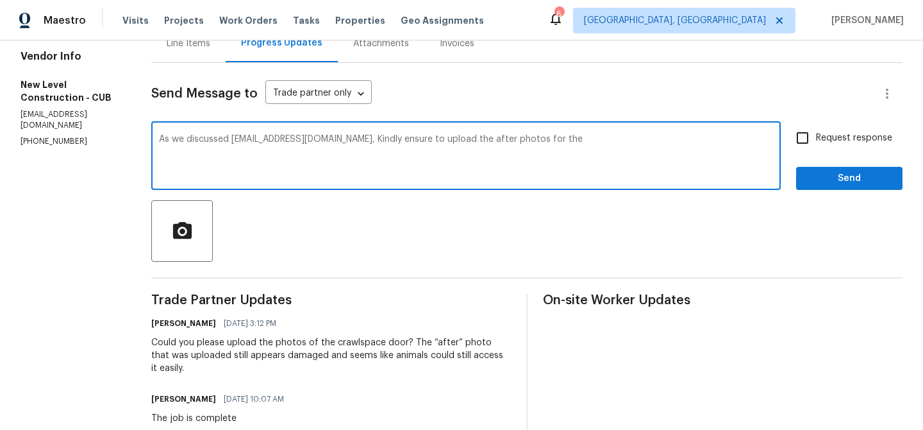
click at [657, 149] on textarea "As we discussed [EMAIL_ADDRESS][DOMAIN_NAME], Kindly ensure to upload the after…" at bounding box center [466, 157] width 614 height 45
paste textarea "crawlspace door"
type textarea "As we discussed [EMAIL_ADDRESS][DOMAIN_NAME], Kindly ensure to upload the after…"
click at [821, 138] on span "Request response" at bounding box center [854, 137] width 76 height 13
click at [816, 138] on input "Request response" at bounding box center [802, 137] width 27 height 27
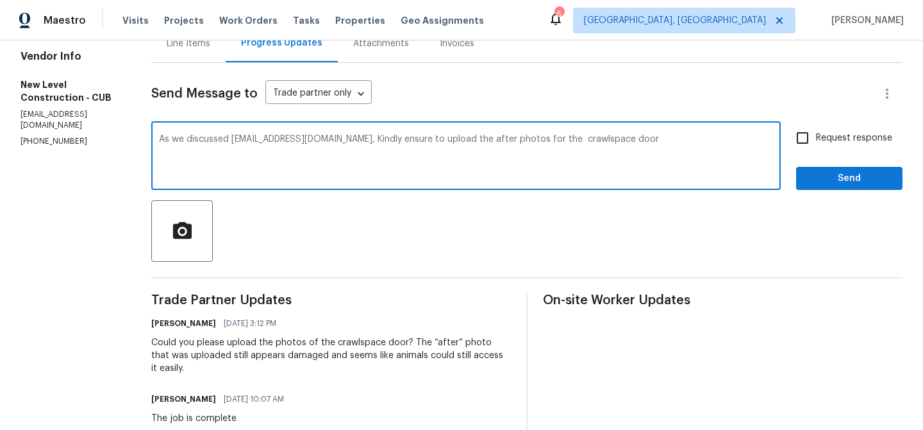
checkbox input "true"
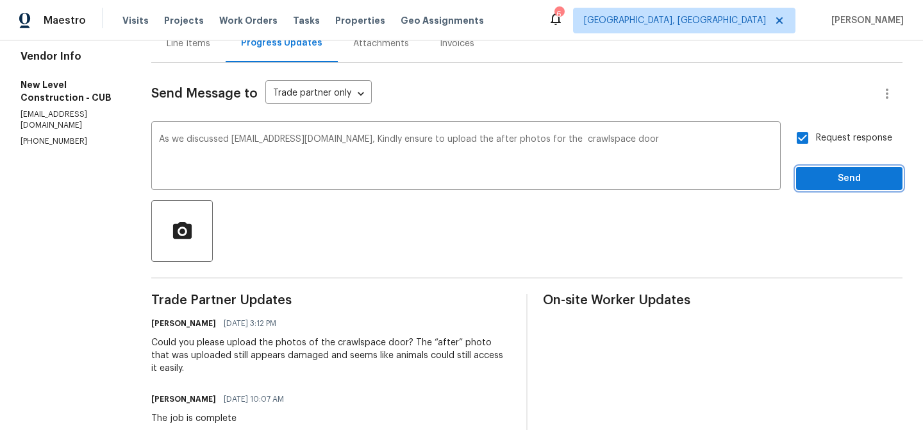
click at [821, 181] on span "Send" at bounding box center [849, 179] width 86 height 16
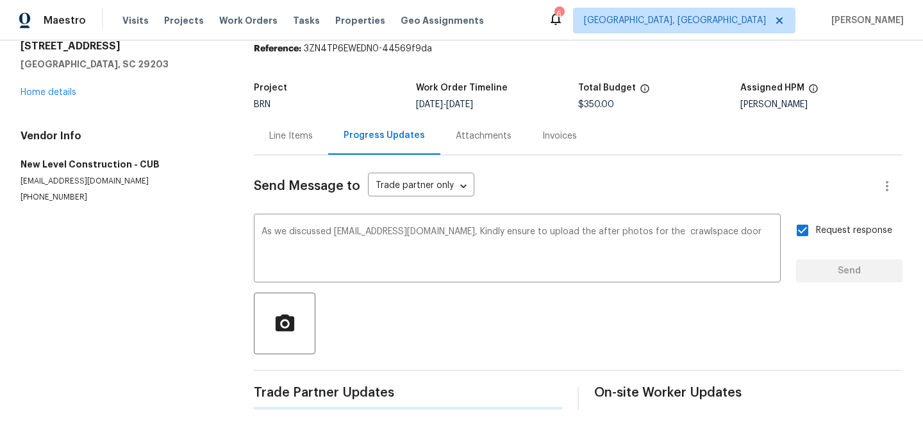
scroll to position [0, 0]
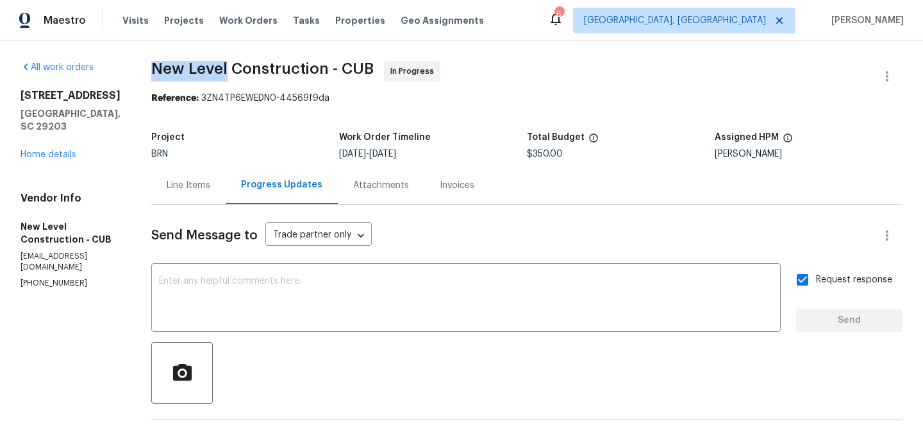
drag, startPoint x: 187, startPoint y: 71, endPoint x: 266, endPoint y: 69, distance: 78.9
copy span "New Level"
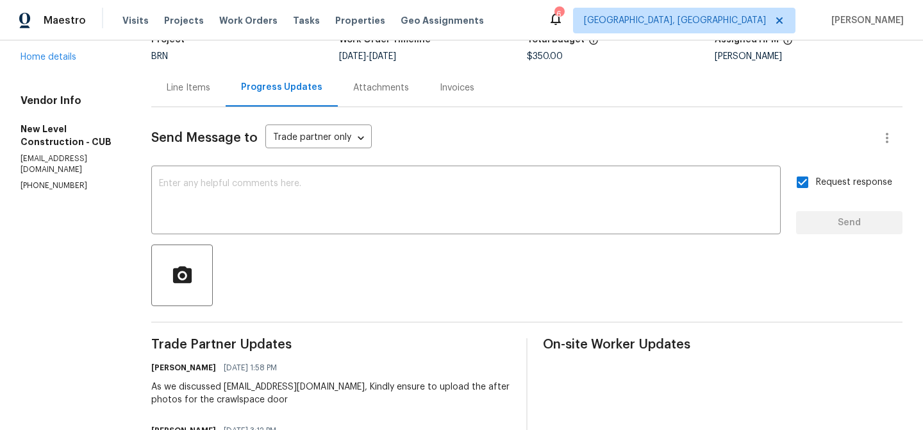
scroll to position [123, 0]
